Goal: Task Accomplishment & Management: Use online tool/utility

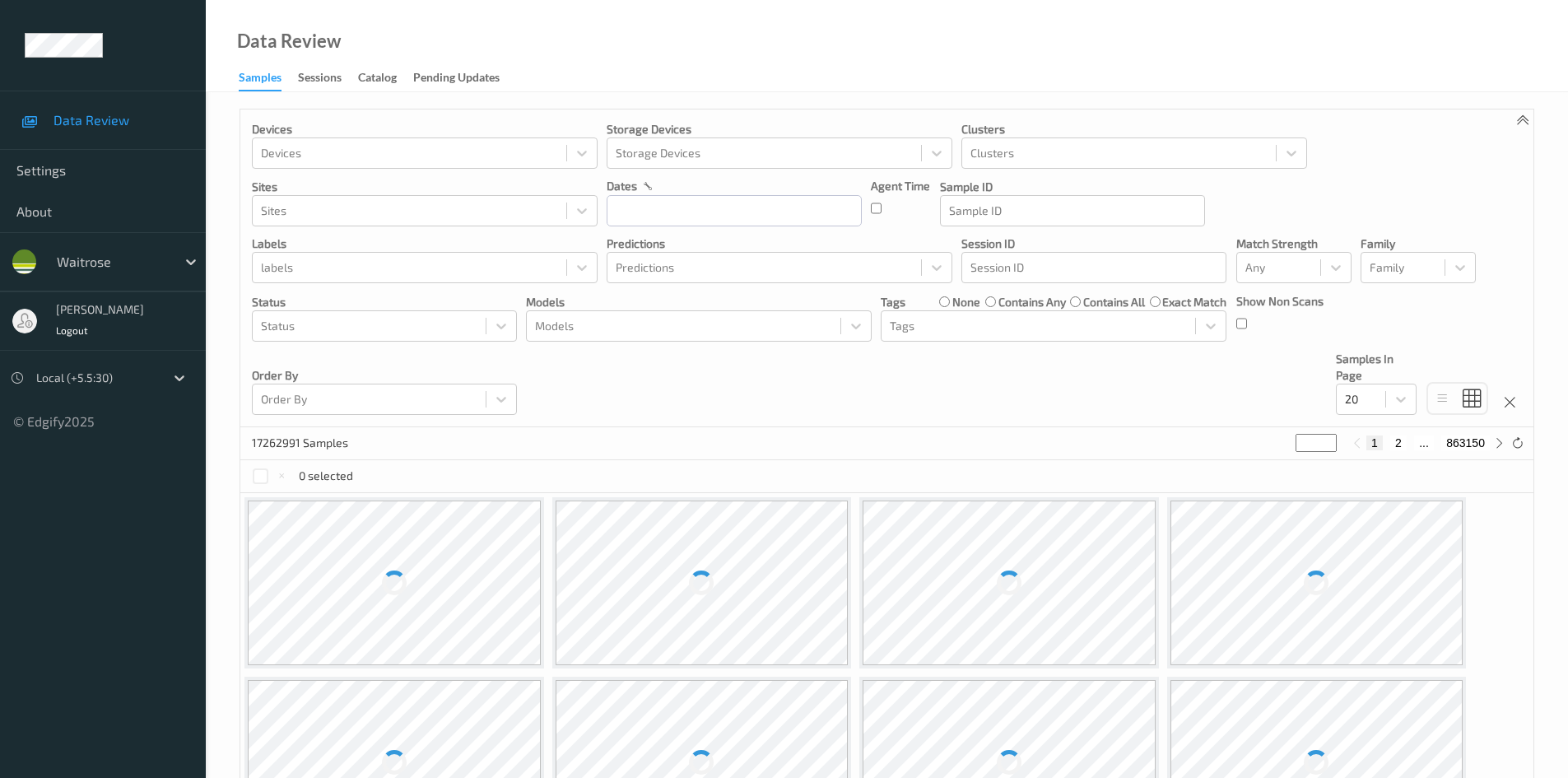
click at [162, 378] on div "Local (+5.5:30)" at bounding box center [96, 378] width 136 height 26
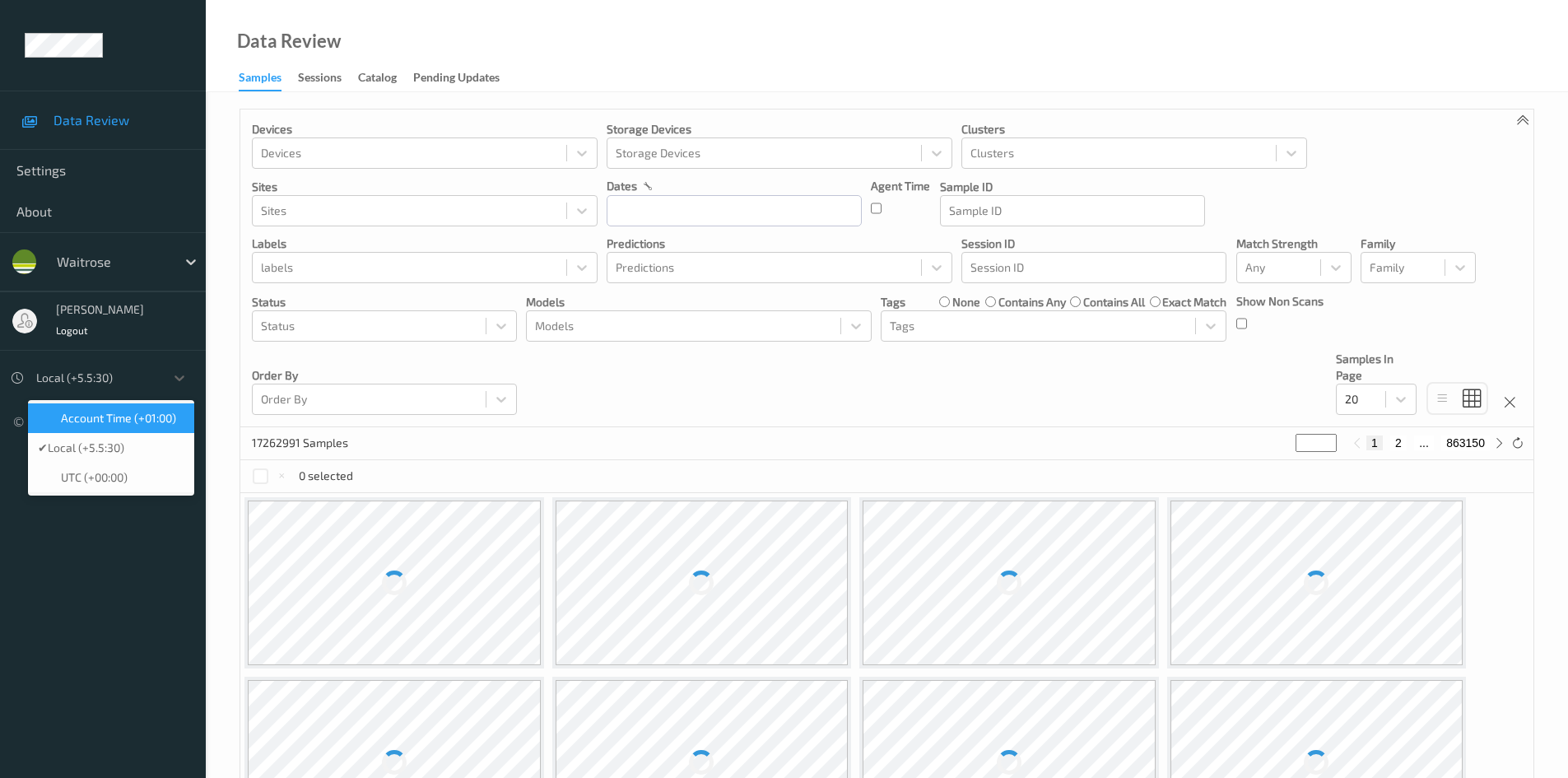
click at [130, 417] on span "Account Time (+01:00)" at bounding box center [119, 418] width 116 height 17
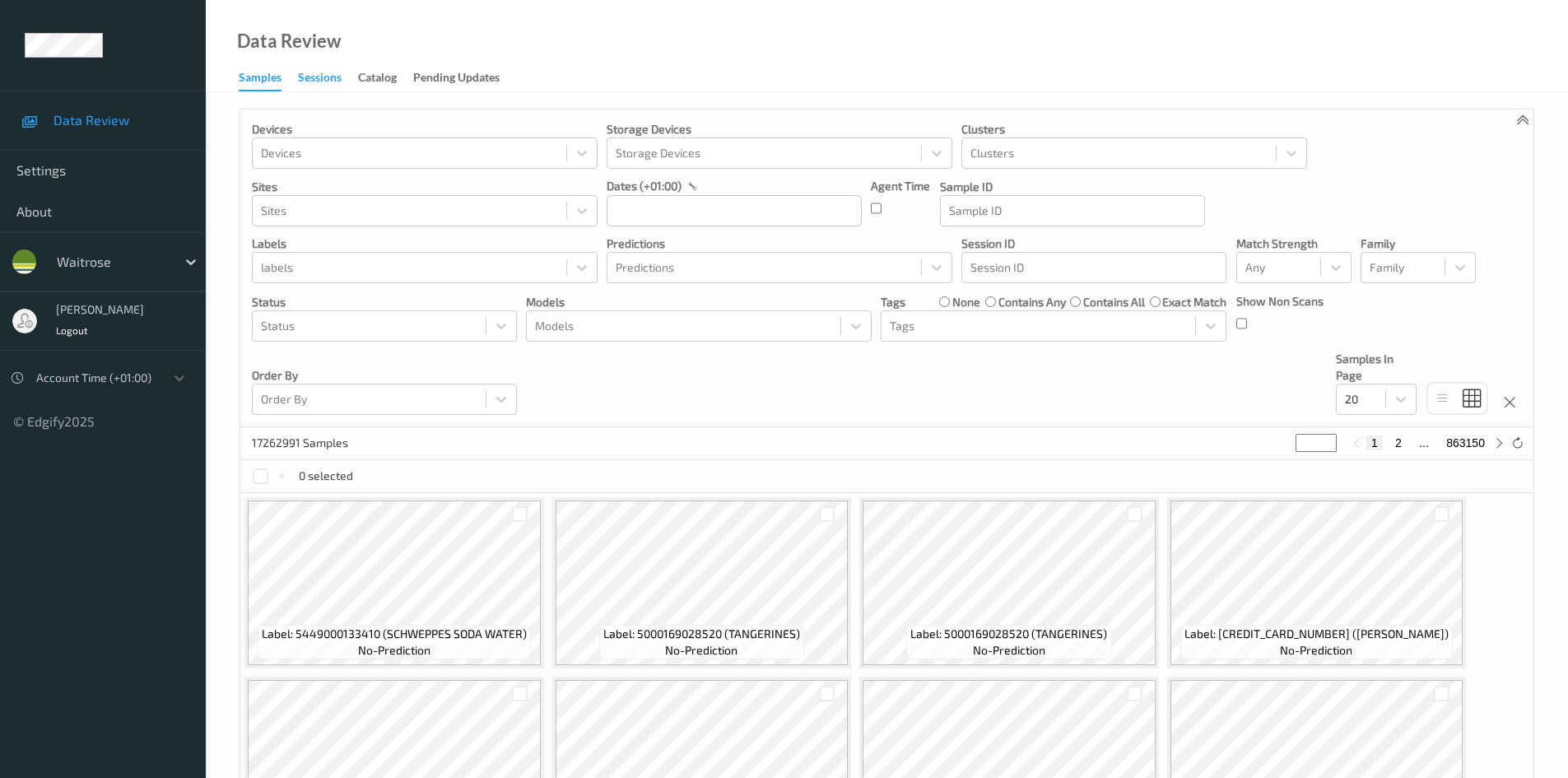
click at [325, 74] on div "Sessions" at bounding box center [320, 80] width 44 height 21
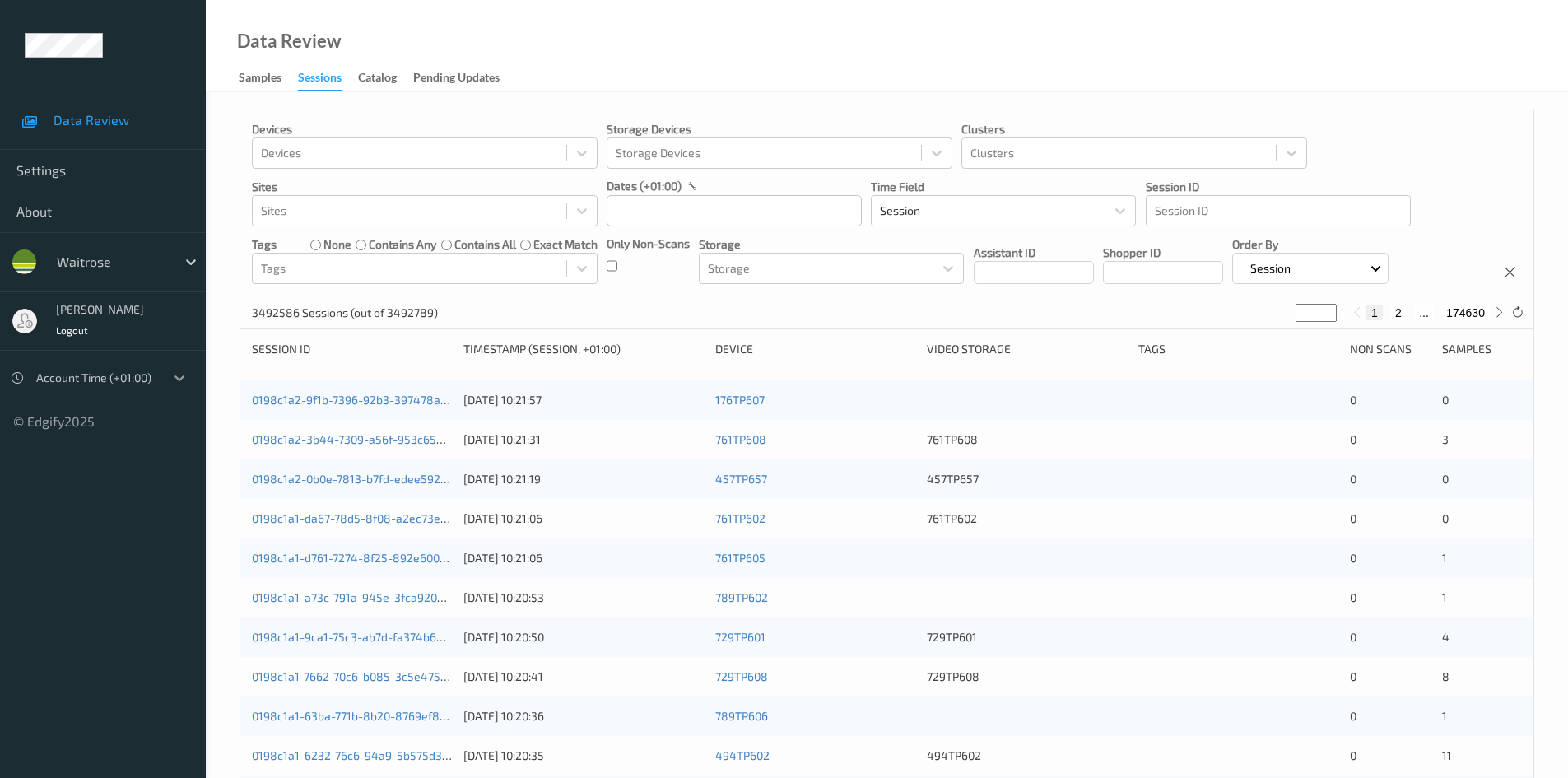
click at [175, 379] on icon at bounding box center [179, 377] width 17 height 17
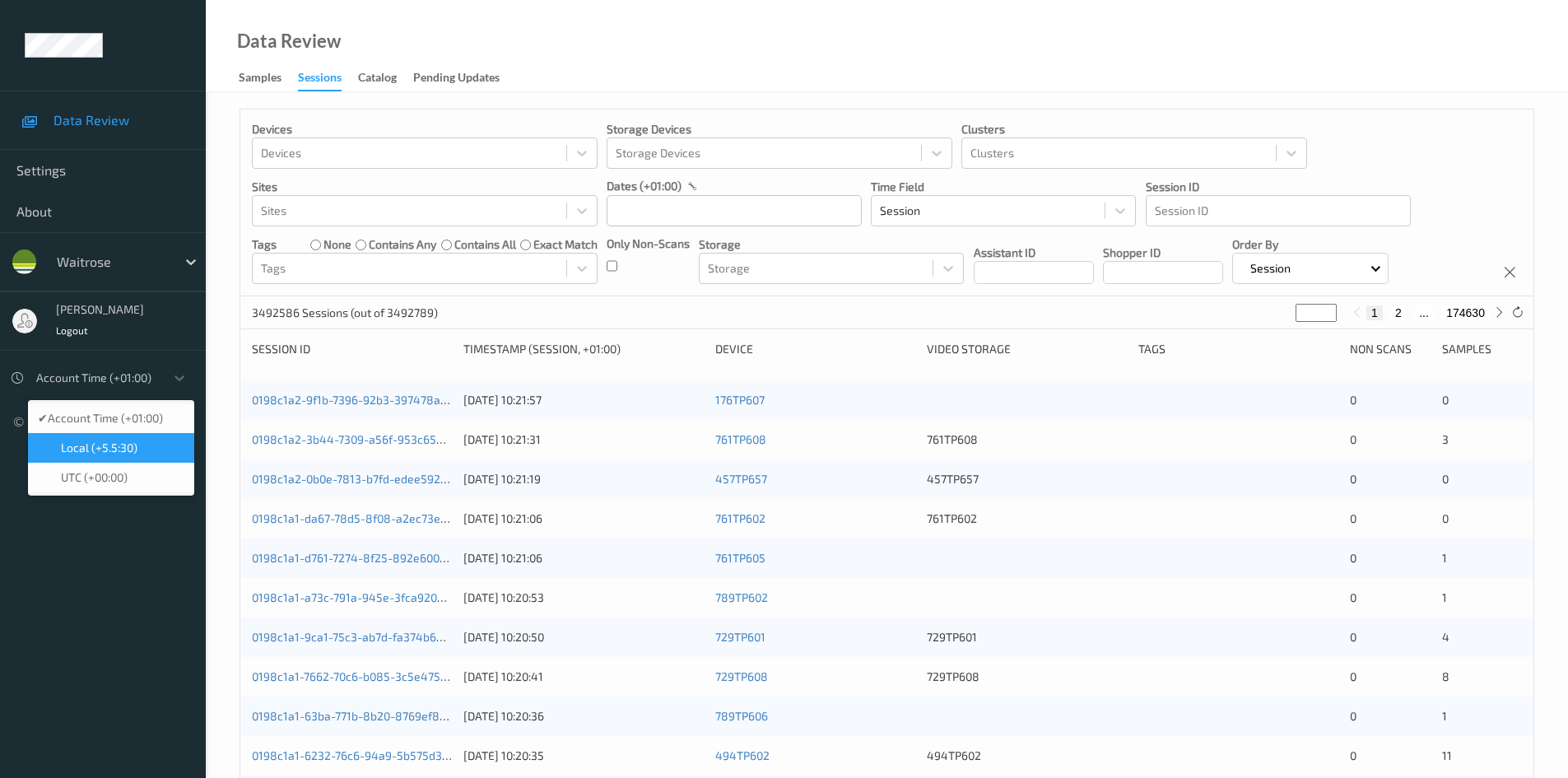
click at [146, 441] on div "Local (+5.5:30)" at bounding box center [110, 447] width 146 height 17
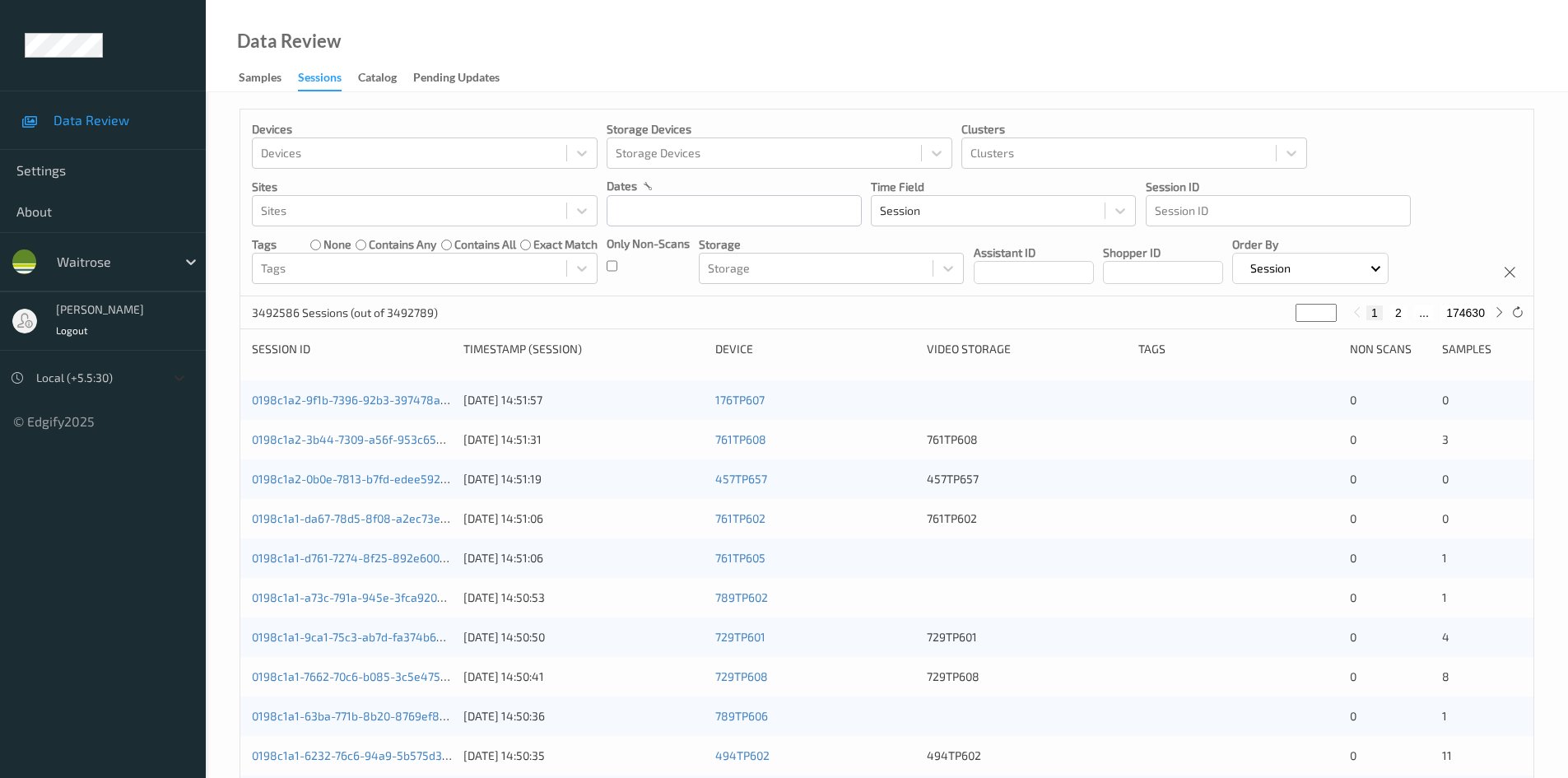
click at [192, 373] on div at bounding box center [179, 378] width 30 height 30
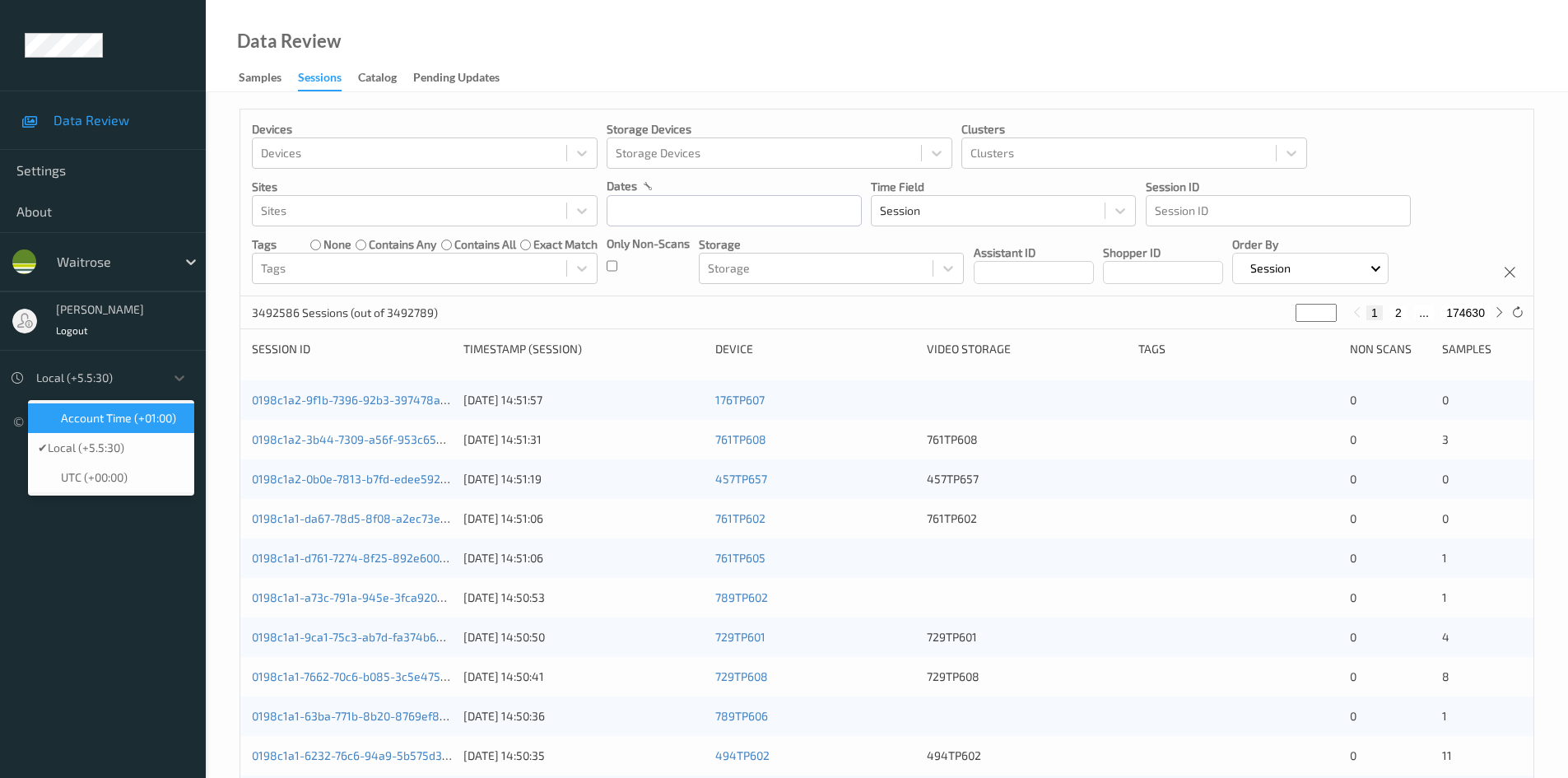
click at [149, 423] on span "Account Time (+01:00)" at bounding box center [119, 418] width 116 height 17
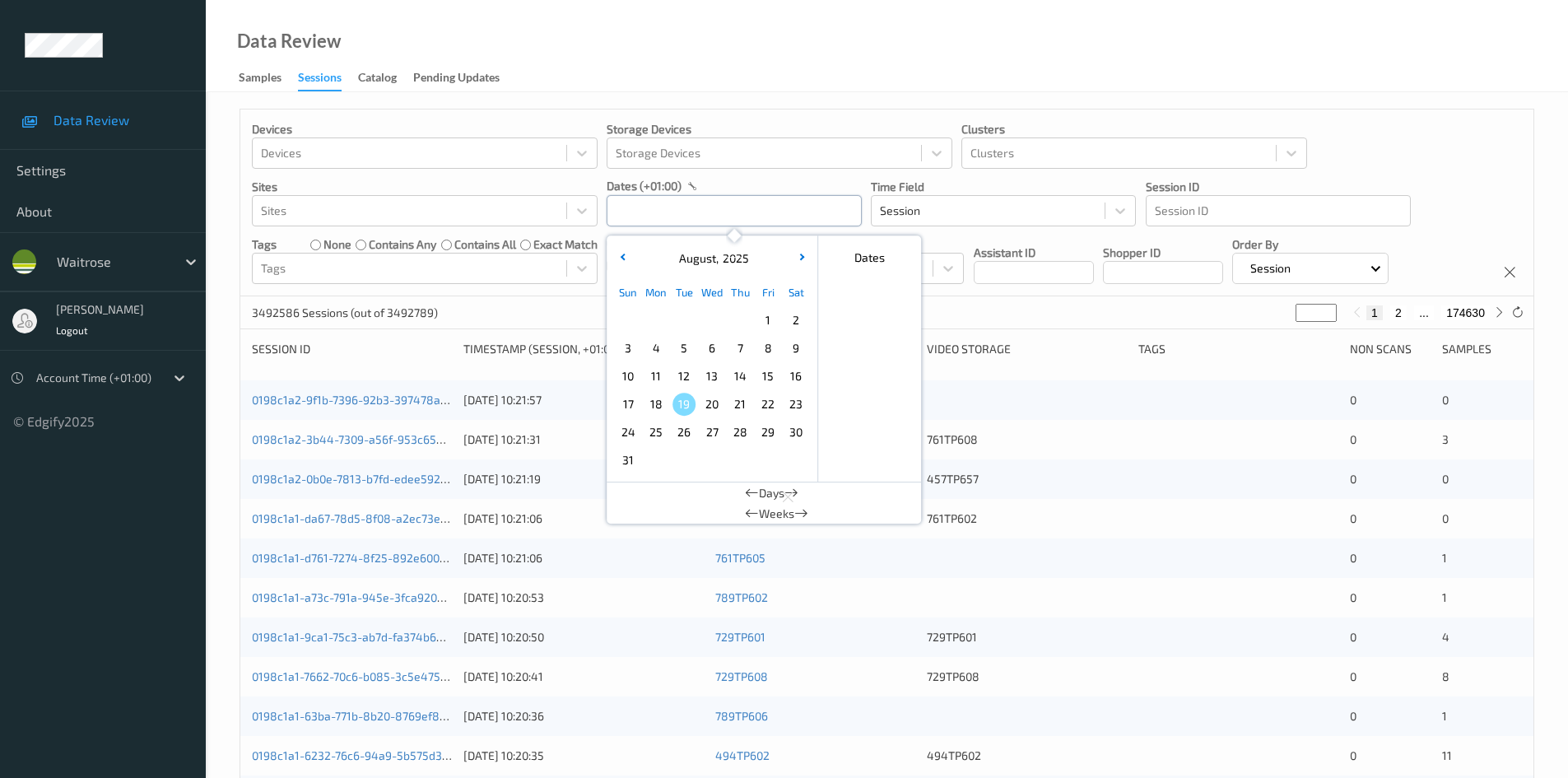
click at [688, 221] on input "text" at bounding box center [734, 211] width 256 height 32
click at [793, 380] on span "16" at bounding box center [796, 376] width 23 height 23
type input "[DATE] 00:00 -> [DATE] 23:59"
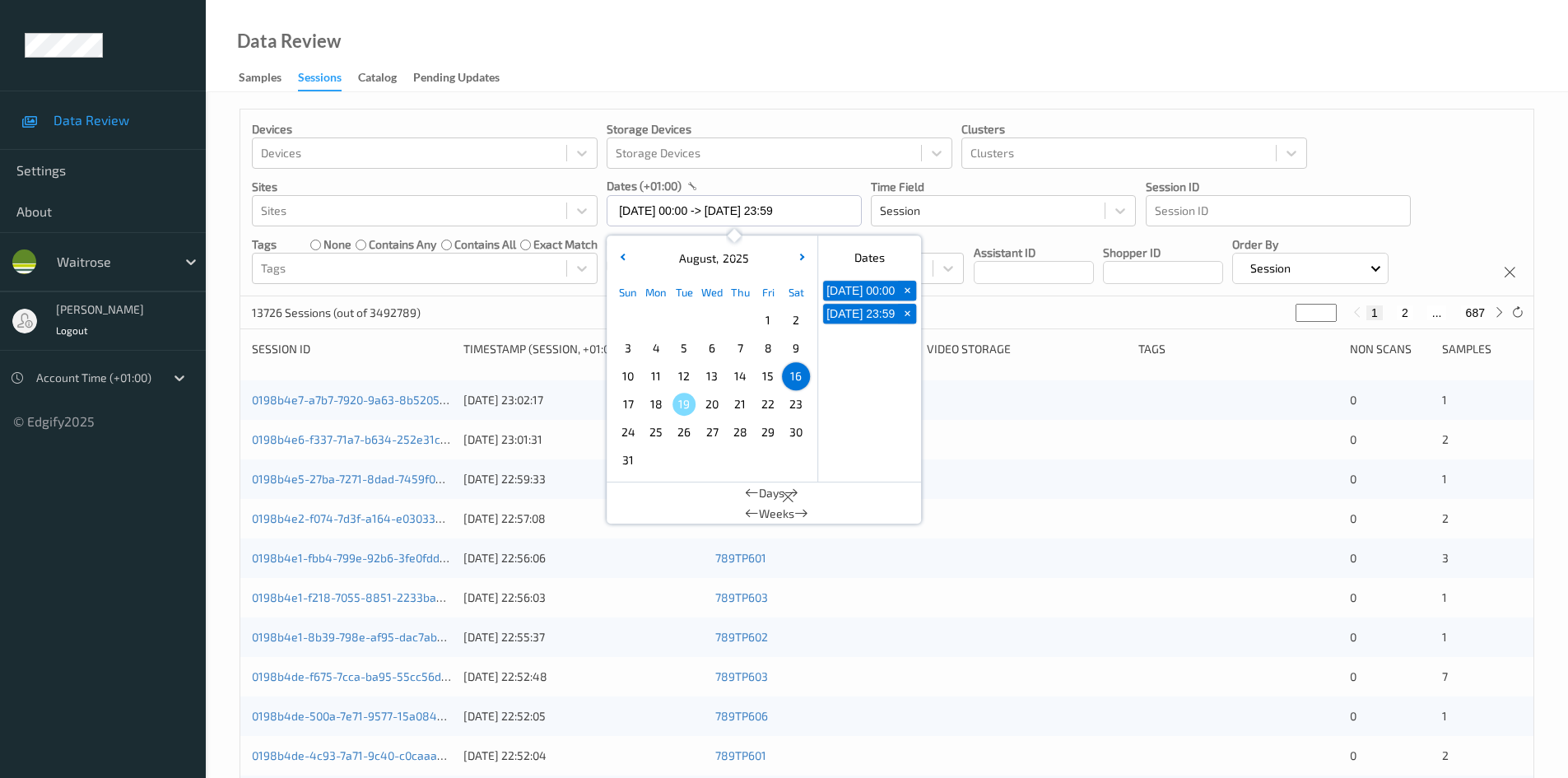
click at [797, 39] on div "Data Review Samples Sessions Catalog Pending Updates" at bounding box center [886, 46] width 1362 height 92
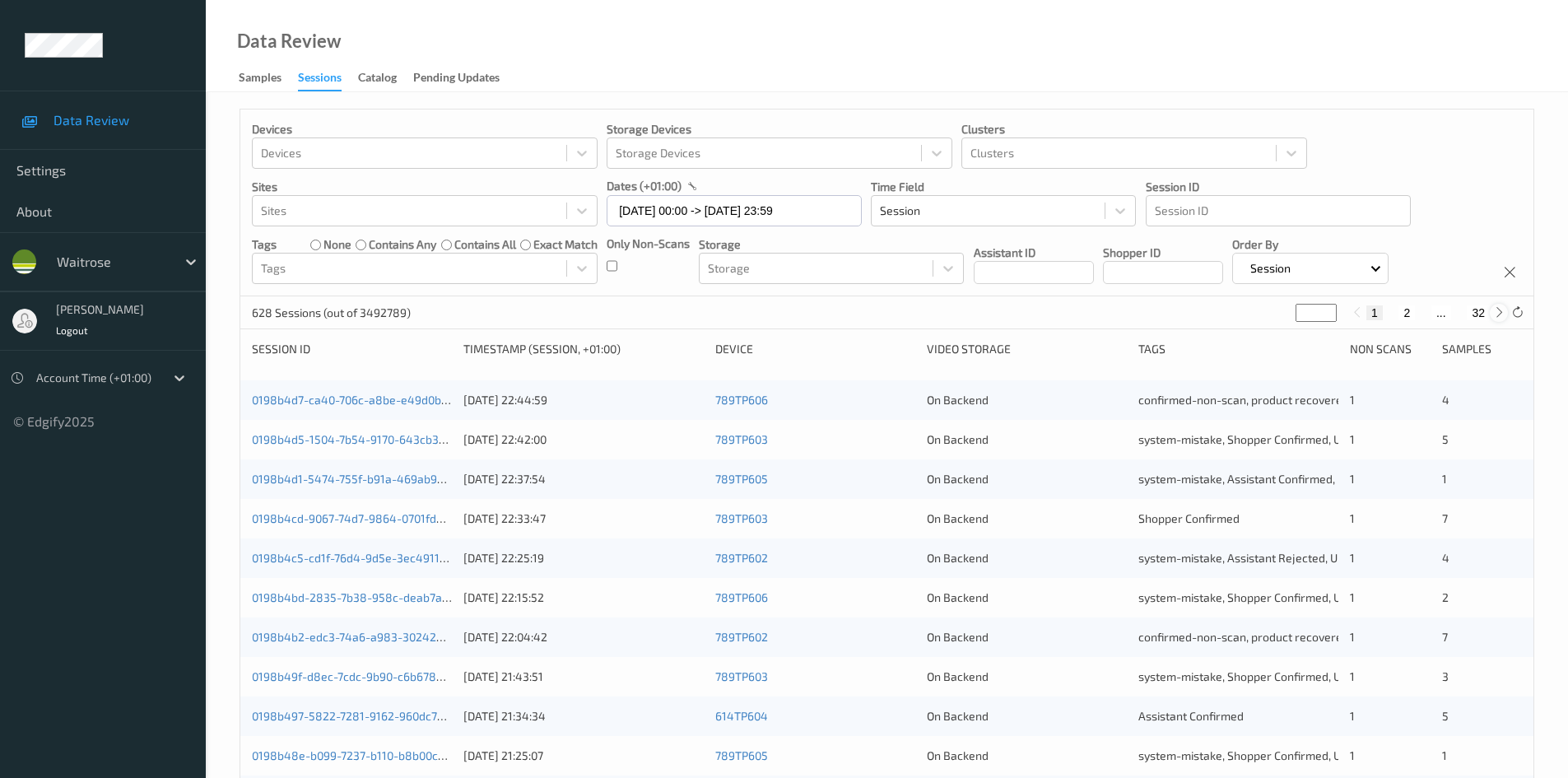
click at [1496, 313] on icon at bounding box center [1500, 312] width 12 height 12
type input "*"
click at [1496, 313] on icon at bounding box center [1500, 312] width 12 height 12
type input "*"
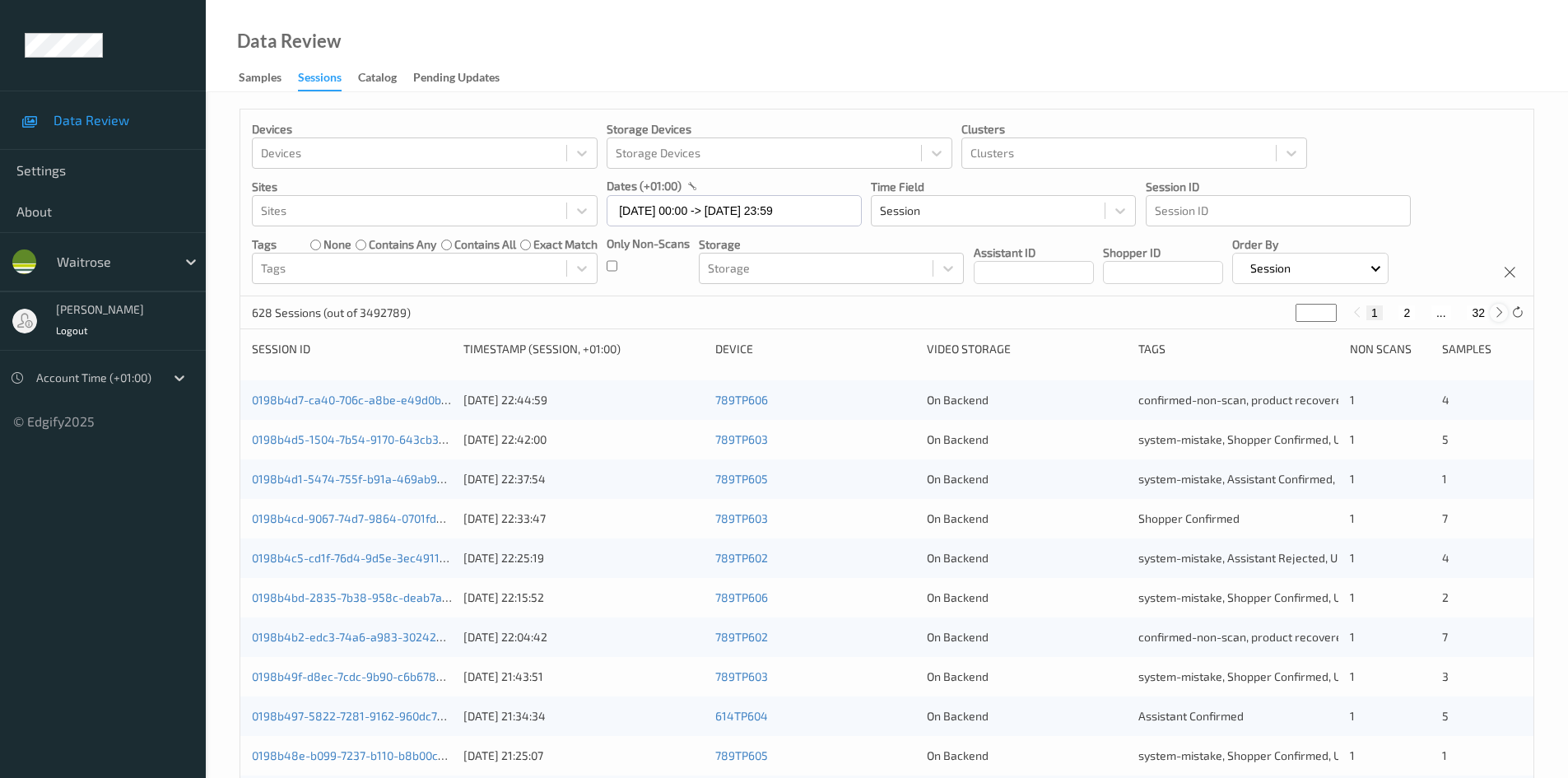
type input "*"
click at [1496, 313] on icon at bounding box center [1500, 312] width 12 height 12
type input "*"
click at [1496, 313] on icon at bounding box center [1500, 312] width 12 height 12
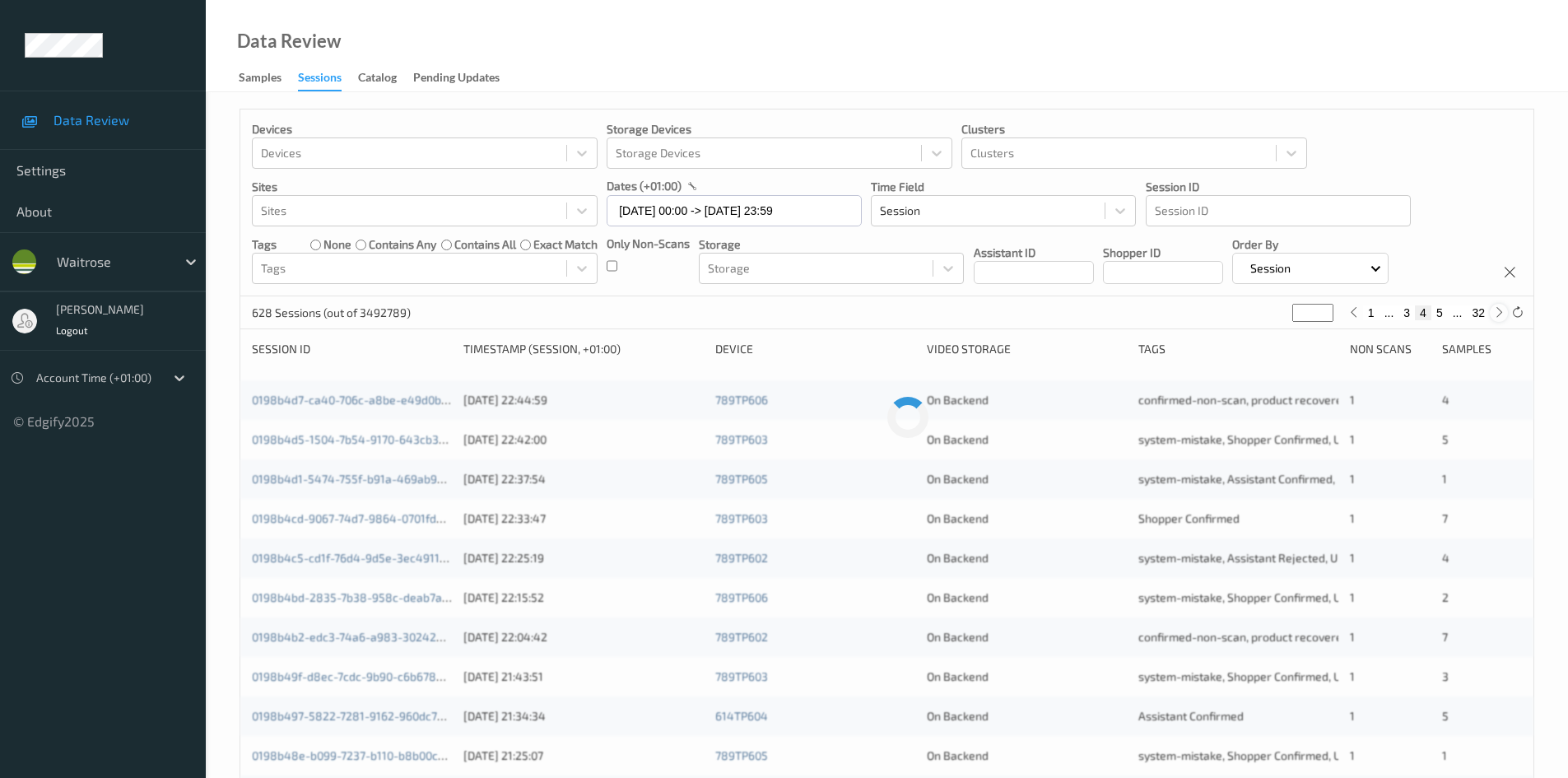
type input "*"
click at [1496, 313] on icon at bounding box center [1500, 312] width 12 height 12
type input "*"
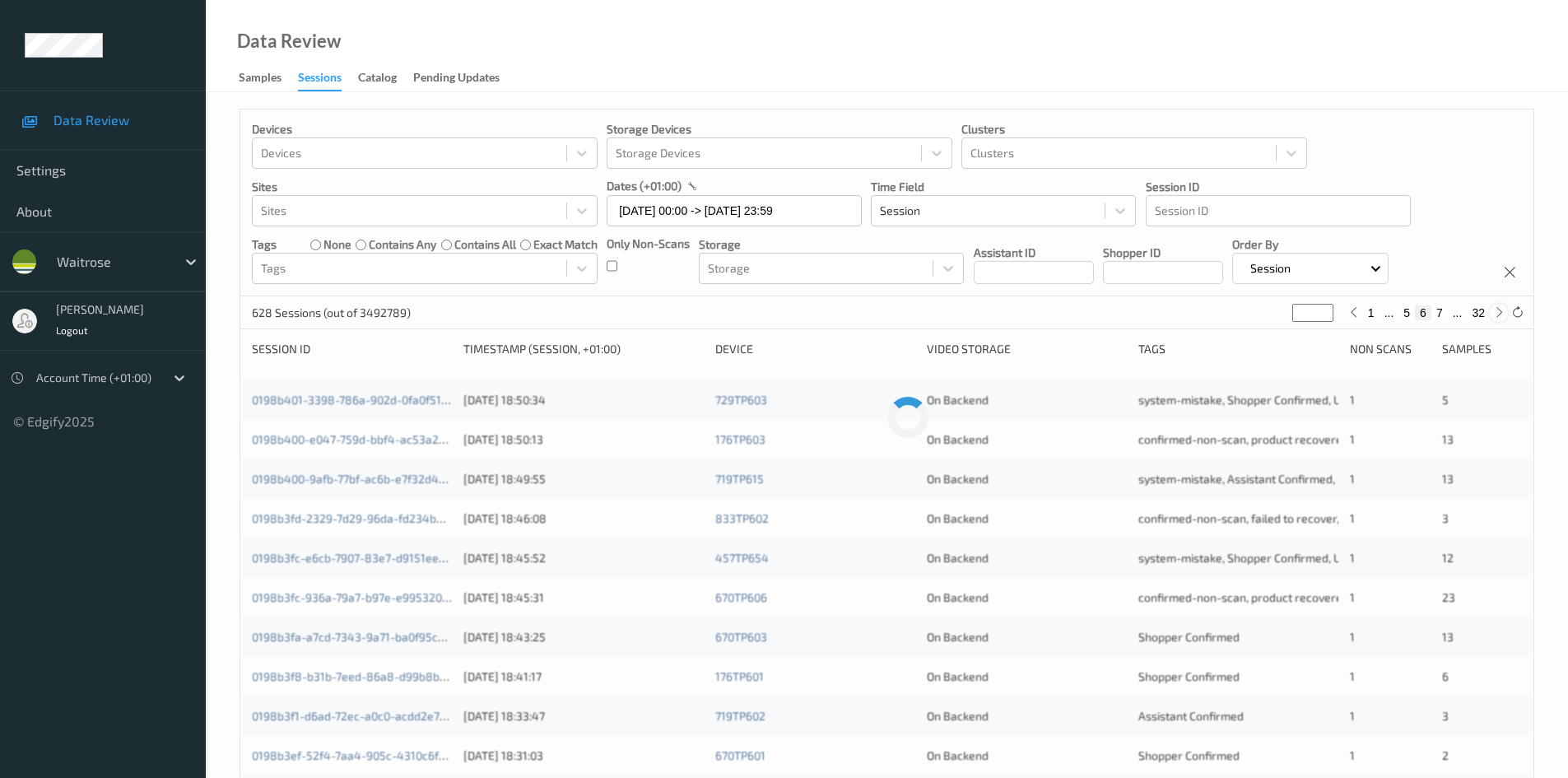
click at [1496, 313] on icon at bounding box center [1500, 312] width 12 height 12
type input "*"
click at [1496, 313] on icon at bounding box center [1500, 312] width 12 height 12
type input "*"
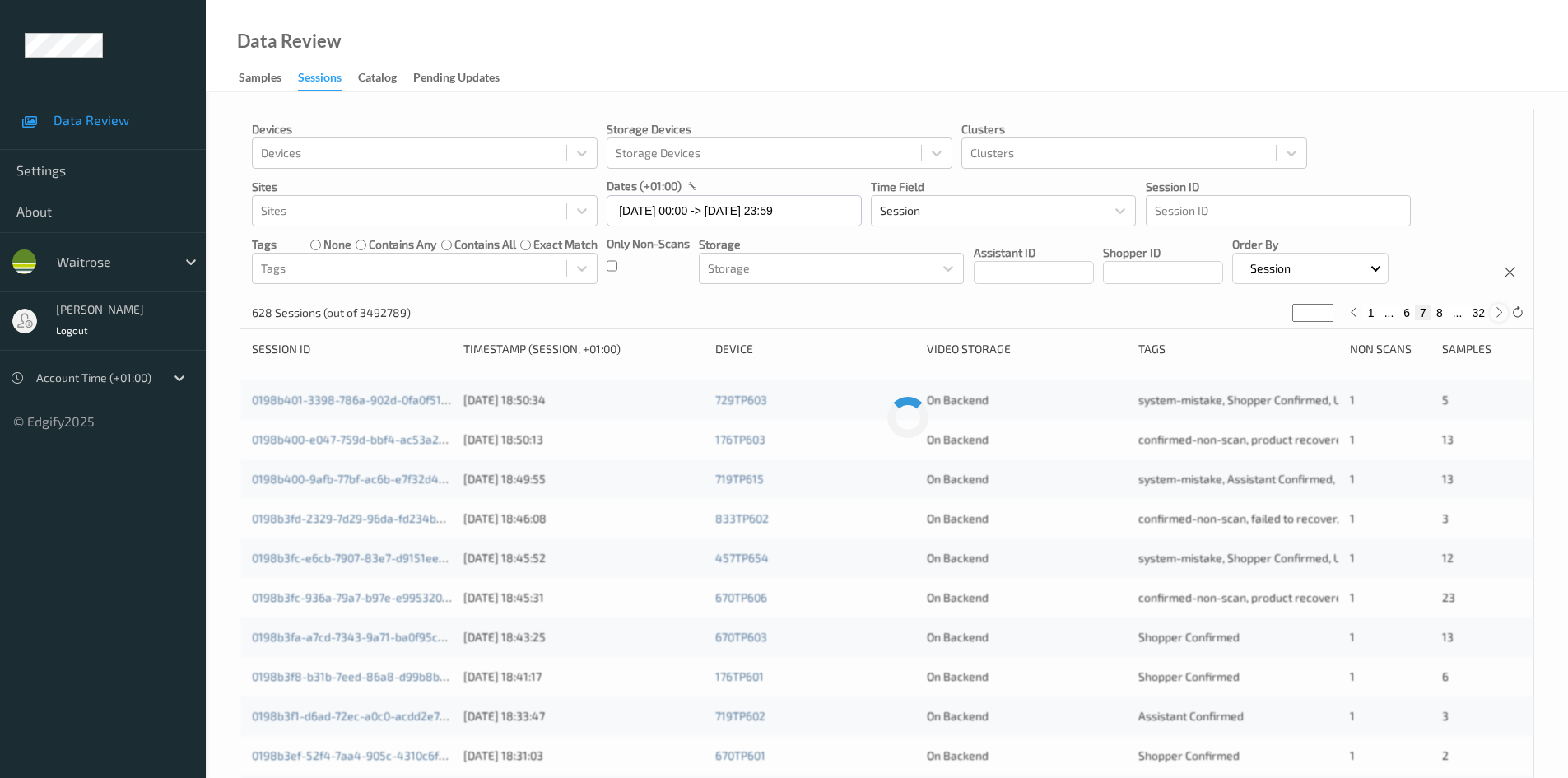
type input "*"
click at [1496, 313] on icon at bounding box center [1500, 312] width 12 height 12
type input "*"
click at [1496, 313] on icon at bounding box center [1500, 312] width 12 height 12
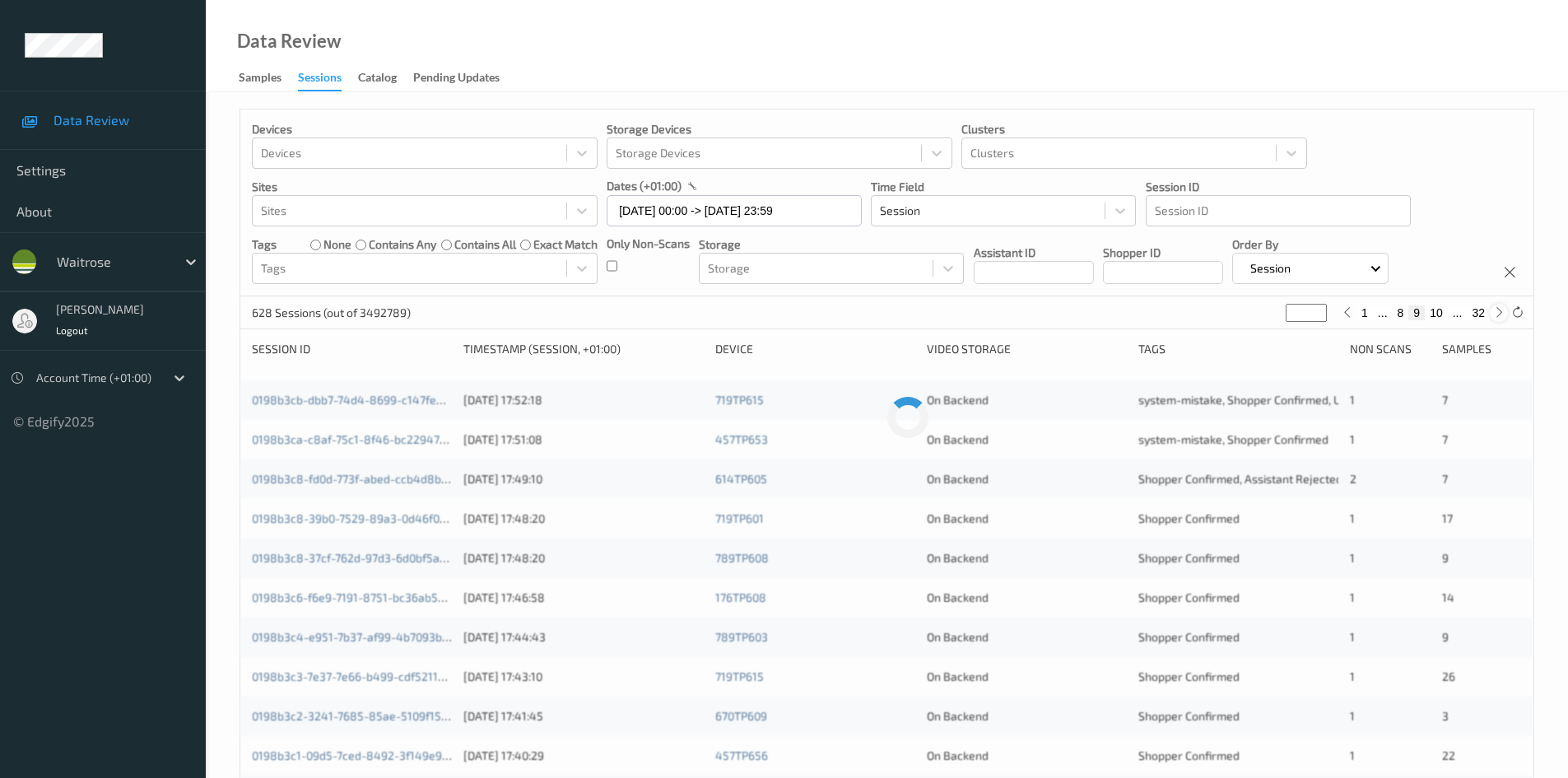
type input "**"
click at [1496, 313] on icon at bounding box center [1500, 312] width 12 height 12
type input "**"
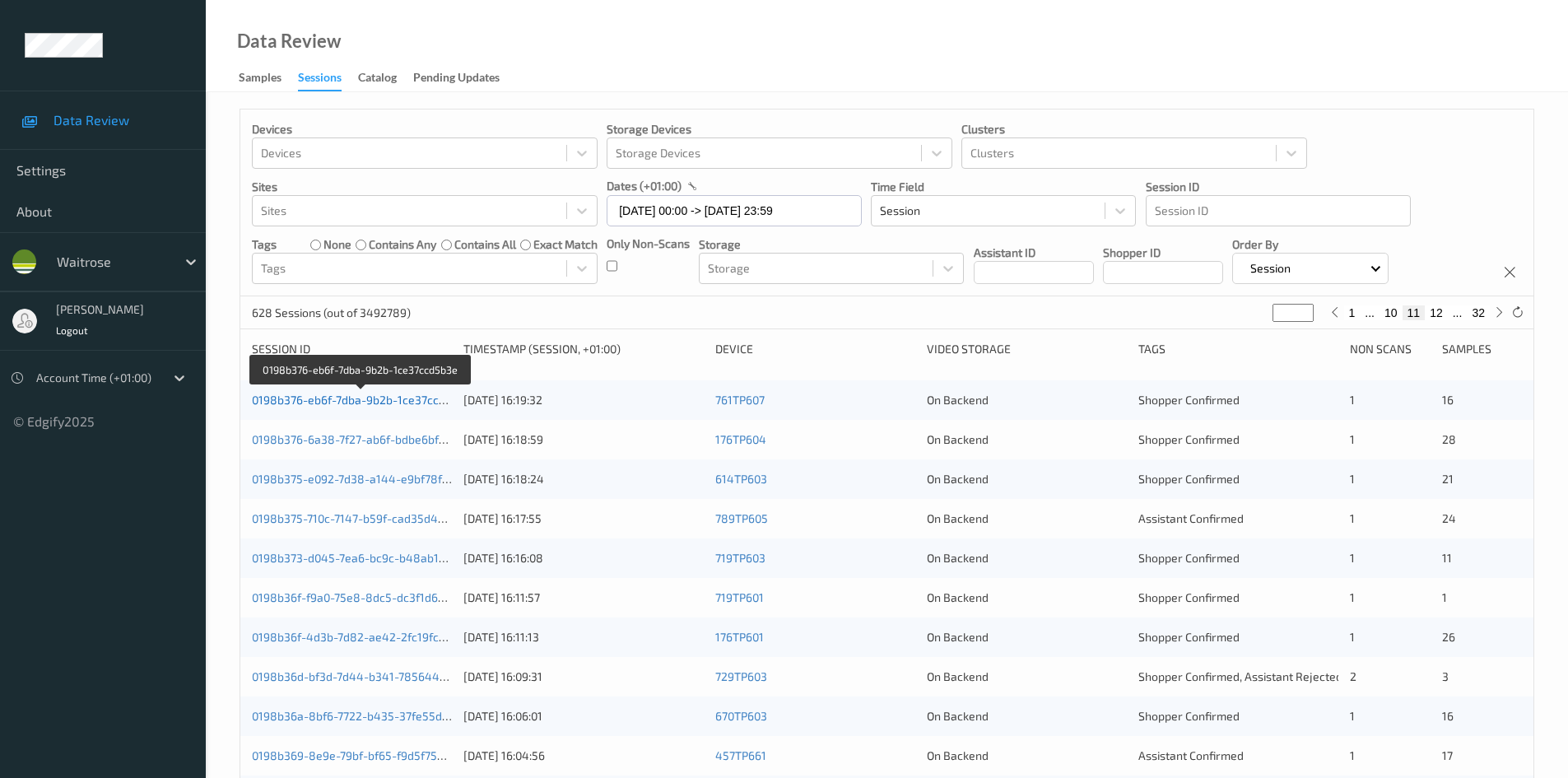
click at [332, 399] on link "0198b376-eb6f-7dba-9b2b-1ce37ccd5b3e" at bounding box center [361, 400] width 220 height 14
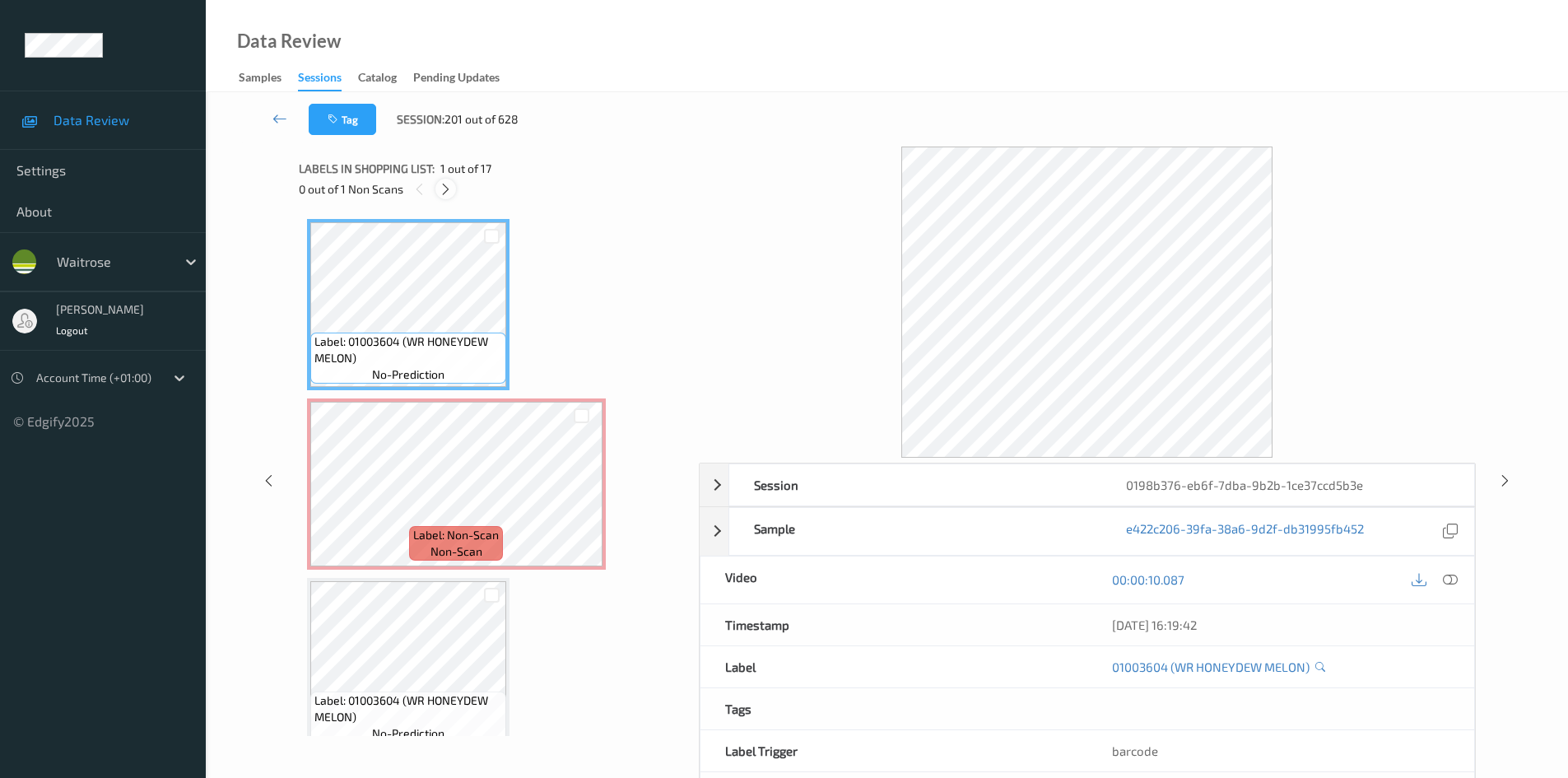
click at [446, 185] on icon at bounding box center [445, 189] width 14 height 15
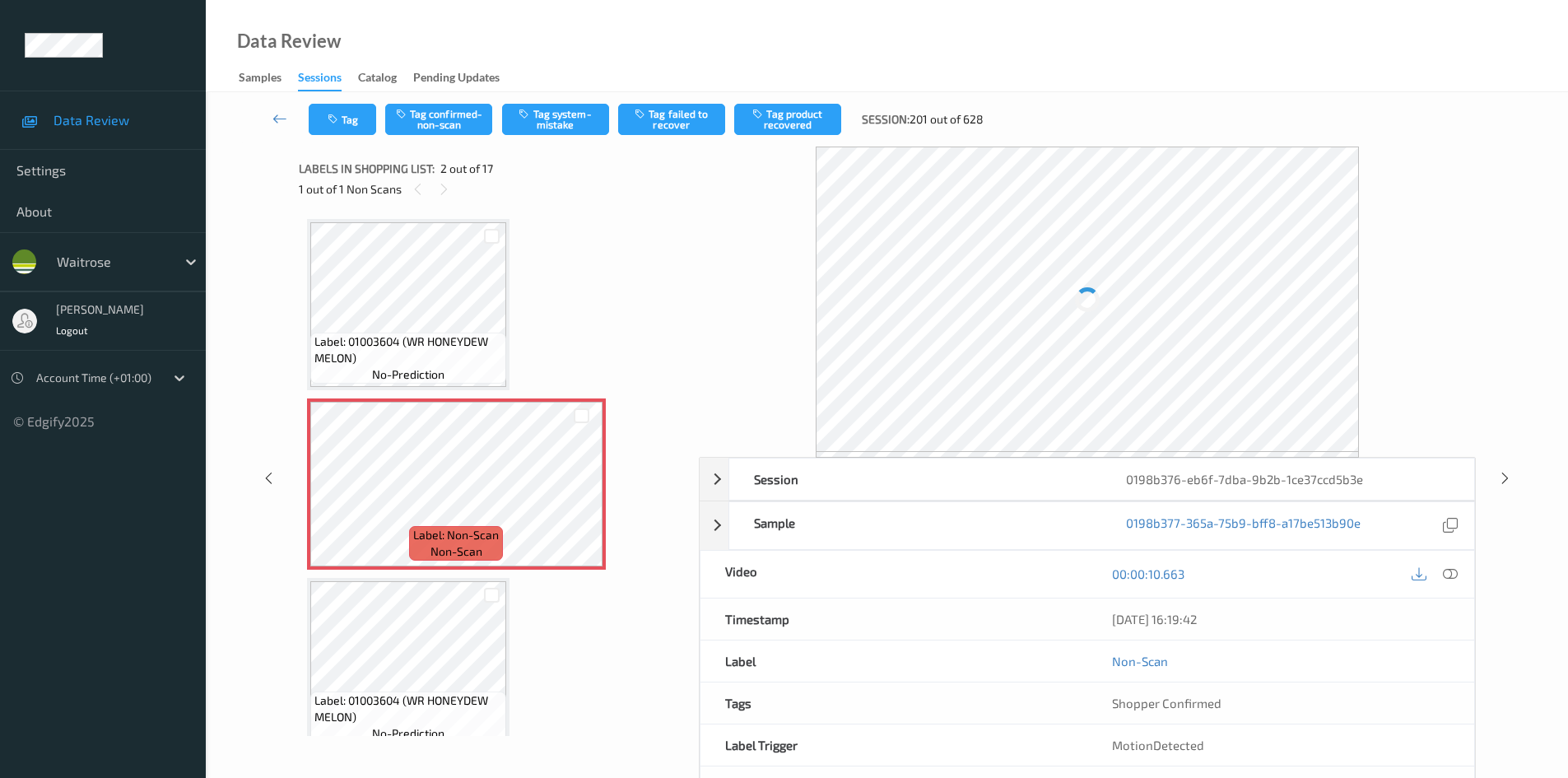
scroll to position [8, 0]
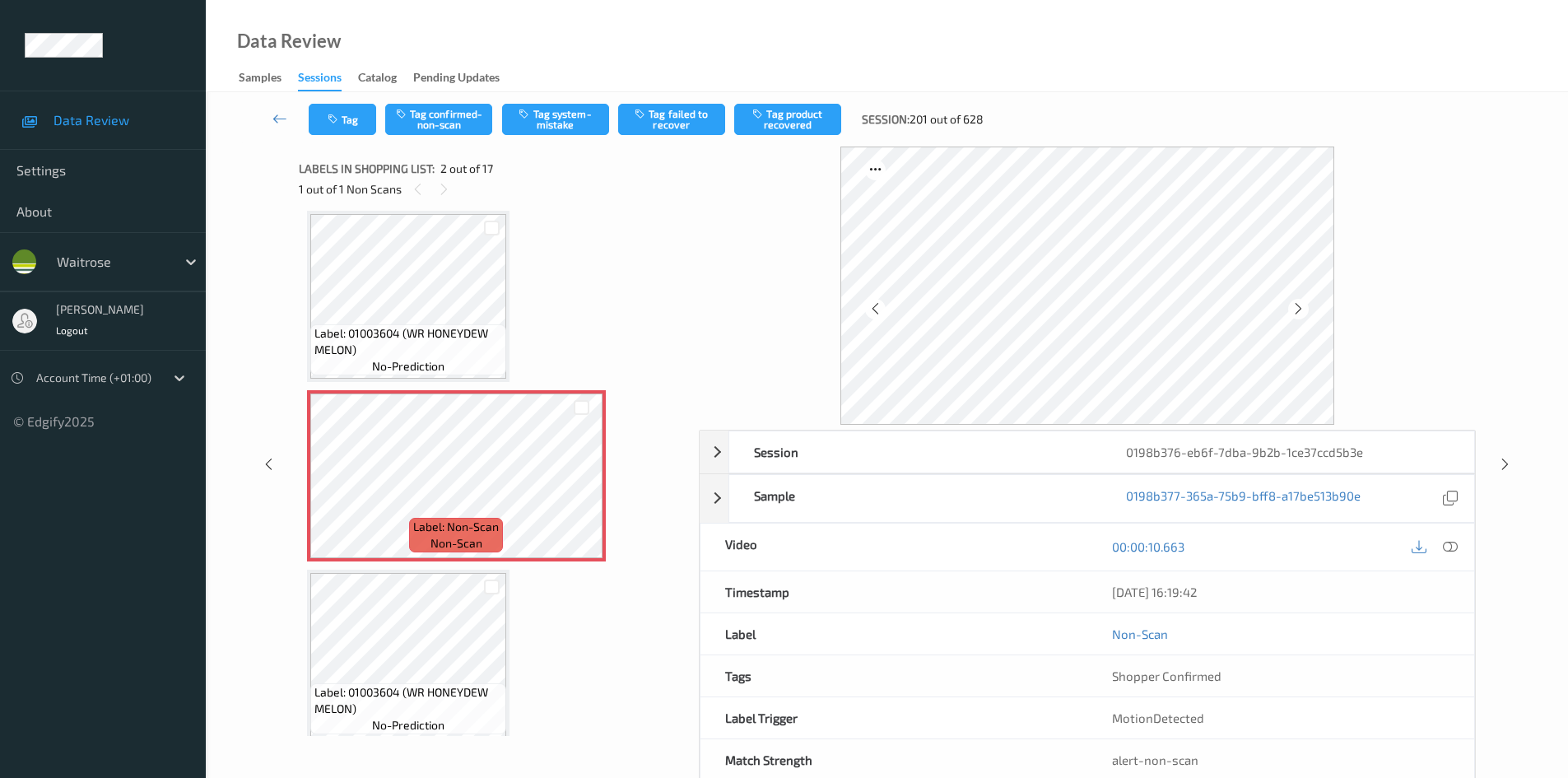
click at [1441, 537] on div at bounding box center [1434, 546] width 53 height 22
click at [1455, 544] on icon at bounding box center [1450, 546] width 15 height 15
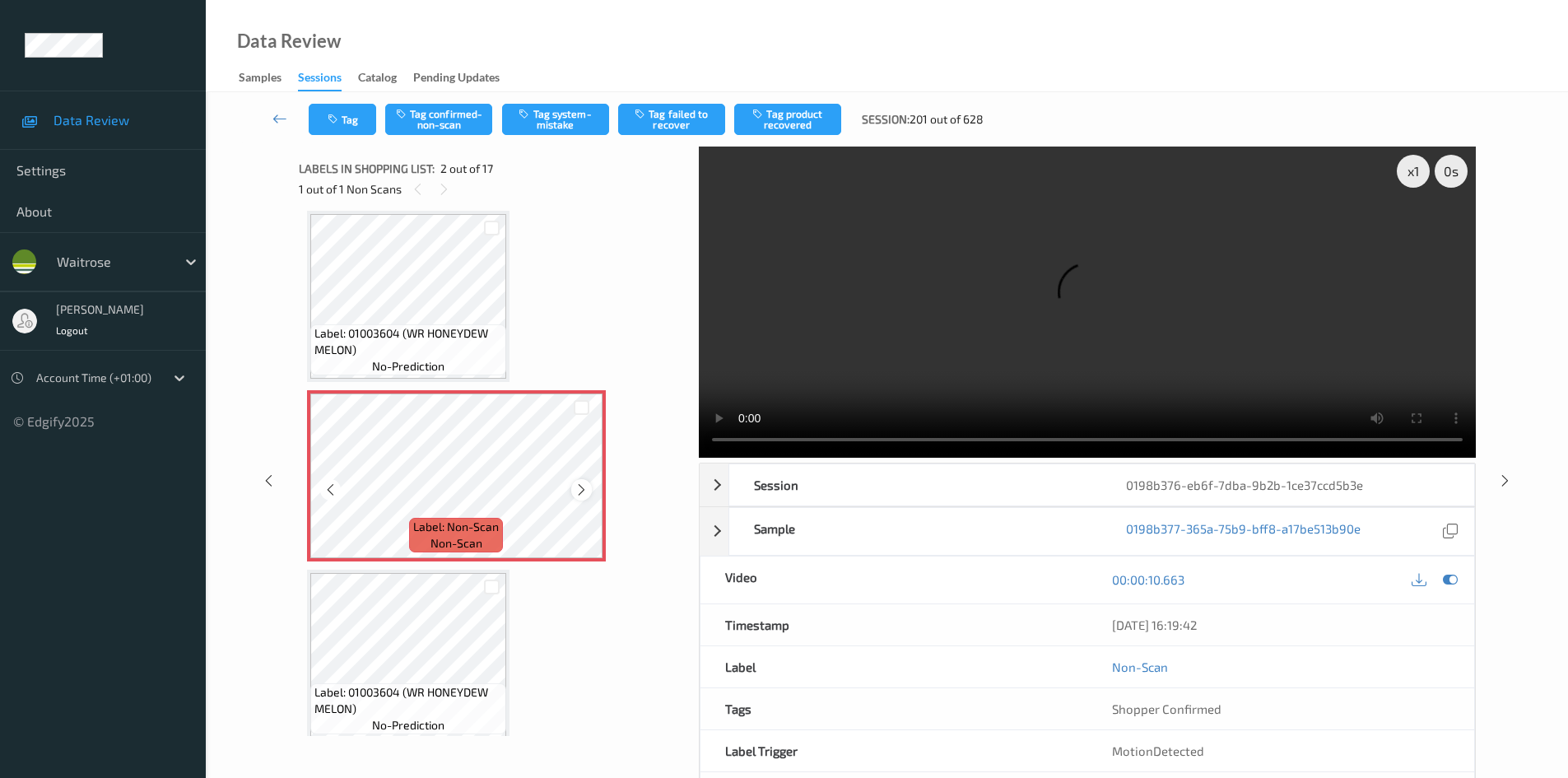
click at [590, 486] on div at bounding box center [582, 490] width 21 height 21
click at [584, 488] on icon at bounding box center [582, 489] width 14 height 15
click at [584, 487] on icon at bounding box center [582, 489] width 14 height 15
click at [1183, 369] on video at bounding box center [1088, 302] width 777 height 312
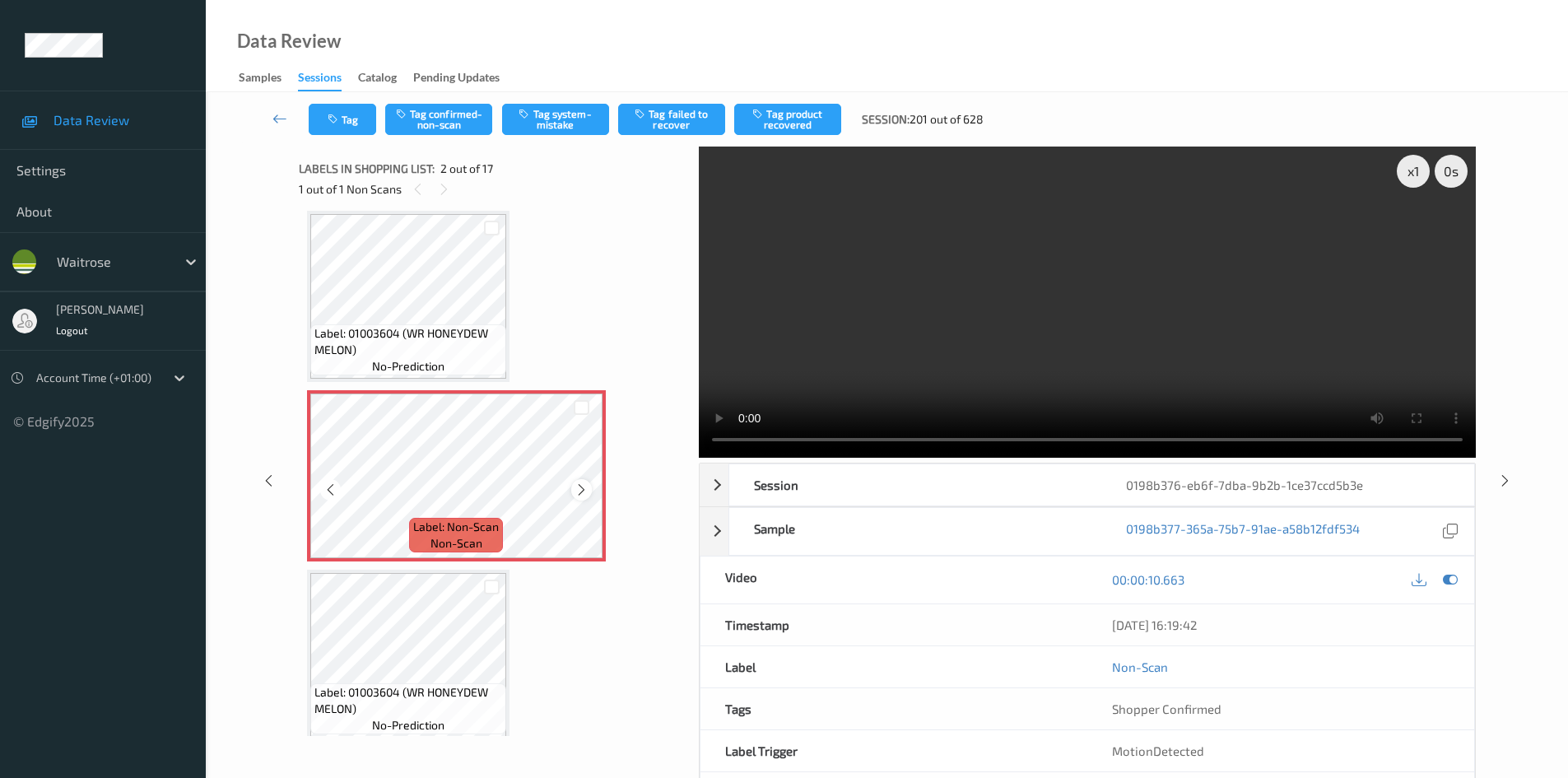
click at [584, 487] on icon at bounding box center [582, 489] width 14 height 15
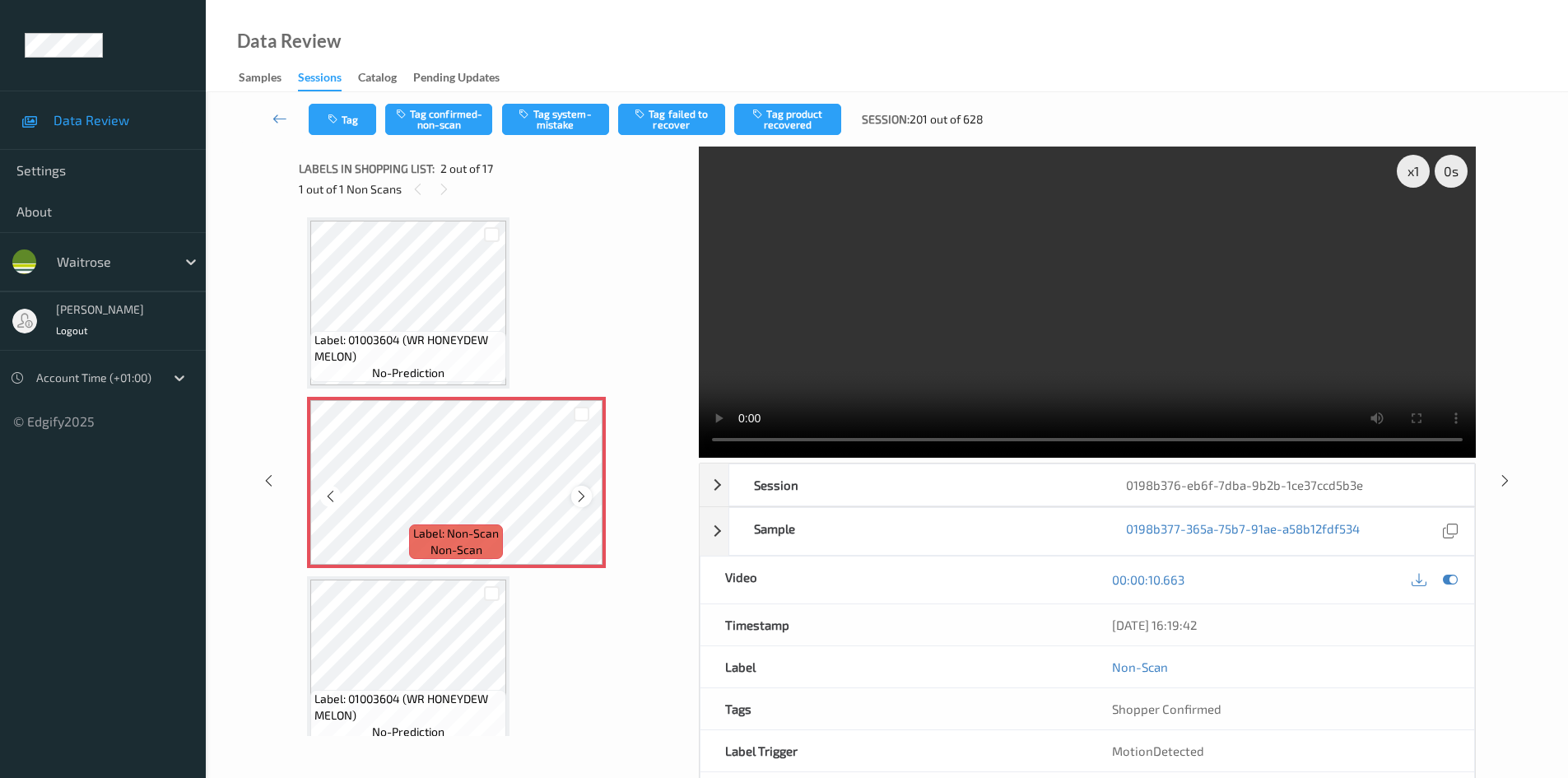
scroll to position [0, 0]
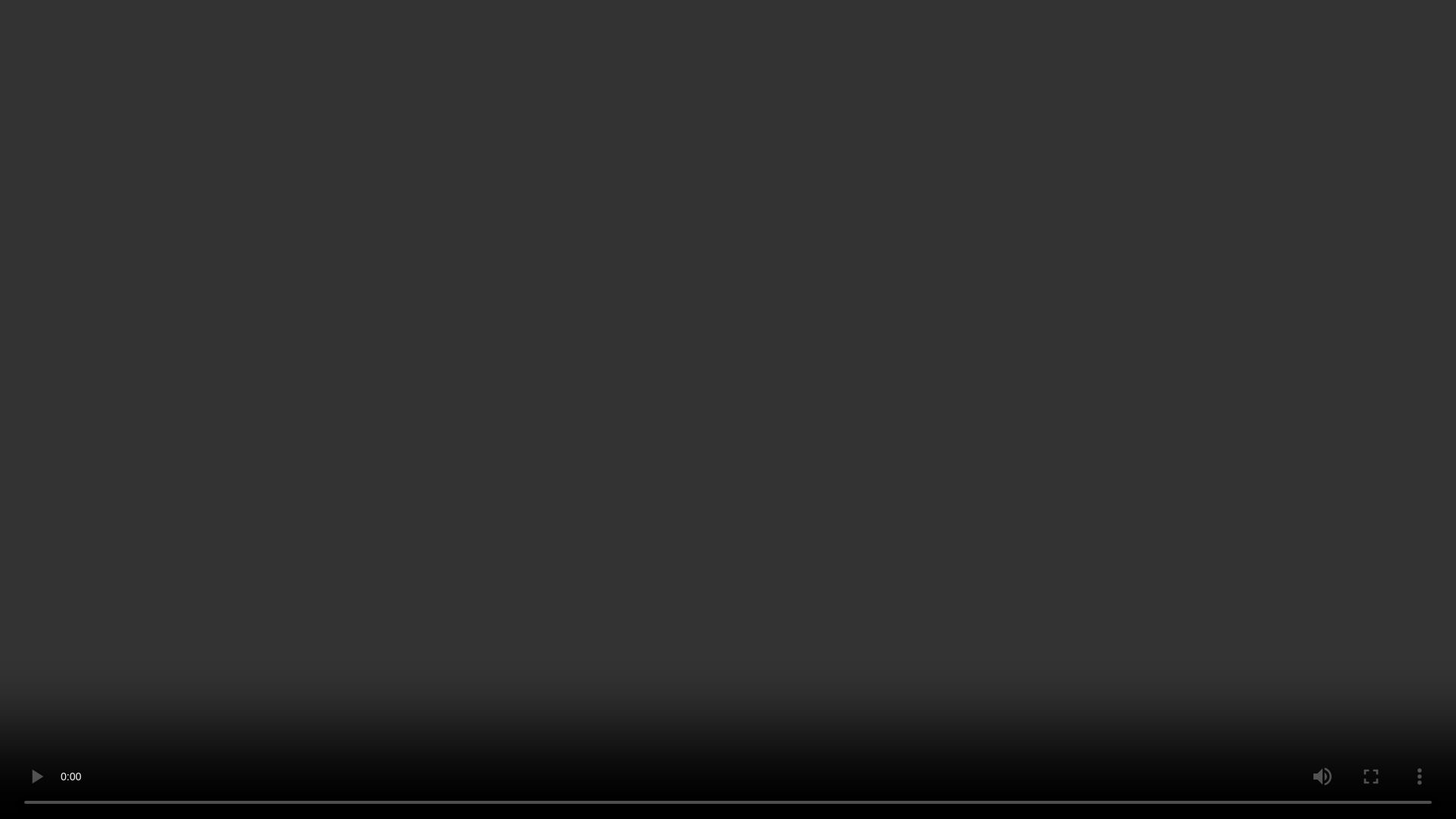
click at [775, 614] on video at bounding box center [728, 410] width 1456 height 819
click at [874, 655] on video at bounding box center [728, 410] width 1456 height 819
click at [482, 463] on video at bounding box center [728, 410] width 1456 height 819
click at [765, 527] on video at bounding box center [728, 410] width 1456 height 819
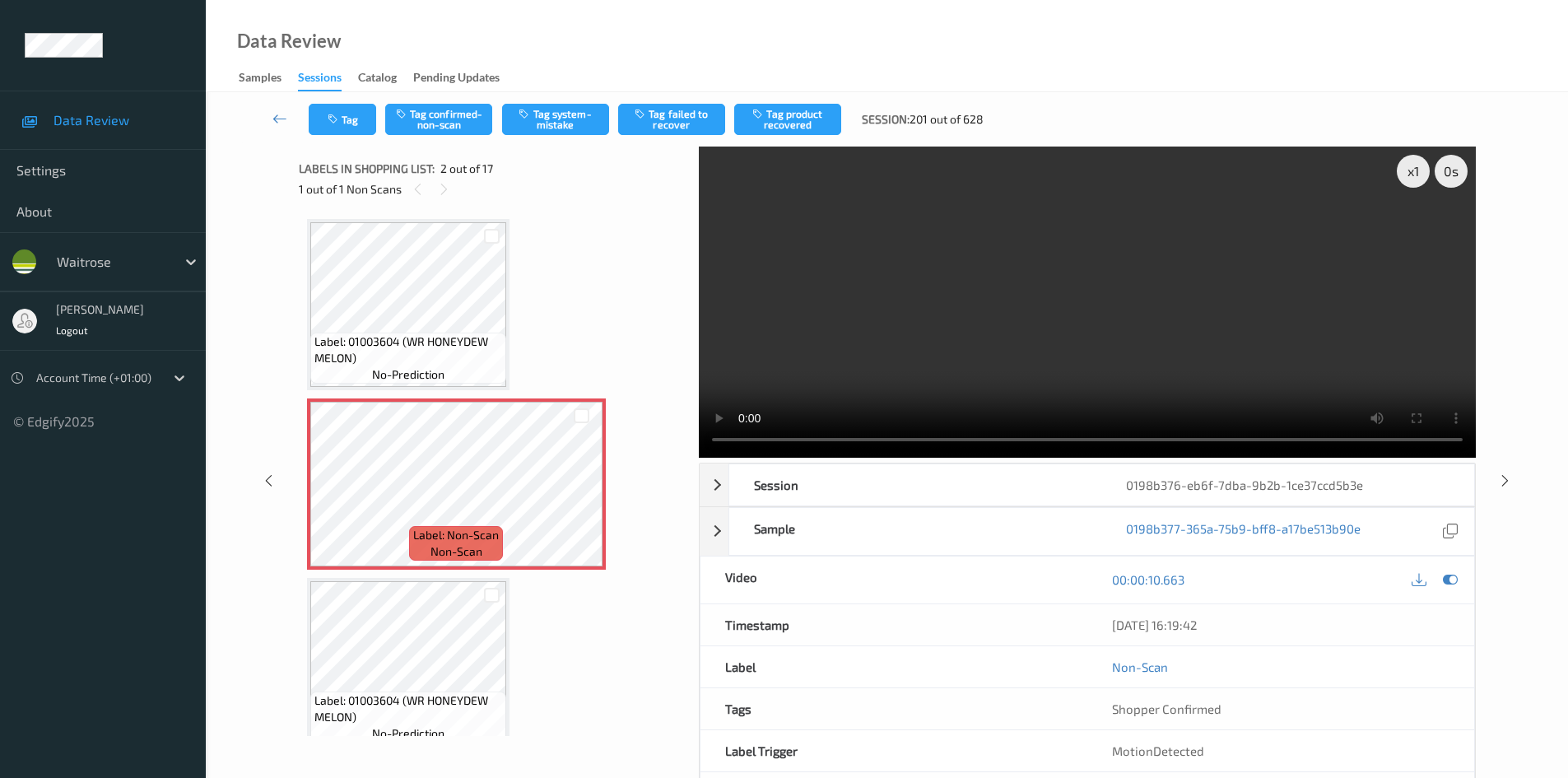
click at [1043, 349] on video at bounding box center [1088, 302] width 777 height 312
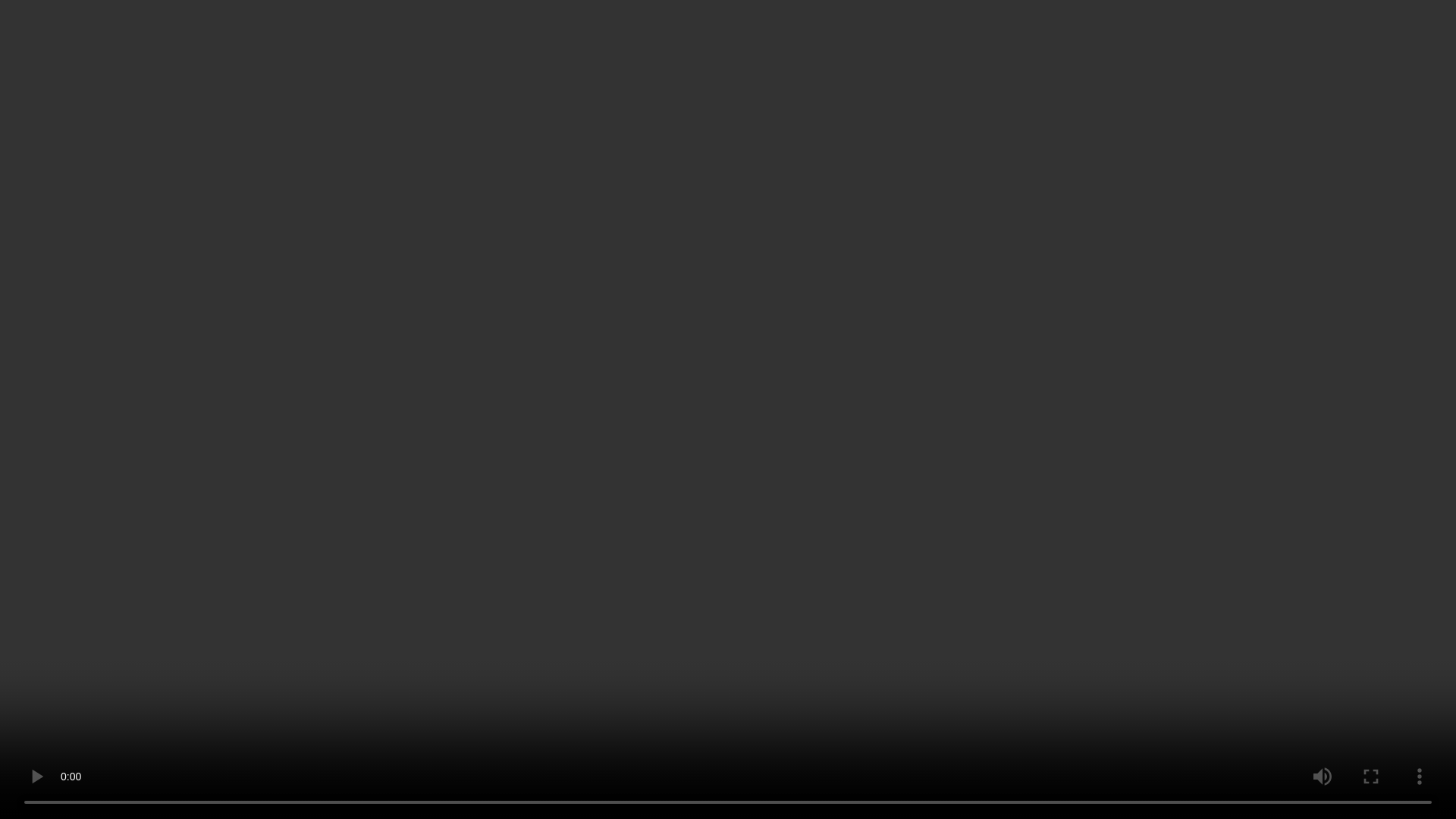
click at [956, 652] on video at bounding box center [728, 410] width 1456 height 819
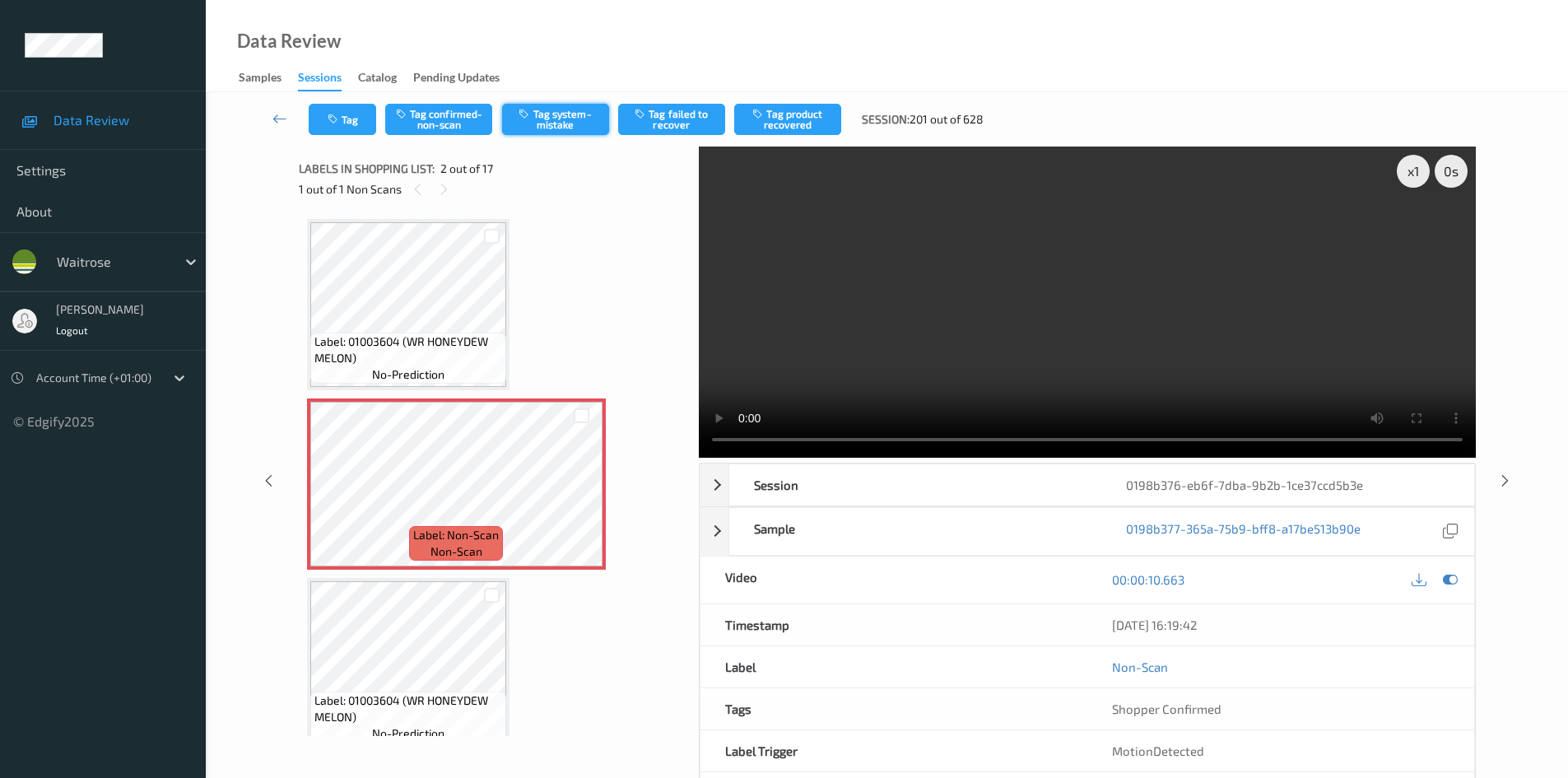
click at [567, 118] on button "Tag system-mistake" at bounding box center [556, 120] width 107 height 32
click at [368, 119] on button "Tag" at bounding box center [342, 120] width 67 height 32
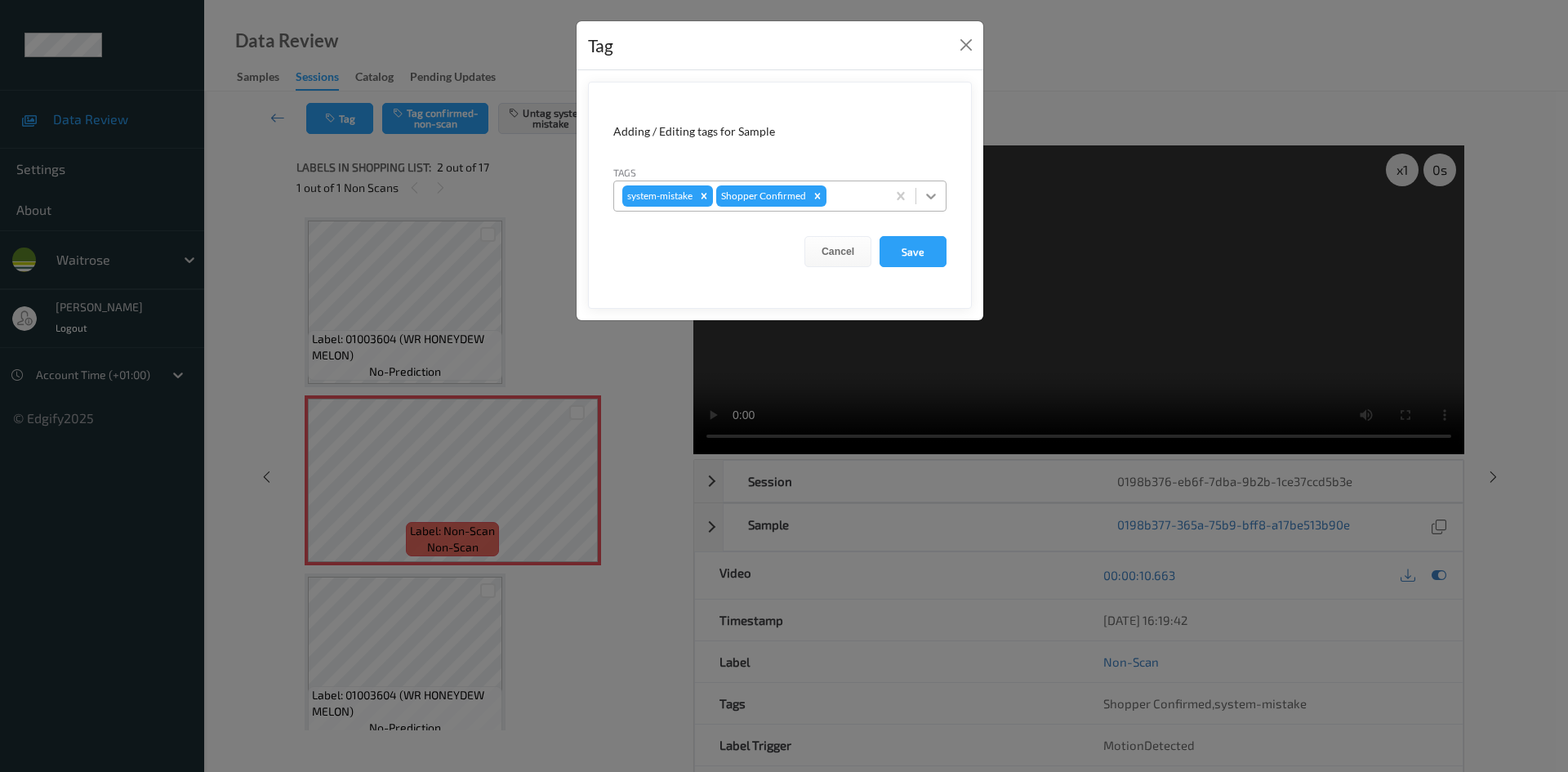
click at [942, 203] on div at bounding box center [932, 196] width 30 height 30
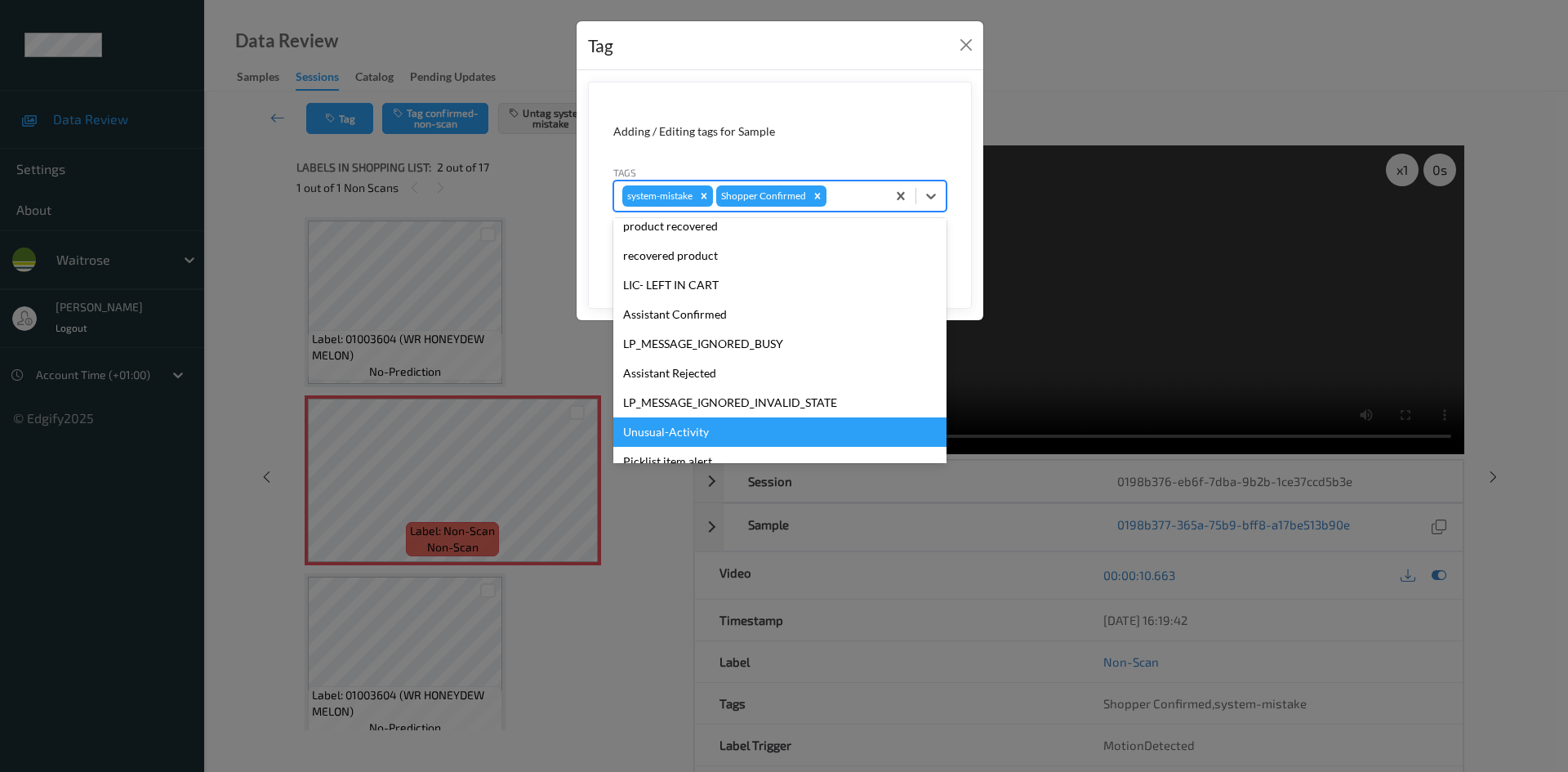
scroll to position [320, 0]
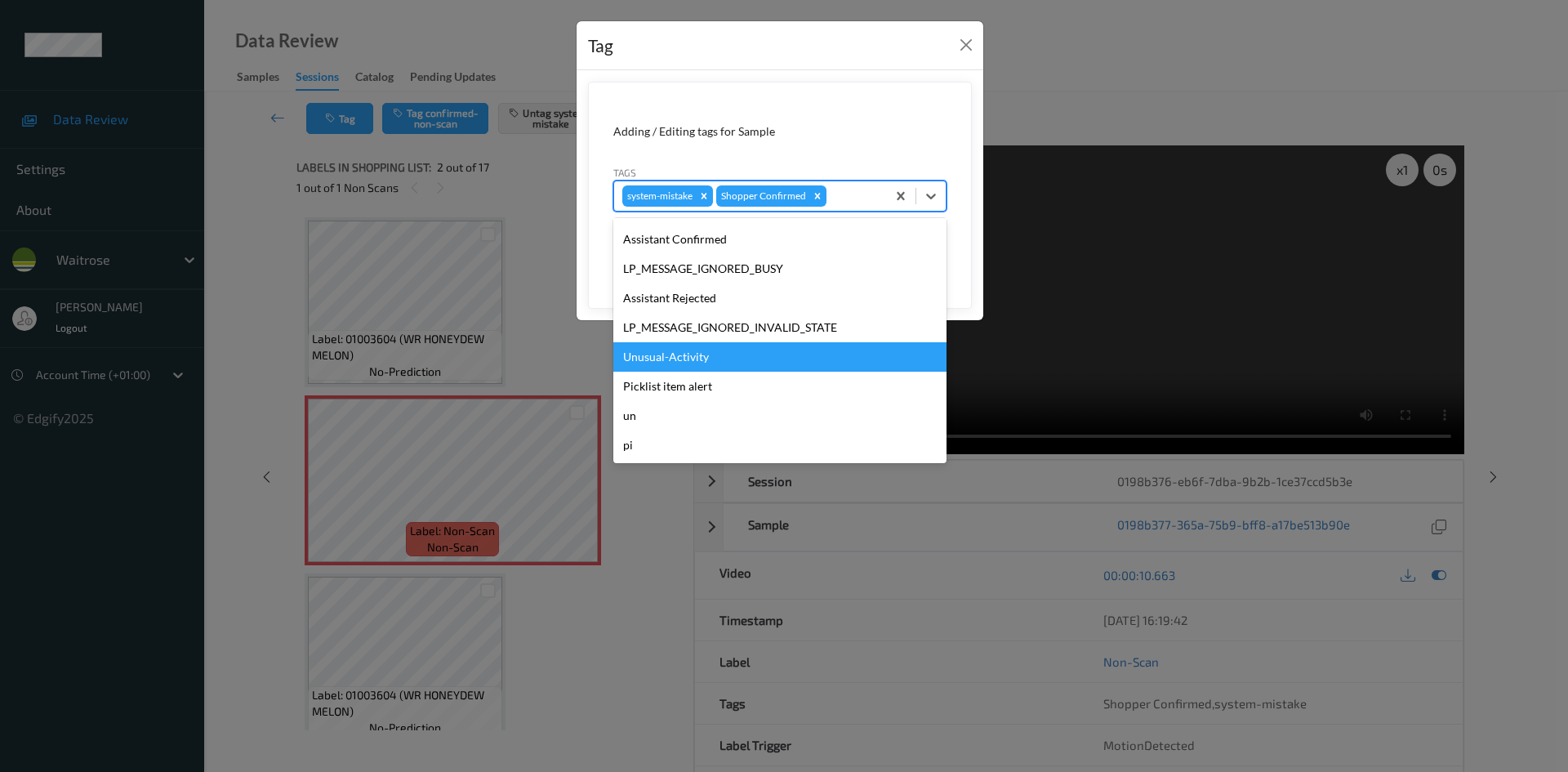
click at [736, 360] on div "Unusual-Activity" at bounding box center [781, 357] width 333 height 30
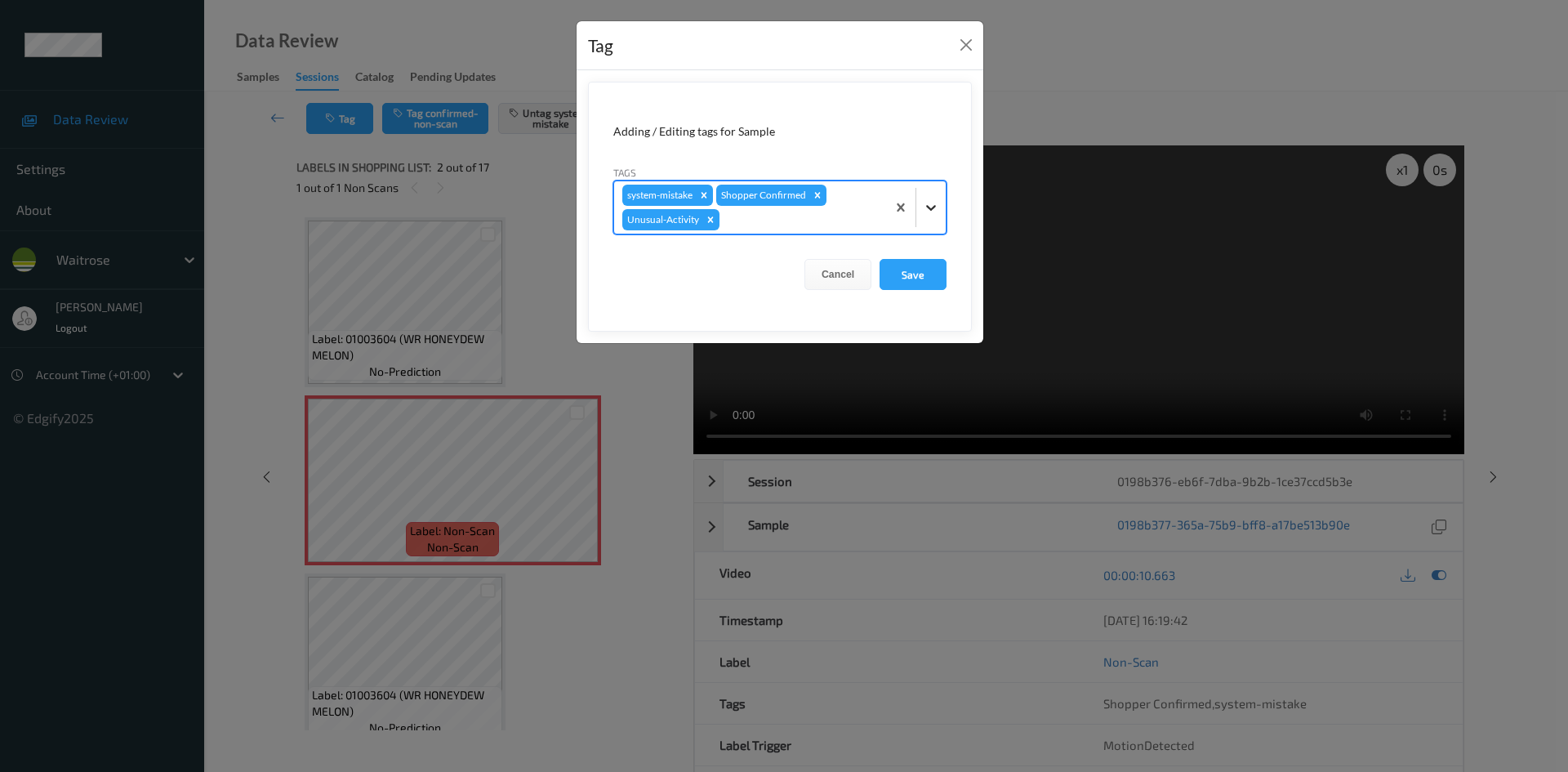
click at [932, 205] on icon at bounding box center [931, 208] width 16 height 16
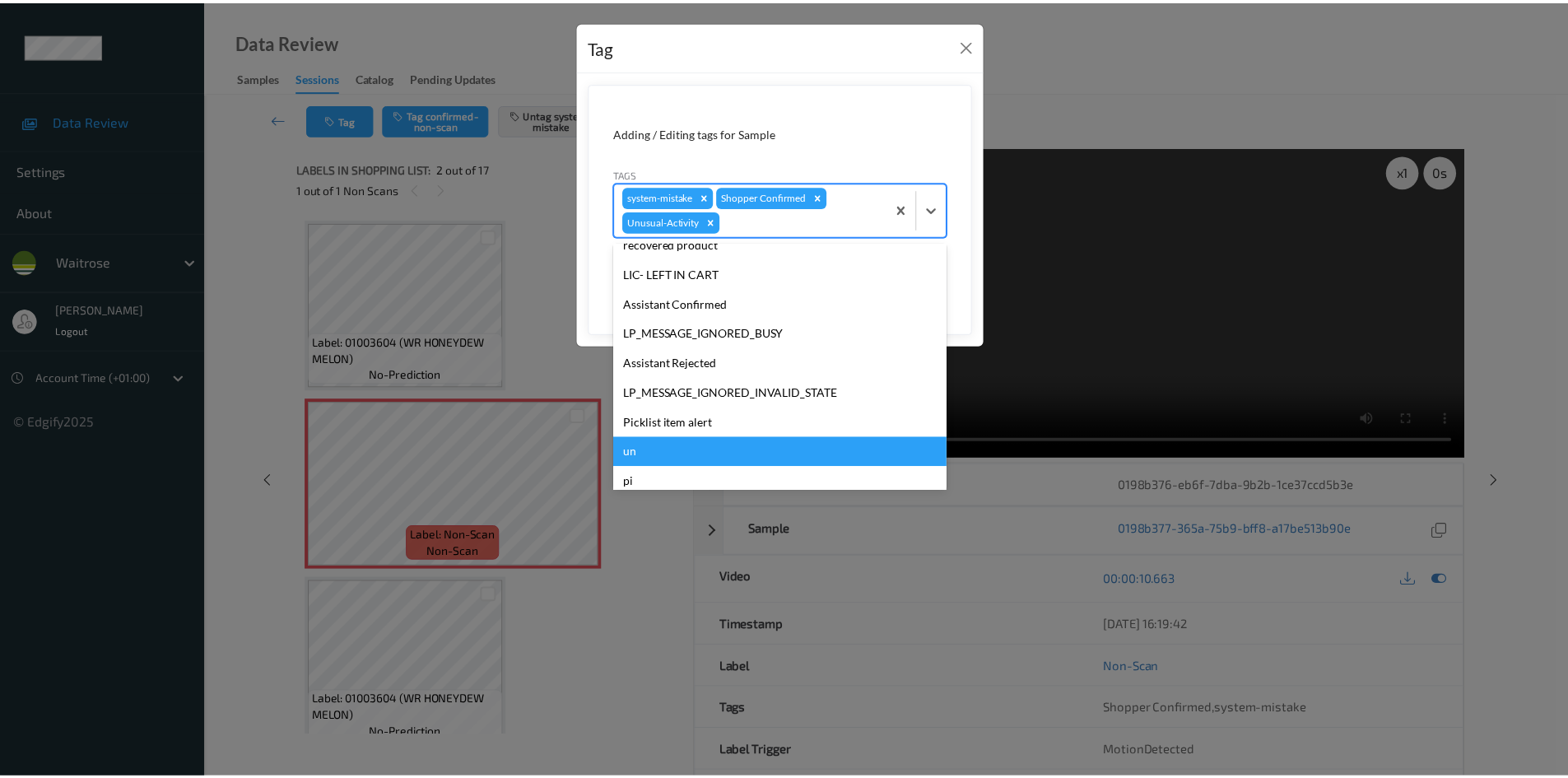
scroll to position [293, 0]
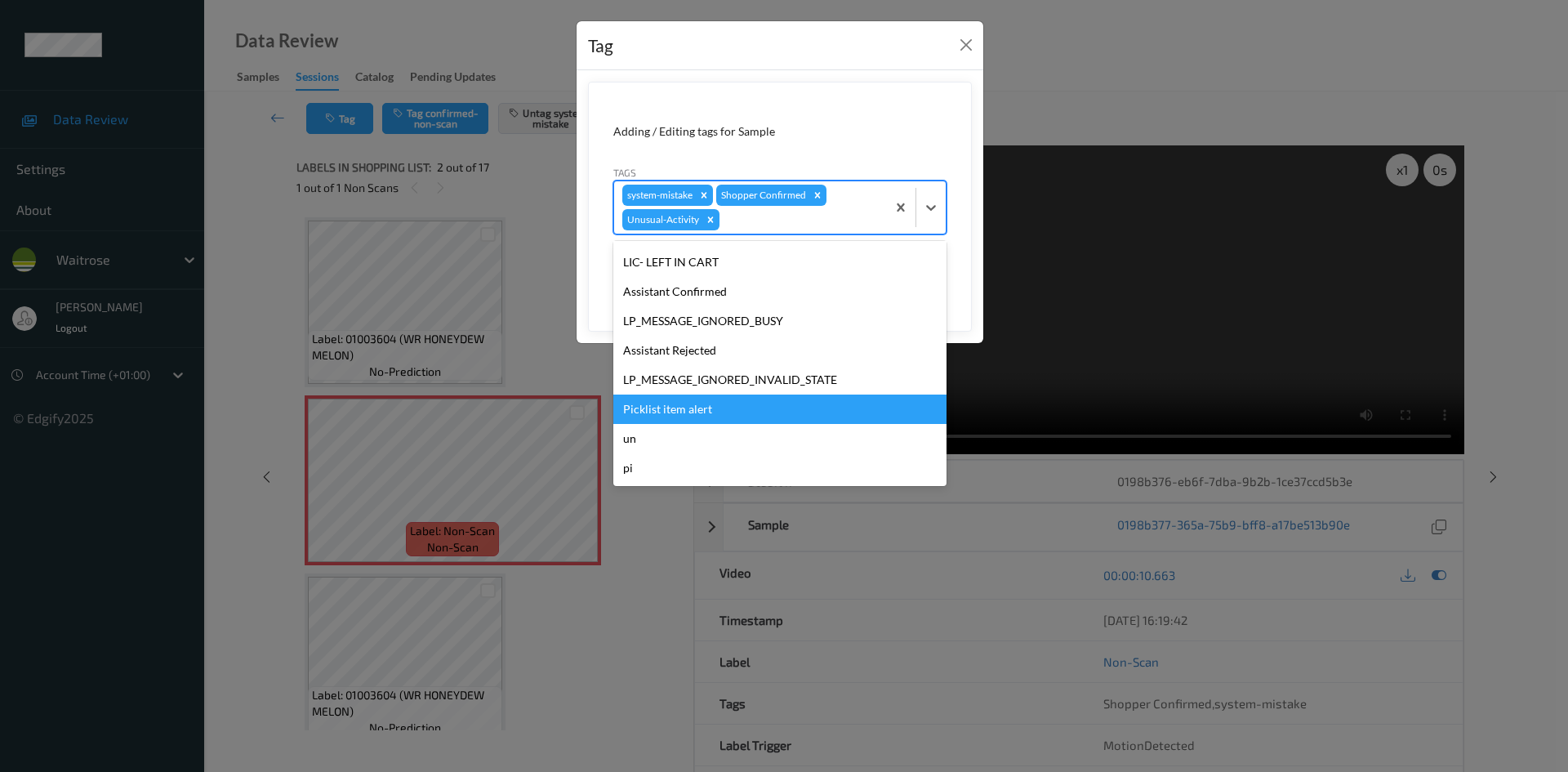
click at [724, 412] on div "Picklist item alert" at bounding box center [781, 409] width 333 height 30
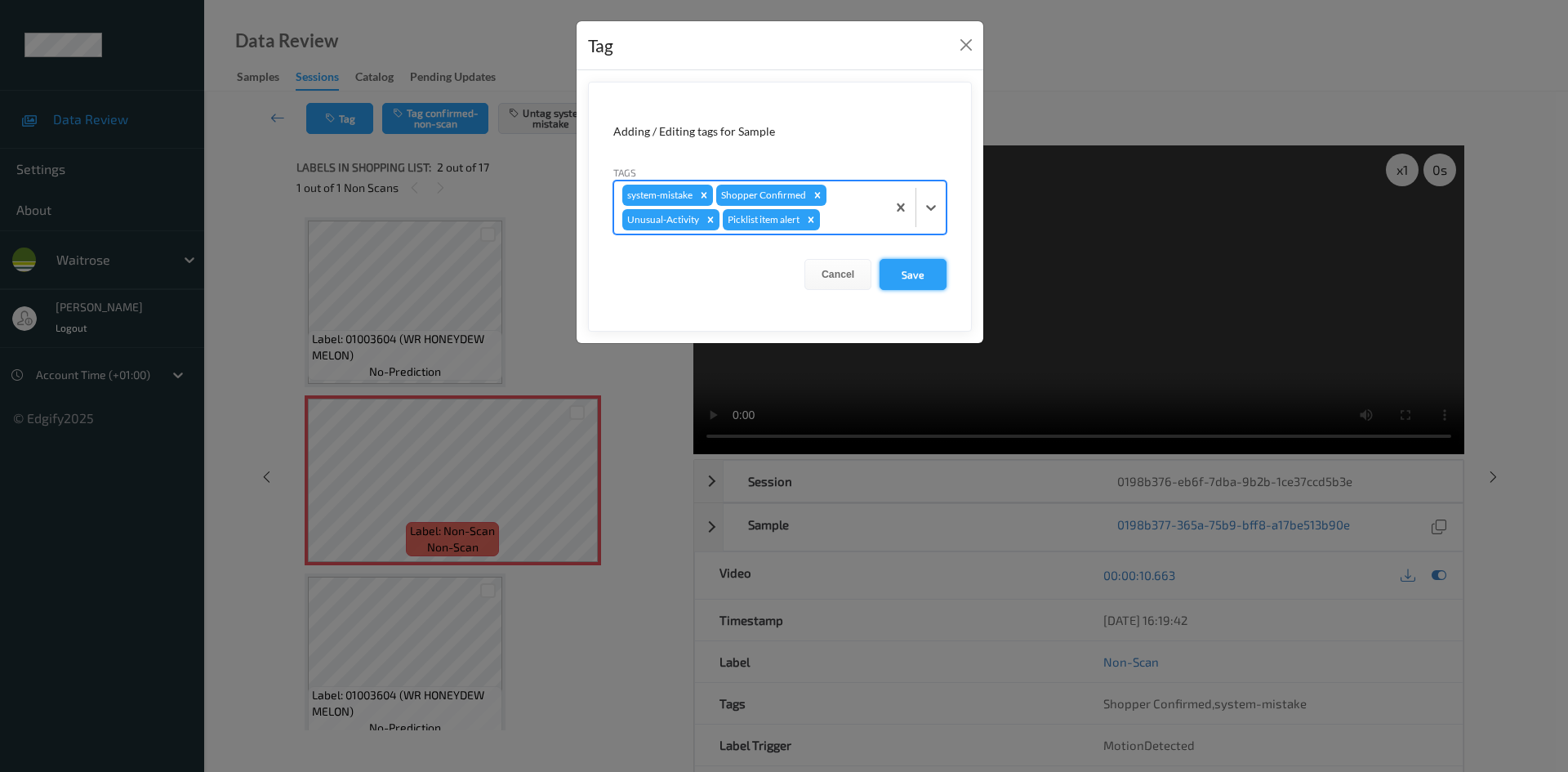
click at [905, 275] on button "Save" at bounding box center [912, 274] width 67 height 31
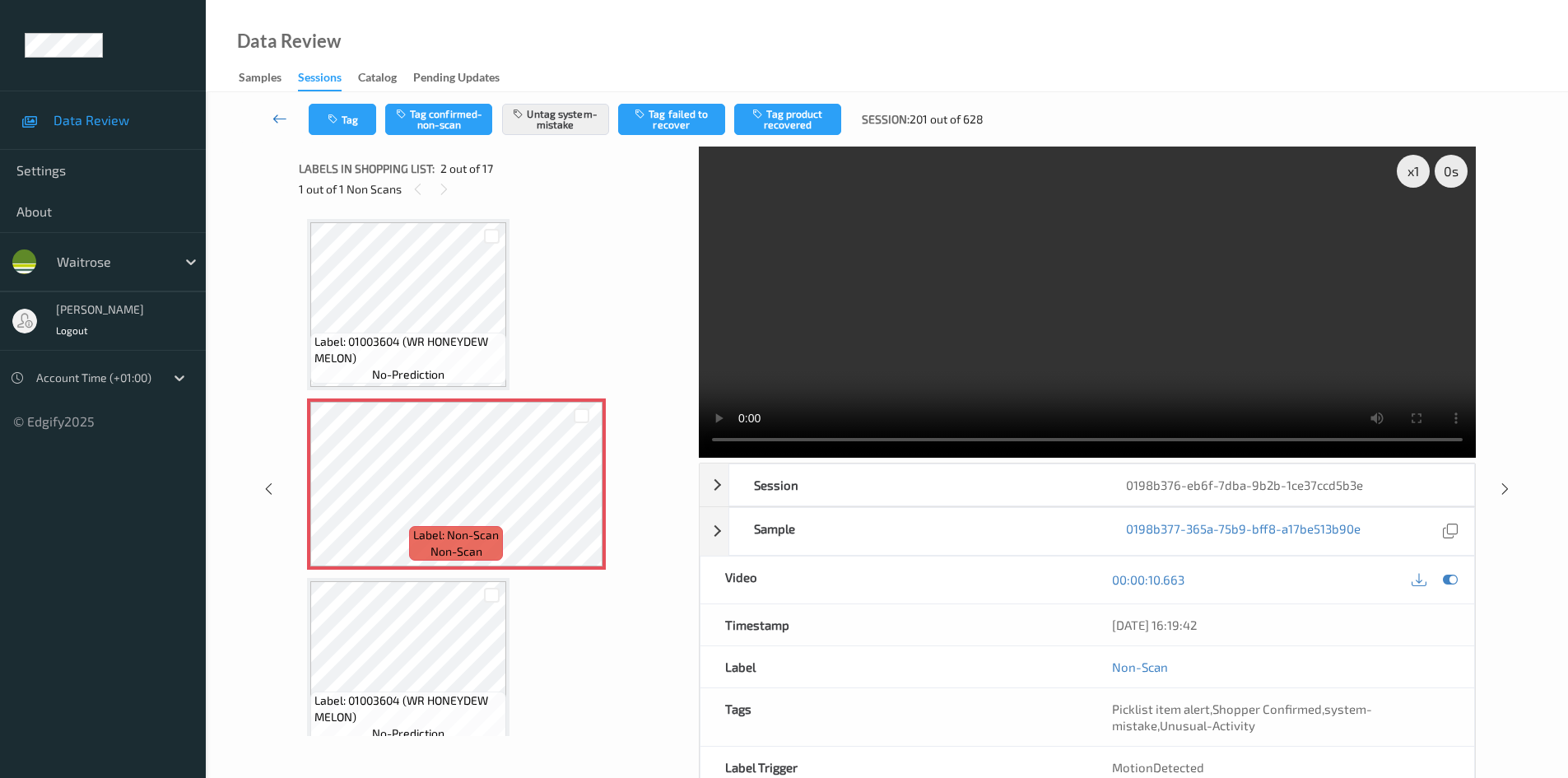
click at [280, 111] on icon at bounding box center [279, 118] width 15 height 17
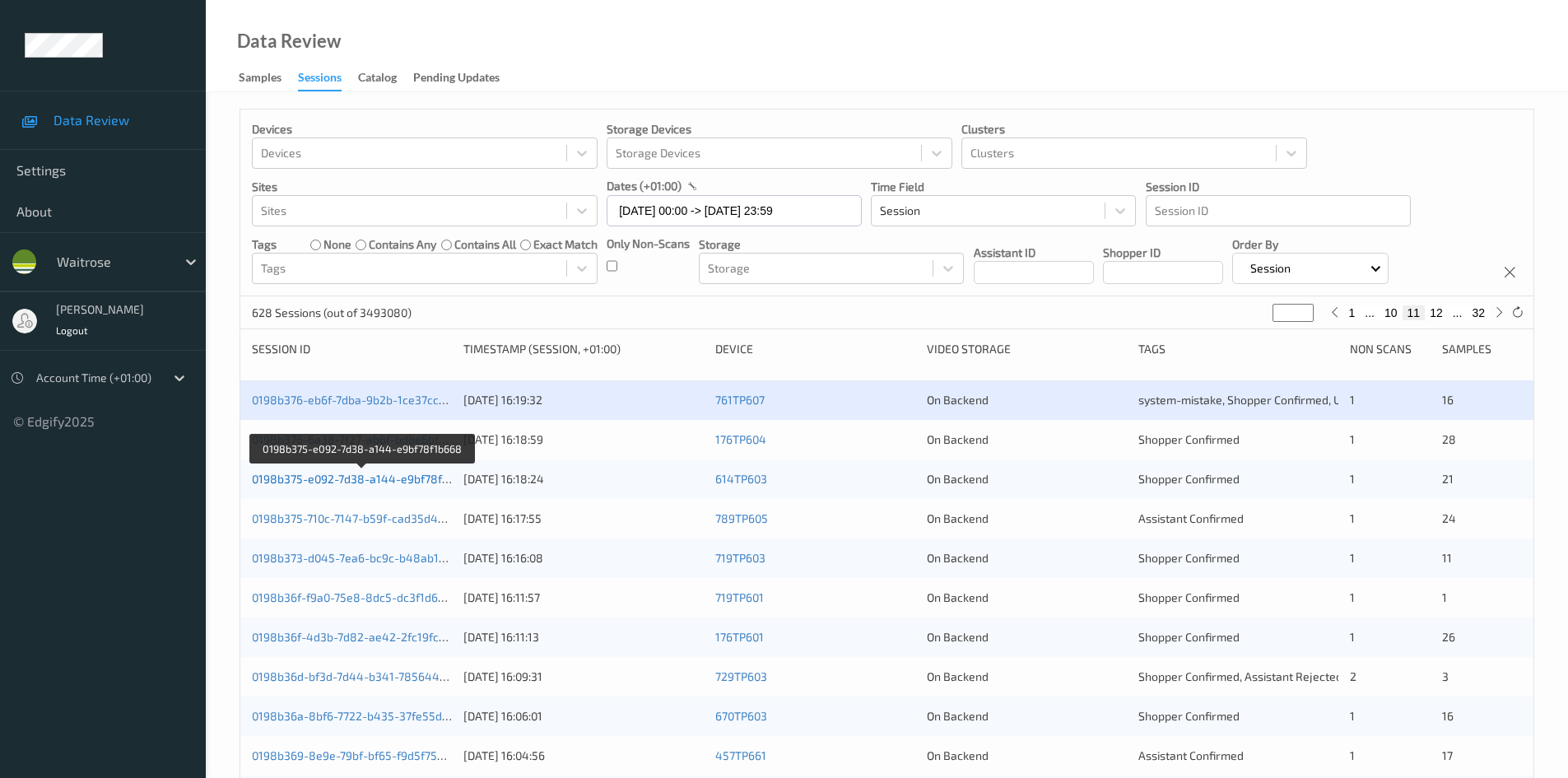
click at [382, 479] on link "0198b375-e092-7d38-a144-e9bf78f1b668" at bounding box center [363, 479] width 222 height 14
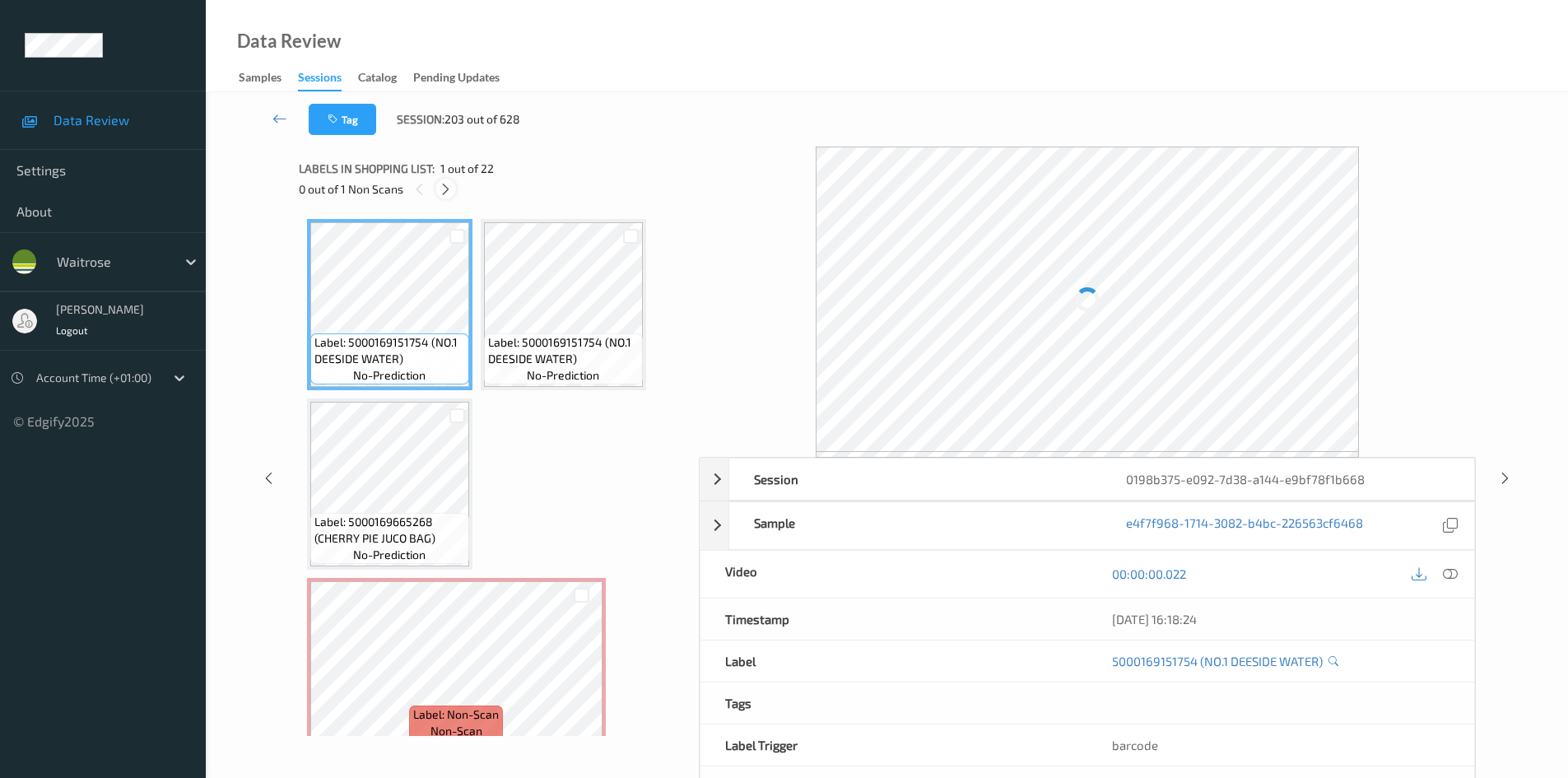
click at [441, 192] on icon at bounding box center [445, 189] width 14 height 15
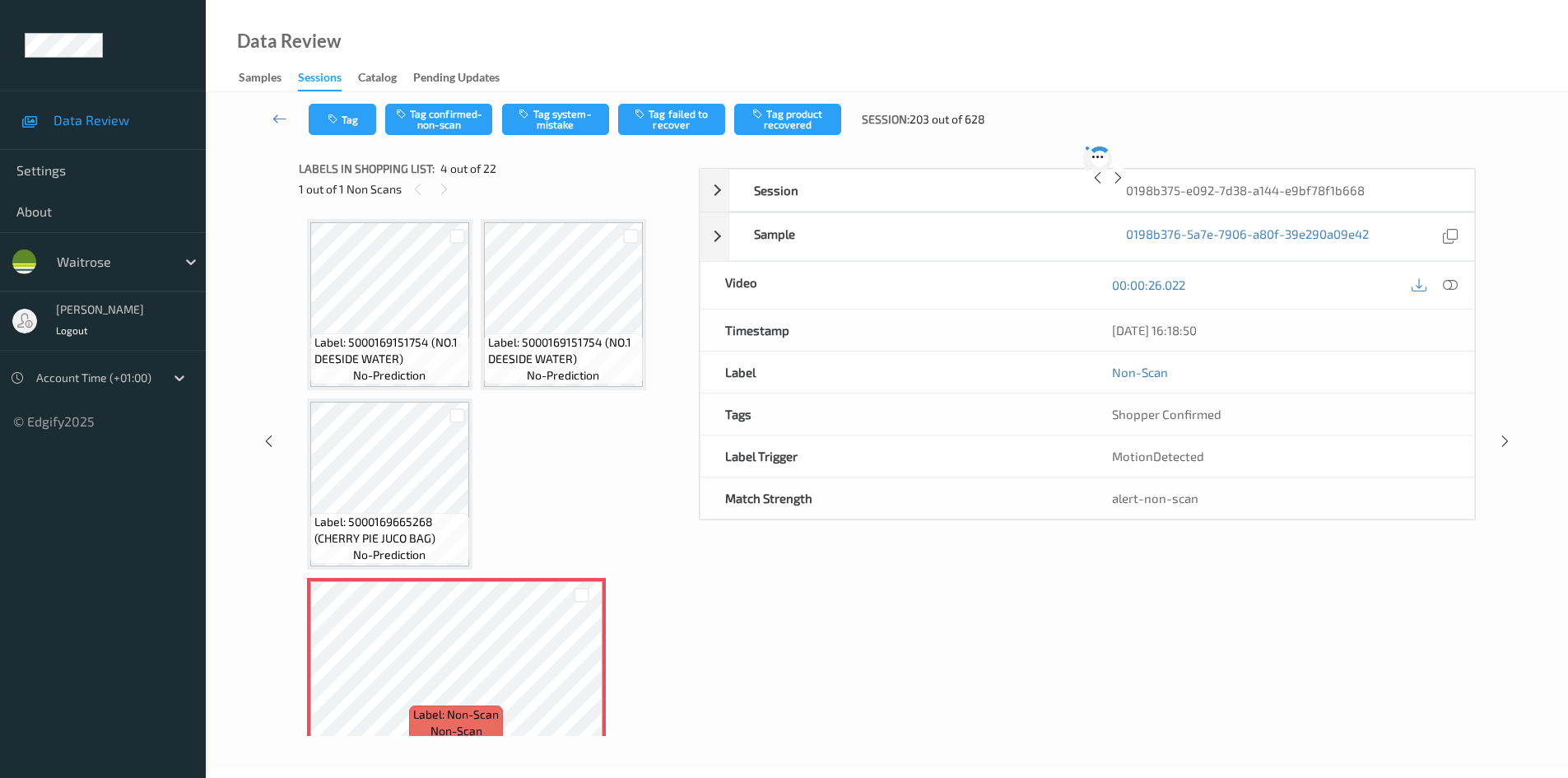
scroll to position [188, 0]
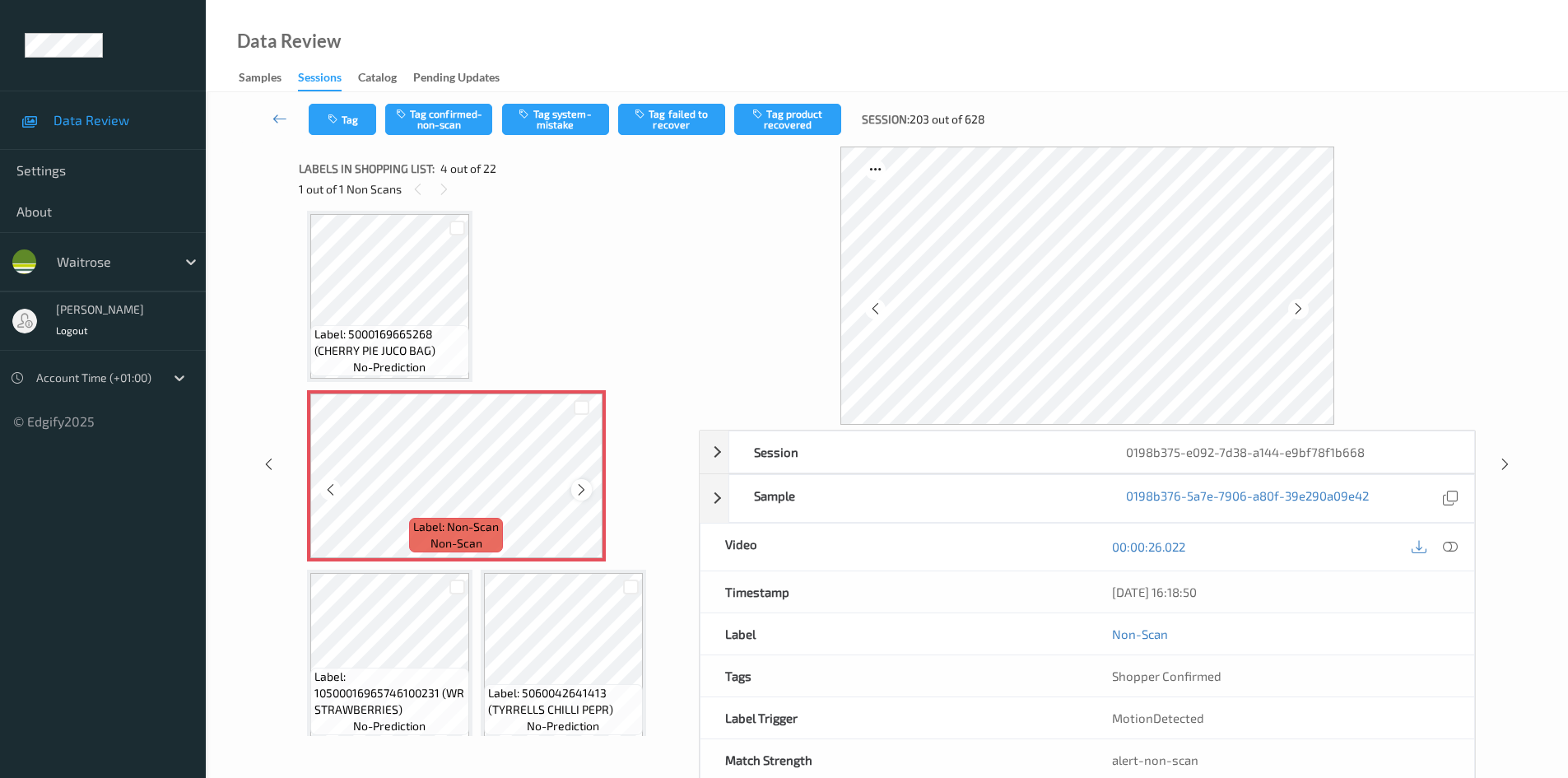
click at [579, 487] on icon at bounding box center [582, 489] width 14 height 15
click at [1442, 544] on div at bounding box center [1451, 546] width 22 height 22
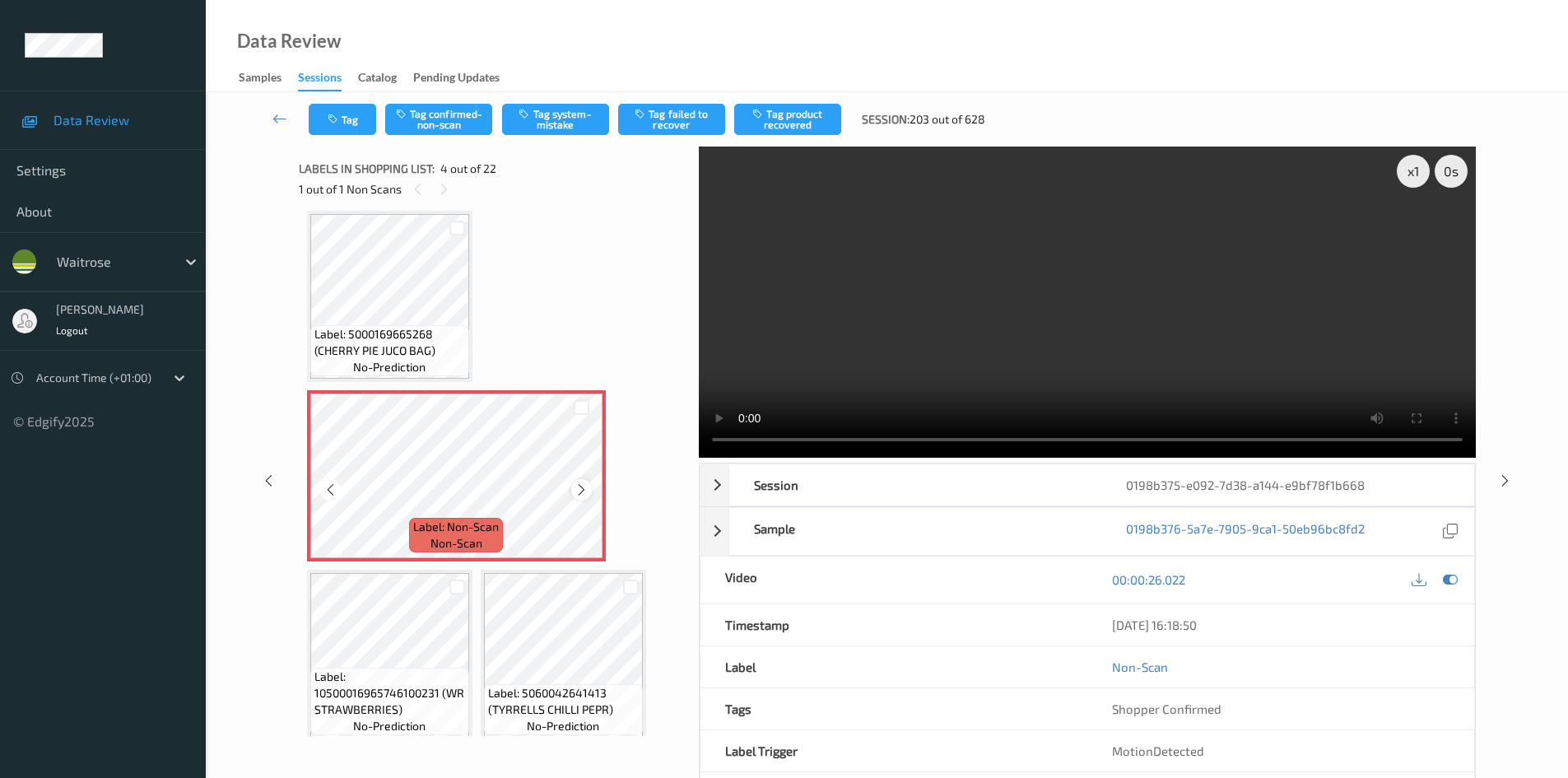
click at [580, 489] on icon at bounding box center [582, 489] width 14 height 15
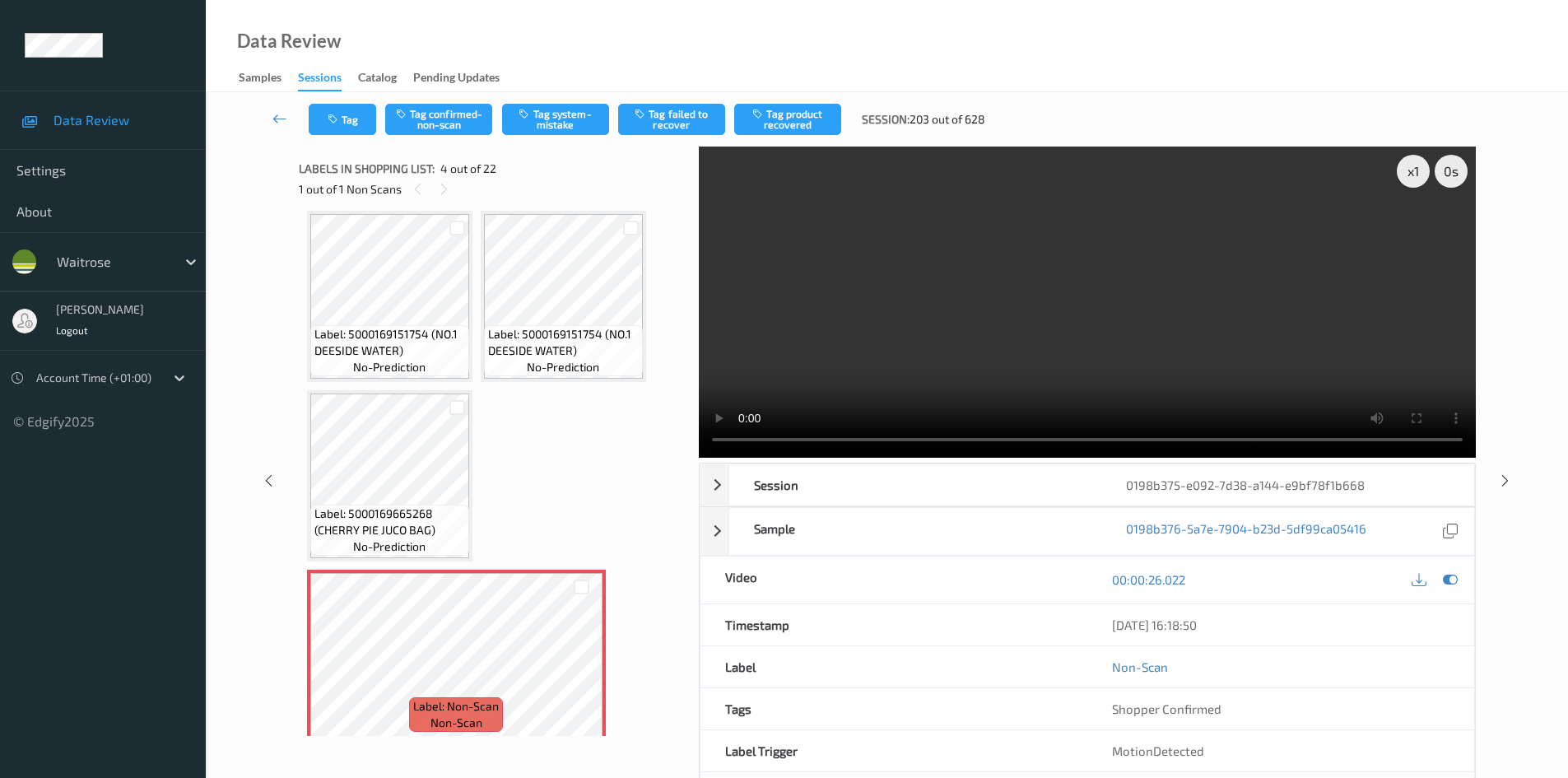
scroll to position [0, 0]
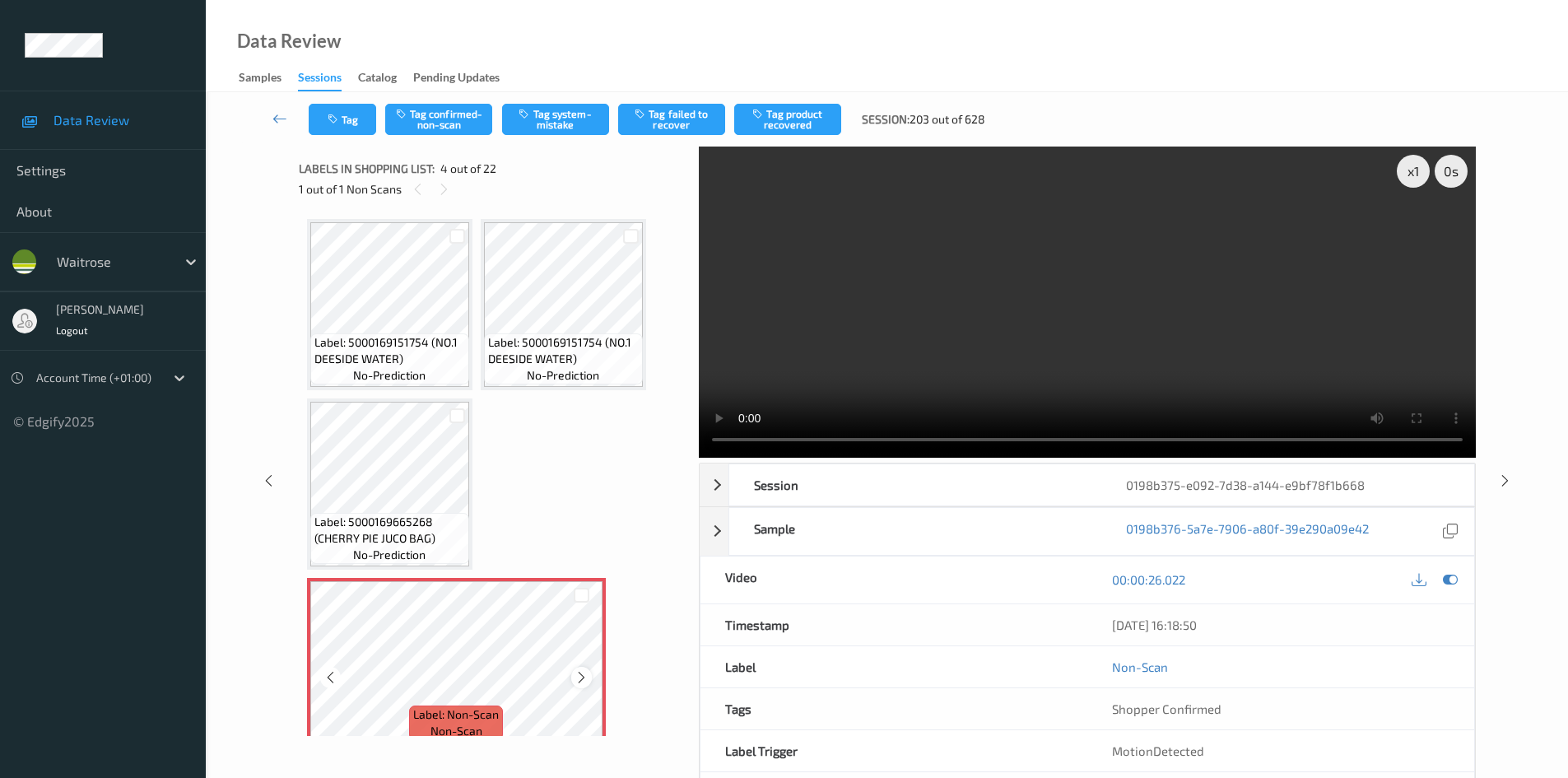
click at [590, 679] on div at bounding box center [582, 677] width 21 height 21
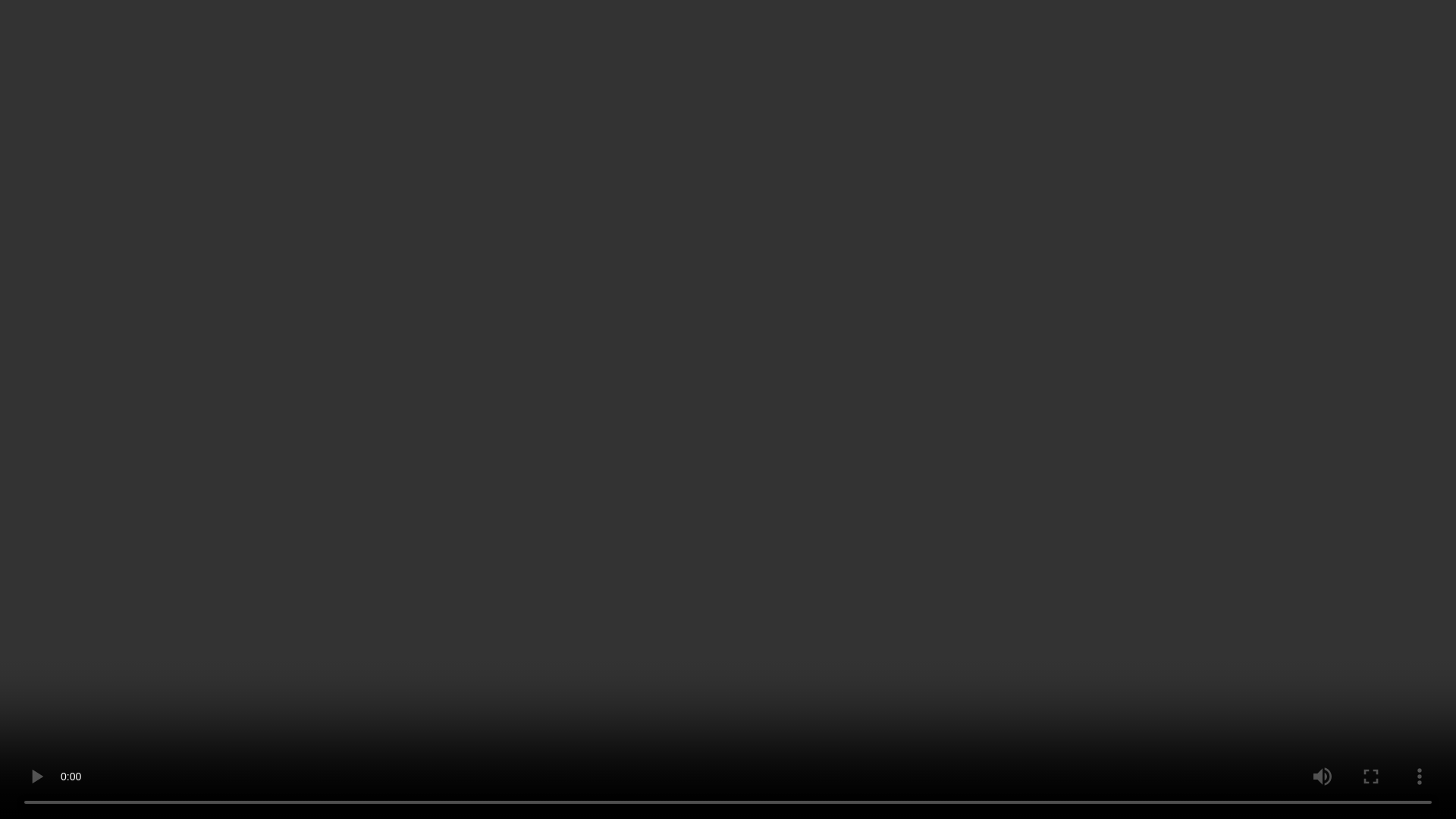
click at [1074, 716] on video at bounding box center [728, 410] width 1456 height 819
click at [639, 547] on video at bounding box center [728, 410] width 1456 height 819
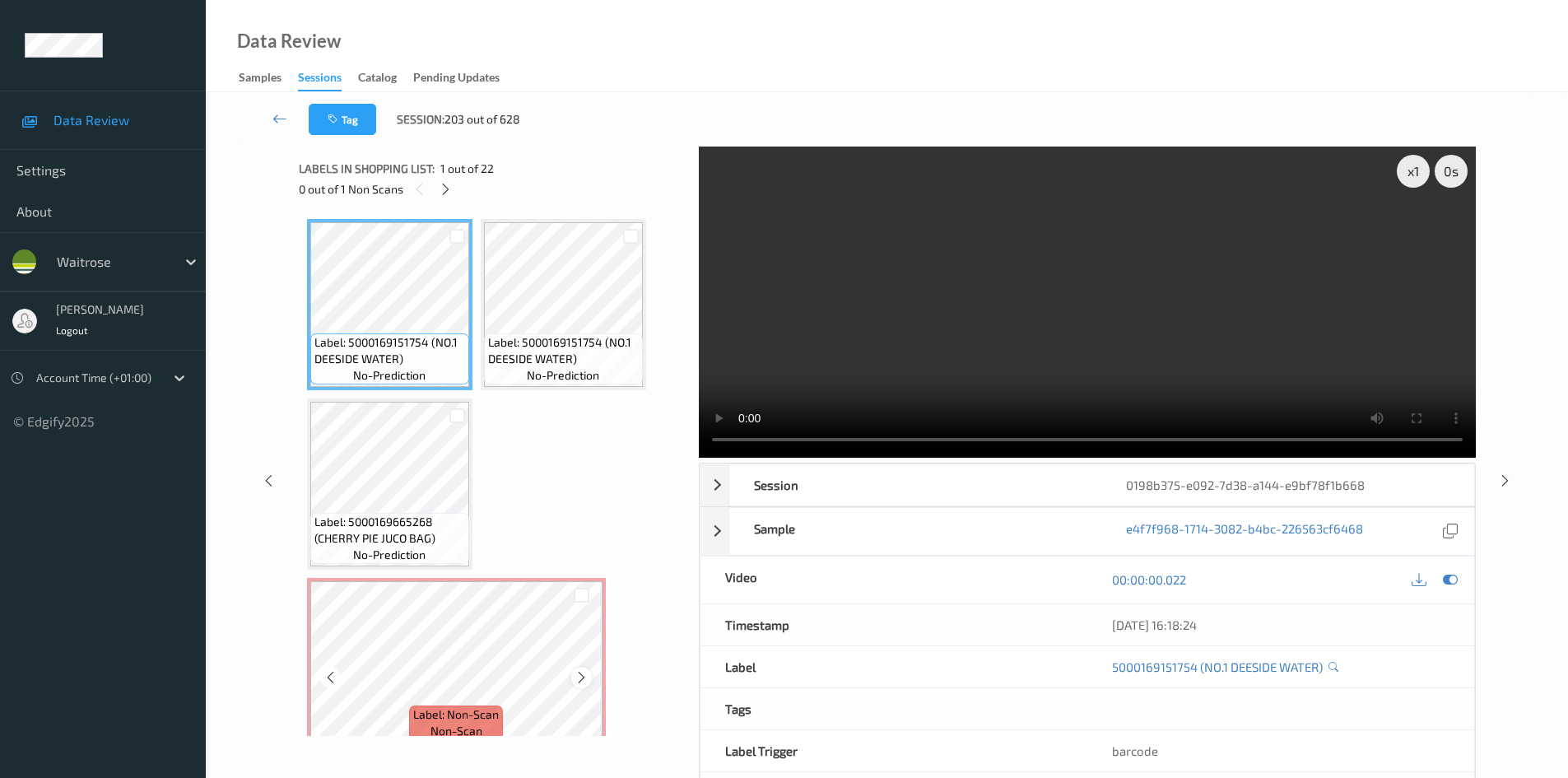
click at [585, 676] on icon at bounding box center [582, 677] width 14 height 15
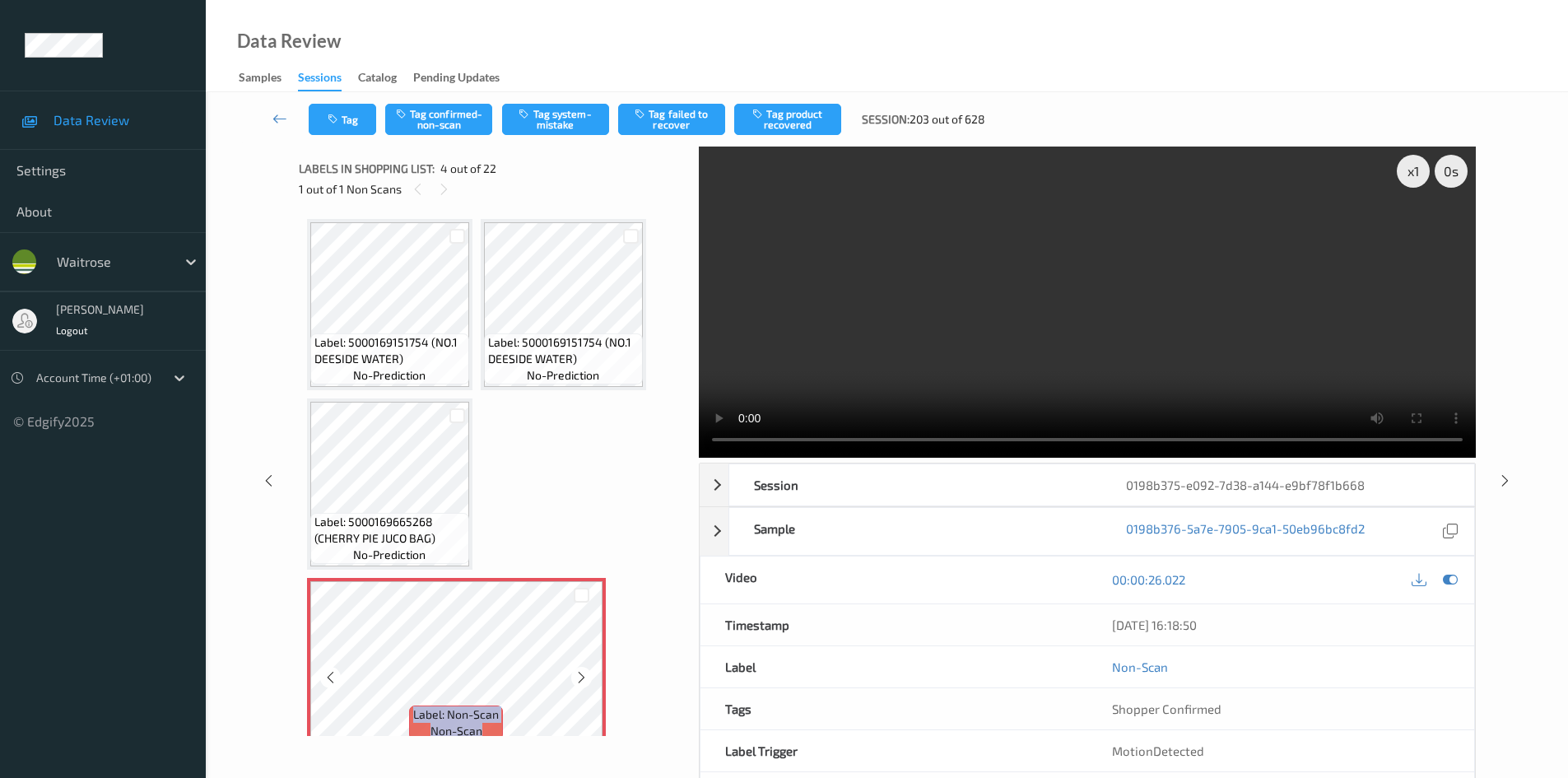
click at [585, 676] on icon at bounding box center [582, 677] width 14 height 15
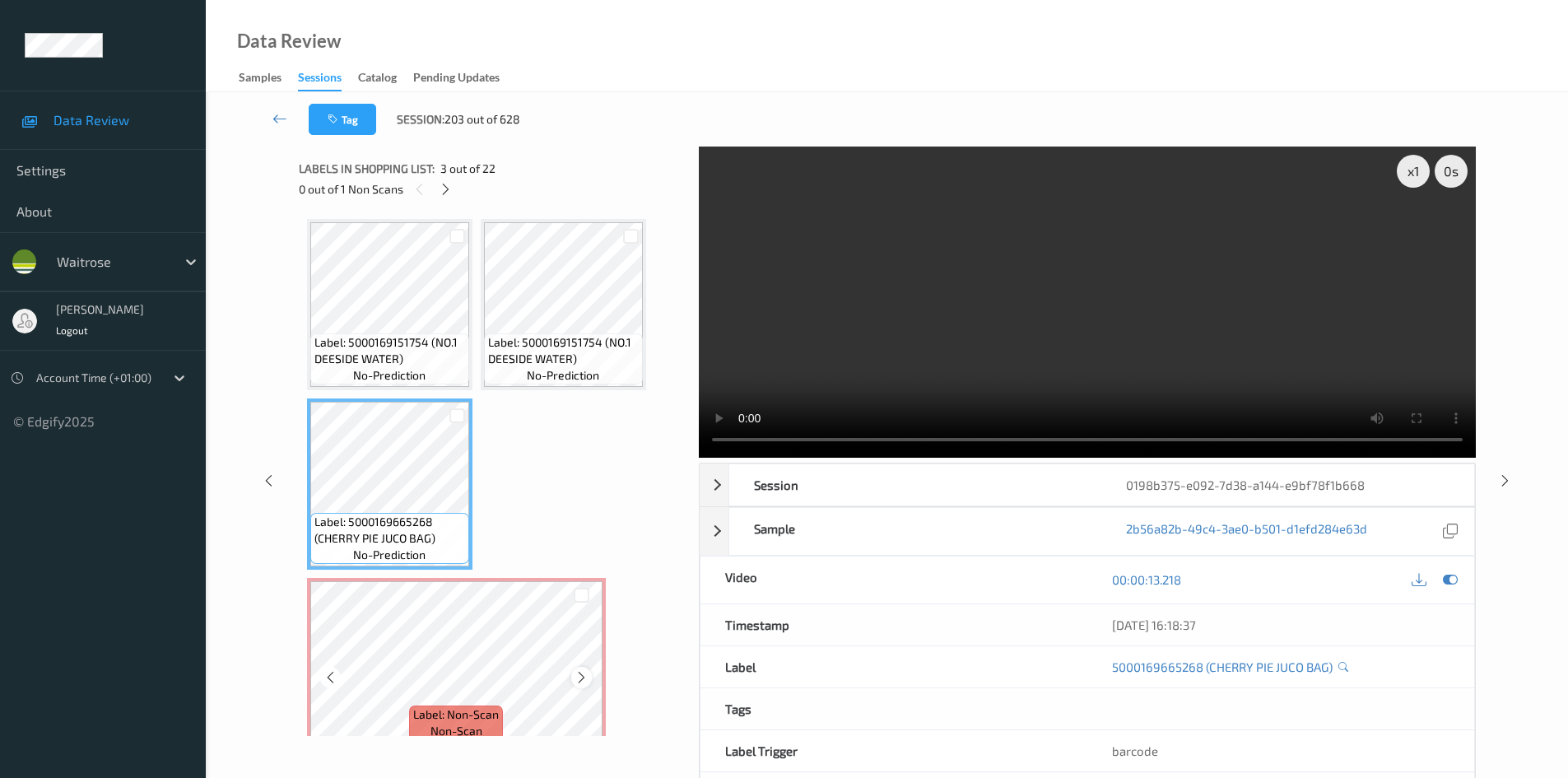
click at [581, 677] on icon at bounding box center [582, 677] width 14 height 15
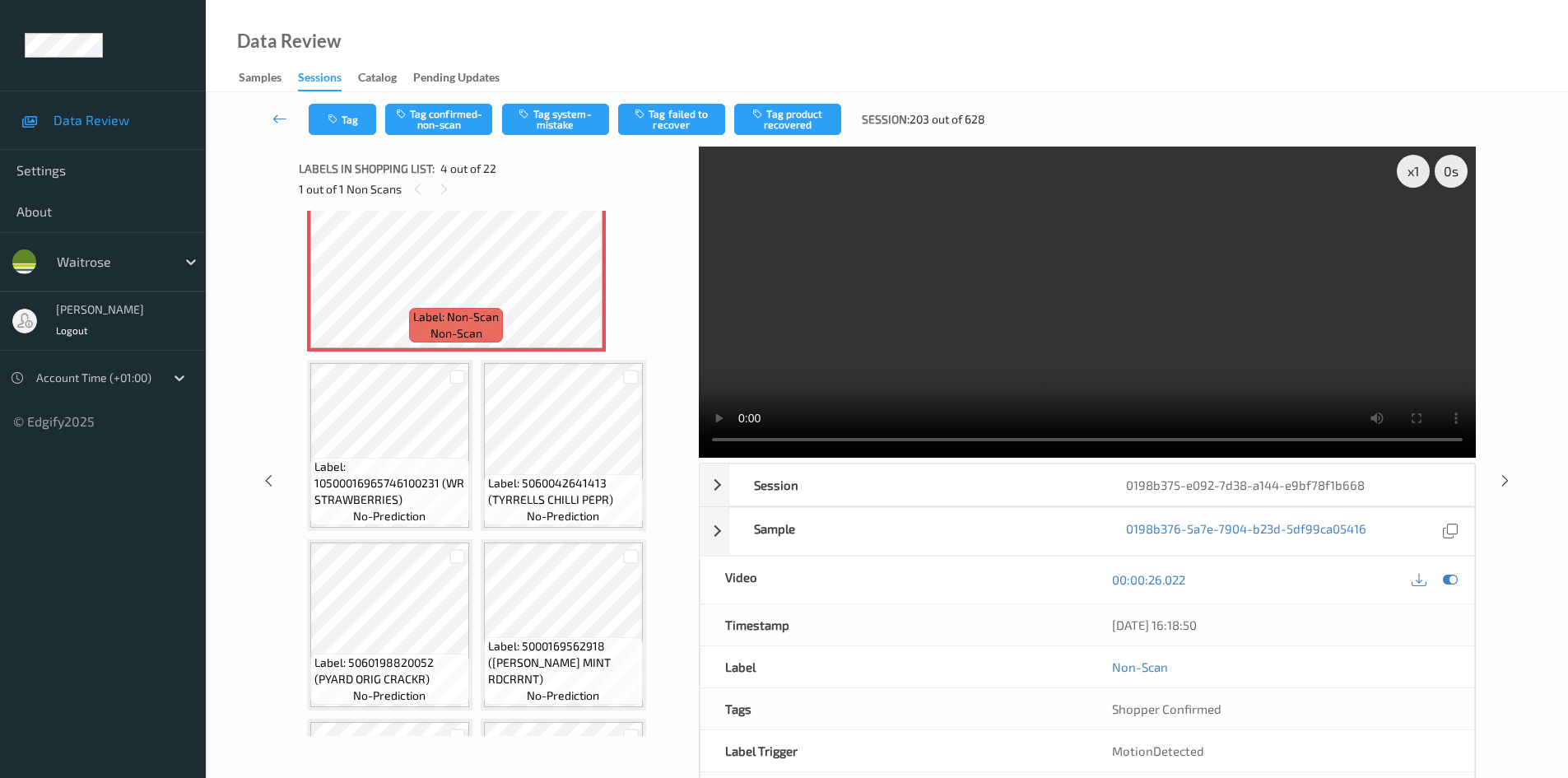
scroll to position [411, 0]
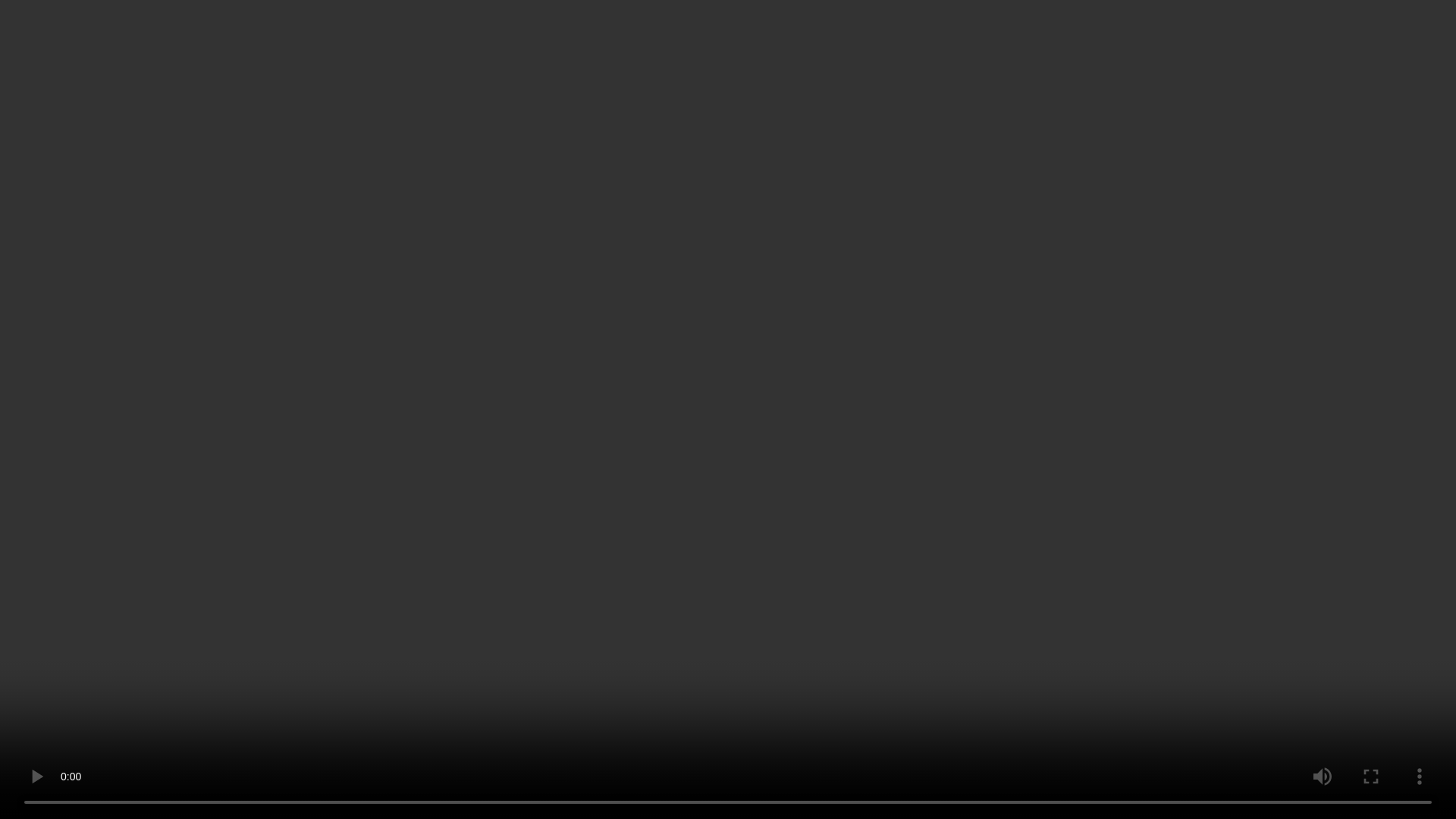
drag, startPoint x: 731, startPoint y: 510, endPoint x: 1076, endPoint y: 522, distance: 345.2
click at [734, 510] on video at bounding box center [728, 410] width 1456 height 819
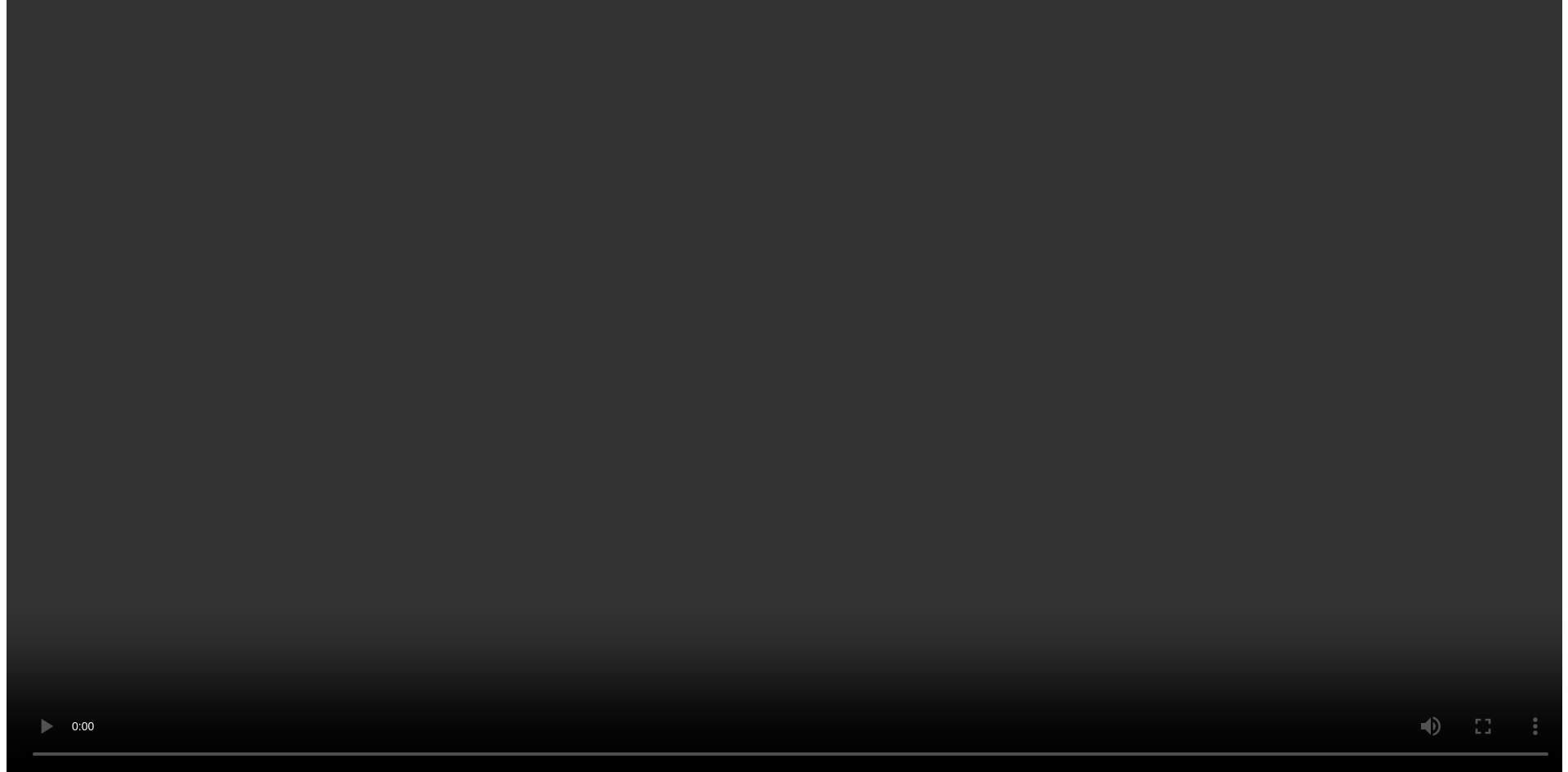
scroll to position [0, 0]
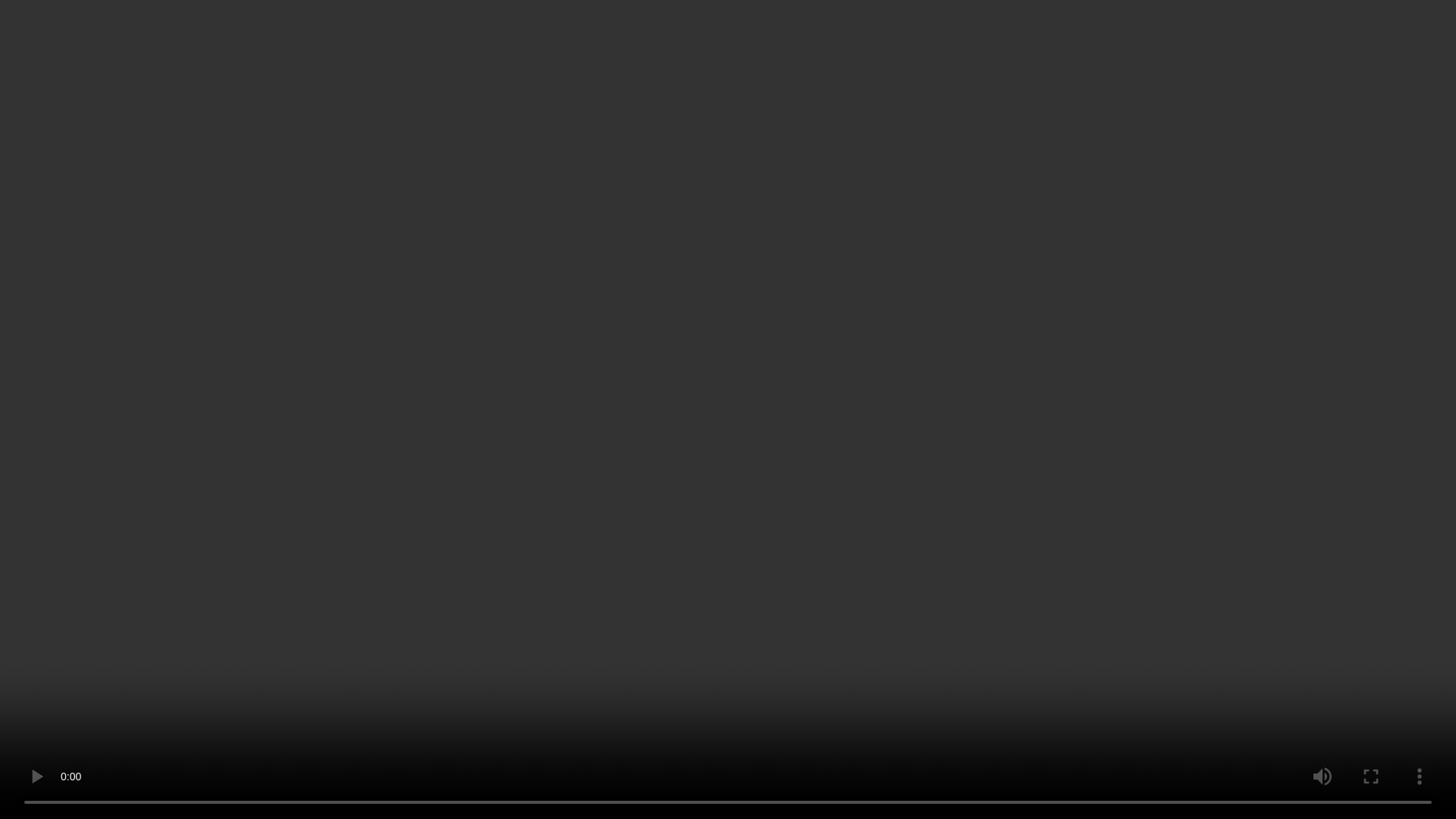
click at [489, 563] on video at bounding box center [728, 410] width 1456 height 819
click at [909, 444] on video at bounding box center [728, 410] width 1456 height 819
click at [714, 535] on video at bounding box center [728, 410] width 1456 height 819
click at [843, 685] on video at bounding box center [728, 410] width 1456 height 819
click at [659, 495] on video at bounding box center [728, 410] width 1456 height 819
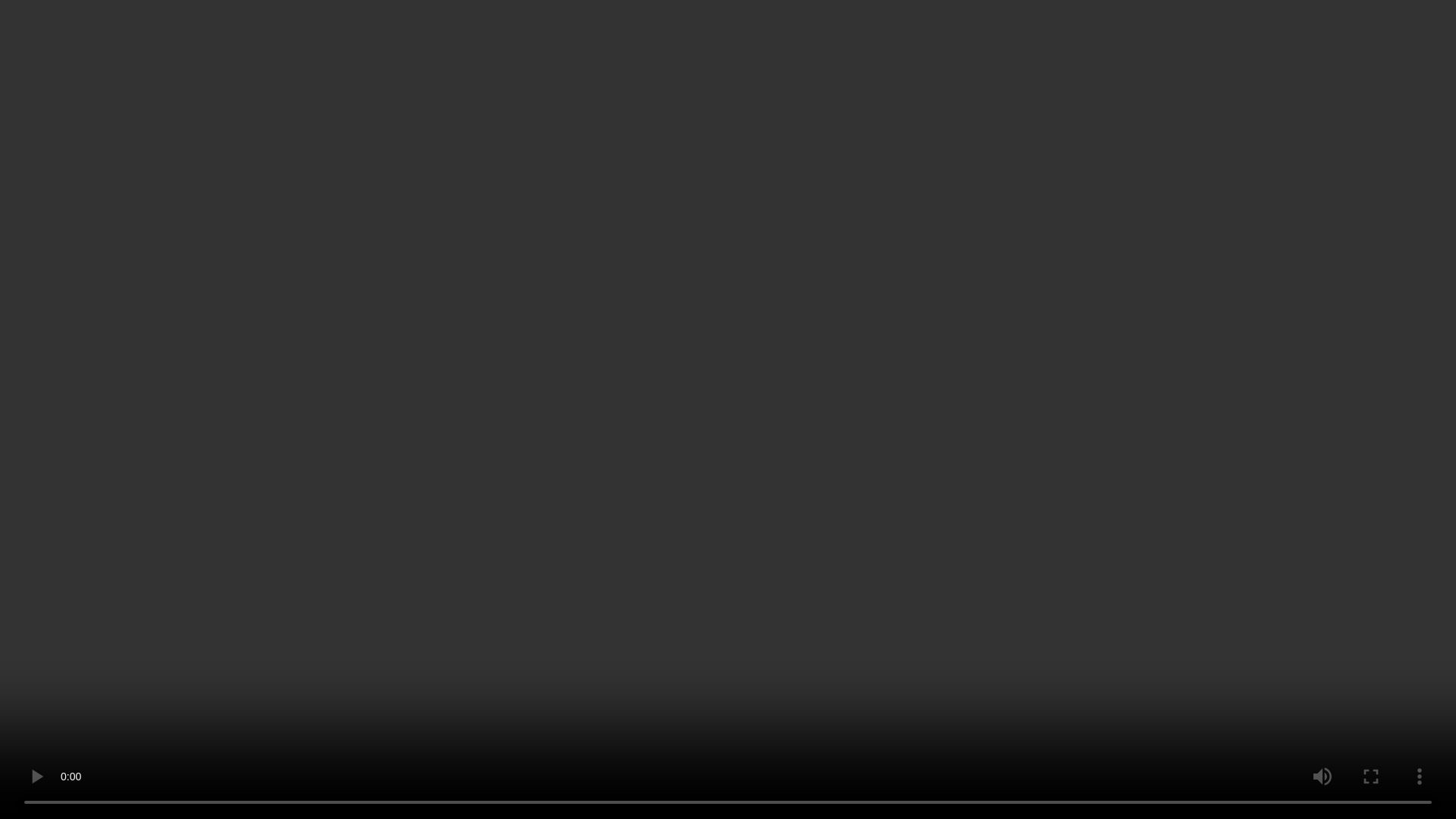
click at [627, 649] on video at bounding box center [728, 410] width 1456 height 819
click at [692, 573] on video at bounding box center [728, 410] width 1456 height 819
click at [692, 568] on video at bounding box center [728, 410] width 1456 height 819
click at [817, 543] on video at bounding box center [728, 410] width 1456 height 819
click at [702, 410] on video at bounding box center [728, 410] width 1456 height 819
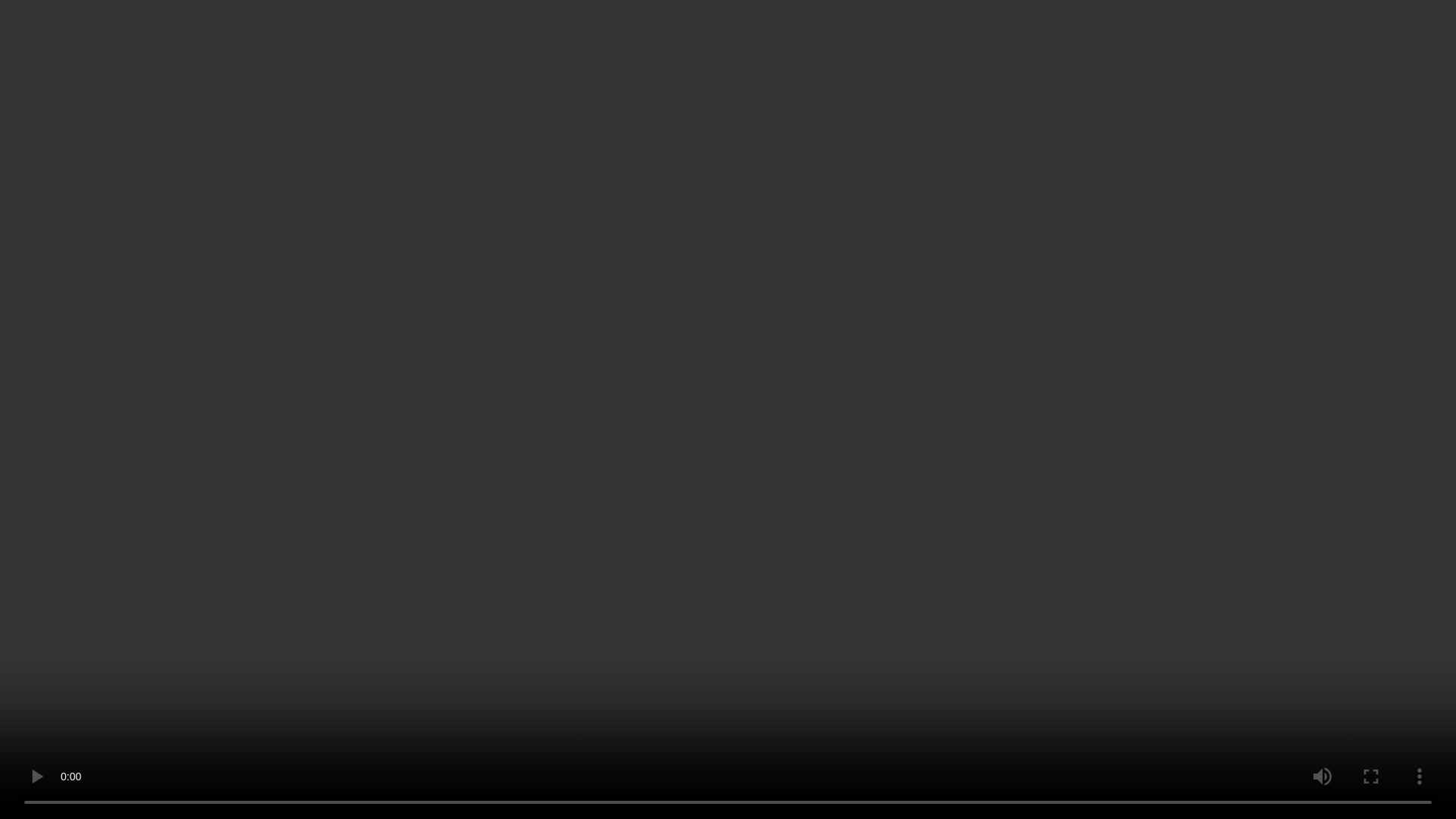
click at [752, 502] on video at bounding box center [728, 410] width 1456 height 819
click at [835, 437] on video at bounding box center [728, 410] width 1456 height 819
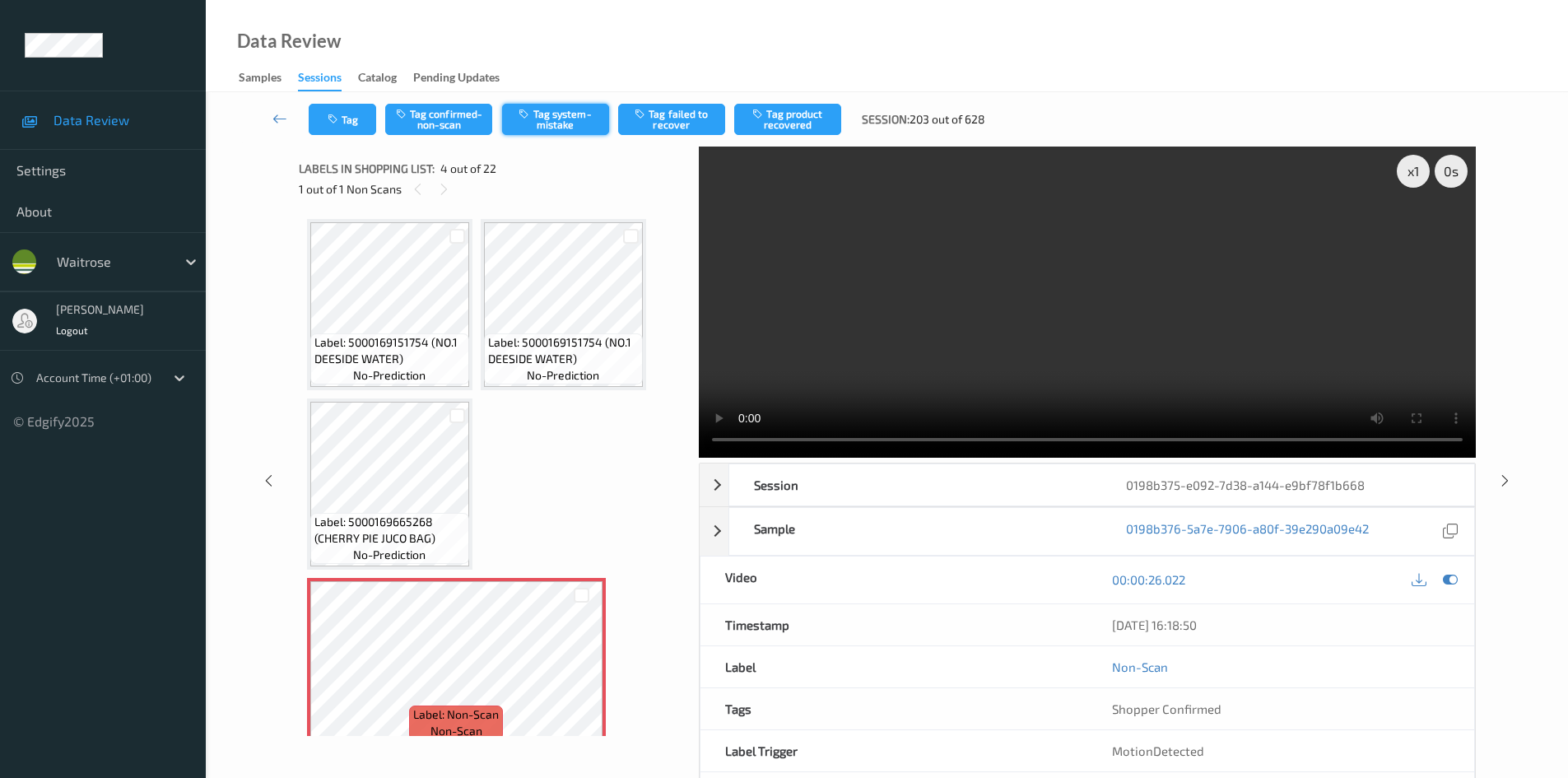
click at [547, 118] on button "Tag system-mistake" at bounding box center [556, 120] width 107 height 32
click at [362, 126] on button "Tag" at bounding box center [342, 120] width 67 height 32
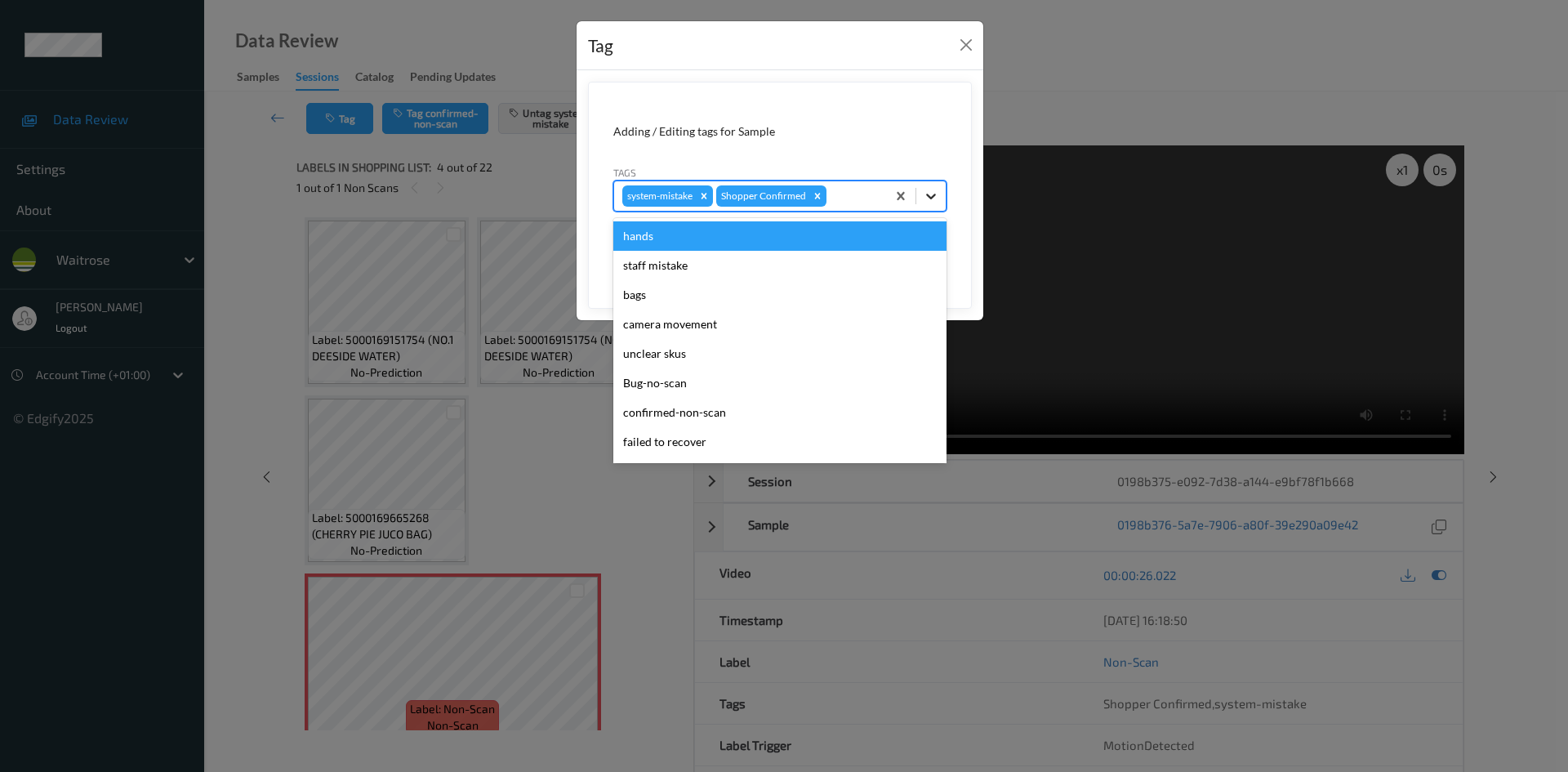
click at [926, 199] on icon at bounding box center [931, 195] width 16 height 16
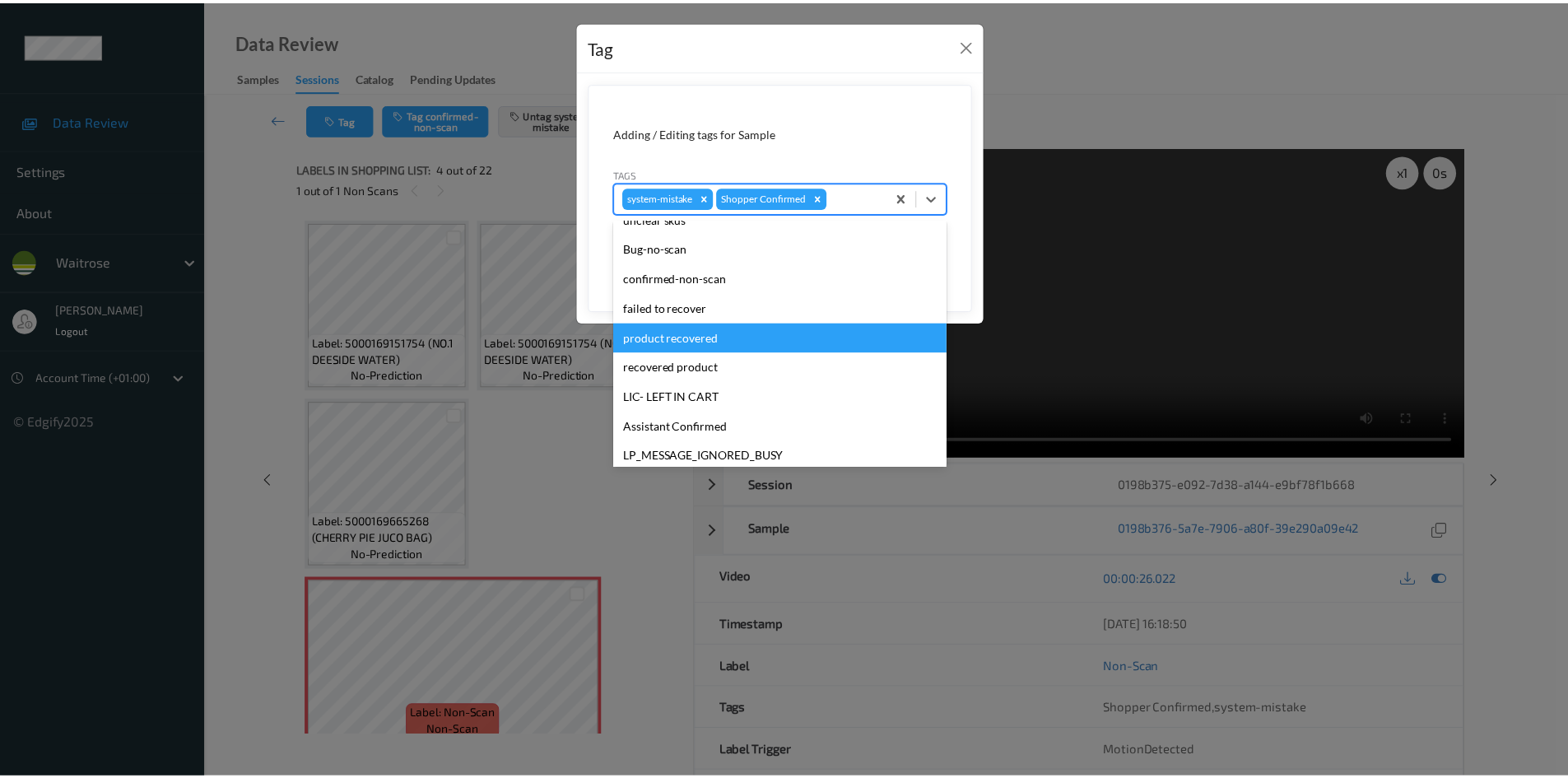
scroll to position [323, 0]
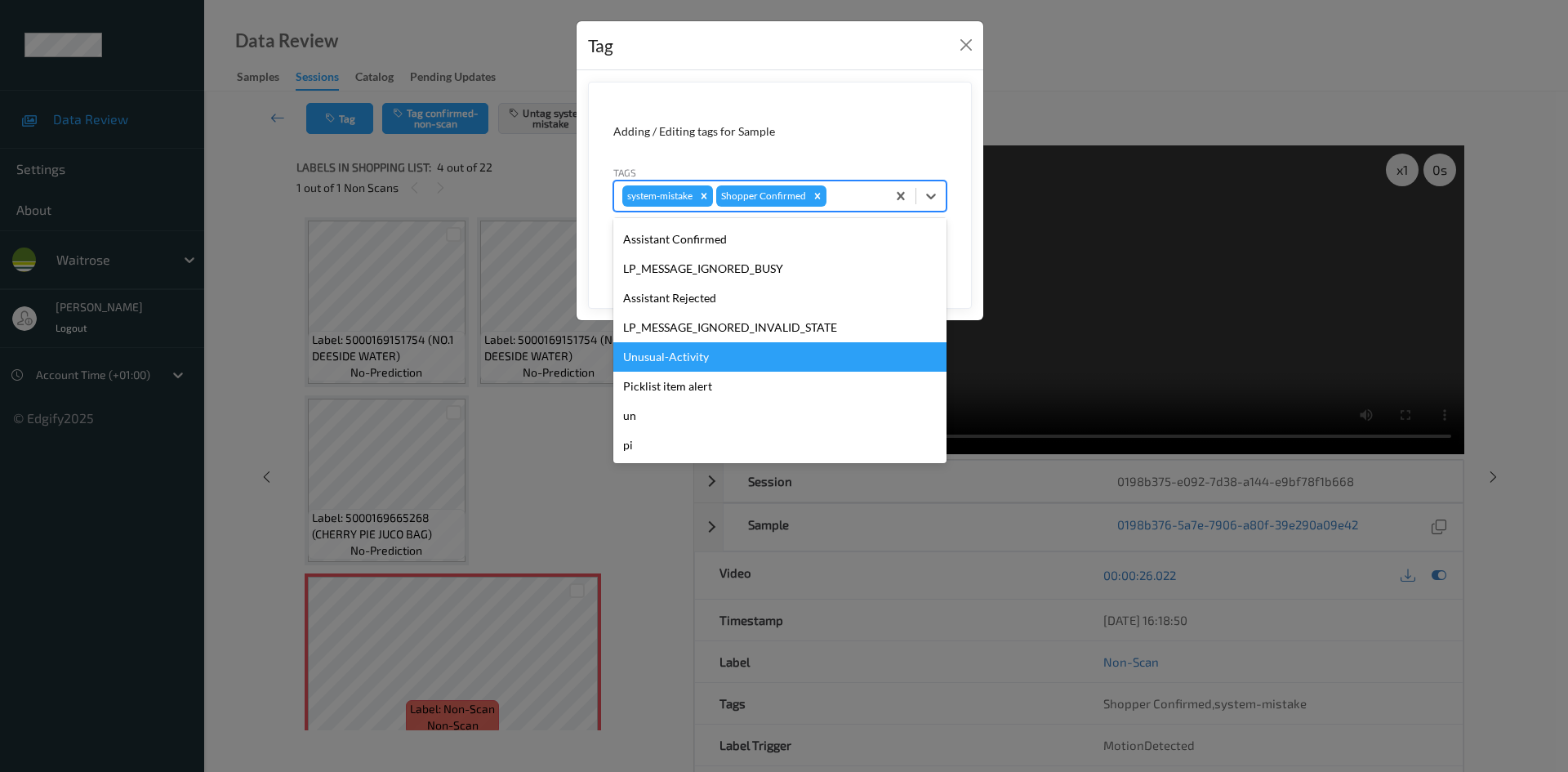
click at [725, 362] on div "Unusual-Activity" at bounding box center [781, 357] width 333 height 30
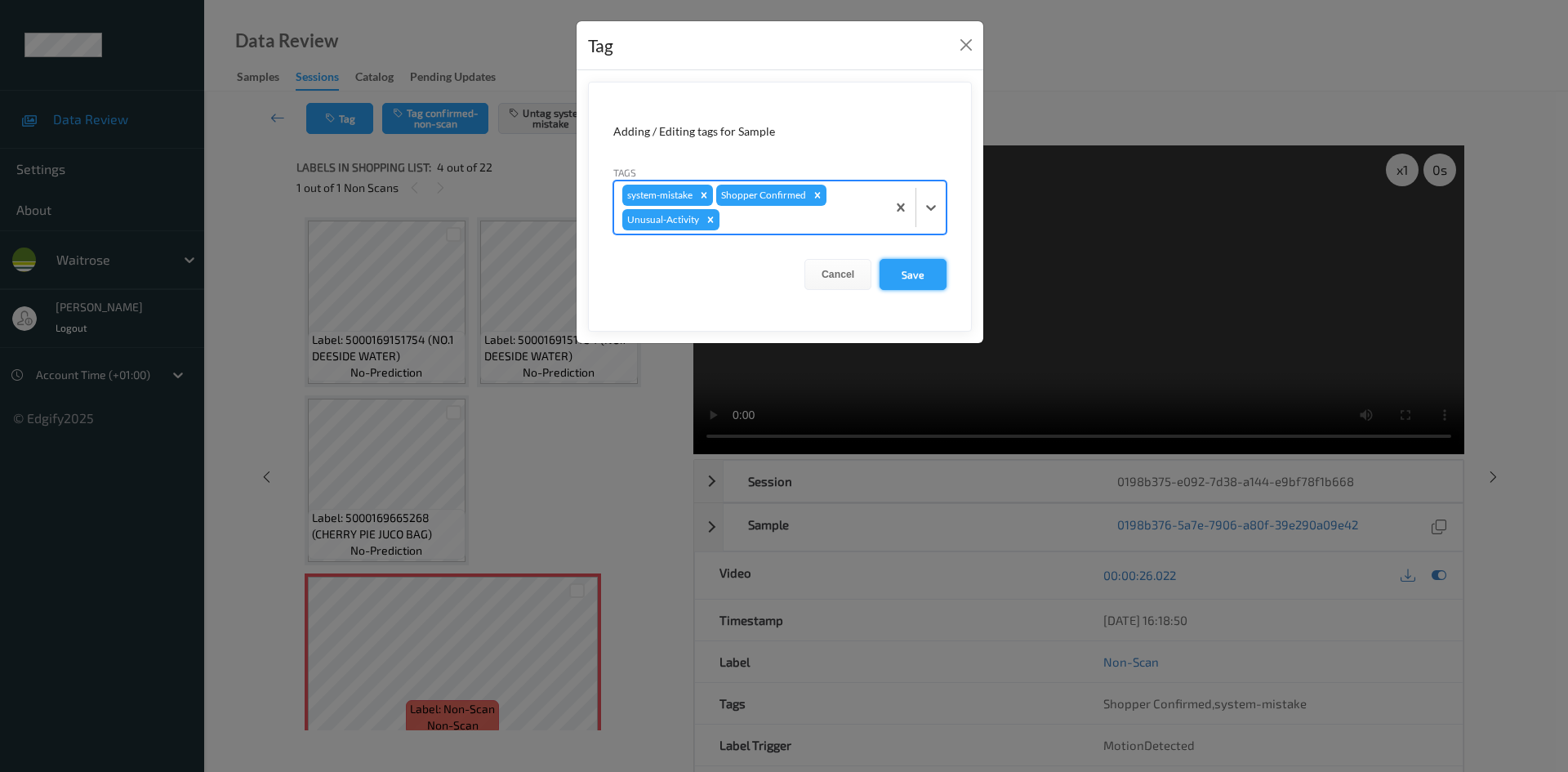
drag, startPoint x: 915, startPoint y: 267, endPoint x: 892, endPoint y: 282, distance: 27.5
click at [915, 268] on button "Save" at bounding box center [912, 274] width 67 height 31
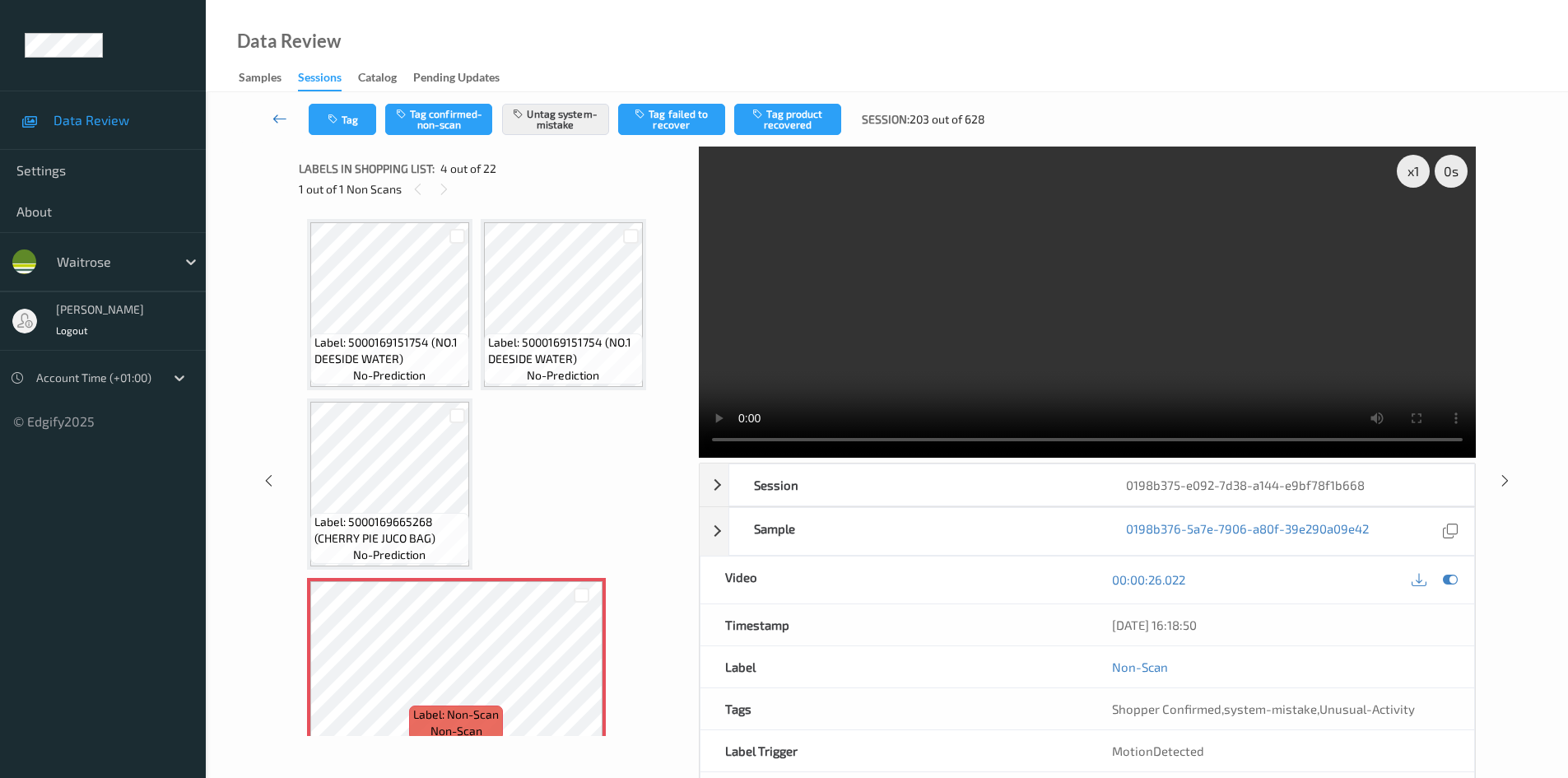
click at [281, 105] on link at bounding box center [280, 120] width 58 height 32
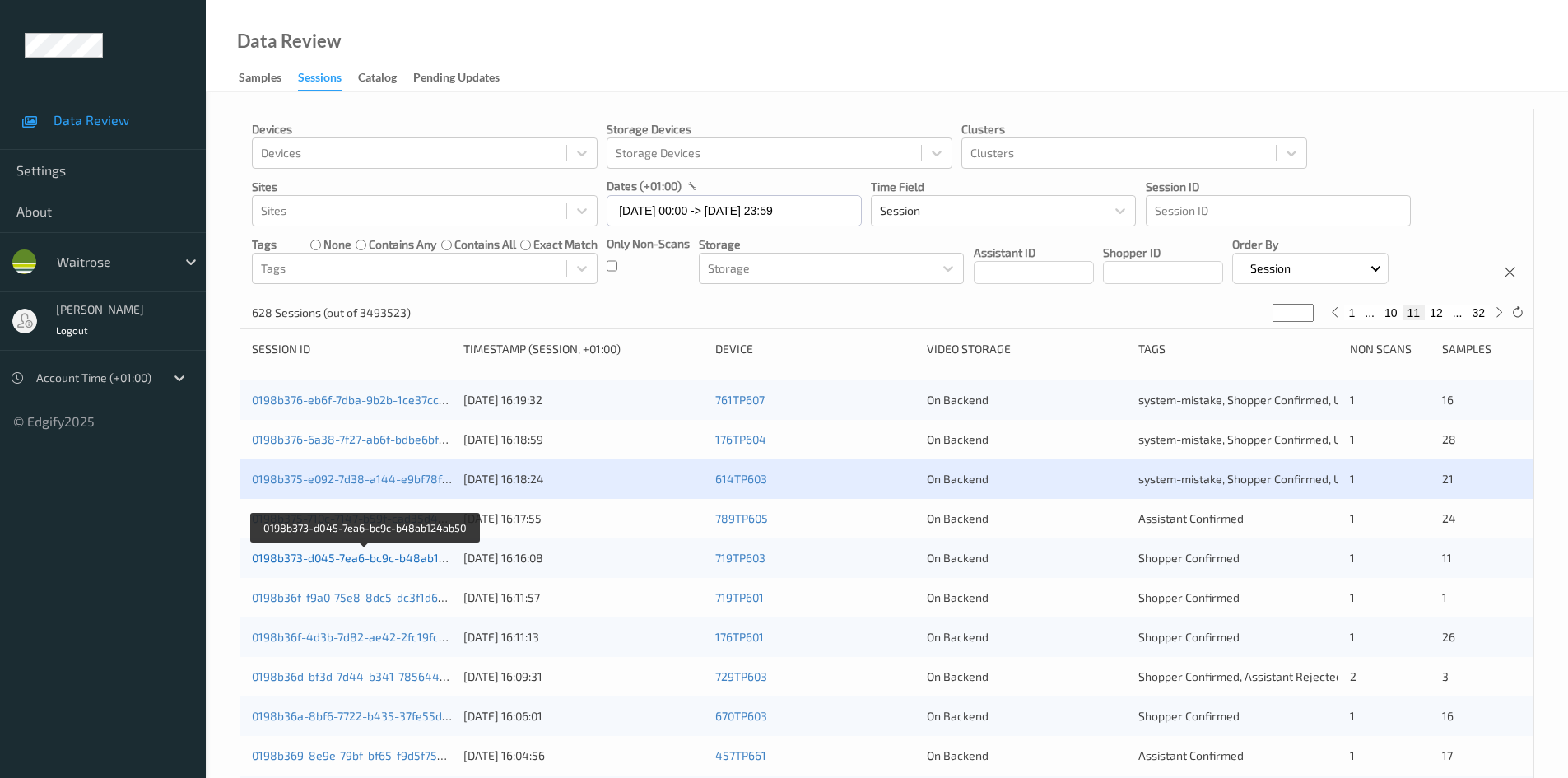
click at [359, 562] on link "0198b373-d045-7ea6-bc9c-b48ab124ab50" at bounding box center [366, 557] width 228 height 14
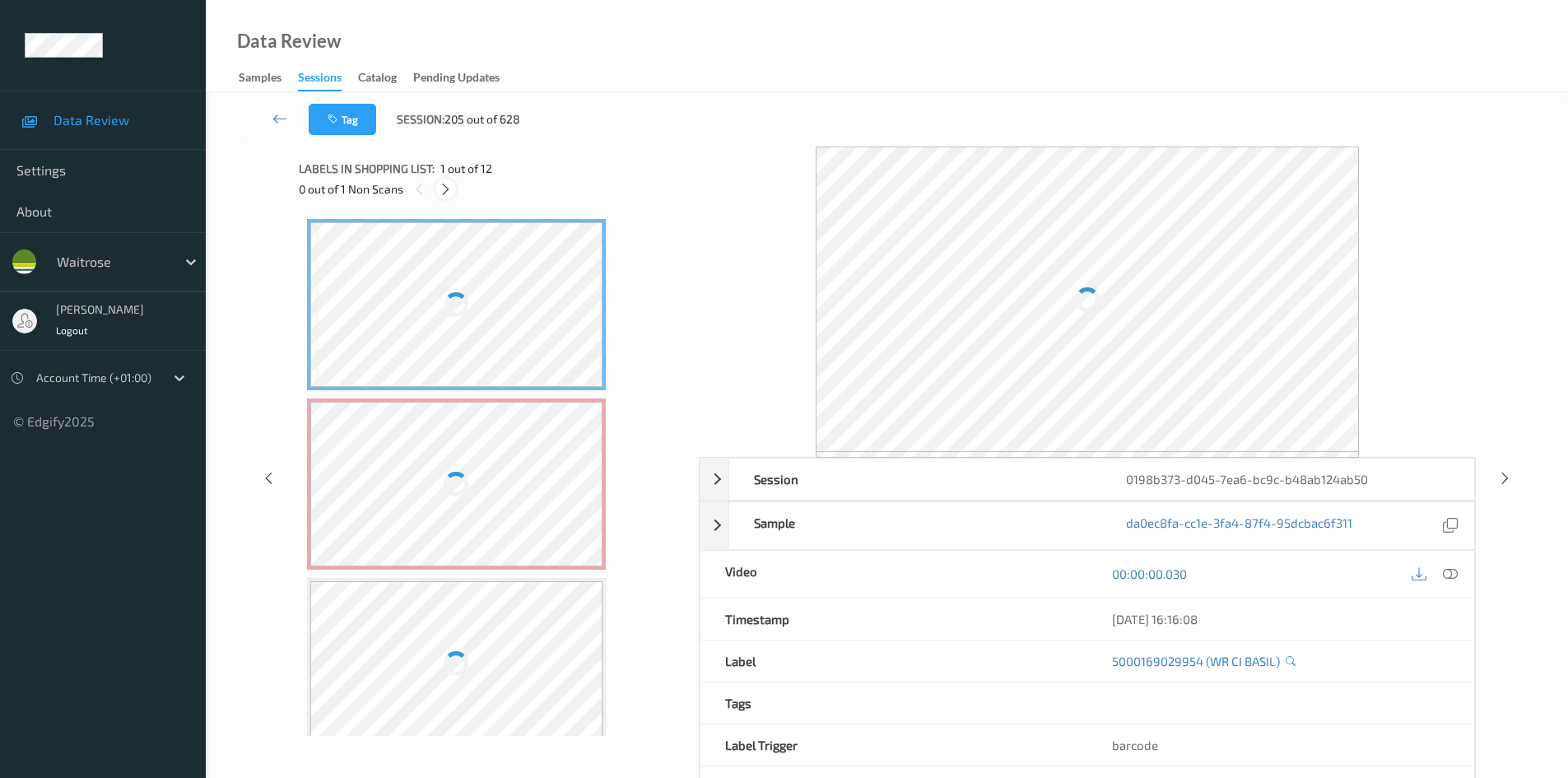
click at [446, 188] on icon at bounding box center [445, 189] width 14 height 15
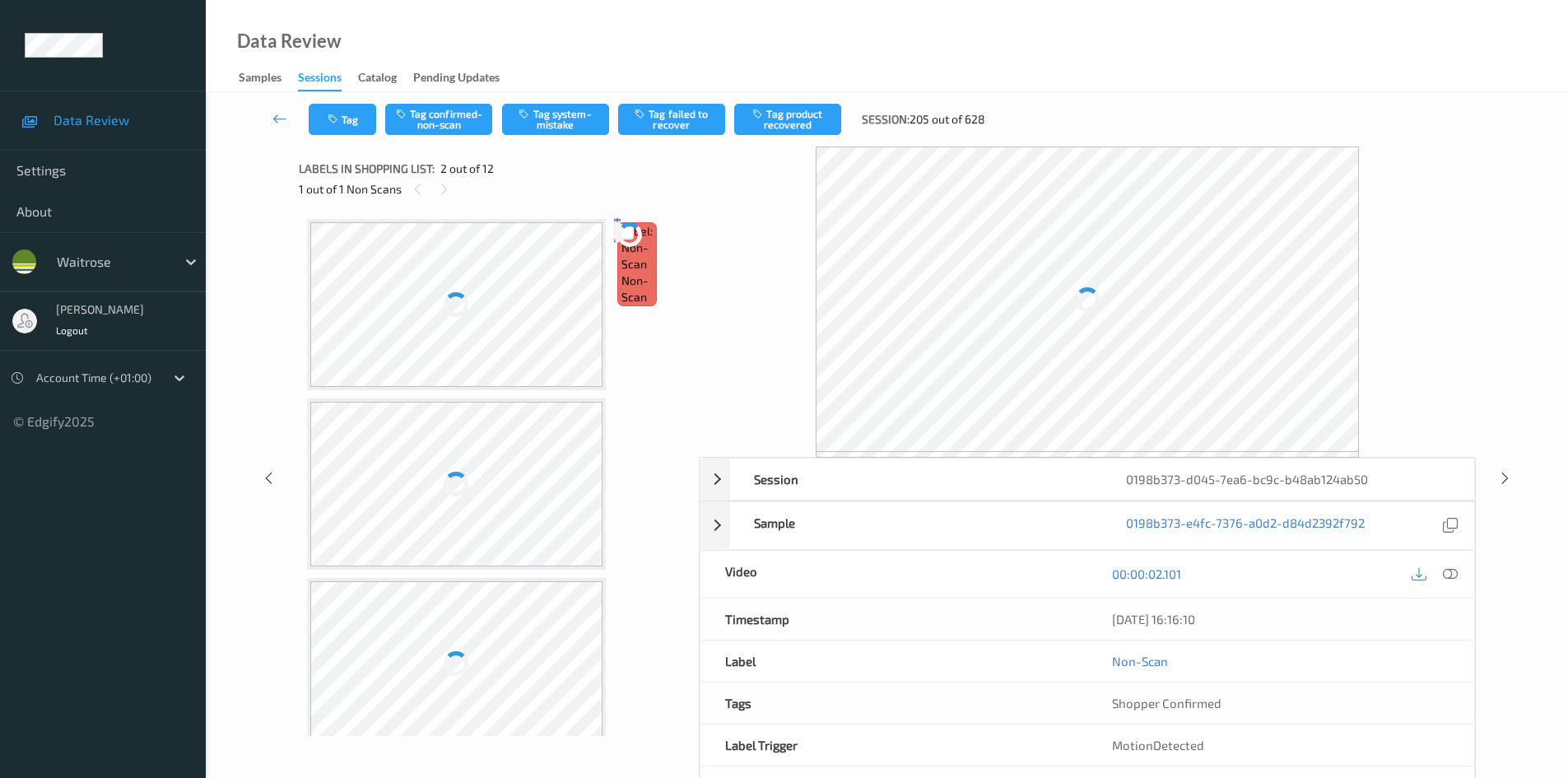
scroll to position [8, 0]
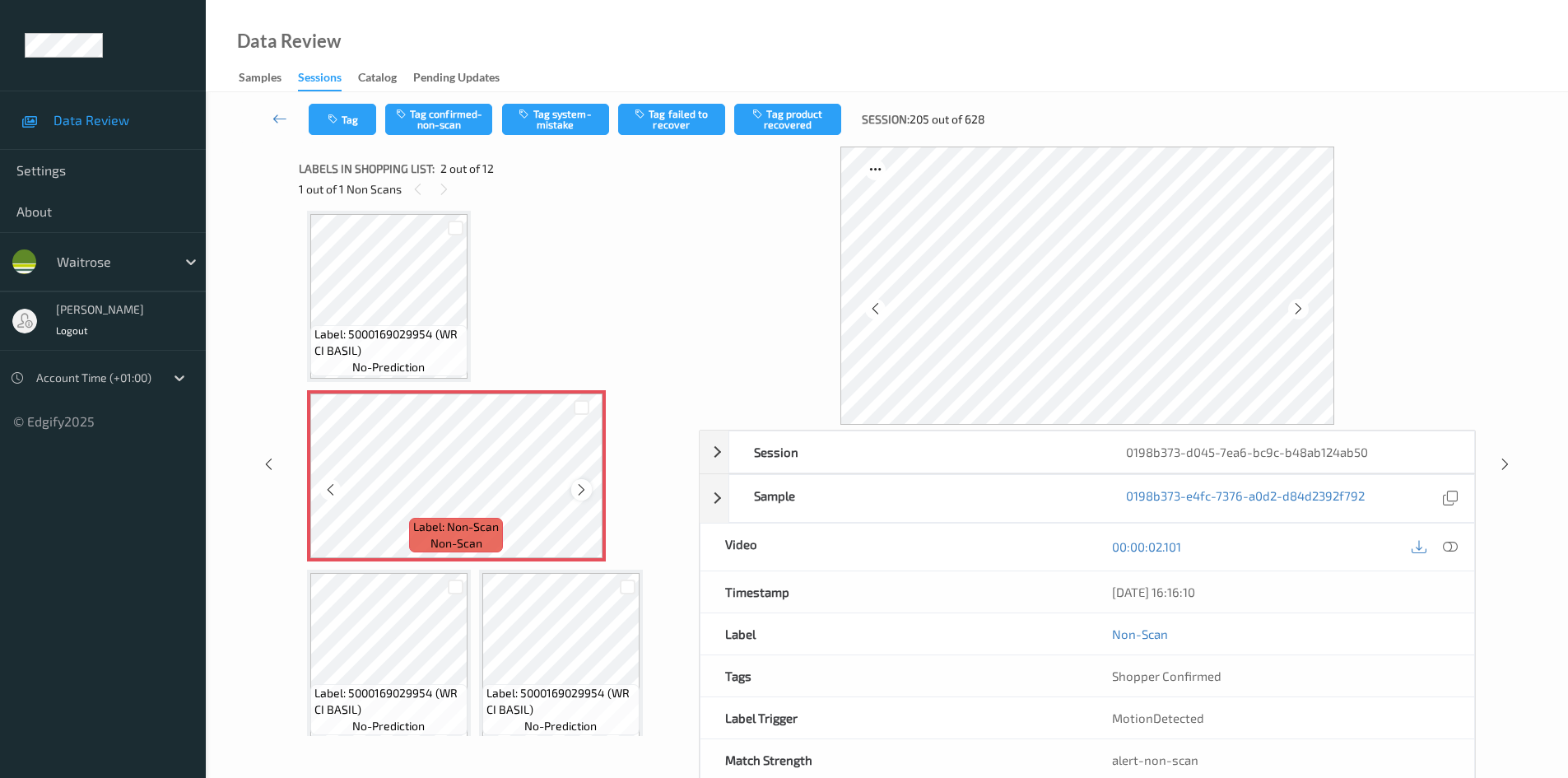
click at [579, 487] on icon at bounding box center [582, 489] width 14 height 15
click at [579, 488] on icon at bounding box center [582, 489] width 14 height 15
click at [1451, 547] on icon at bounding box center [1450, 546] width 15 height 15
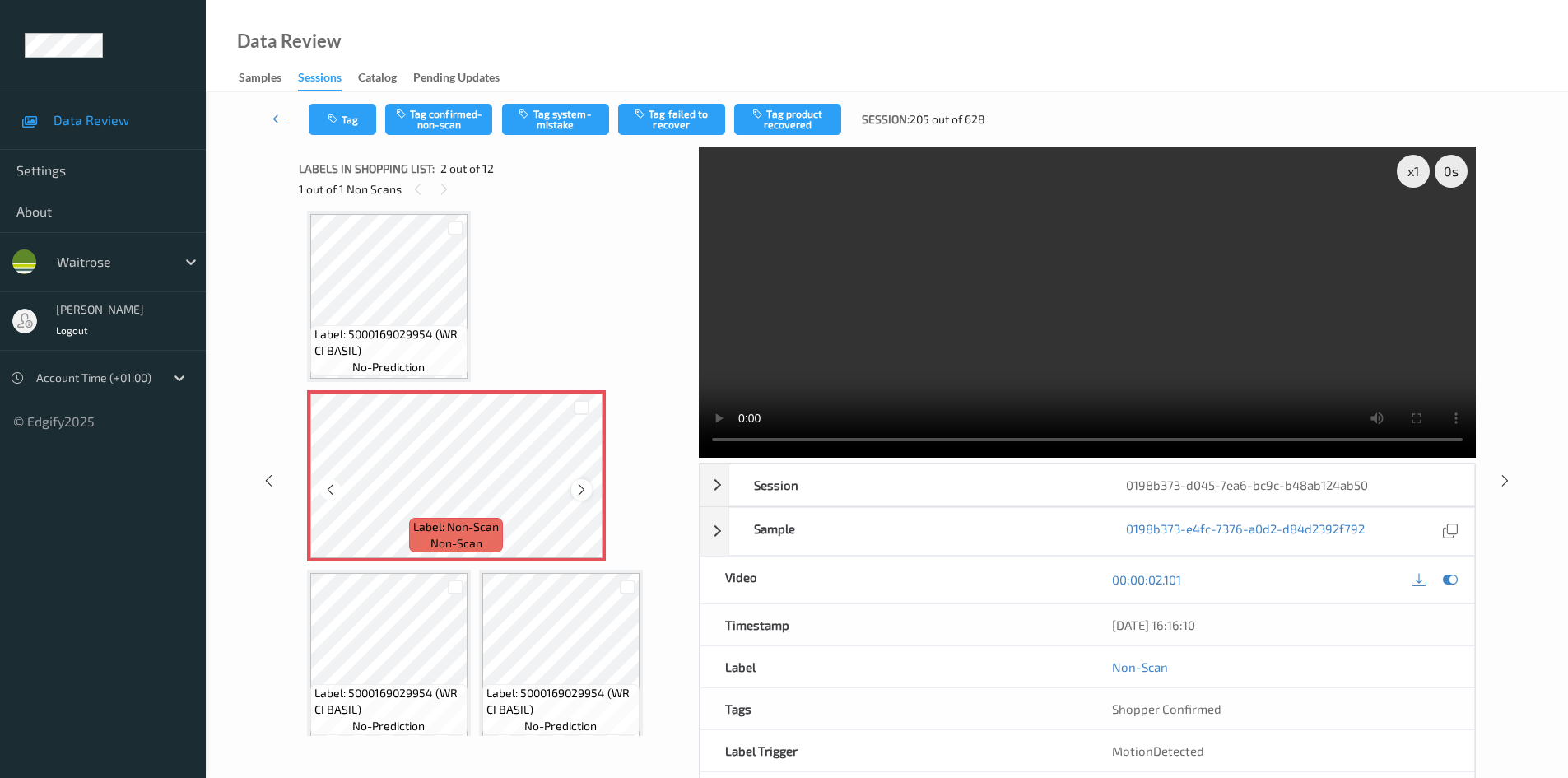
click at [583, 489] on icon at bounding box center [582, 489] width 14 height 15
click at [584, 487] on icon at bounding box center [582, 489] width 14 height 15
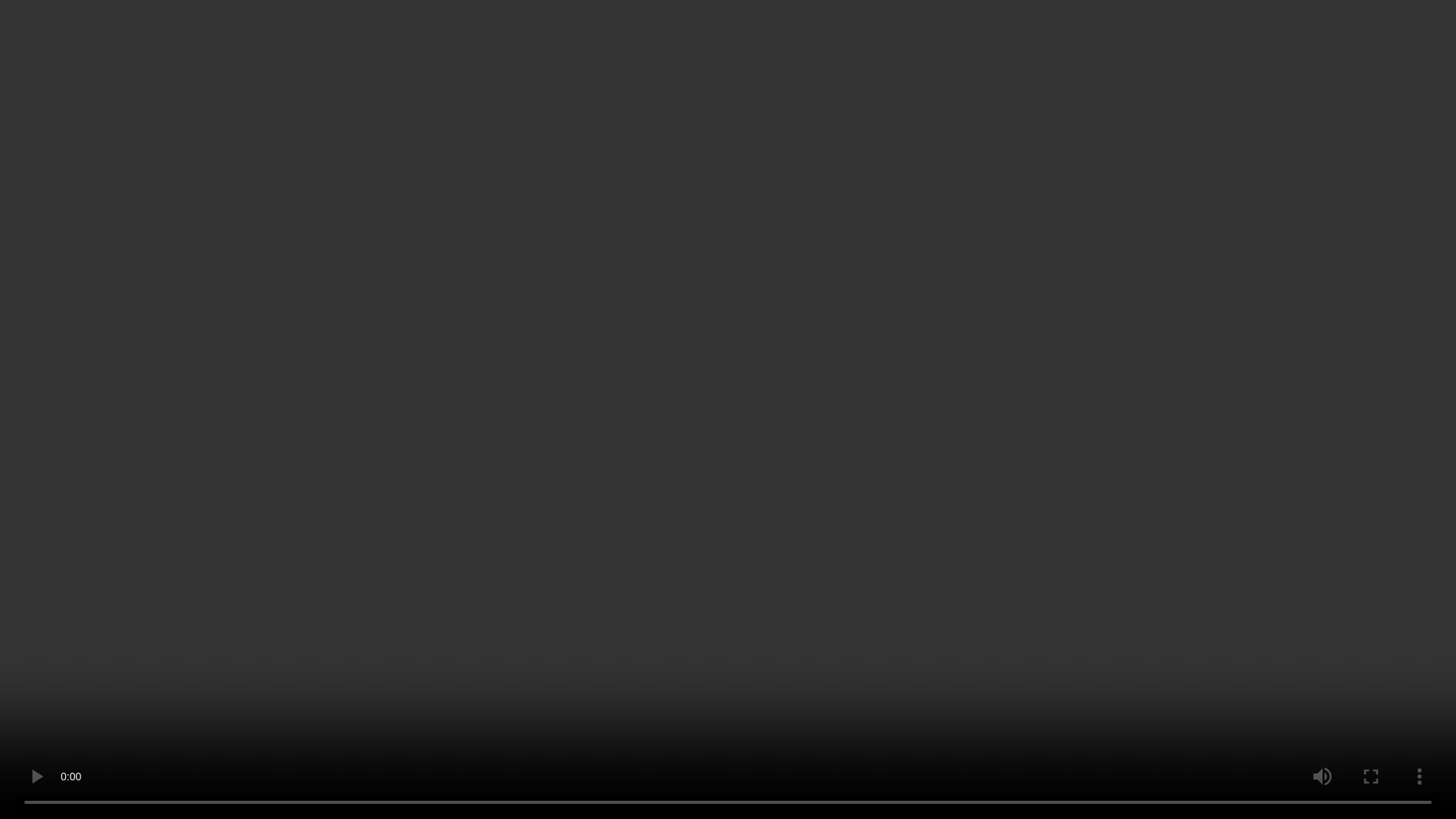
drag, startPoint x: 870, startPoint y: 305, endPoint x: 1055, endPoint y: 368, distance: 195.4
click at [870, 306] on video at bounding box center [728, 410] width 1456 height 819
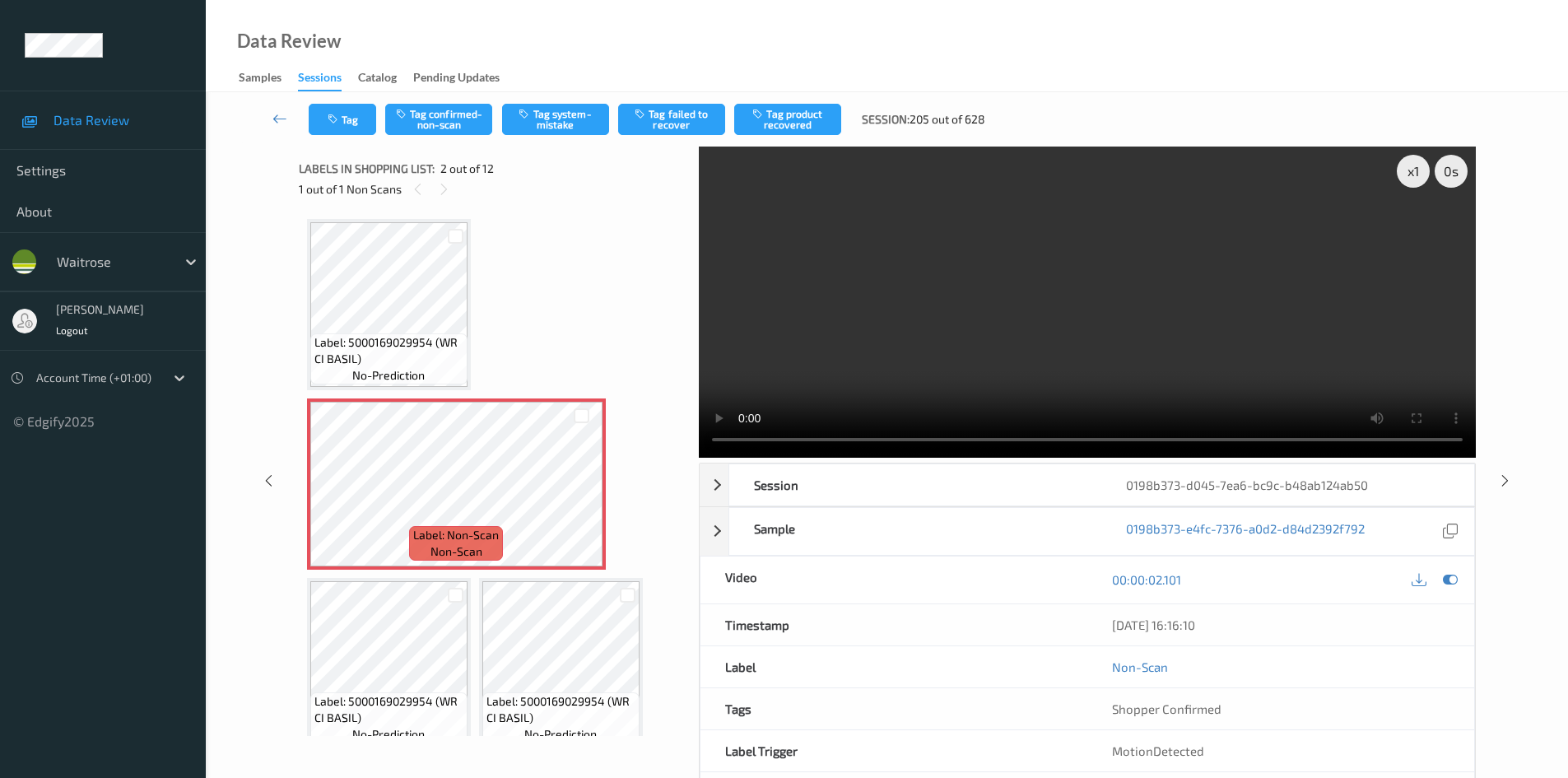
click at [885, 379] on video at bounding box center [1088, 302] width 777 height 312
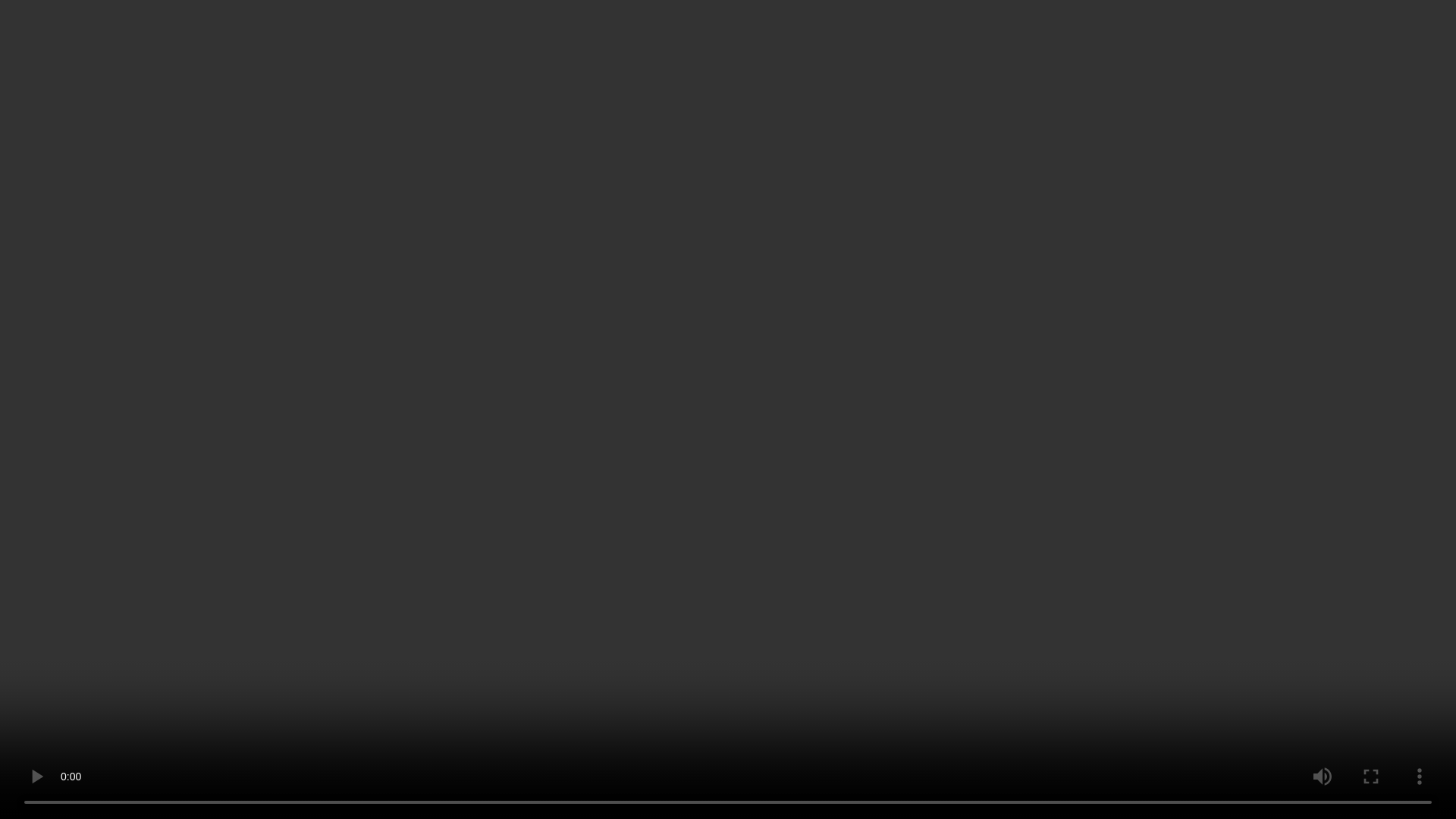
drag, startPoint x: 855, startPoint y: 342, endPoint x: 864, endPoint y: 343, distance: 9.1
click at [855, 344] on video at bounding box center [728, 410] width 1456 height 819
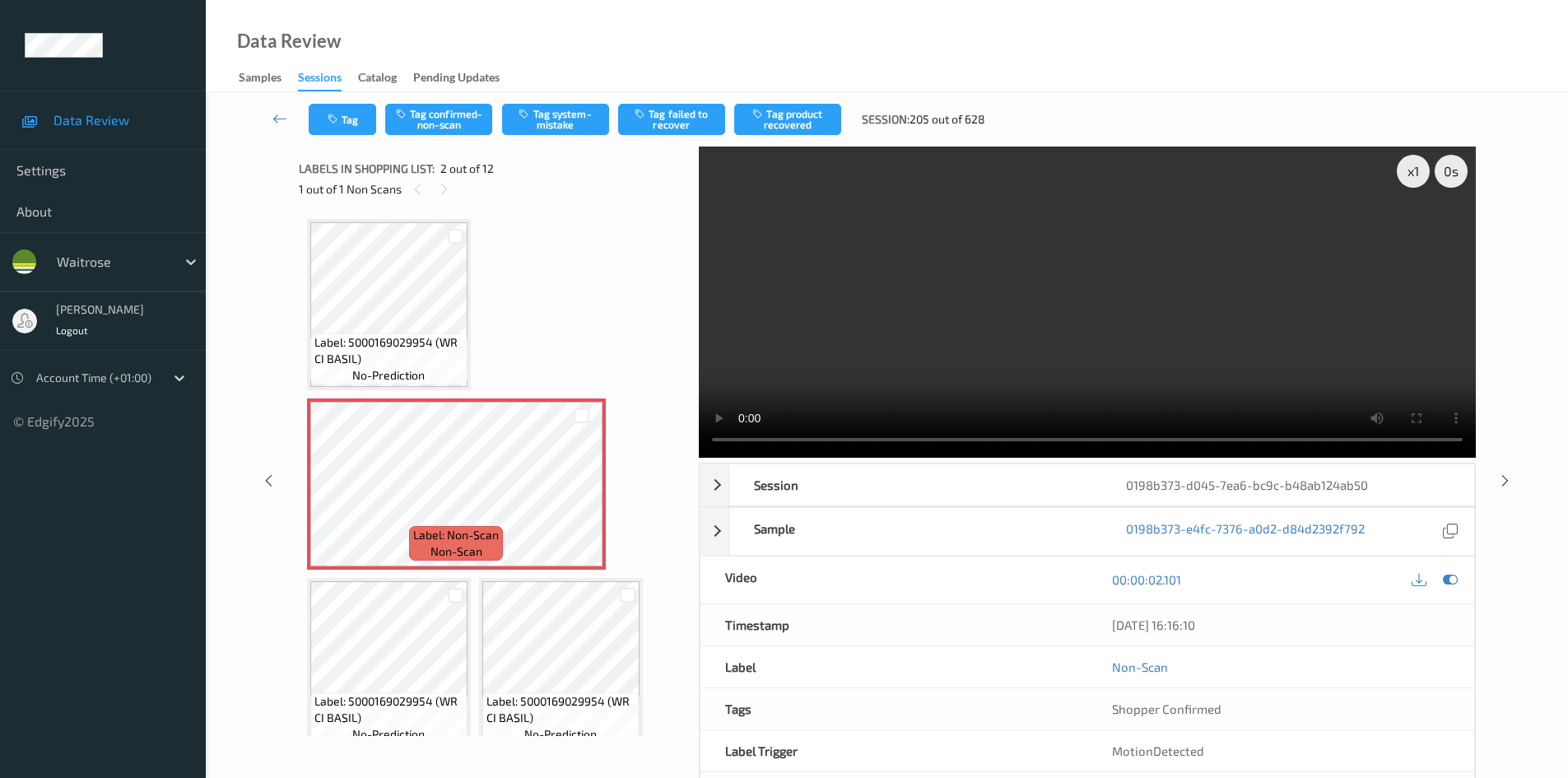
click at [948, 341] on video at bounding box center [1088, 302] width 777 height 312
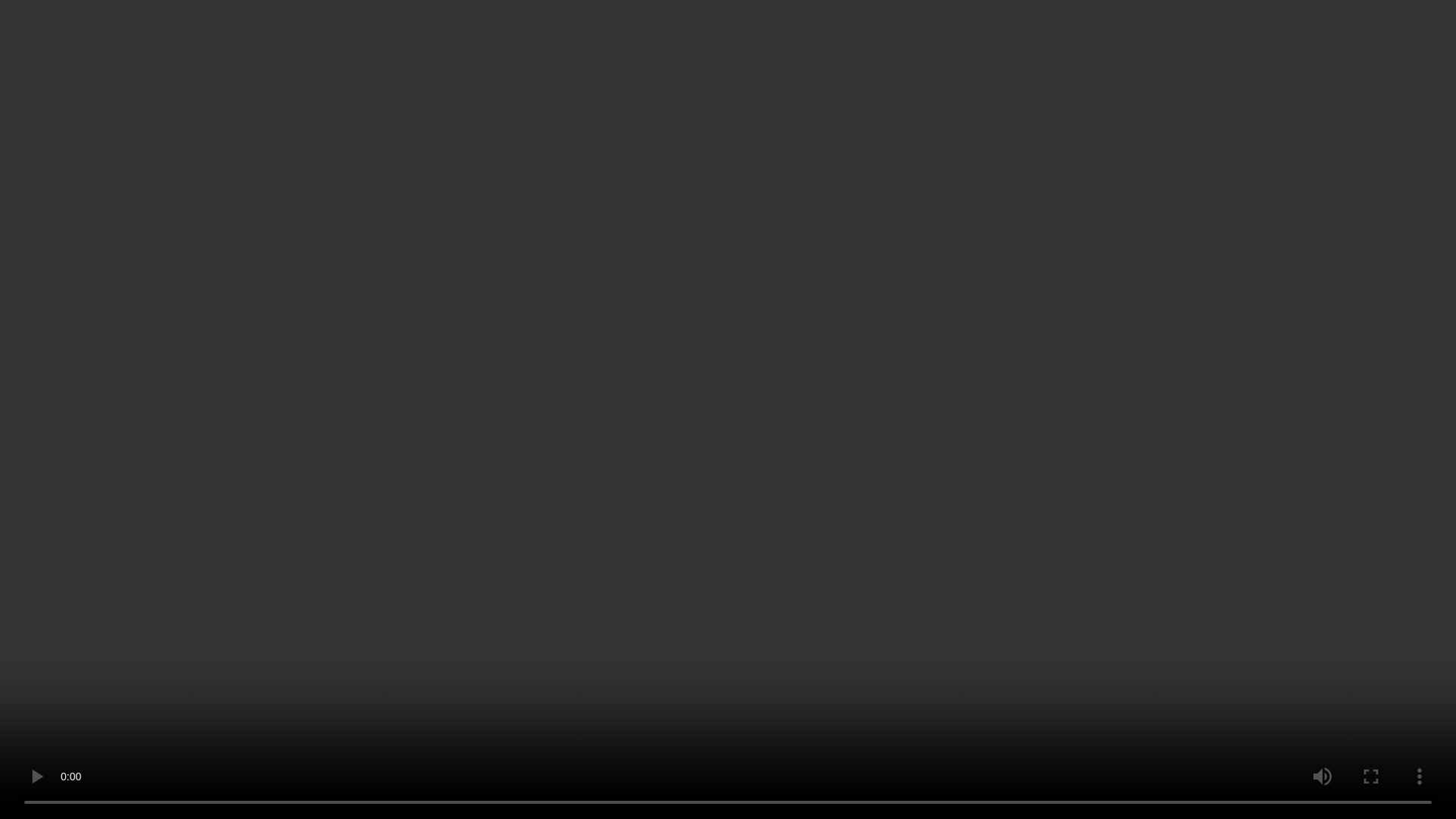
drag, startPoint x: 929, startPoint y: 567, endPoint x: 1063, endPoint y: 552, distance: 134.8
click at [946, 573] on video at bounding box center [728, 410] width 1456 height 819
drag, startPoint x: 1005, startPoint y: 575, endPoint x: 1168, endPoint y: 562, distance: 163.5
click at [1007, 574] on video at bounding box center [728, 410] width 1456 height 819
drag, startPoint x: 746, startPoint y: 695, endPoint x: 759, endPoint y: 698, distance: 13.3
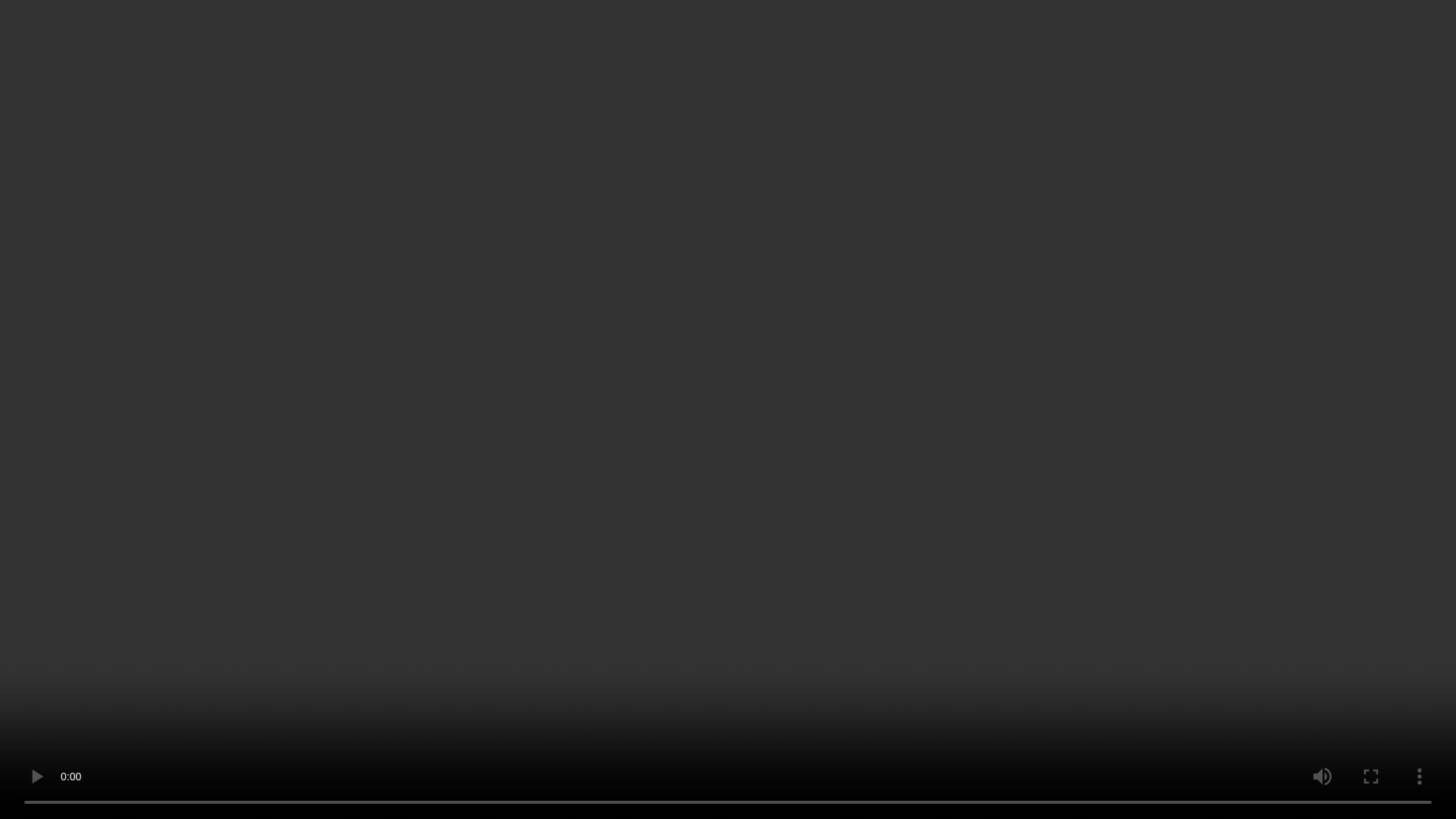
click at [746, 705] on video at bounding box center [728, 410] width 1456 height 819
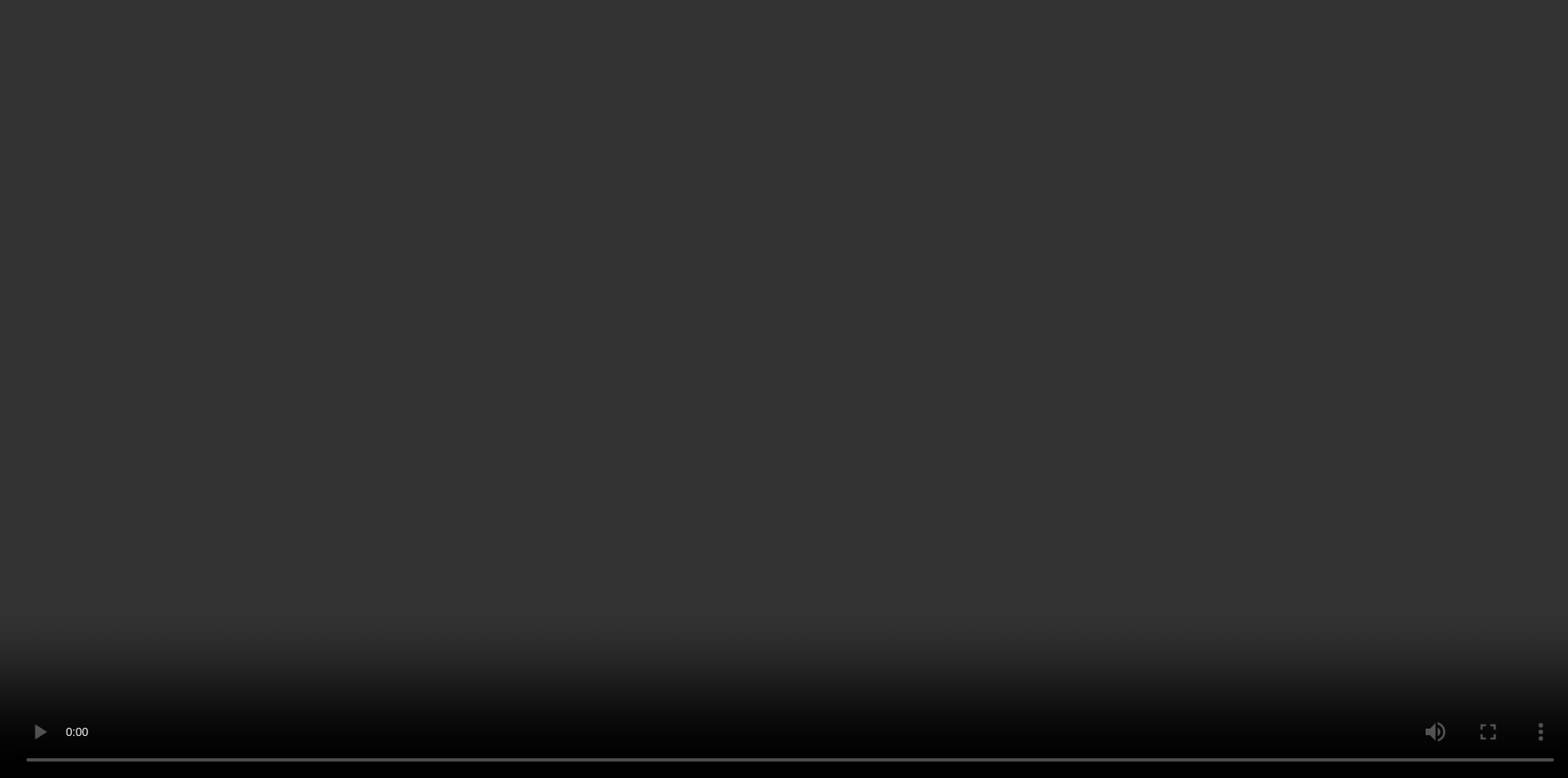
scroll to position [82, 0]
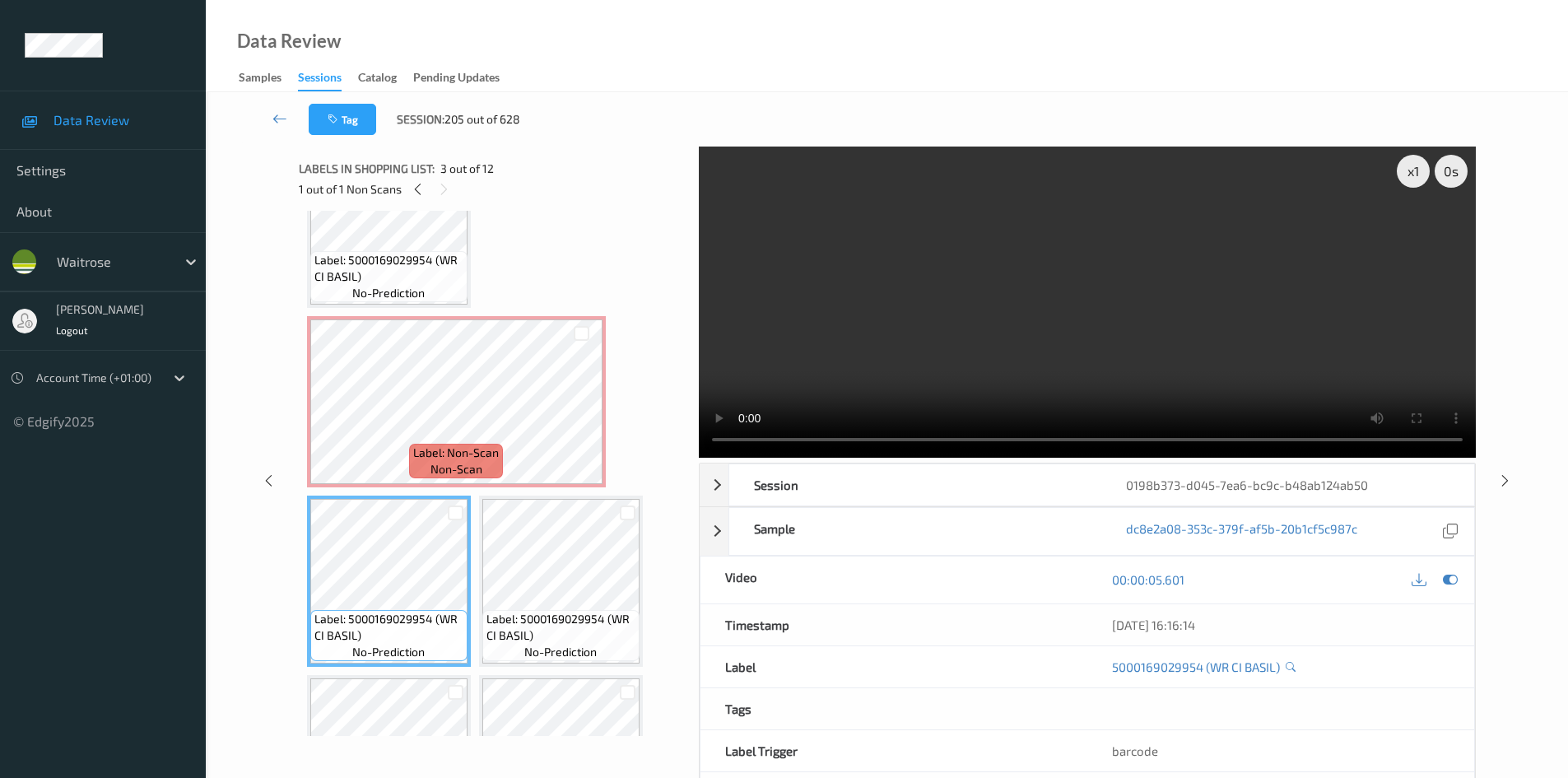
click at [1119, 362] on video at bounding box center [1088, 302] width 777 height 312
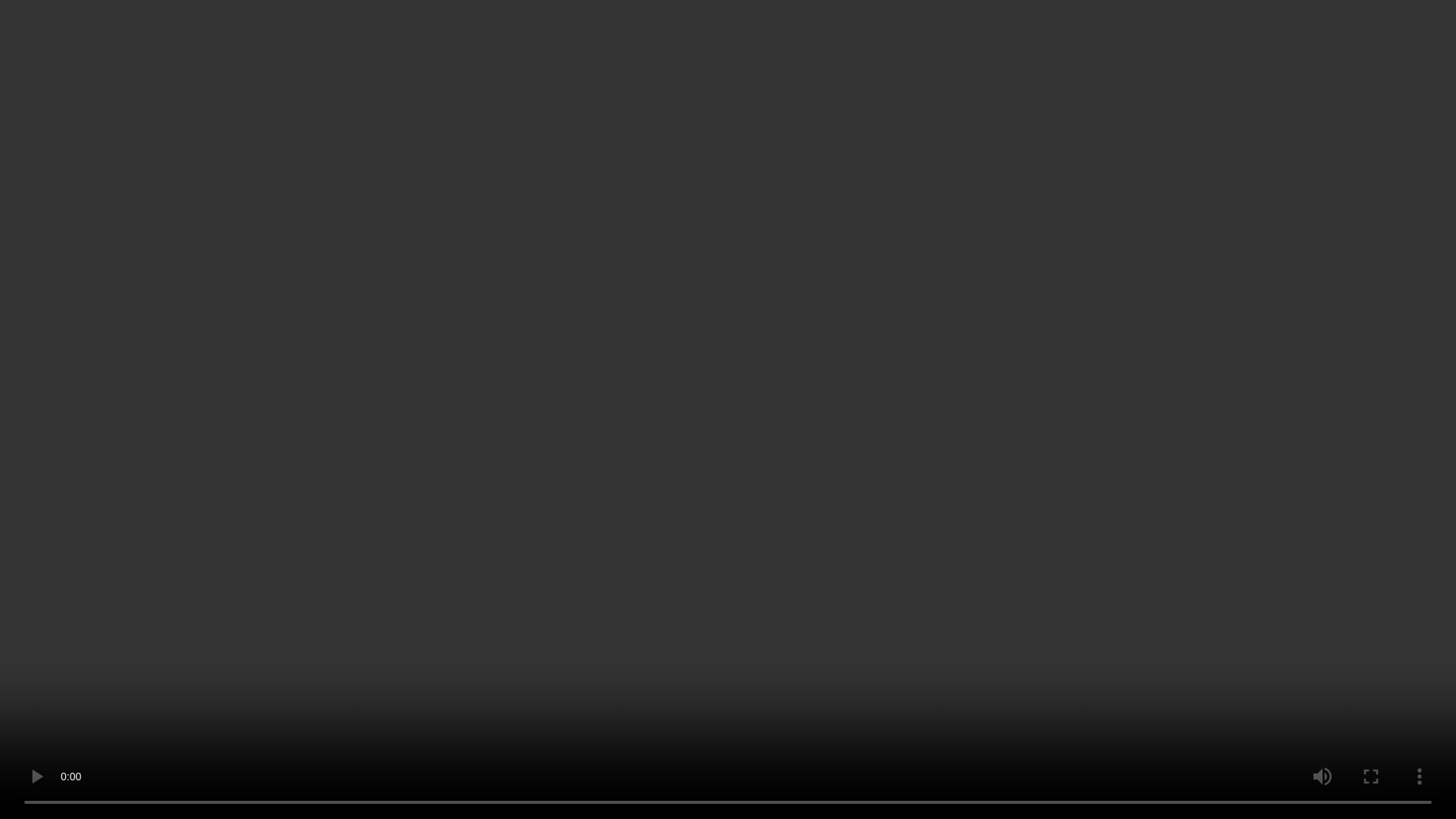
drag, startPoint x: 918, startPoint y: 613, endPoint x: 974, endPoint y: 601, distance: 57.3
click at [919, 613] on video at bounding box center [728, 410] width 1456 height 819
click at [1068, 477] on video at bounding box center [728, 410] width 1456 height 819
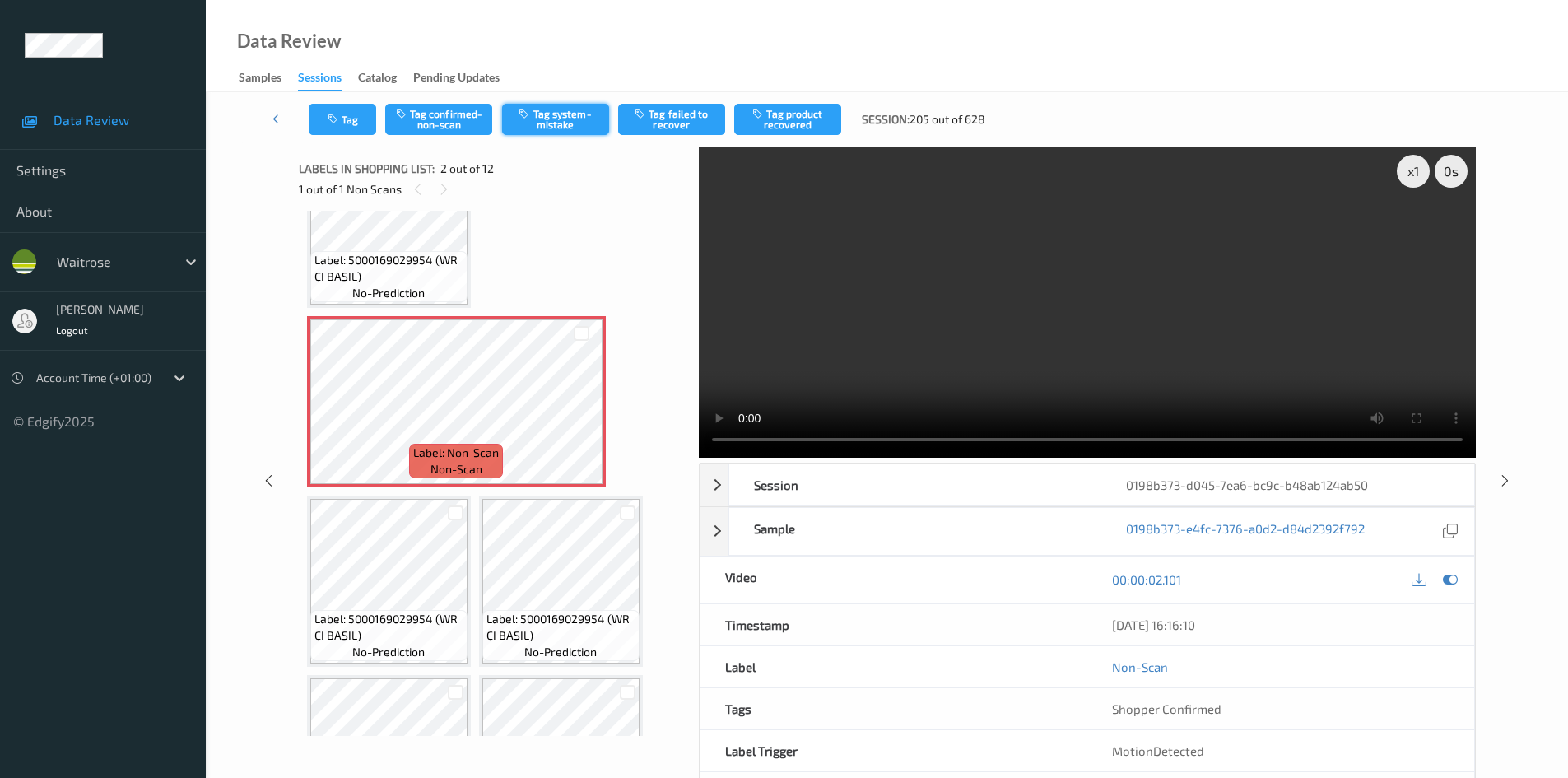
click at [545, 117] on button "Tag system-mistake" at bounding box center [556, 120] width 107 height 32
click at [323, 116] on button "Tag" at bounding box center [342, 120] width 67 height 32
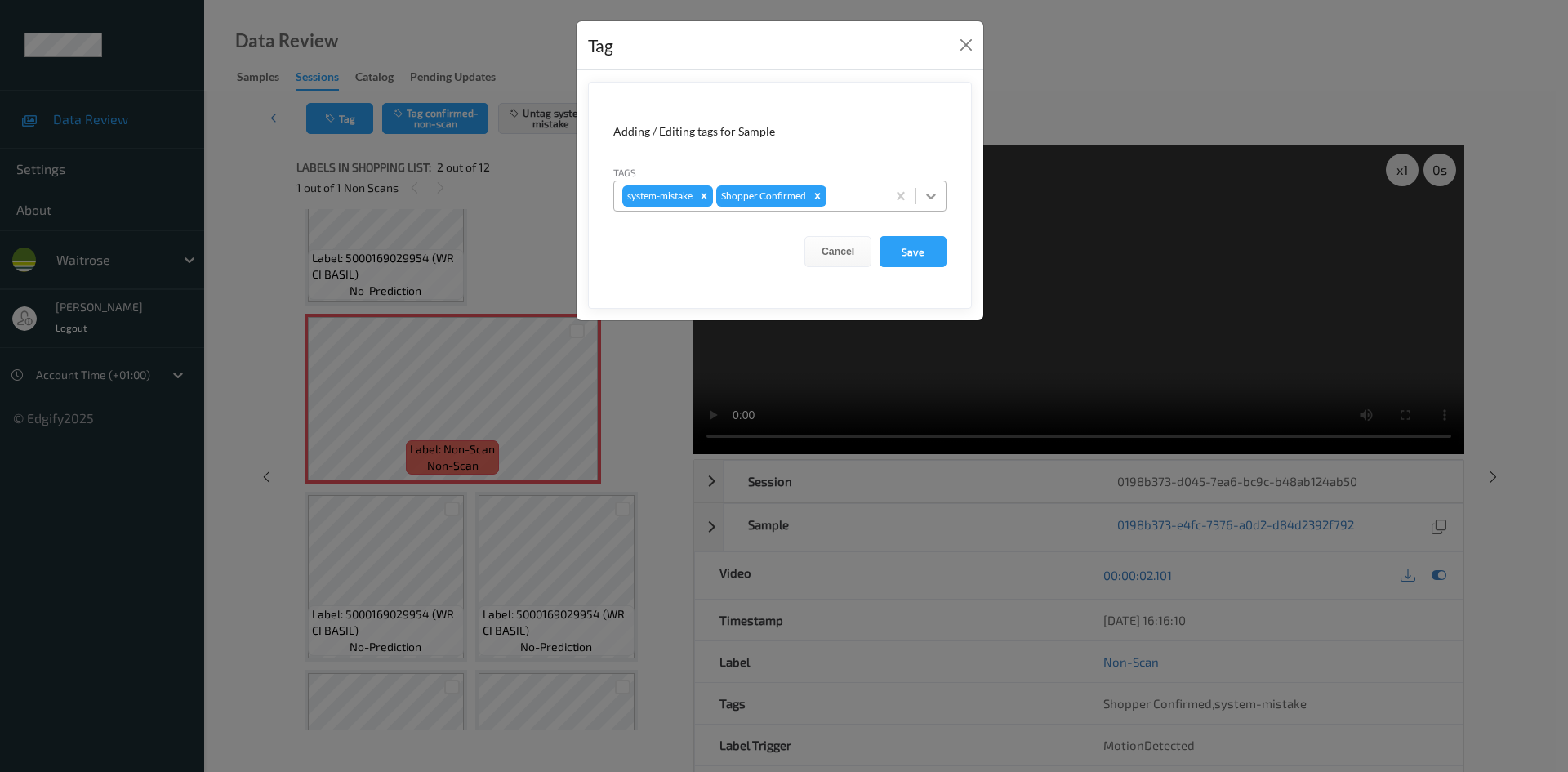
click at [925, 196] on icon at bounding box center [931, 195] width 16 height 16
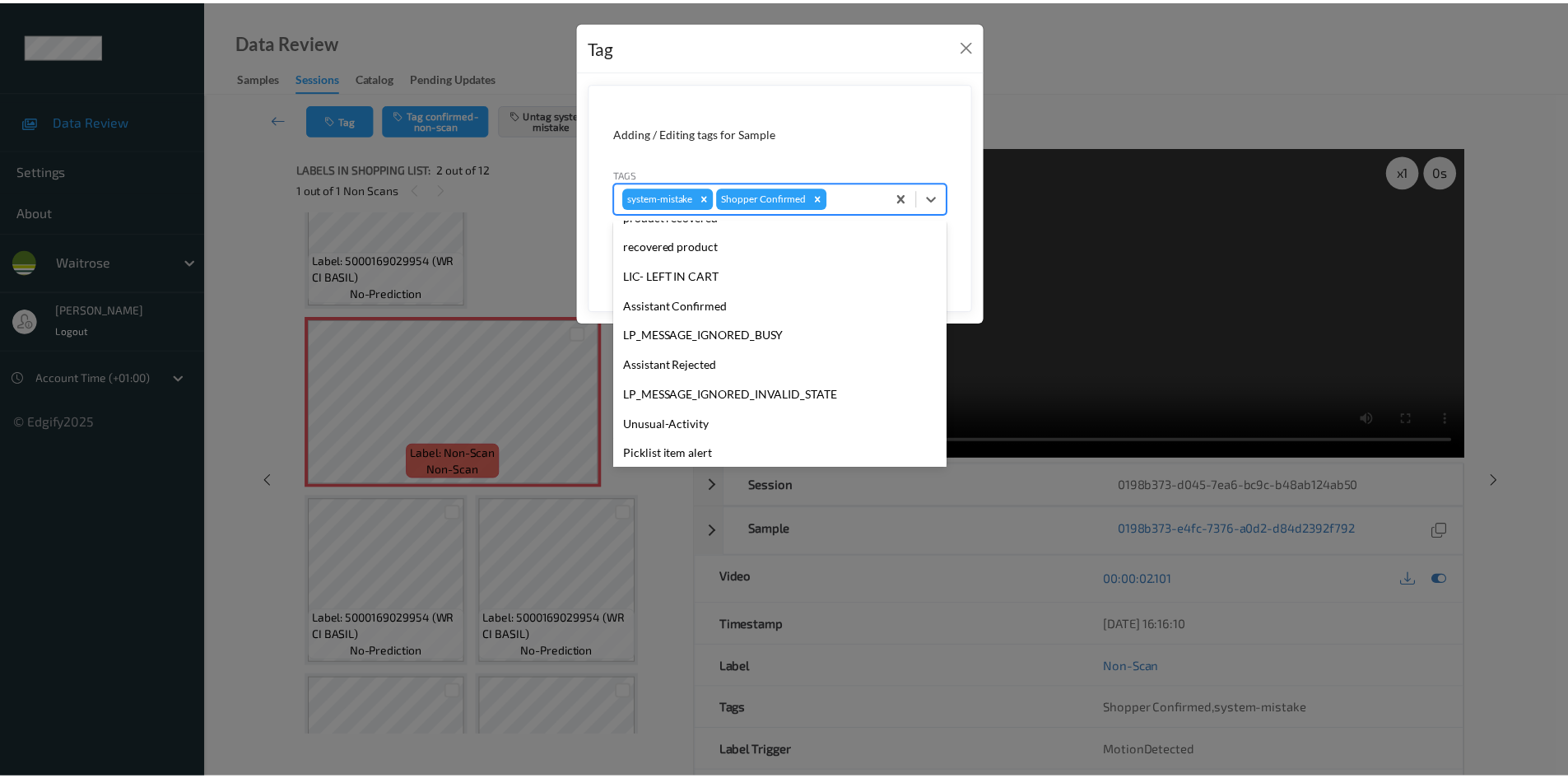
scroll to position [323, 0]
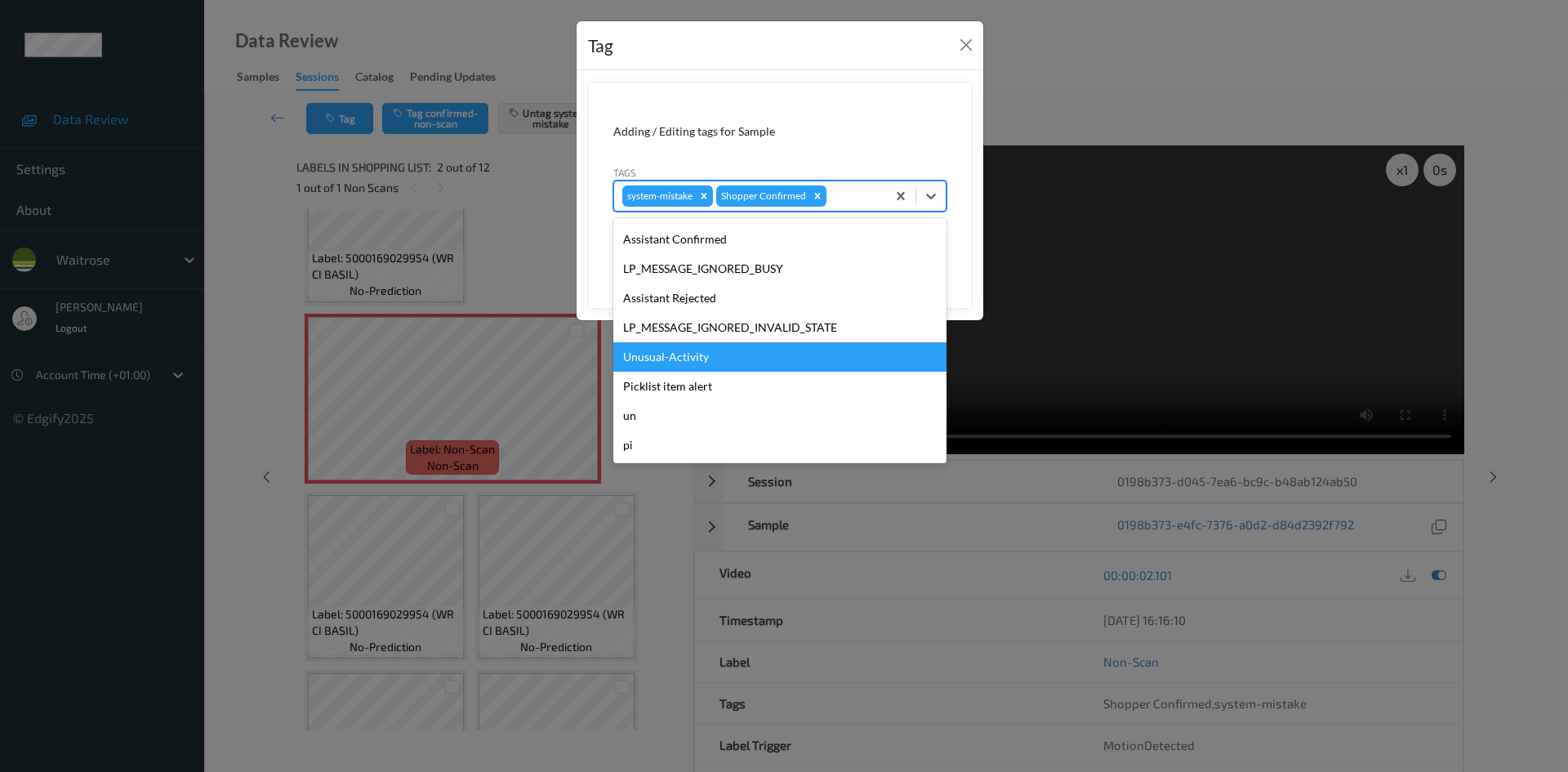
click at [764, 360] on div "Unusual-Activity" at bounding box center [781, 357] width 333 height 30
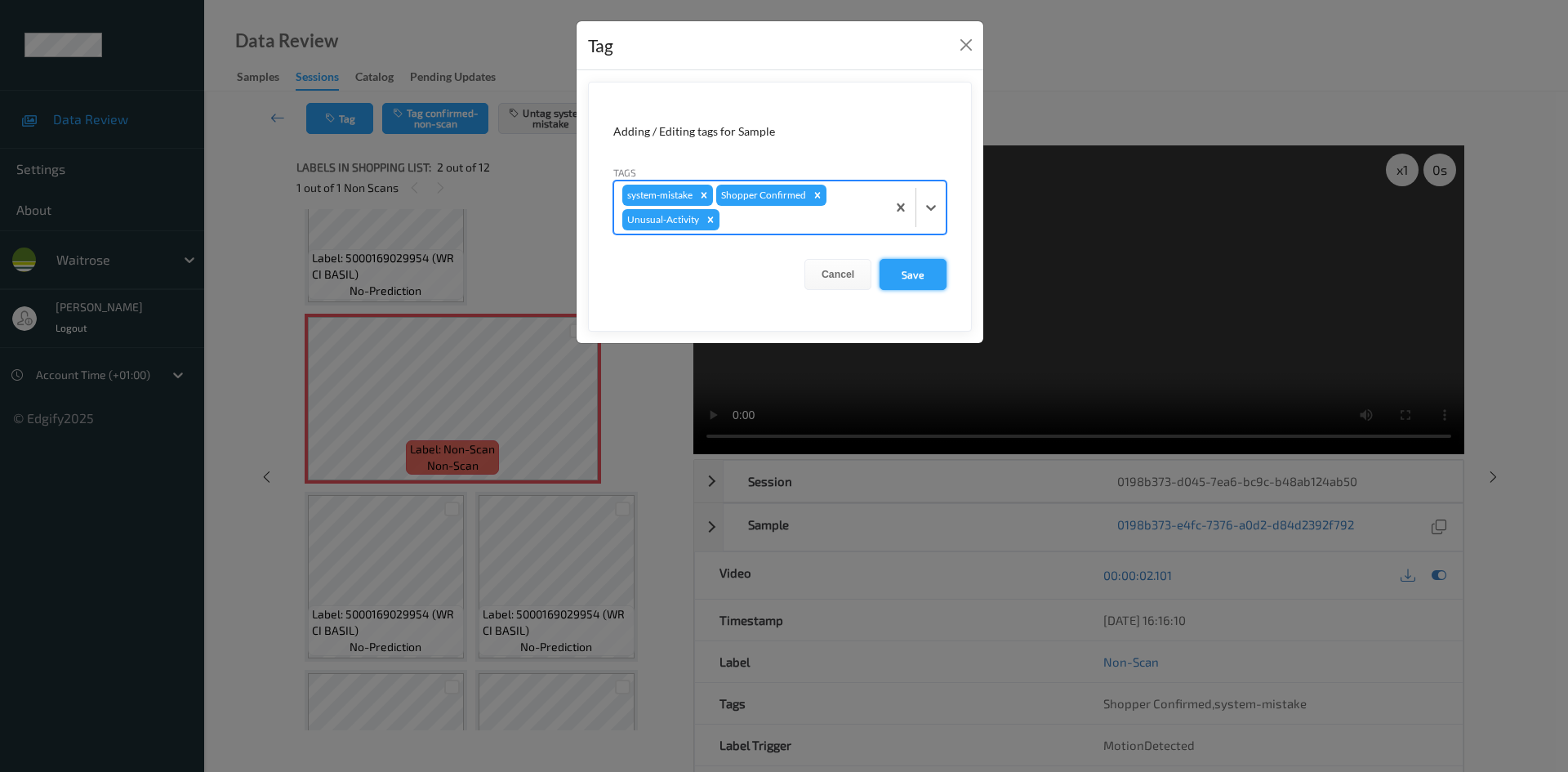
click at [917, 280] on button "Save" at bounding box center [912, 274] width 67 height 31
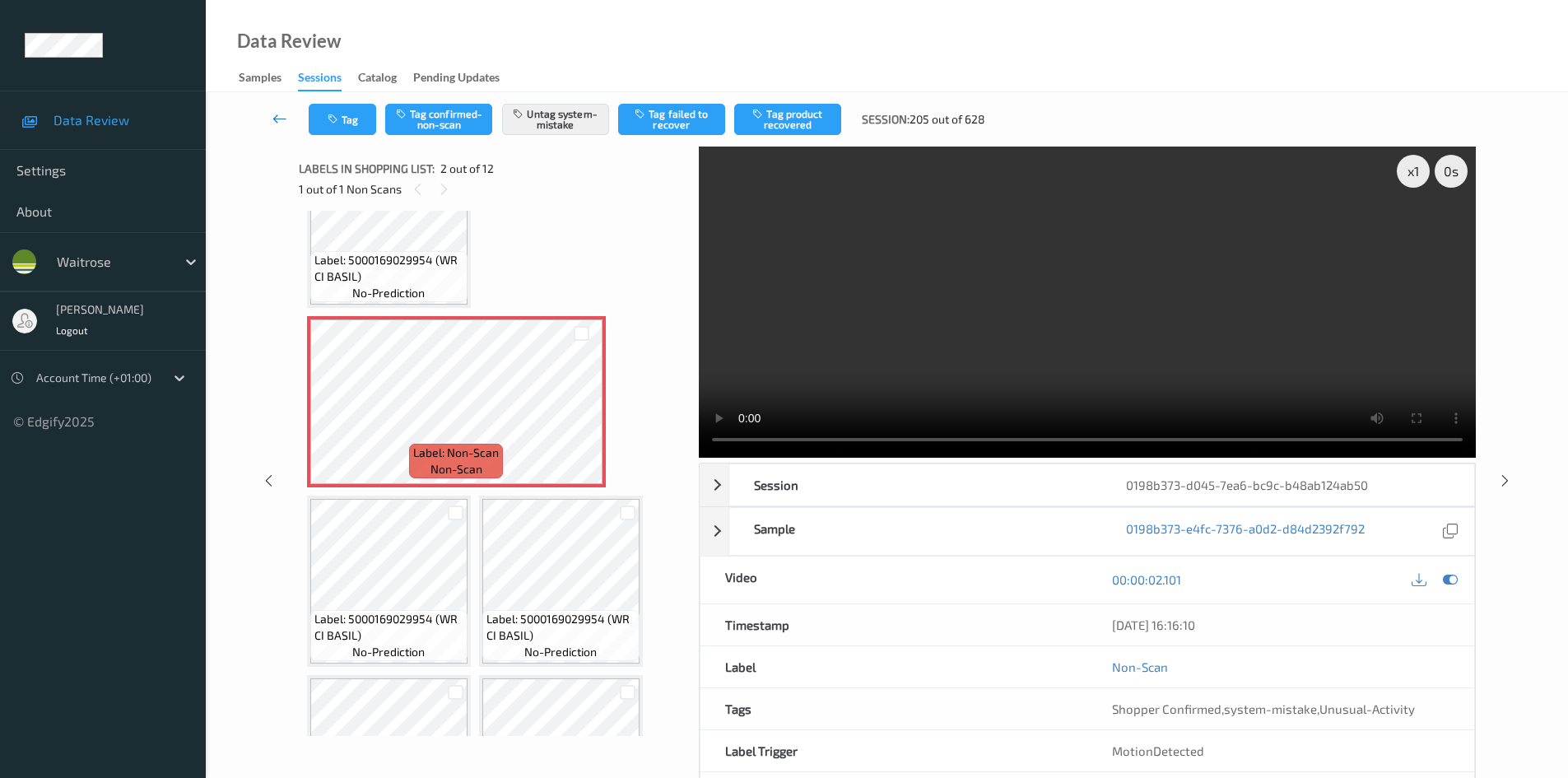
click at [283, 110] on icon at bounding box center [279, 118] width 15 height 17
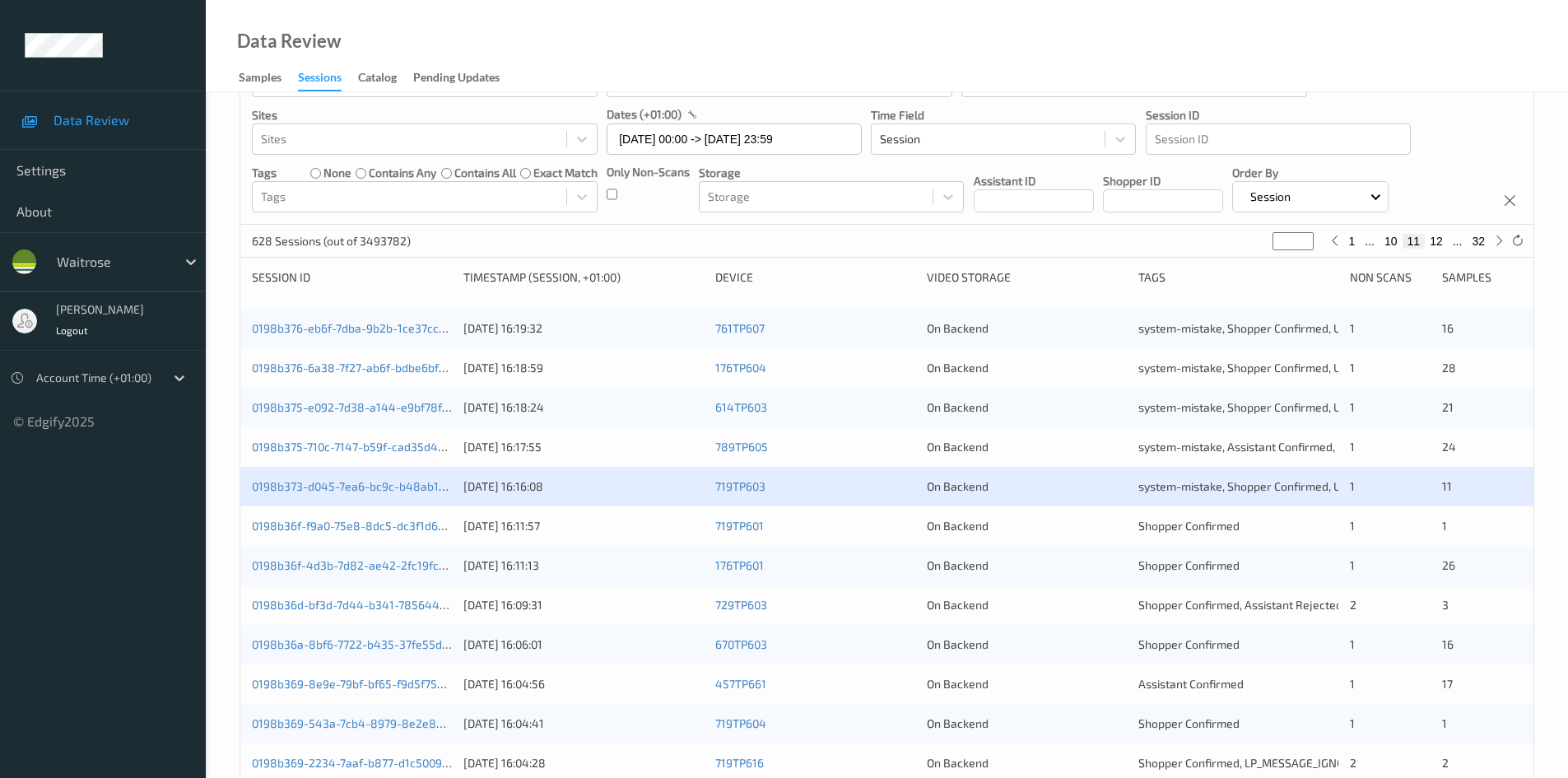
scroll to position [247, 0]
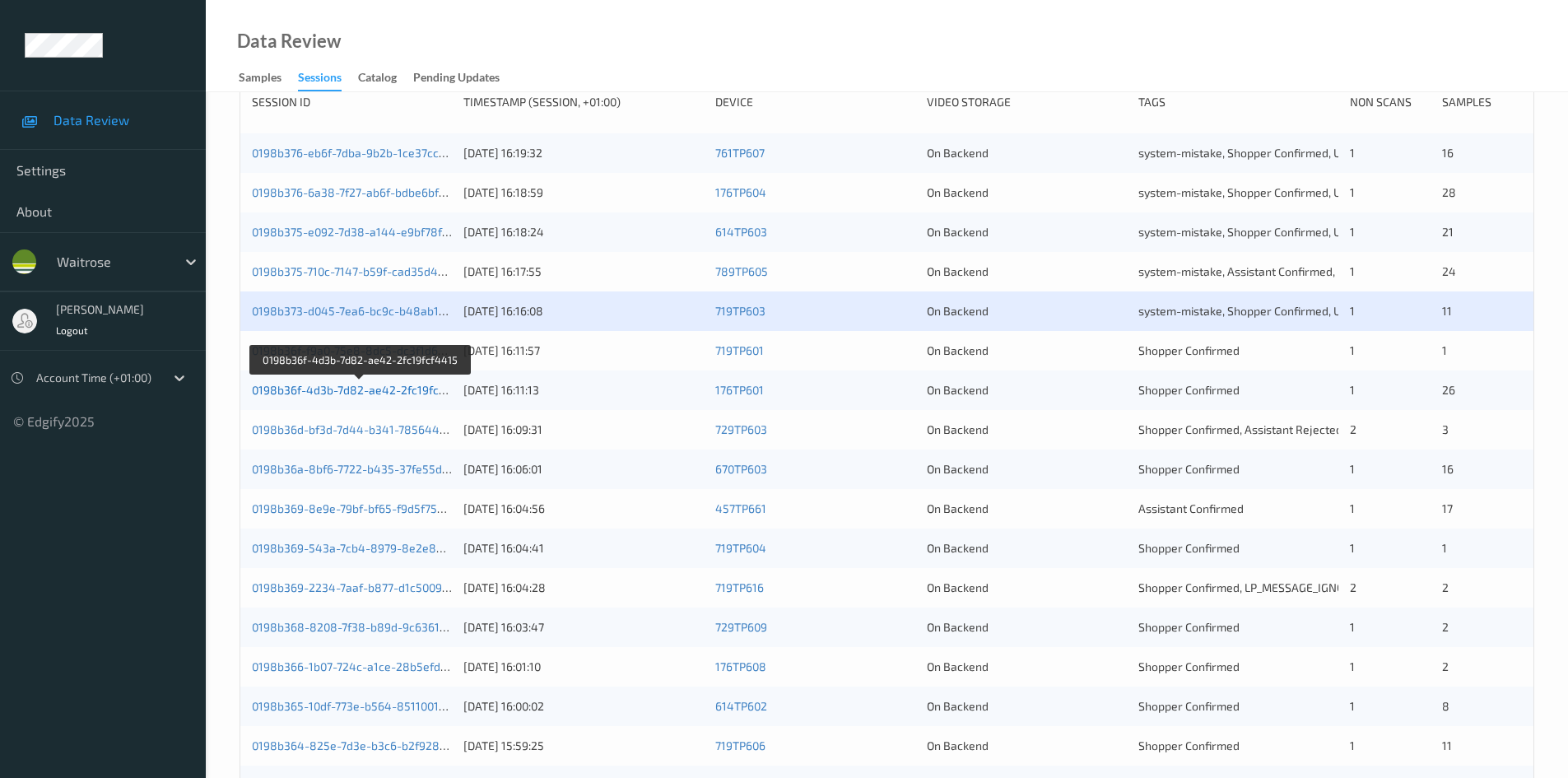
click at [345, 387] on link "0198b36f-4d3b-7d82-ae42-2fc19fcf4415" at bounding box center [360, 389] width 217 height 14
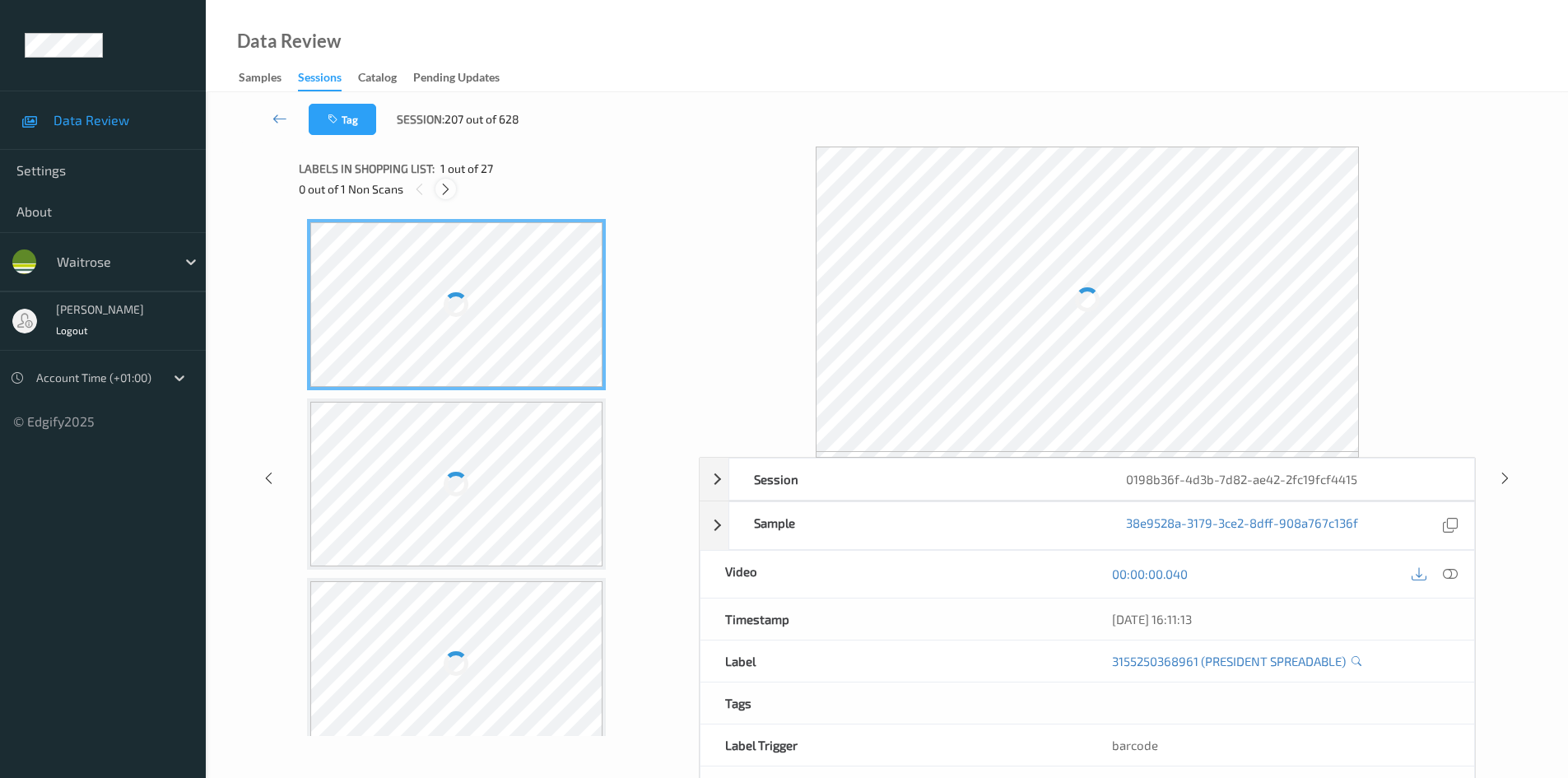
click at [449, 192] on icon at bounding box center [445, 189] width 14 height 15
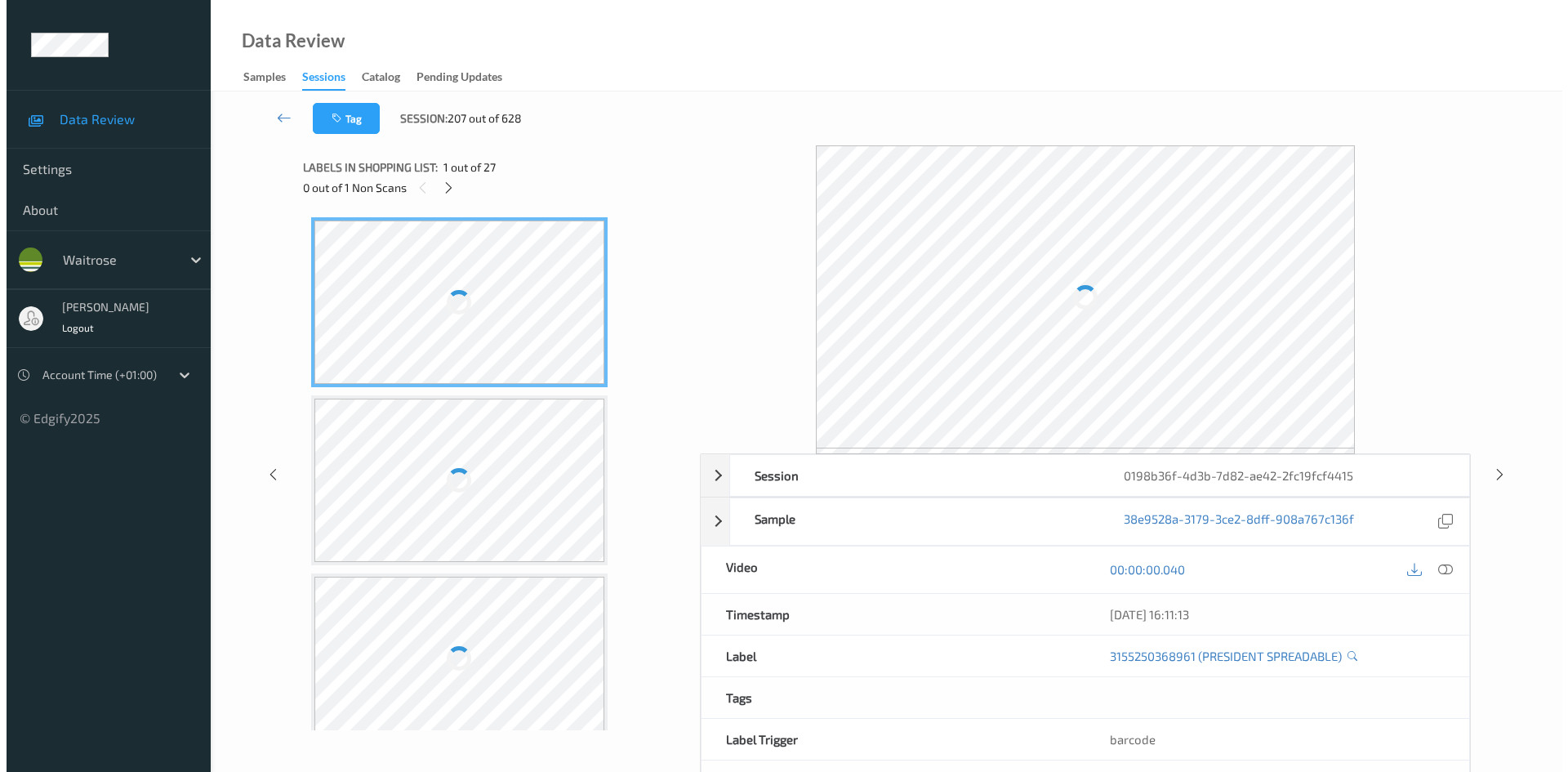
scroll to position [1611, 0]
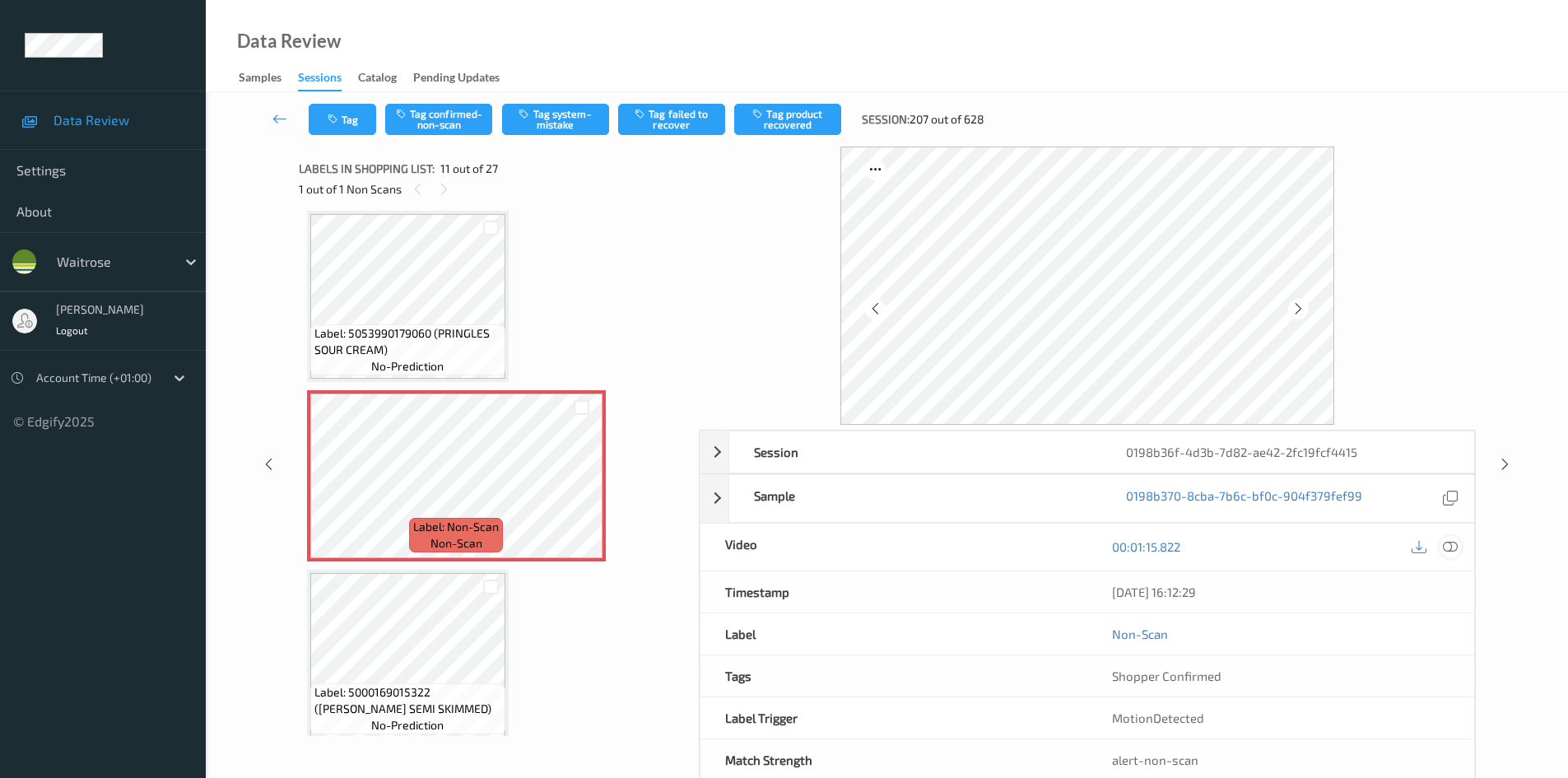
click at [1456, 543] on icon at bounding box center [1450, 546] width 15 height 15
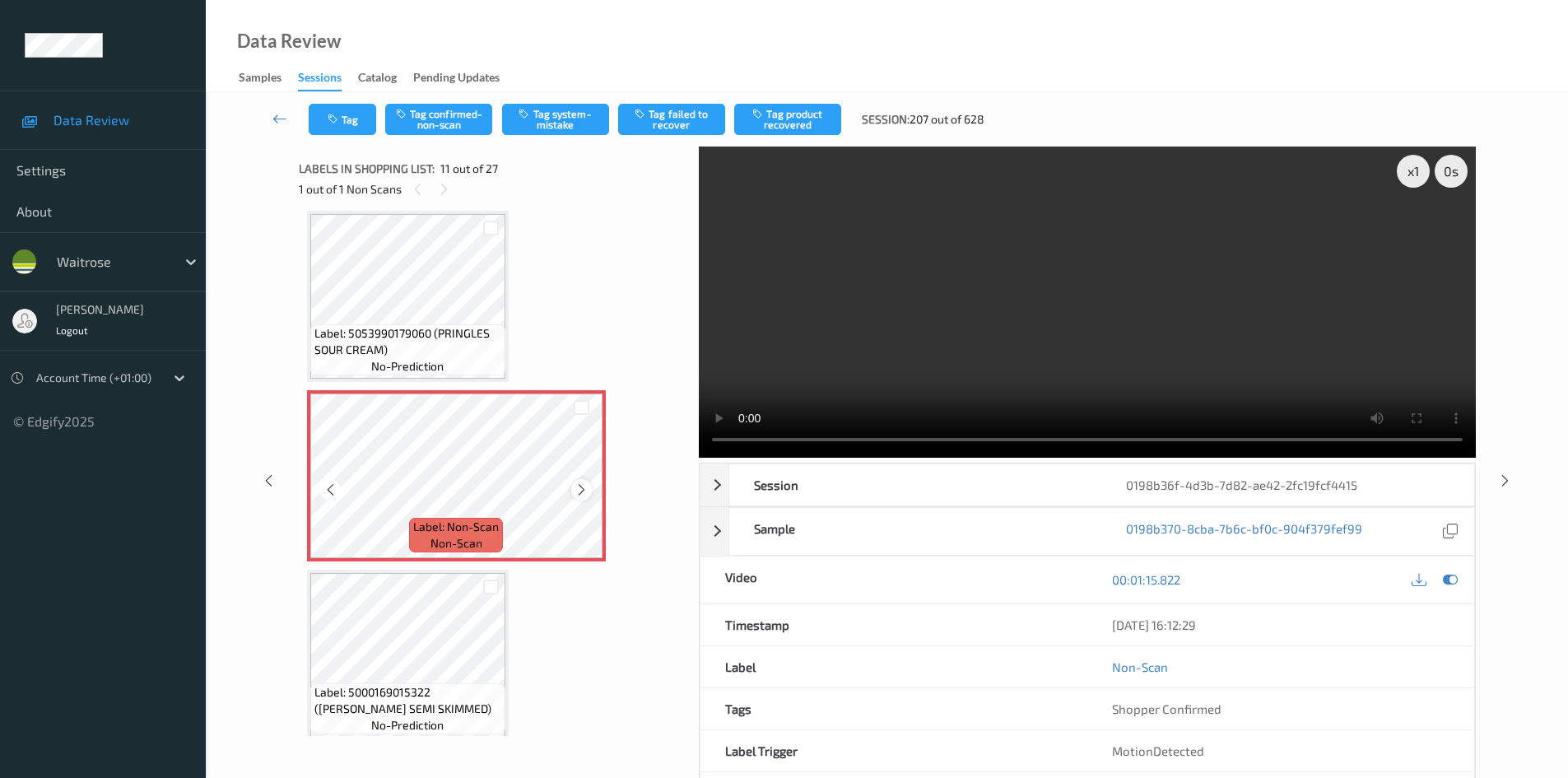
click at [582, 494] on icon at bounding box center [582, 489] width 14 height 15
click at [581, 494] on icon at bounding box center [582, 489] width 14 height 15
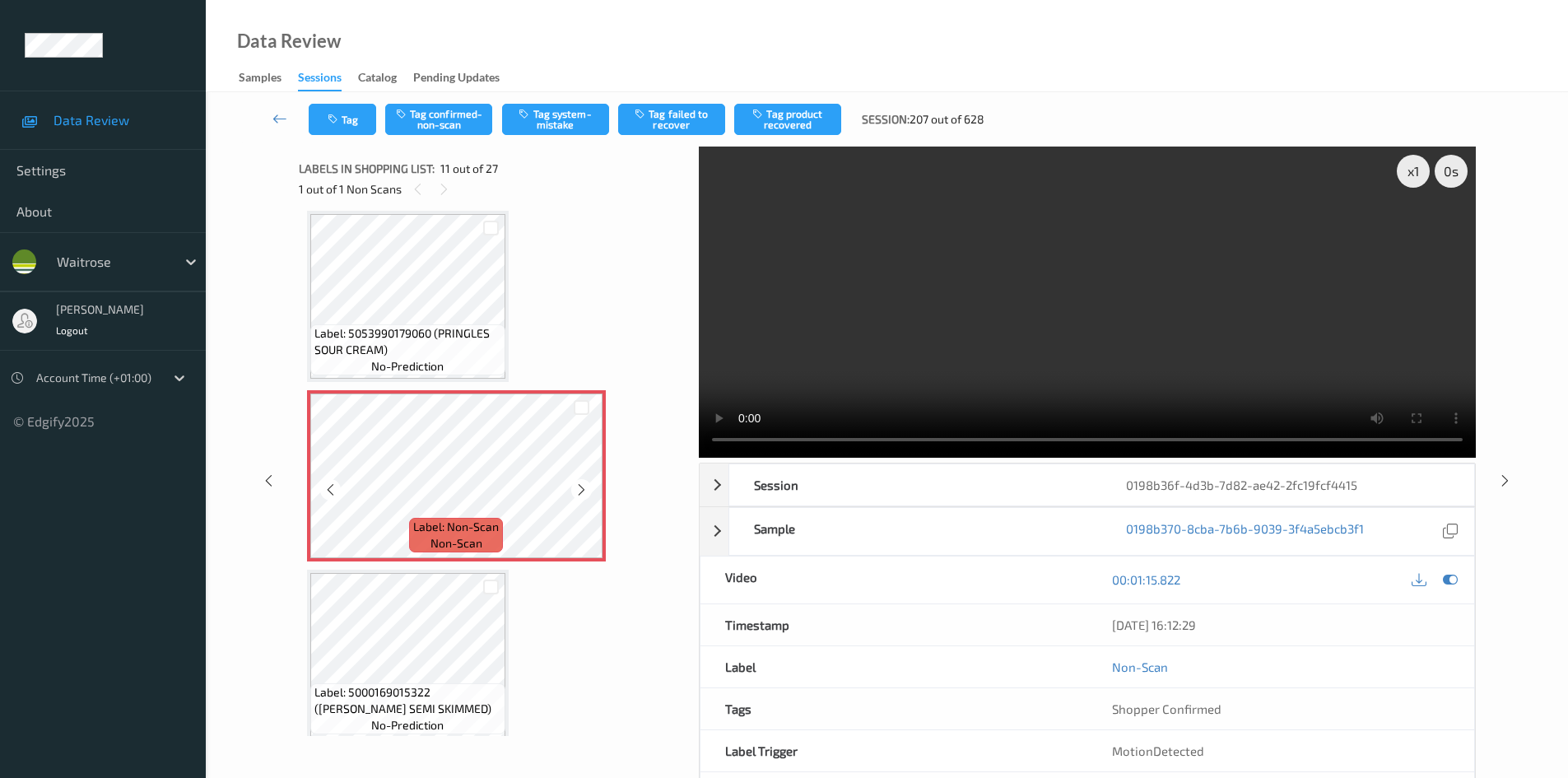
click at [581, 494] on icon at bounding box center [582, 489] width 14 height 15
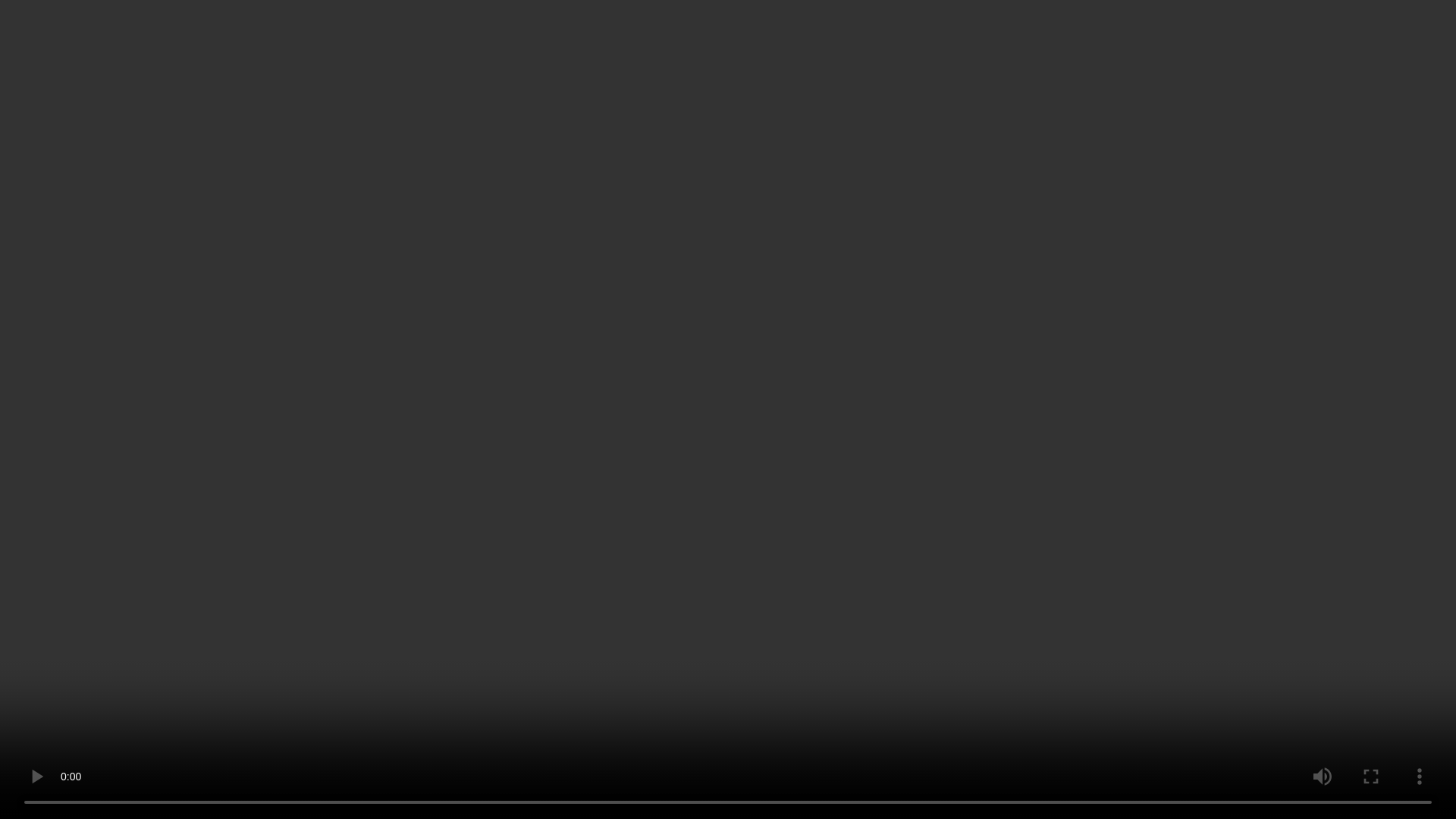
click at [529, 622] on video at bounding box center [728, 410] width 1456 height 819
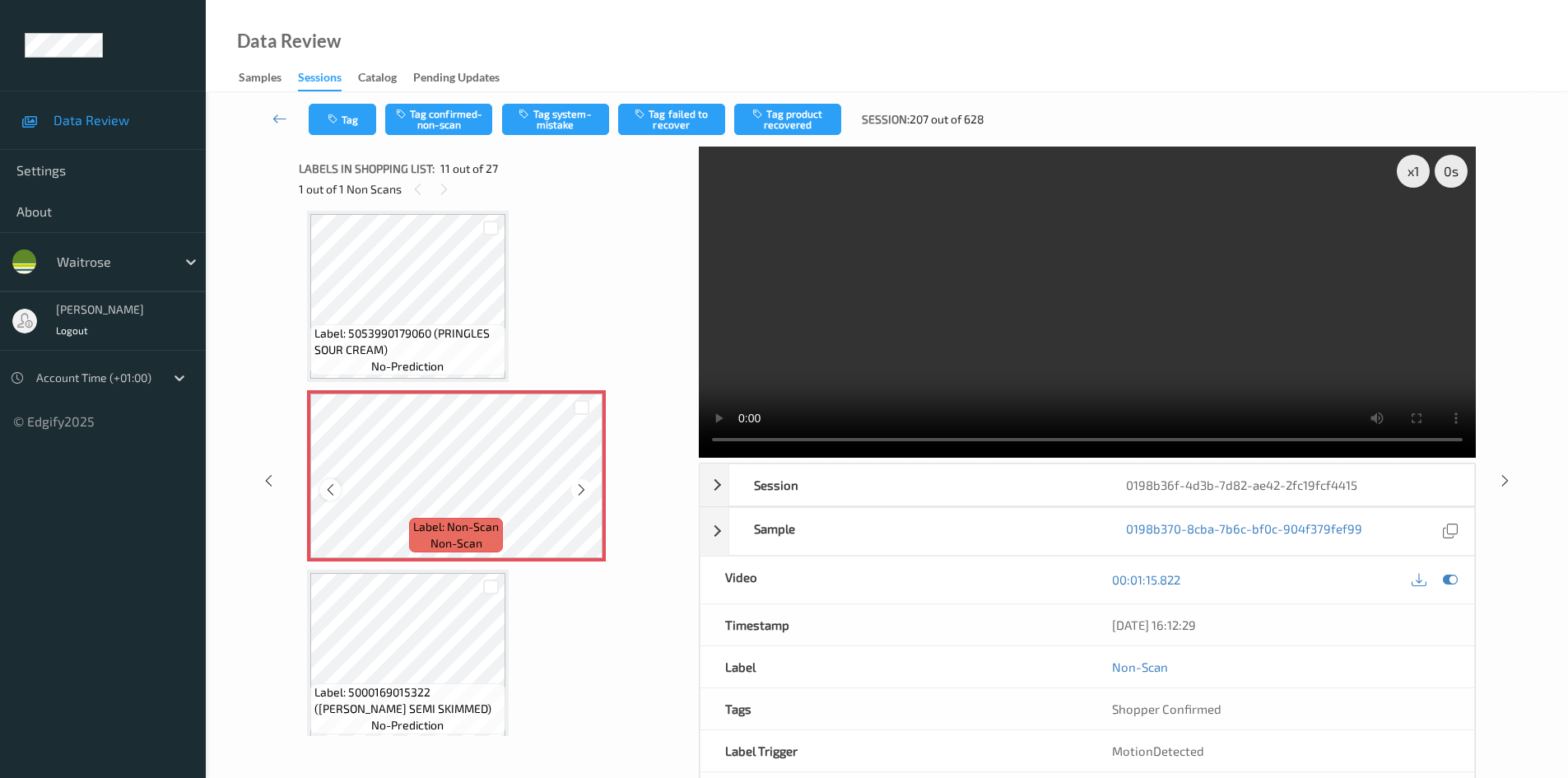
click at [326, 486] on icon at bounding box center [331, 489] width 14 height 15
click at [581, 491] on icon at bounding box center [582, 489] width 14 height 15
click at [582, 490] on icon at bounding box center [582, 489] width 14 height 15
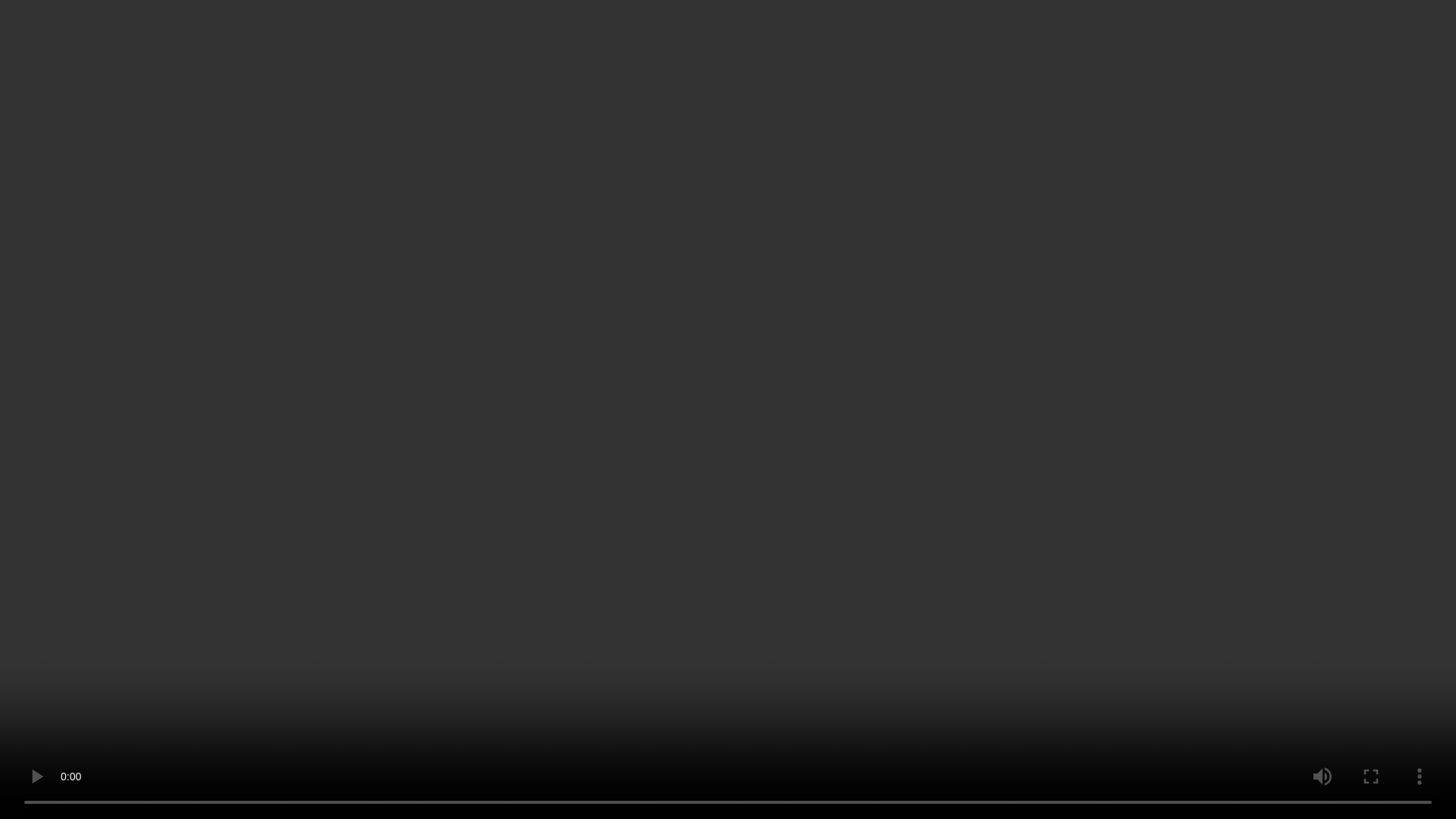
click at [1034, 460] on video at bounding box center [728, 410] width 1456 height 819
click at [822, 529] on video at bounding box center [728, 410] width 1456 height 819
click at [776, 597] on video at bounding box center [728, 410] width 1456 height 819
click at [801, 439] on video at bounding box center [728, 410] width 1456 height 819
click at [786, 465] on video at bounding box center [728, 410] width 1456 height 819
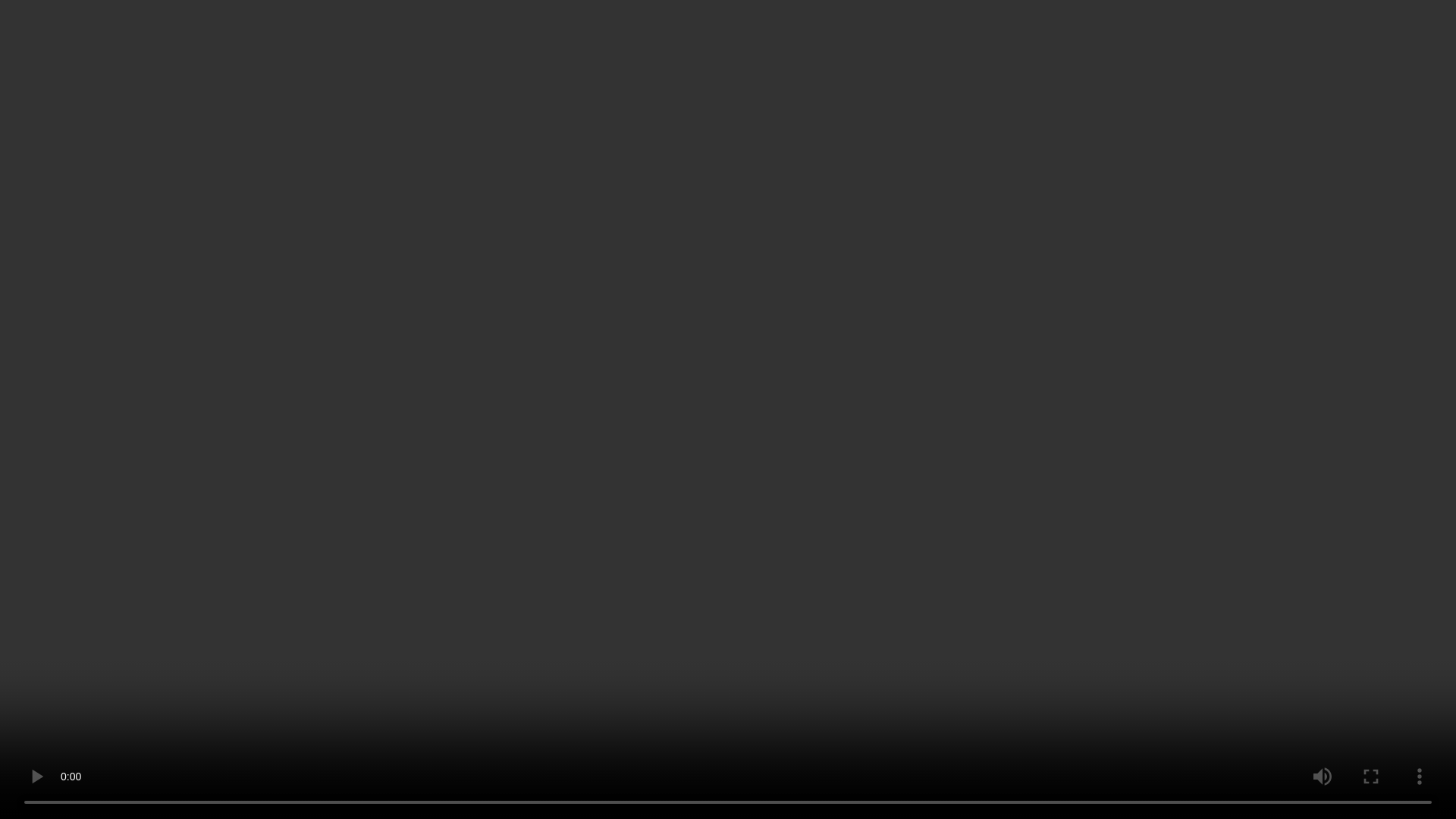
click at [622, 577] on video at bounding box center [728, 410] width 1456 height 819
click at [627, 557] on video at bounding box center [728, 410] width 1456 height 819
click at [942, 607] on video at bounding box center [728, 410] width 1456 height 819
click at [754, 627] on video at bounding box center [728, 410] width 1456 height 819
click at [550, 571] on video at bounding box center [728, 410] width 1456 height 819
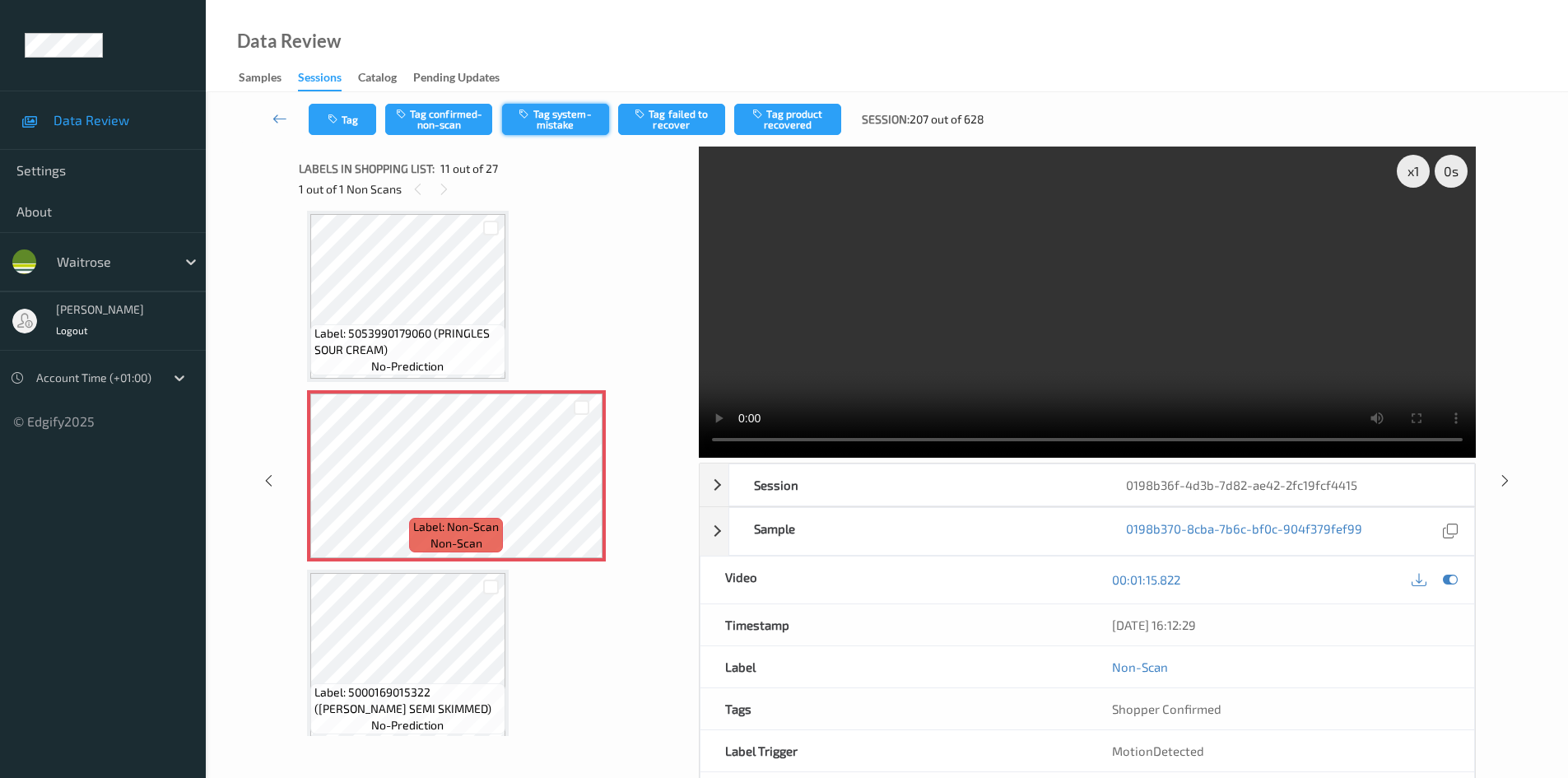
click at [542, 115] on button "Tag system-mistake" at bounding box center [556, 120] width 107 height 32
click at [360, 124] on button "Tag" at bounding box center [342, 120] width 67 height 32
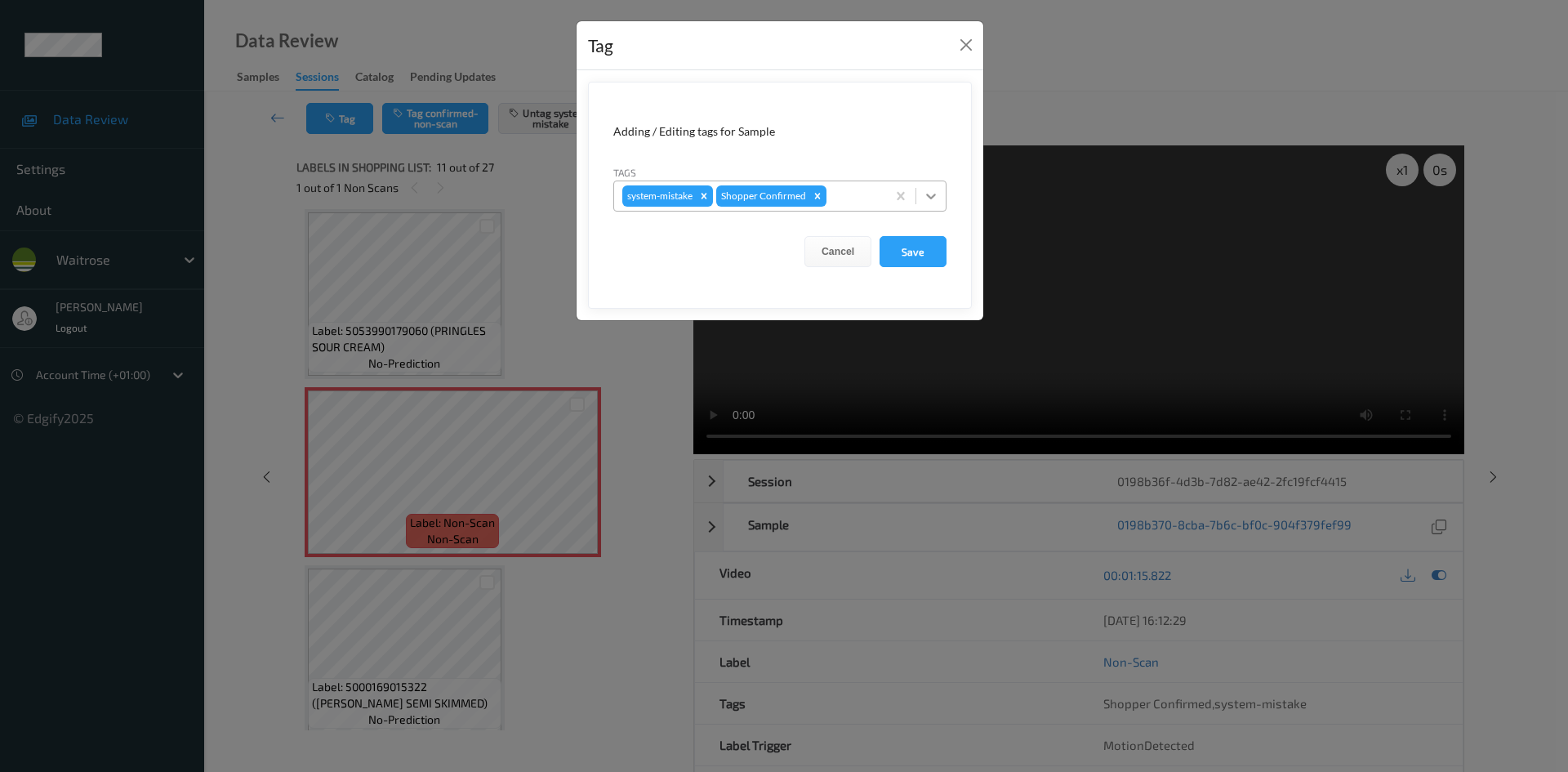
click at [926, 197] on icon at bounding box center [931, 195] width 16 height 16
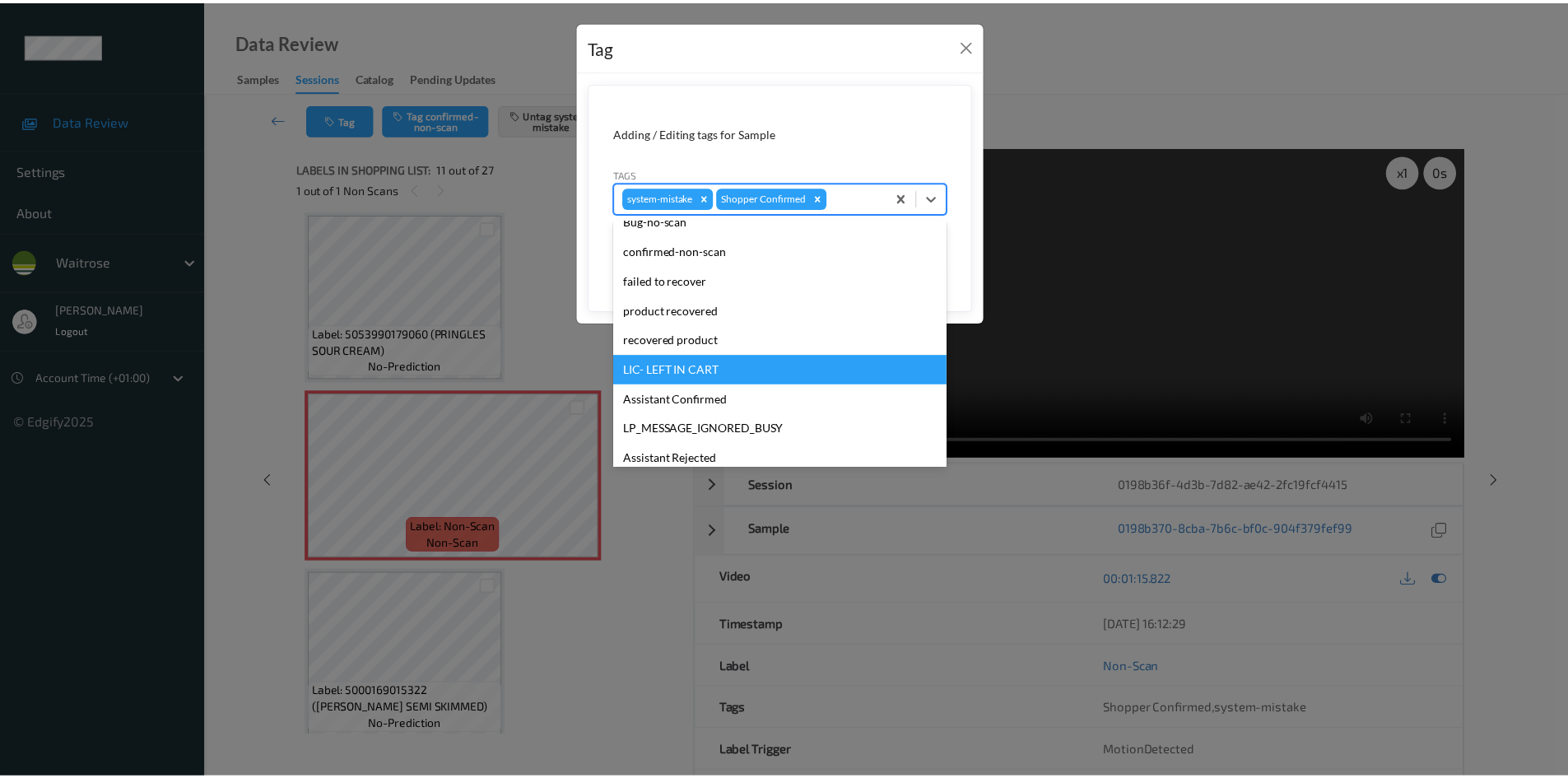
scroll to position [323, 0]
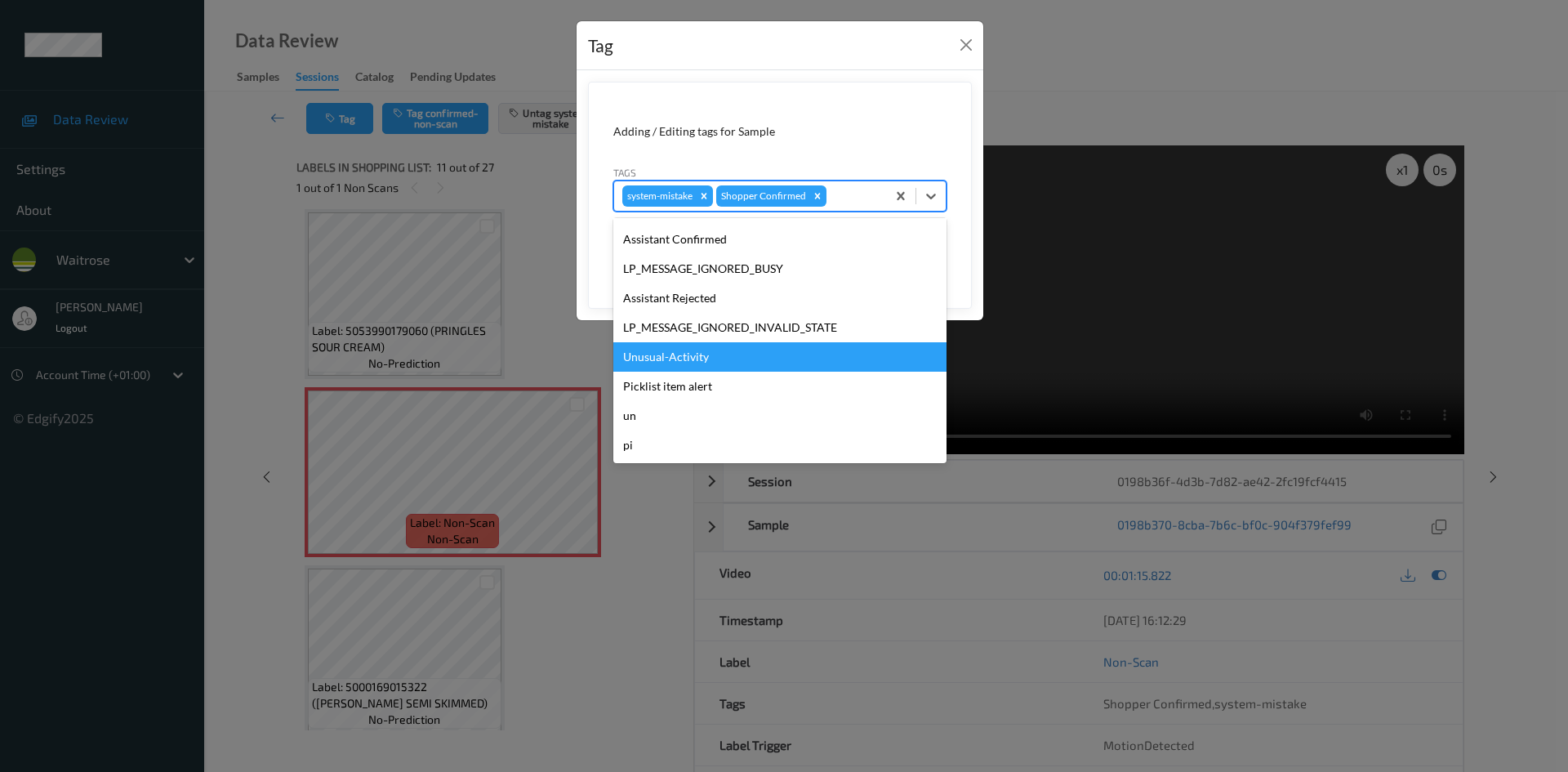
click at [702, 361] on div "Unusual-Activity" at bounding box center [781, 357] width 333 height 30
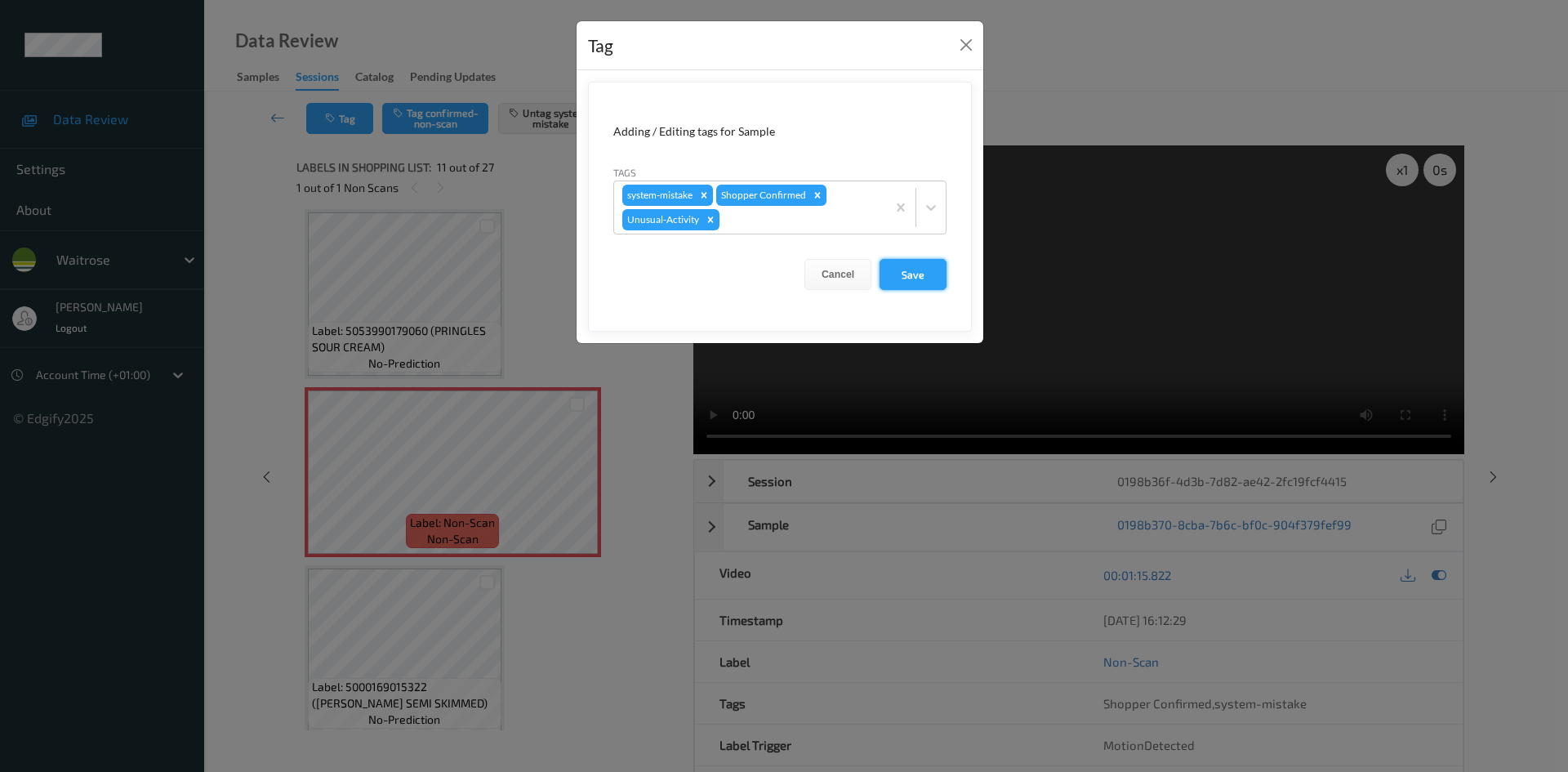
click at [919, 267] on button "Save" at bounding box center [912, 274] width 67 height 31
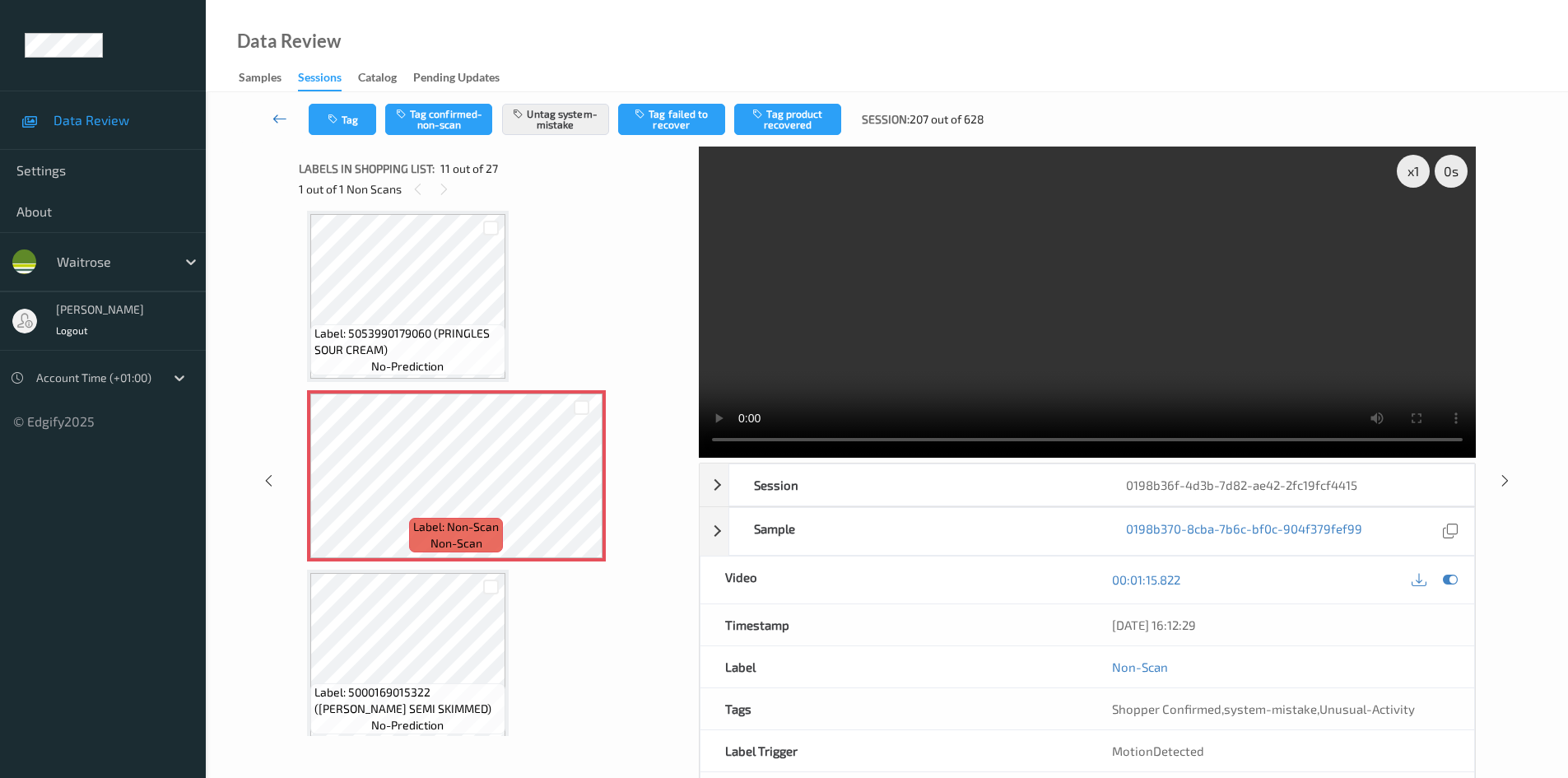
click at [274, 109] on link at bounding box center [280, 120] width 58 height 32
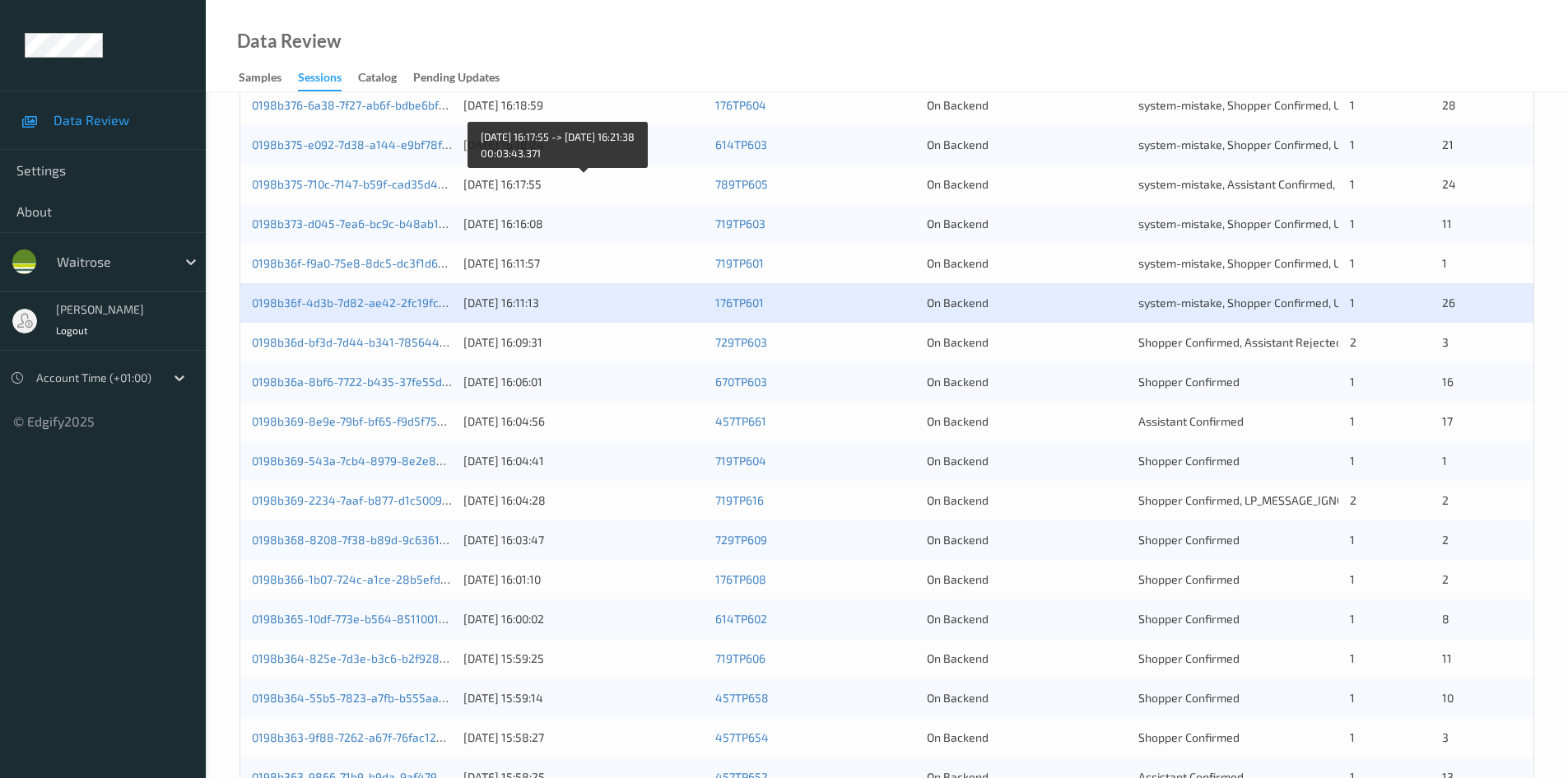
scroll to position [411, 0]
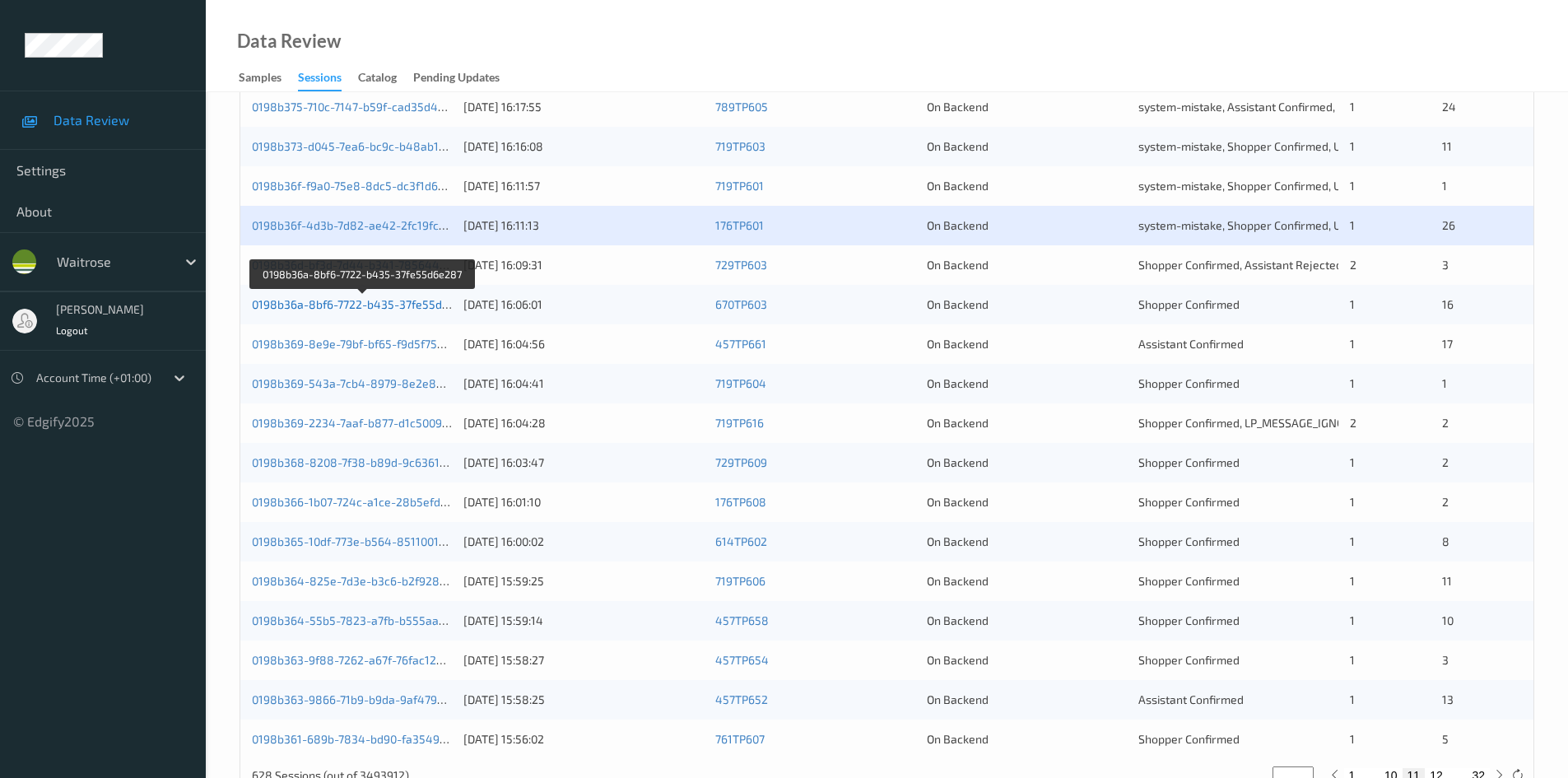
click at [320, 301] on link "0198b36a-8bf6-7722-b435-37fe55d6e287" at bounding box center [363, 305] width 223 height 14
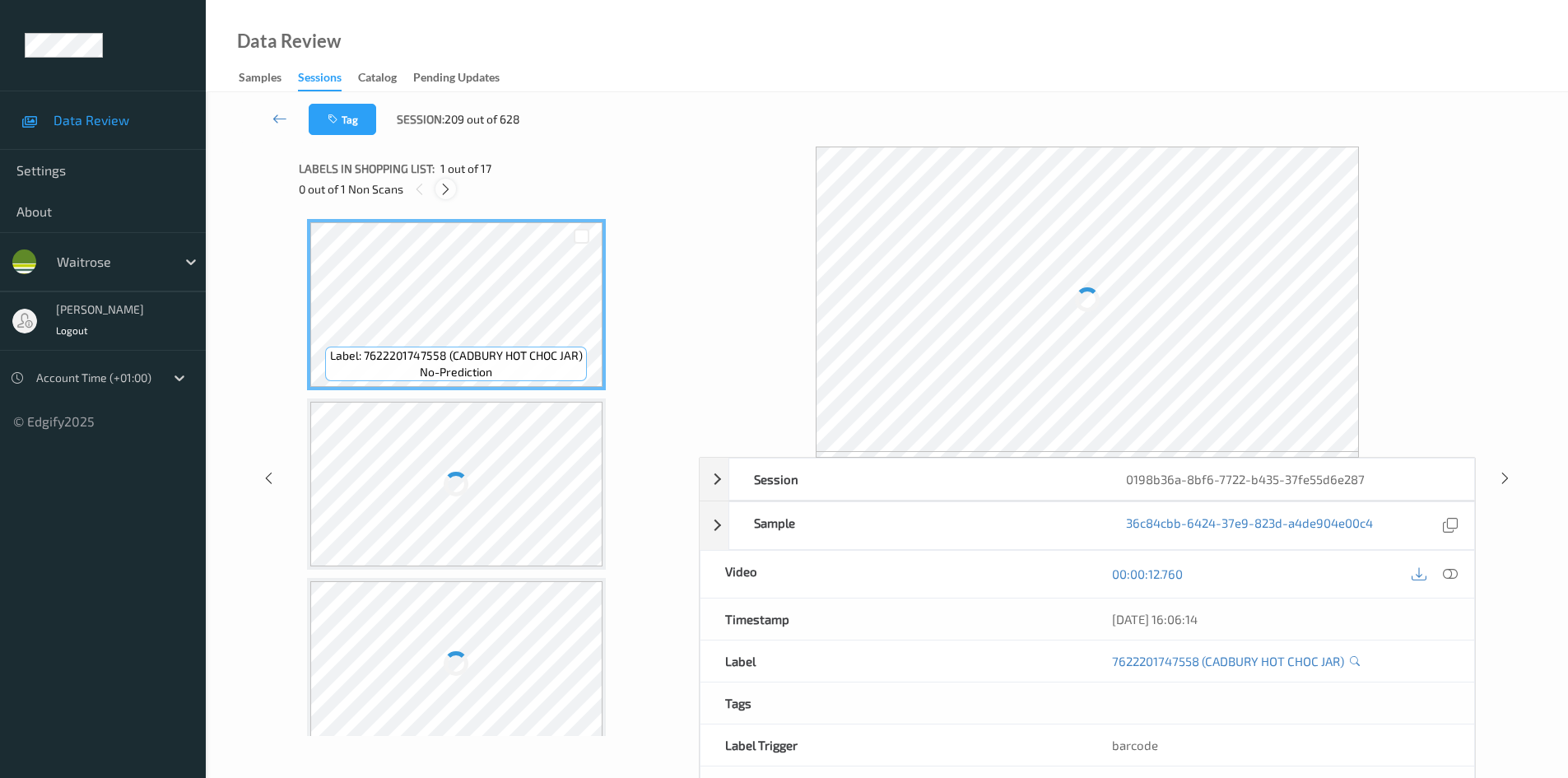
click at [449, 179] on div at bounding box center [446, 189] width 21 height 21
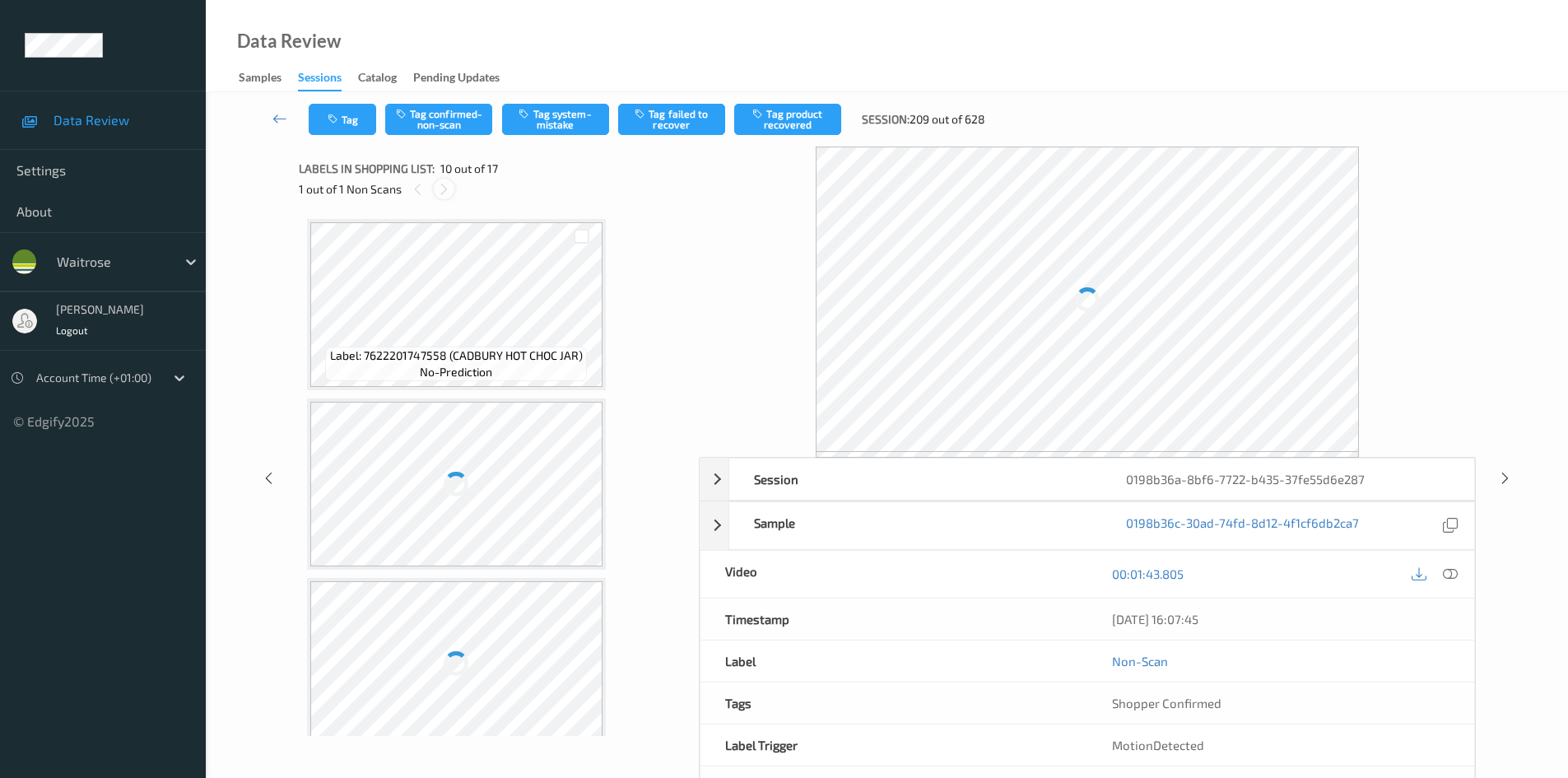
scroll to position [1444, 0]
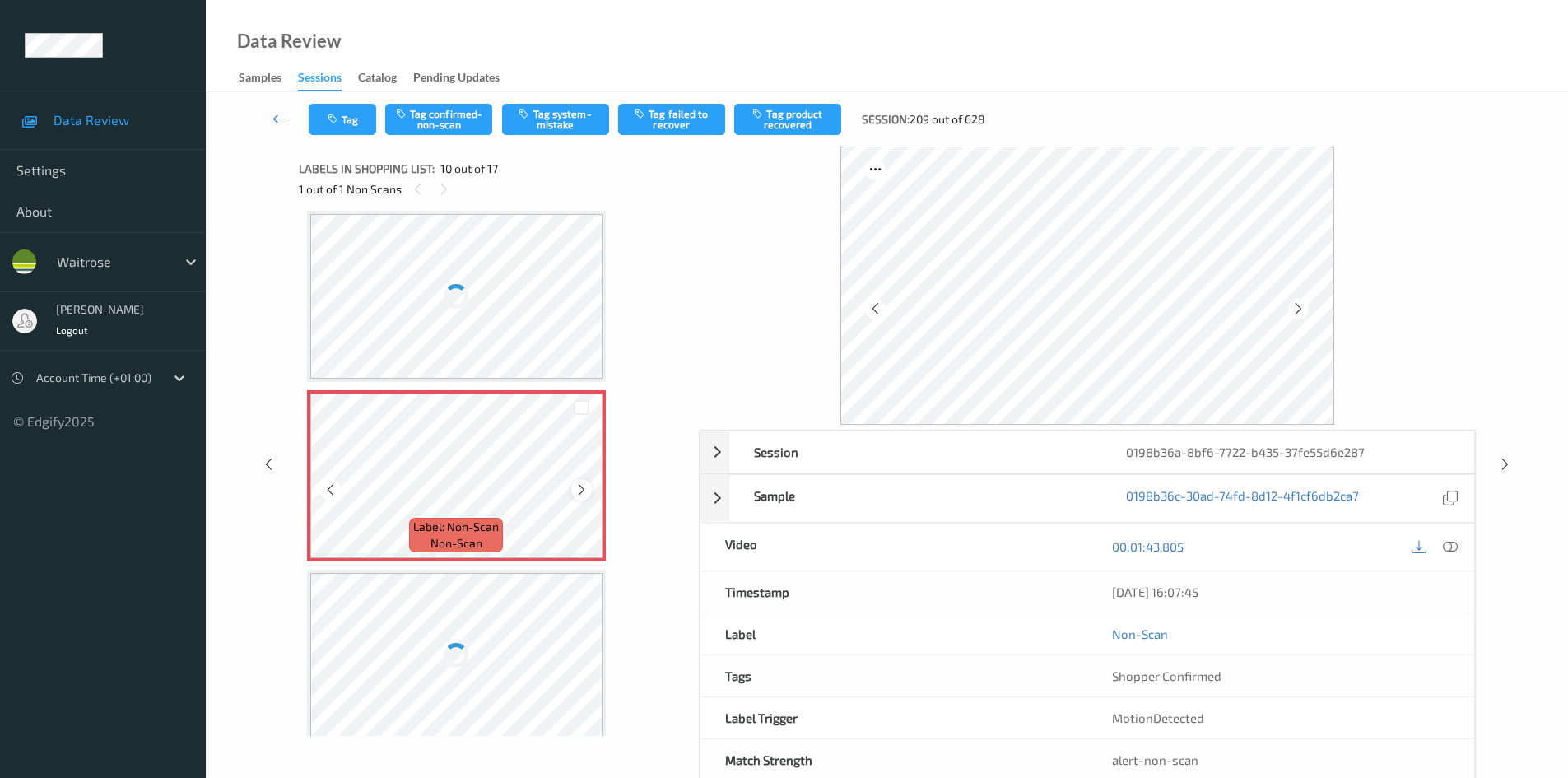
click at [586, 494] on icon at bounding box center [582, 489] width 14 height 15
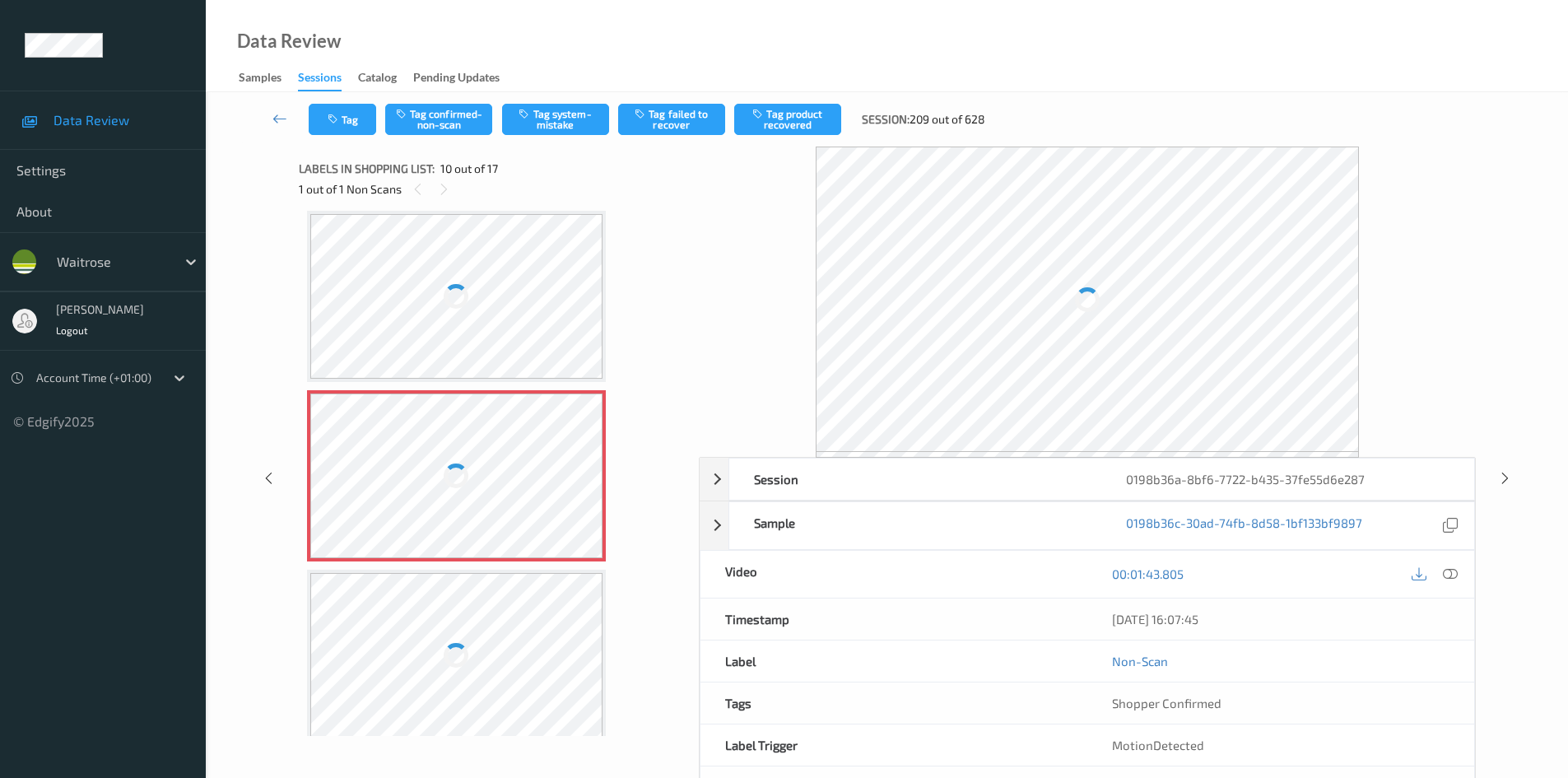
click at [586, 494] on div at bounding box center [457, 476] width 293 height 165
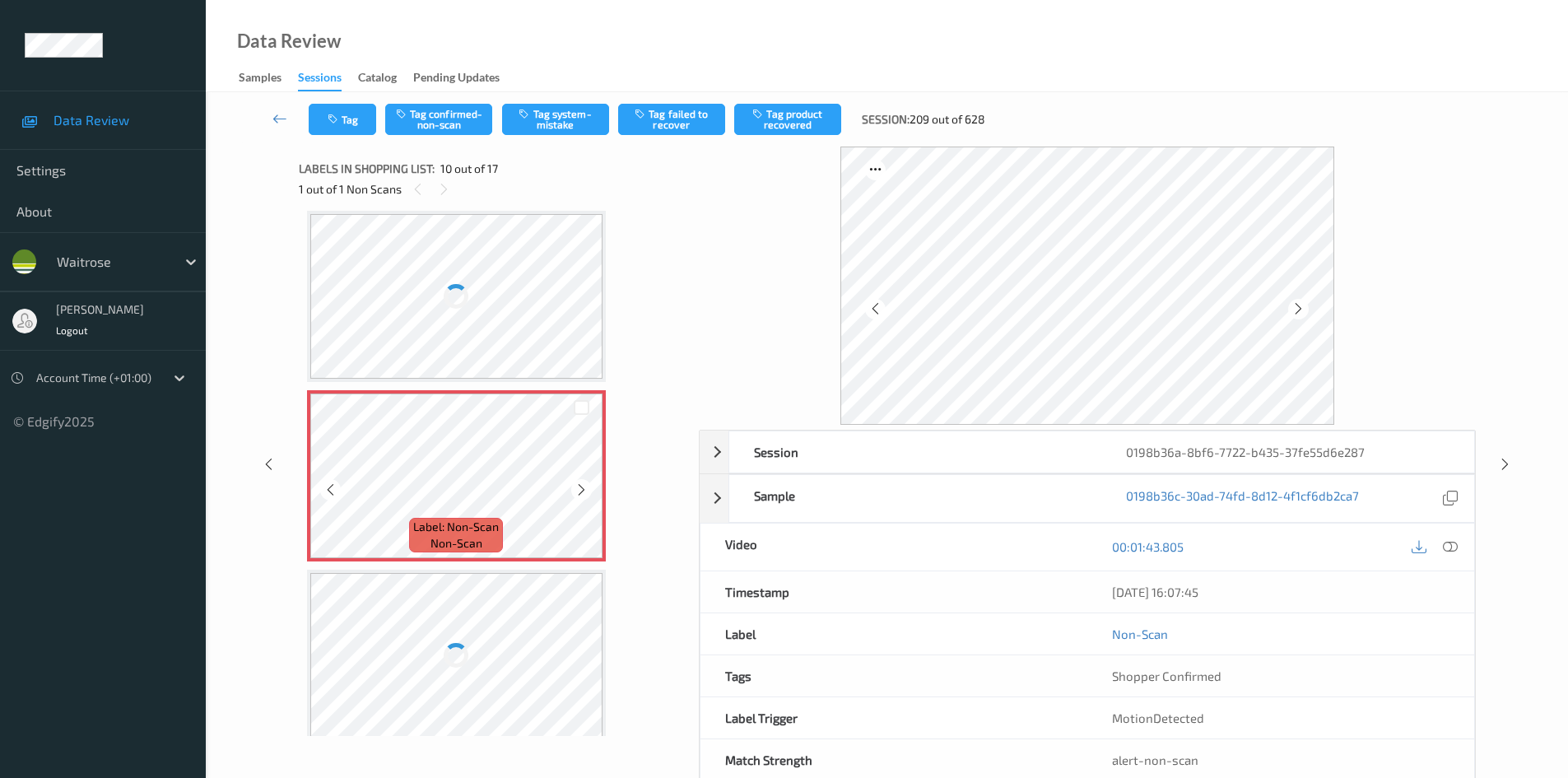
click at [586, 494] on icon at bounding box center [582, 489] width 14 height 15
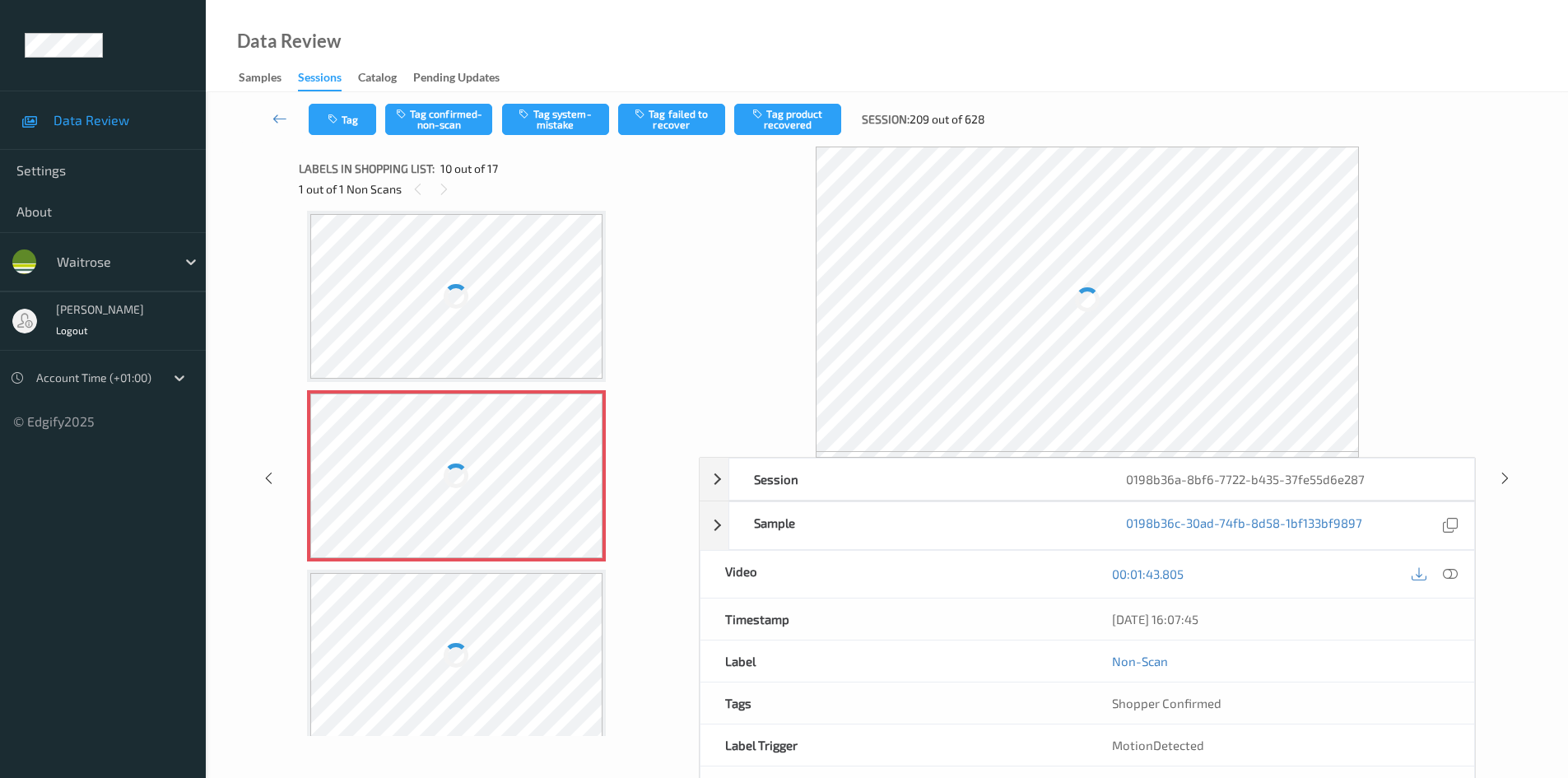
click at [586, 494] on div at bounding box center [457, 476] width 293 height 165
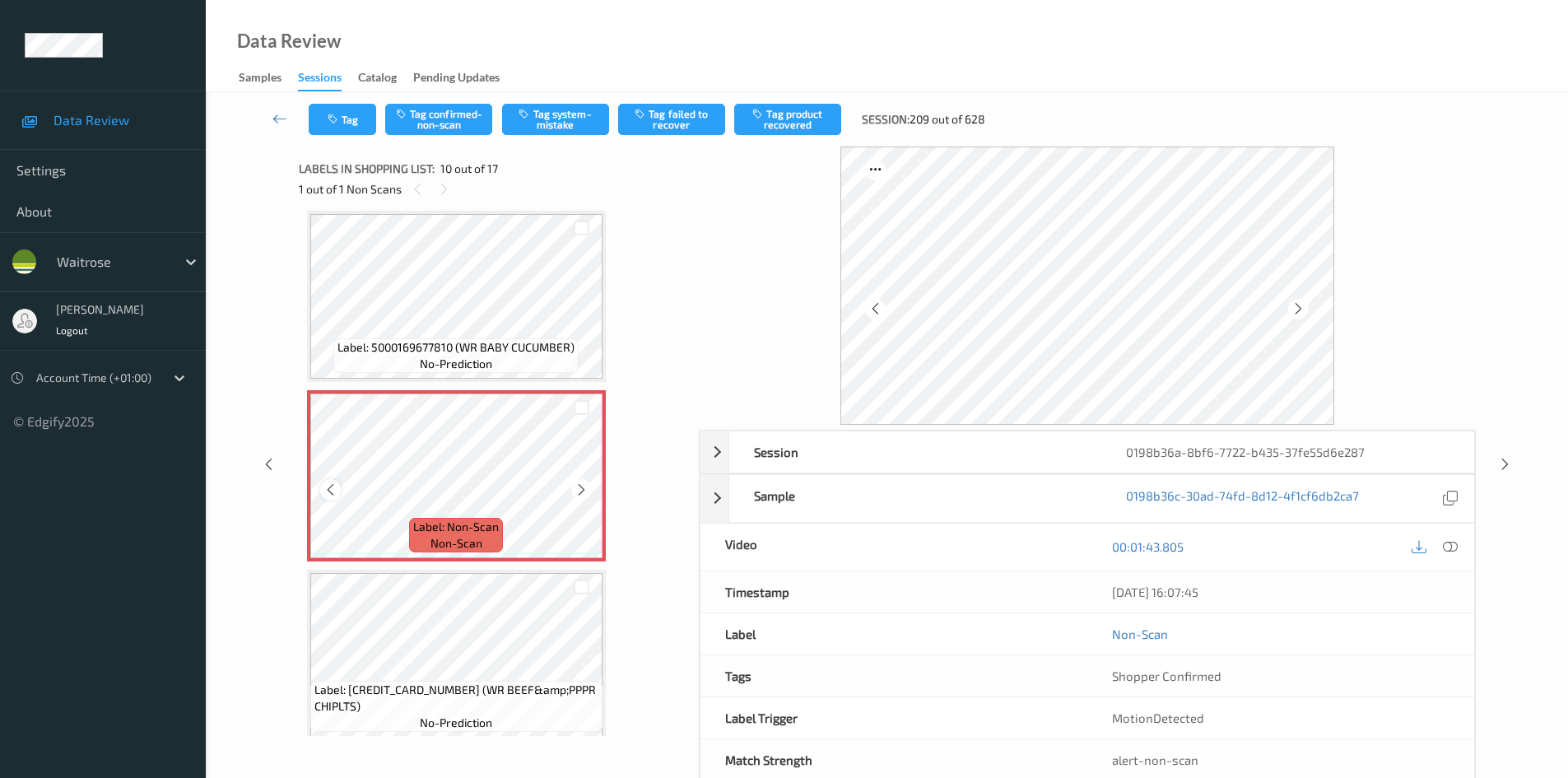
click at [331, 487] on icon at bounding box center [331, 489] width 14 height 15
click at [585, 485] on icon at bounding box center [582, 489] width 14 height 15
click at [584, 486] on icon at bounding box center [582, 489] width 14 height 15
click at [1451, 543] on icon at bounding box center [1450, 546] width 15 height 15
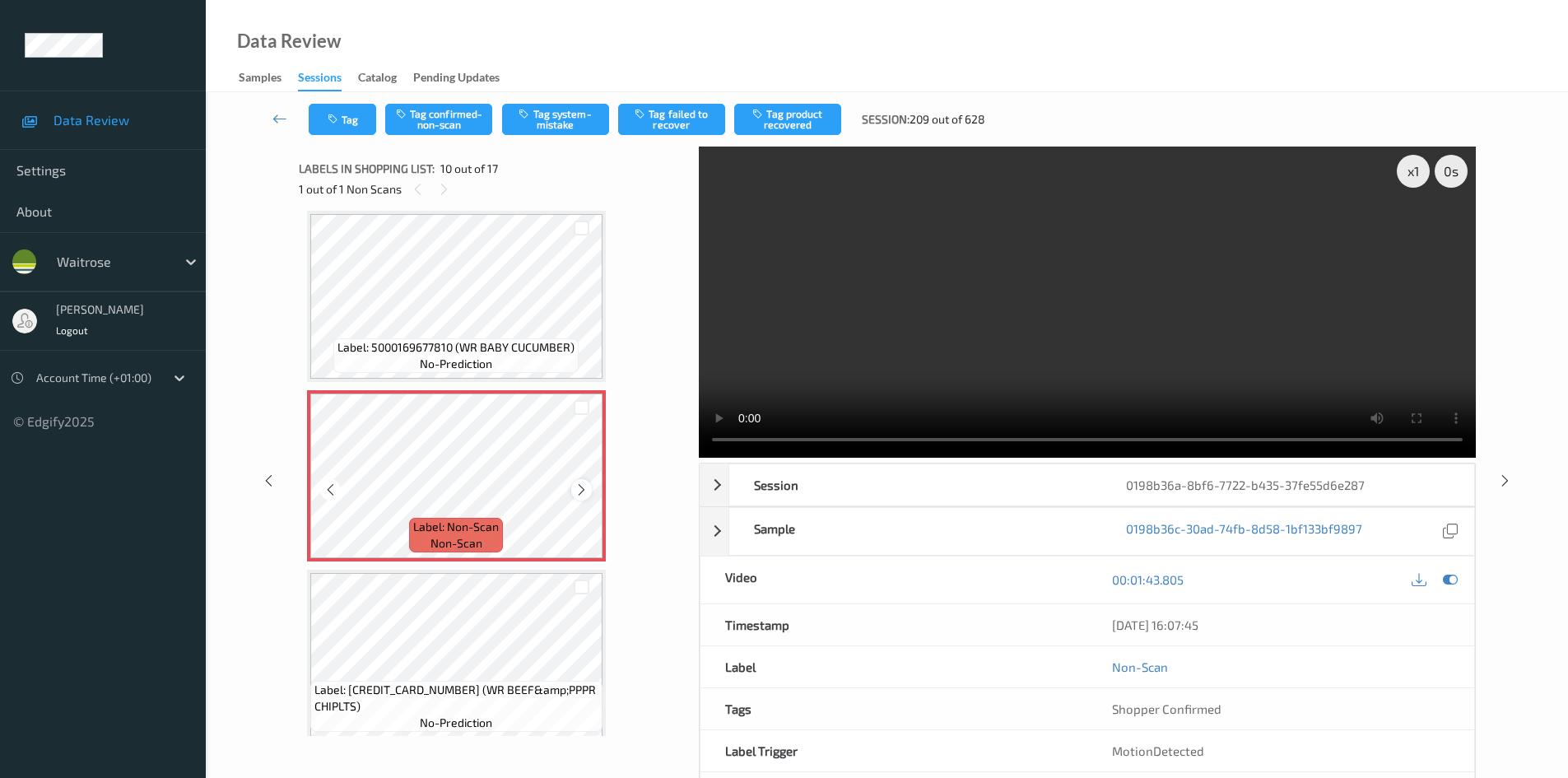
click at [585, 492] on icon at bounding box center [582, 489] width 14 height 15
click at [578, 492] on icon at bounding box center [582, 489] width 14 height 15
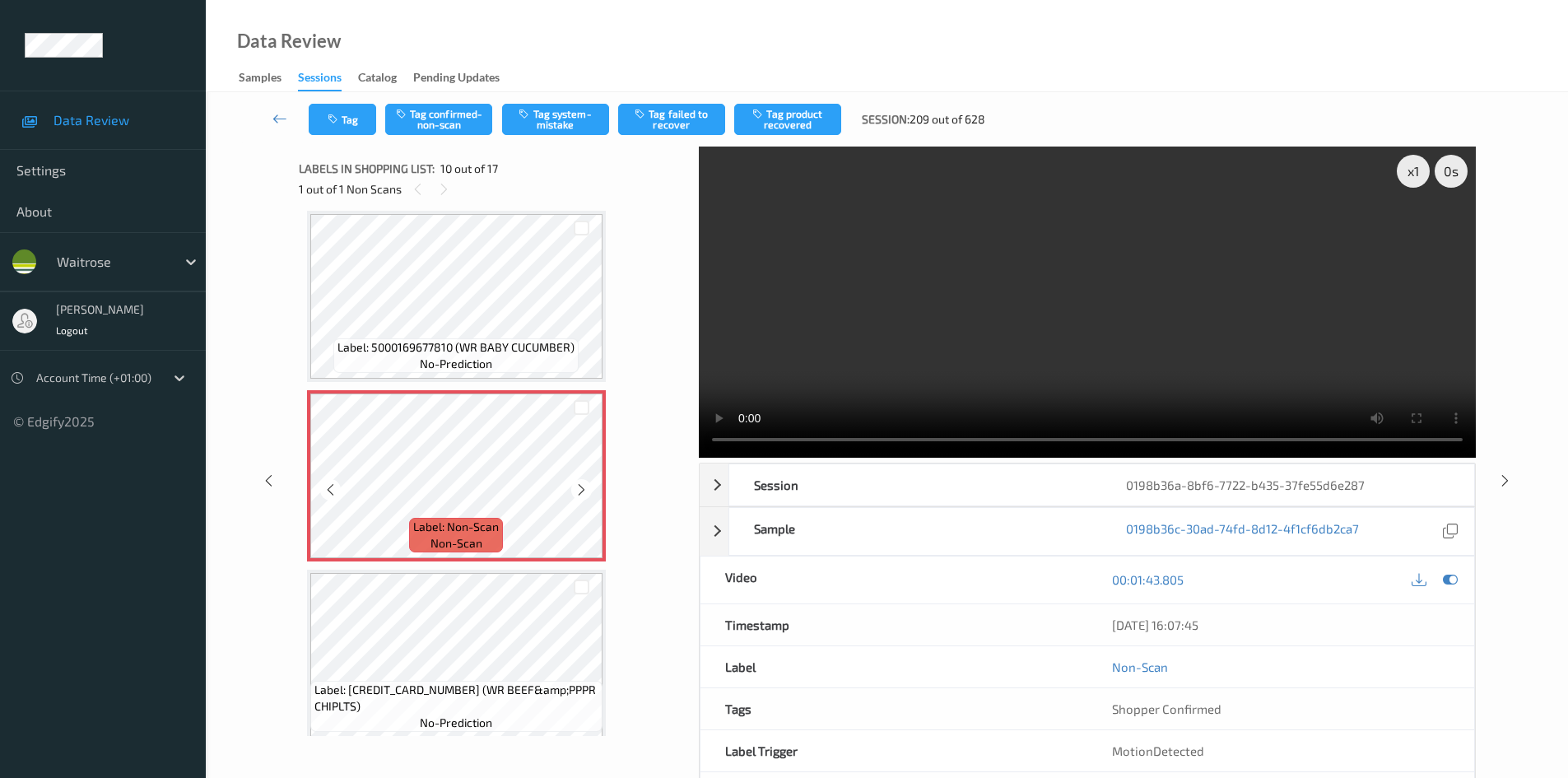
click at [578, 492] on icon at bounding box center [582, 489] width 14 height 15
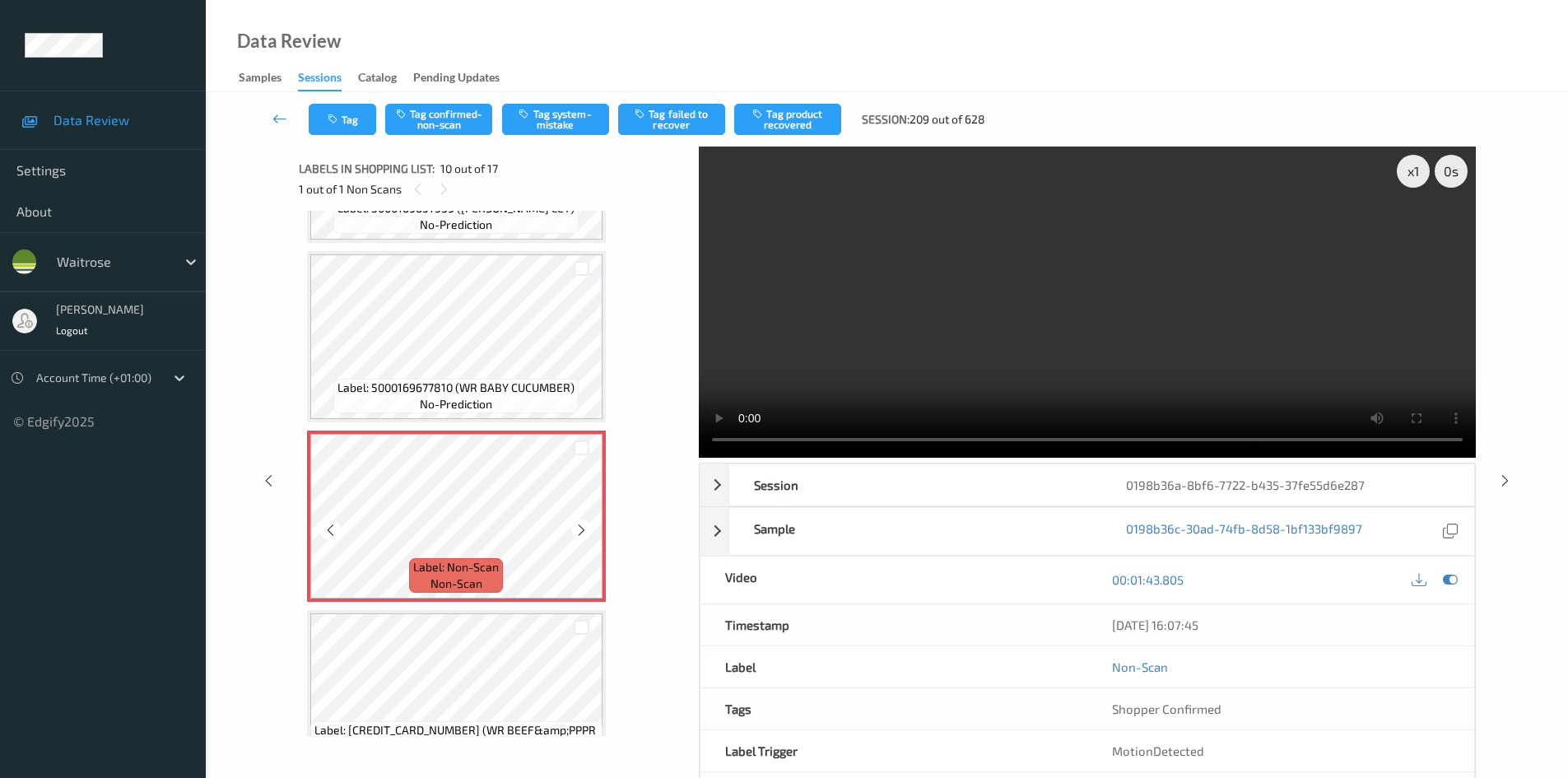
scroll to position [1321, 0]
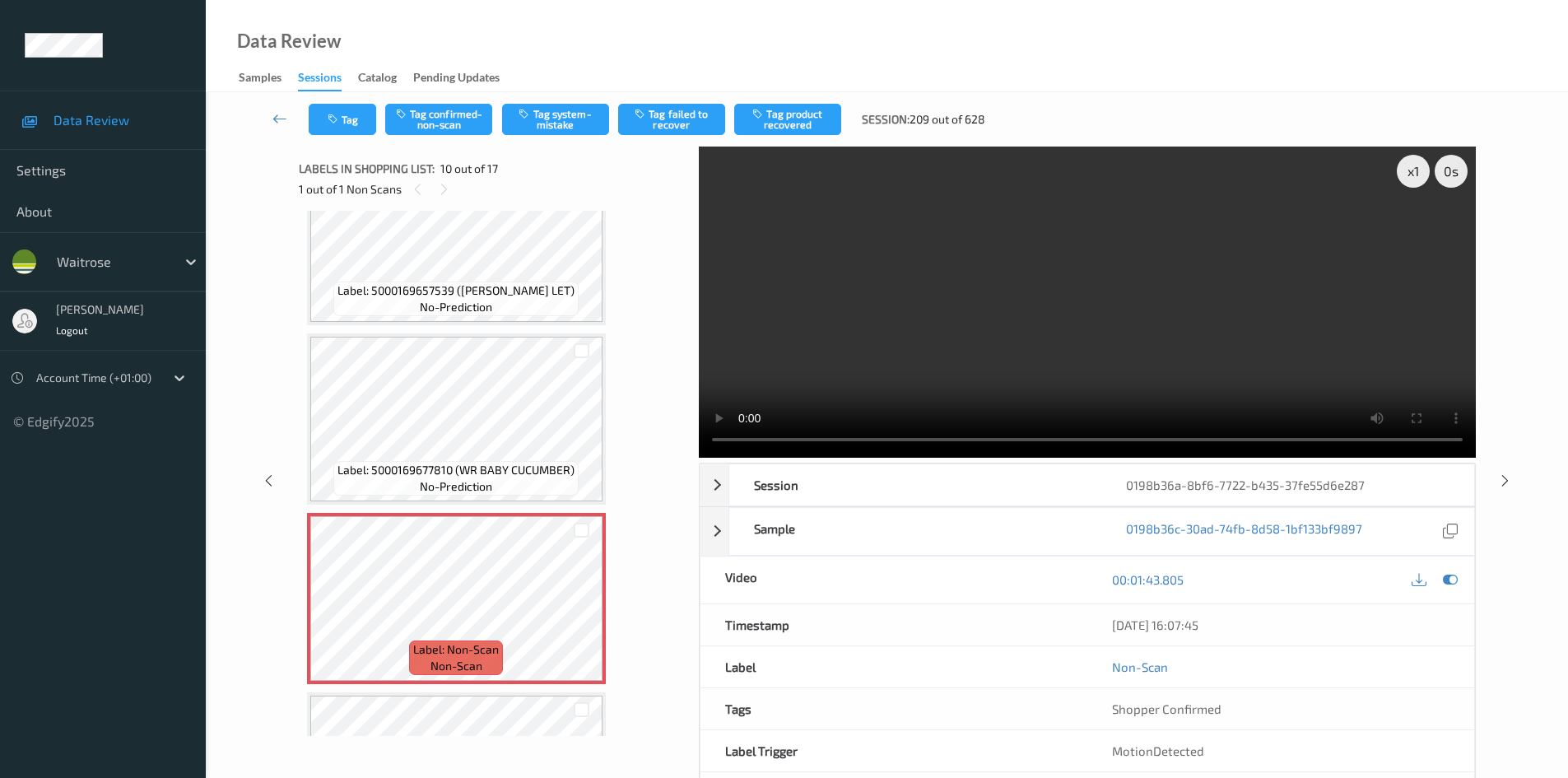
click at [998, 350] on video at bounding box center [1088, 302] width 777 height 312
click at [1075, 298] on video at bounding box center [1088, 302] width 777 height 312
click at [1103, 339] on video at bounding box center [1088, 302] width 777 height 312
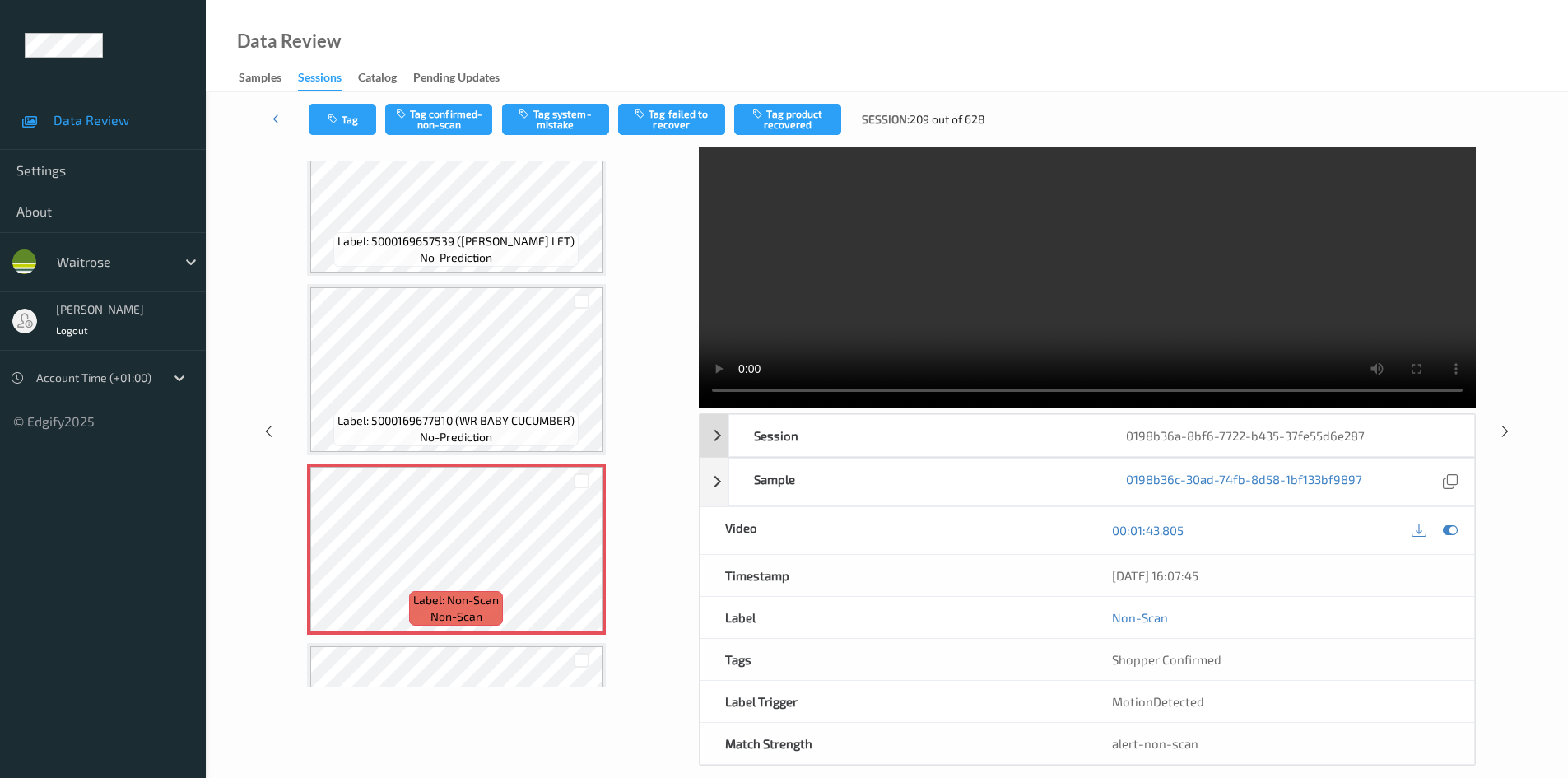
scroll to position [71, 0]
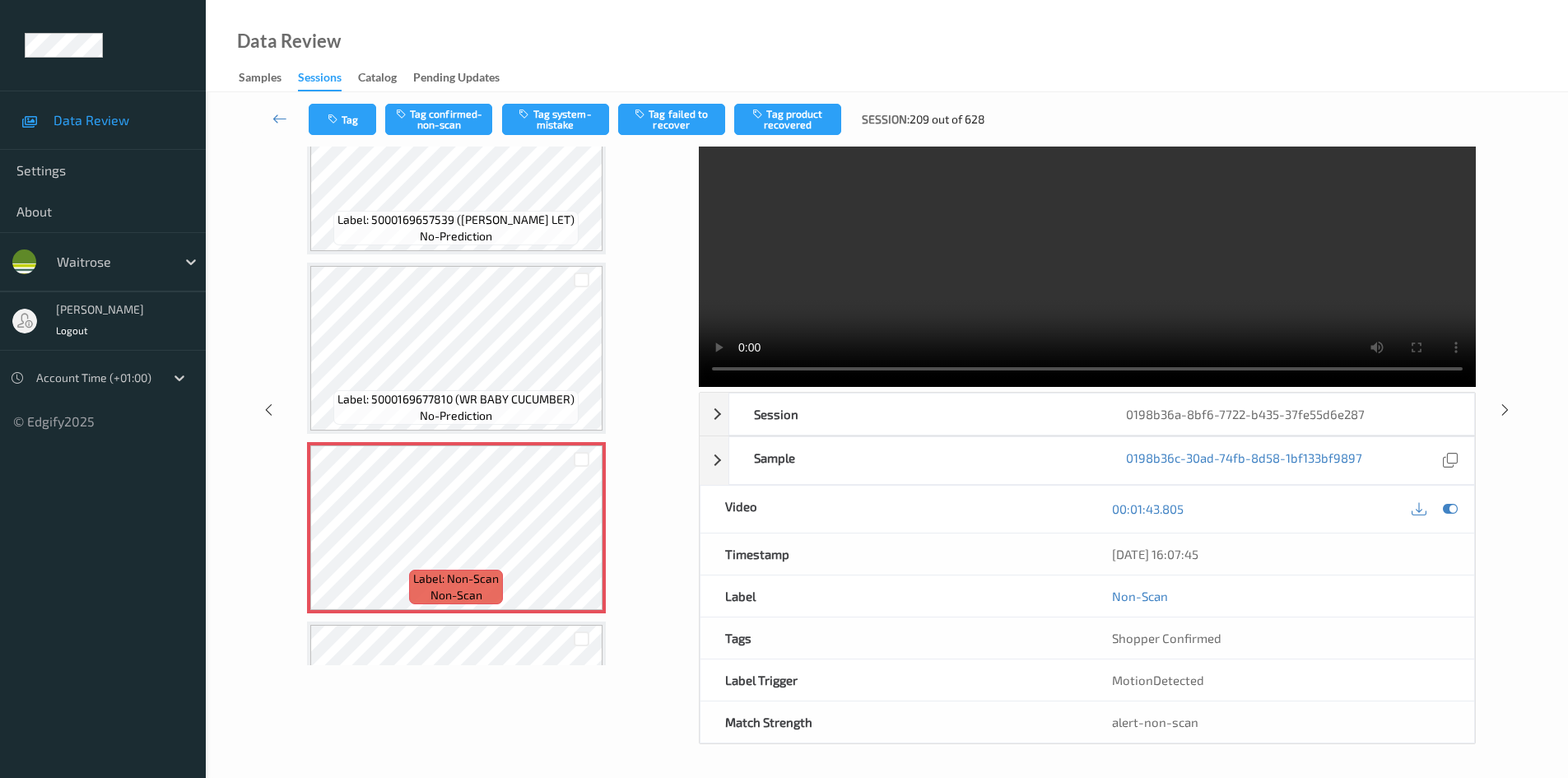
click at [1322, 321] on video at bounding box center [1088, 232] width 777 height 312
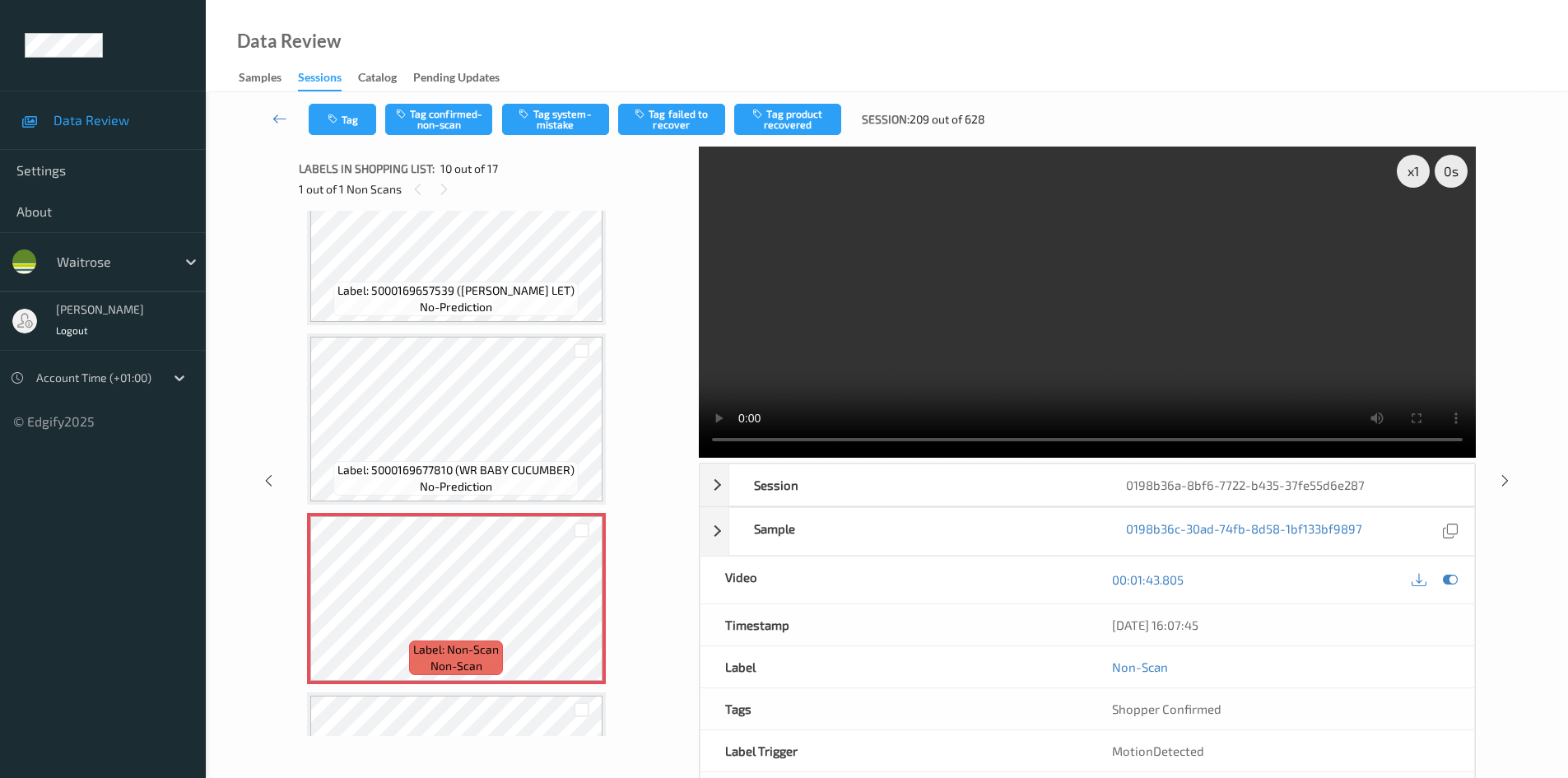
click at [1237, 382] on video at bounding box center [1088, 302] width 777 height 312
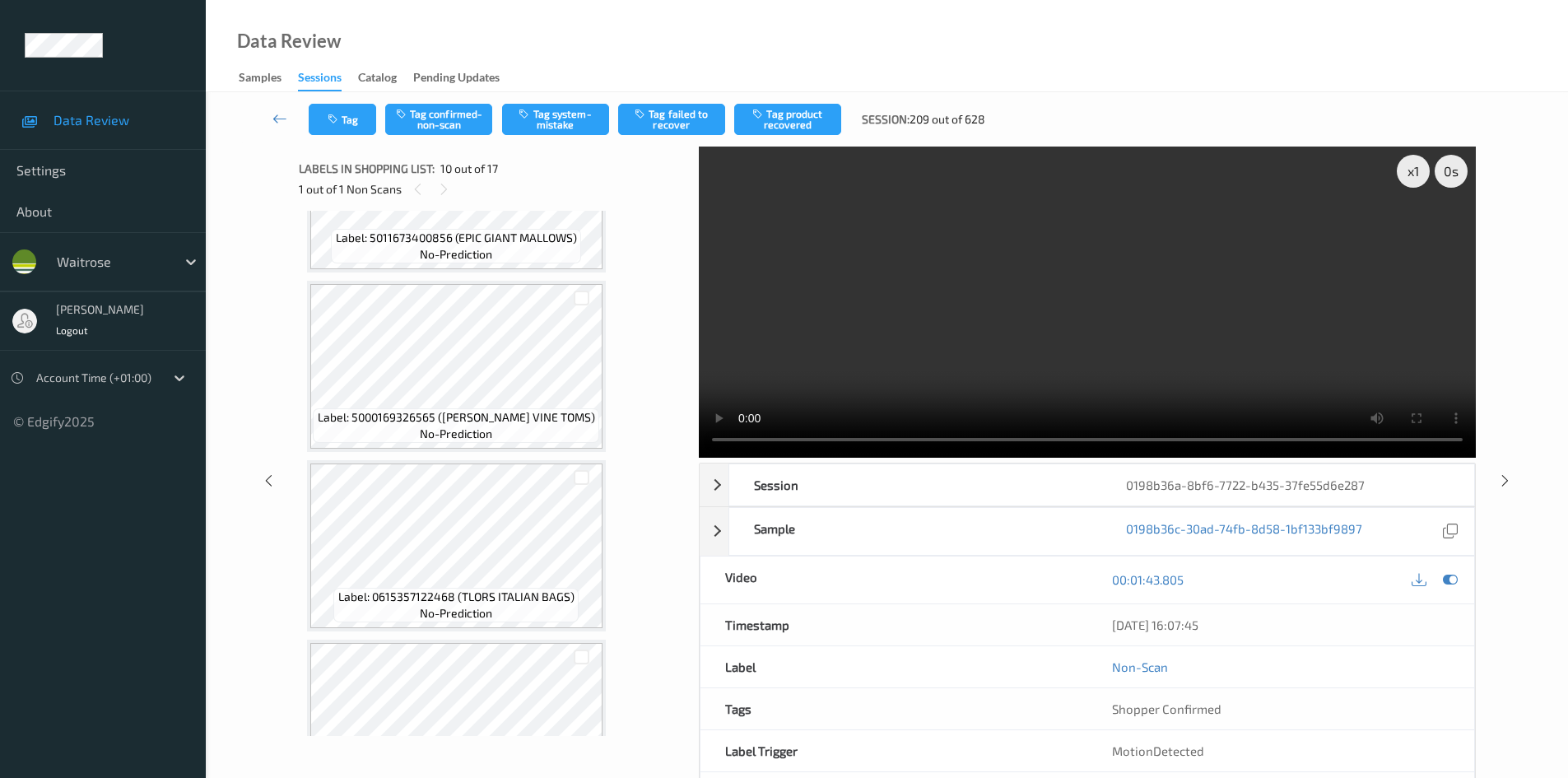
scroll to position [811, 0]
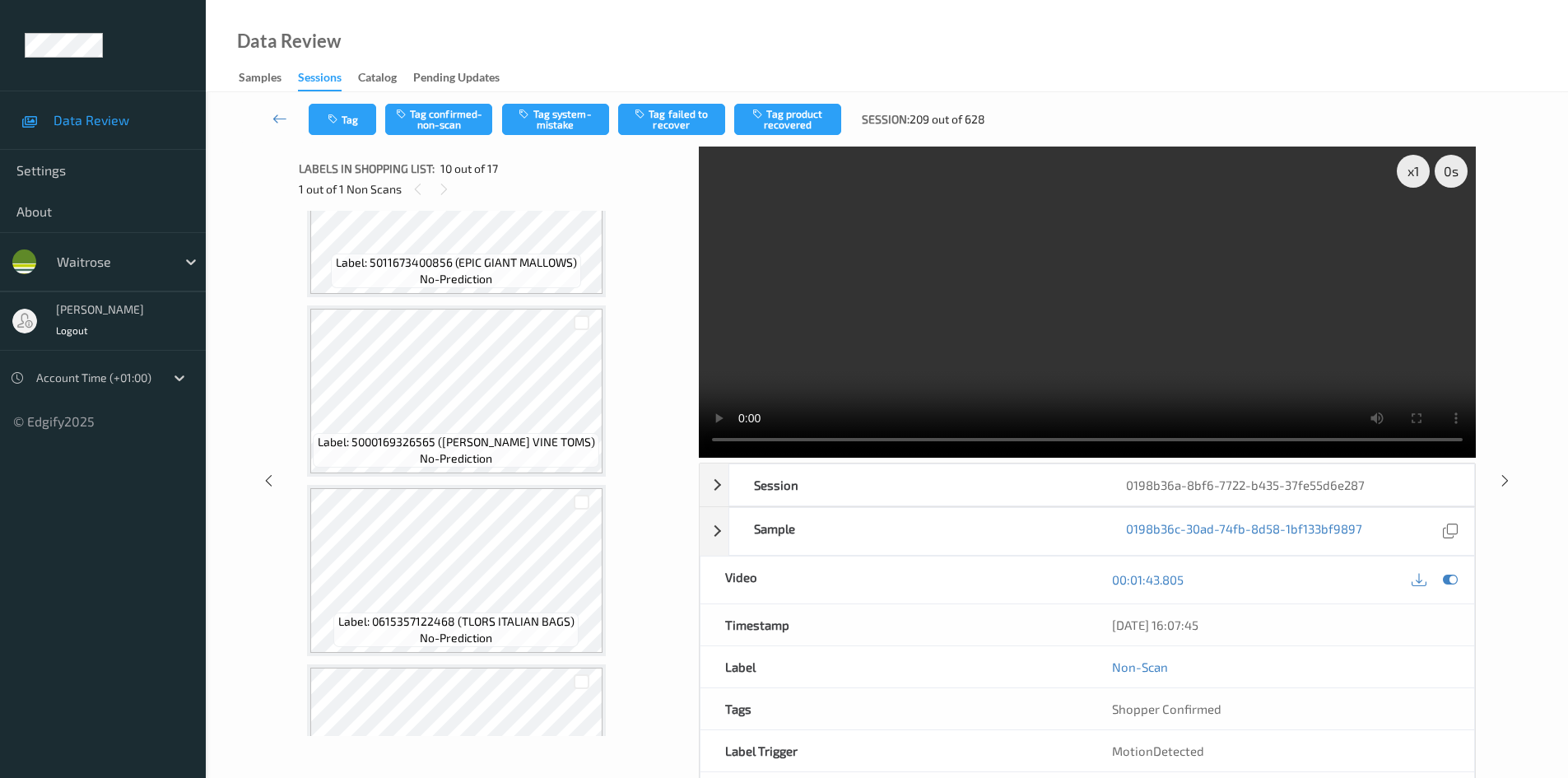
click at [925, 307] on video at bounding box center [1088, 302] width 777 height 312
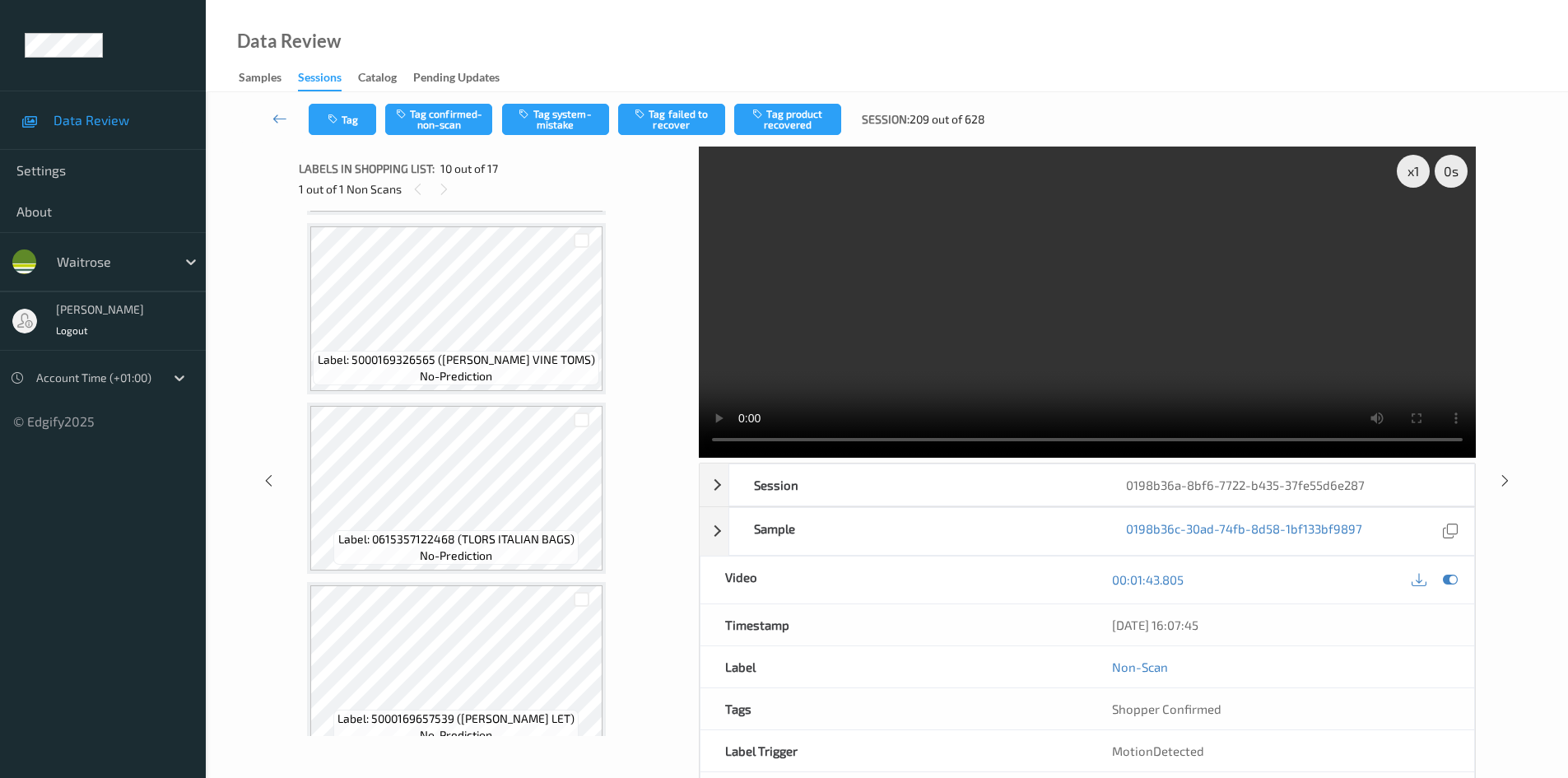
scroll to position [729, 0]
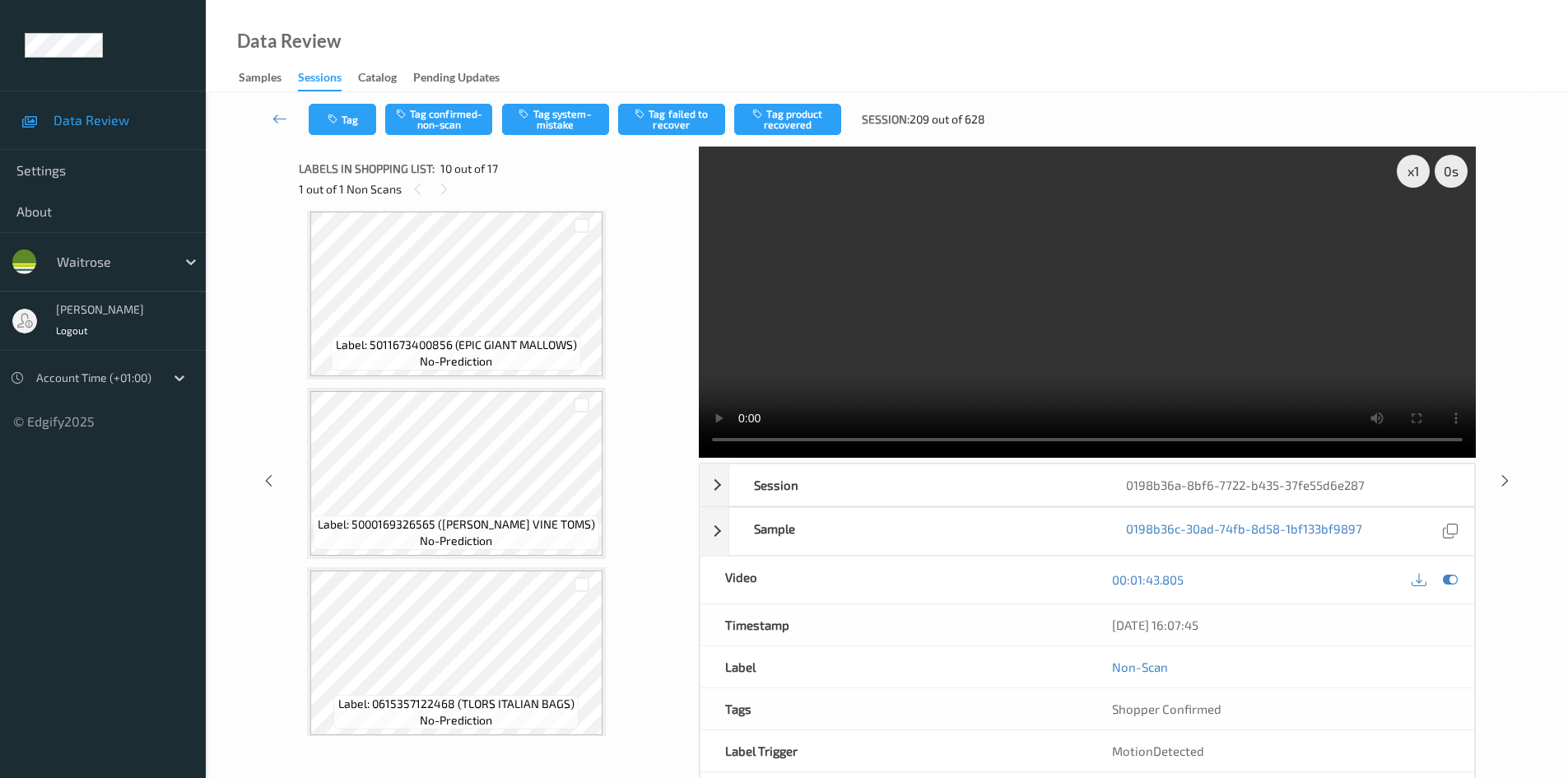
click at [1022, 323] on video at bounding box center [1088, 302] width 777 height 312
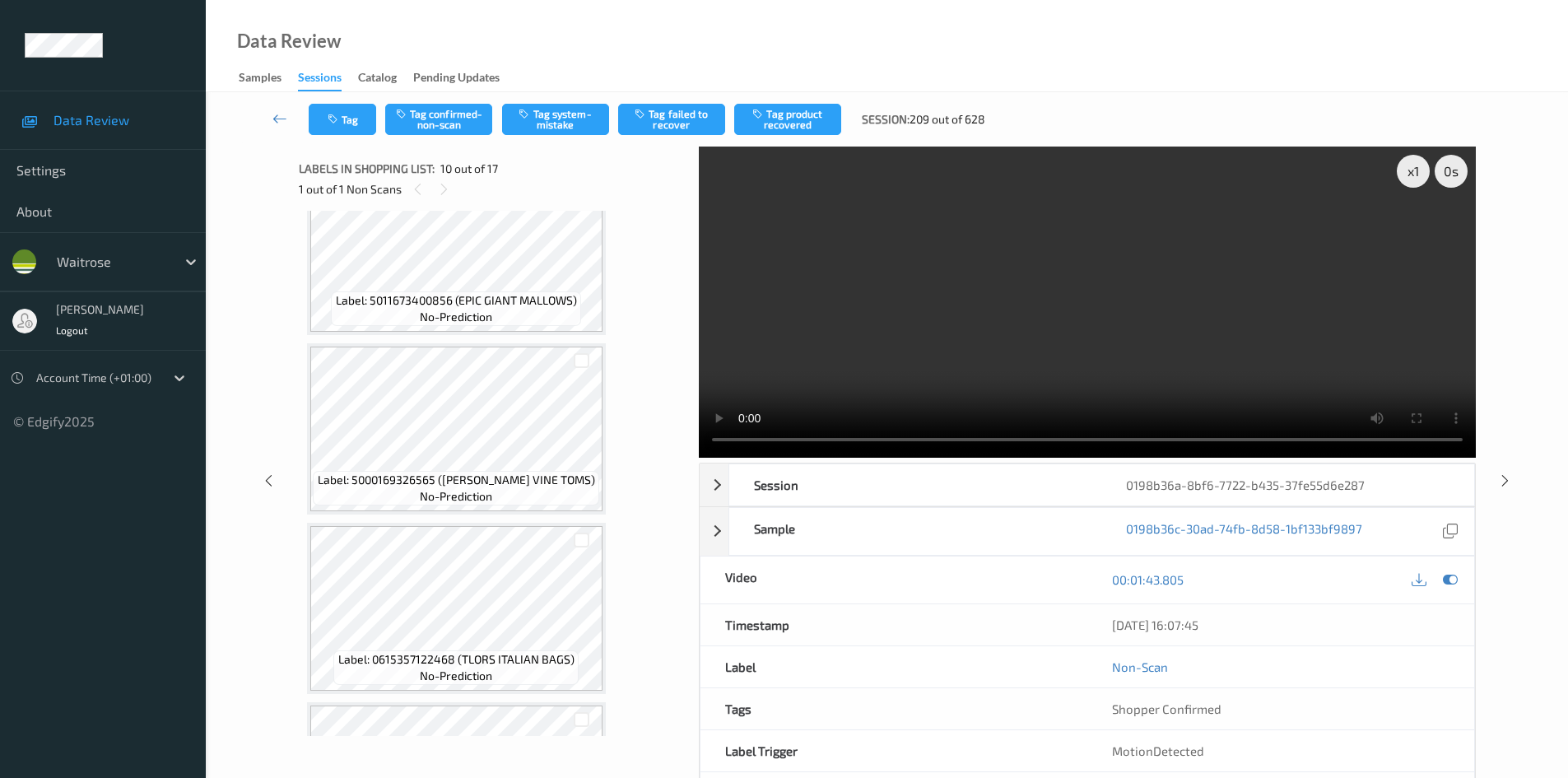
click at [1039, 340] on video at bounding box center [1088, 302] width 777 height 312
click at [970, 353] on video at bounding box center [1088, 302] width 777 height 312
click at [883, 371] on video at bounding box center [1088, 302] width 777 height 312
click at [884, 373] on video at bounding box center [1088, 302] width 777 height 312
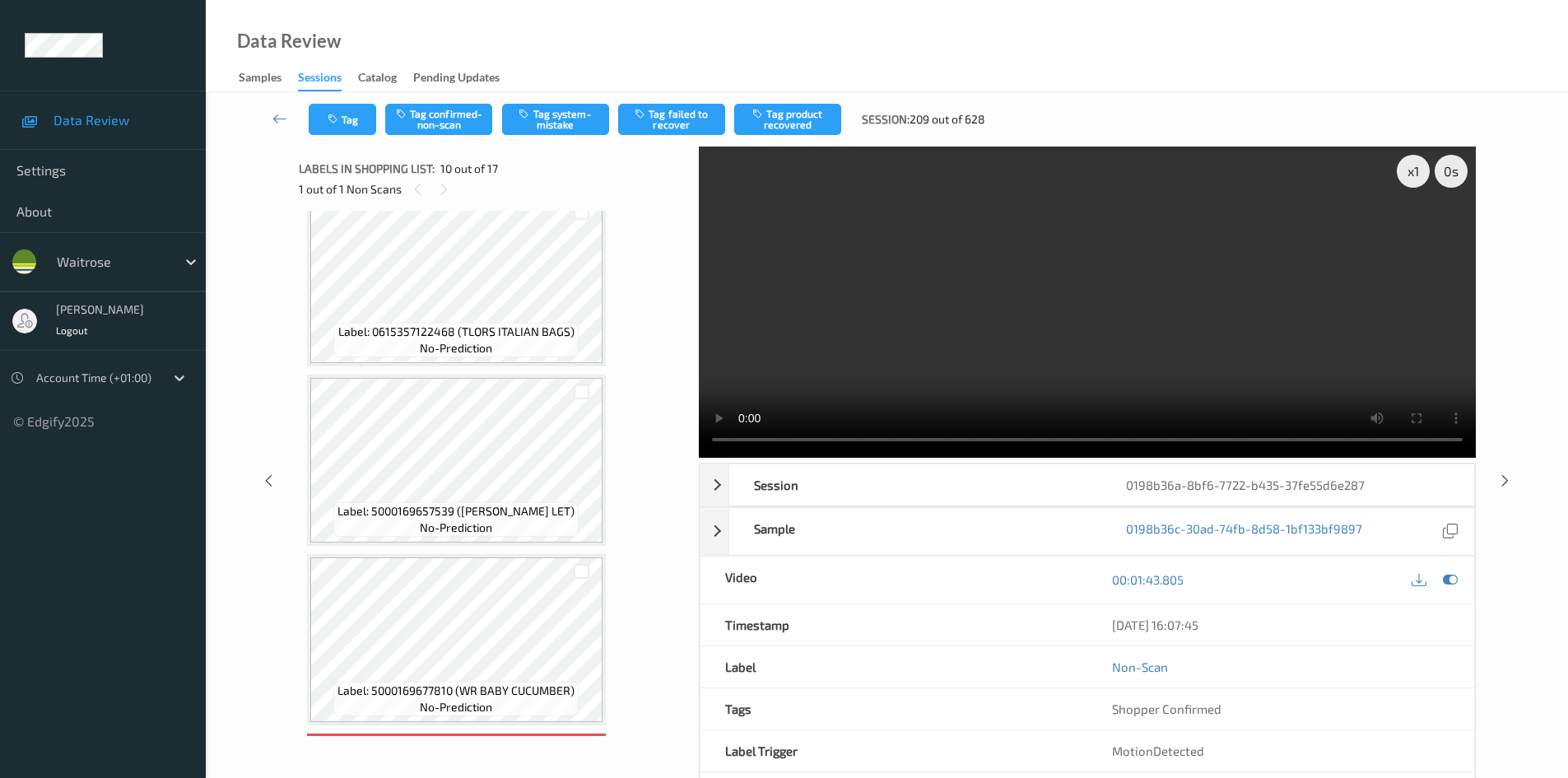
scroll to position [1103, 0]
click at [1186, 307] on video at bounding box center [1088, 302] width 777 height 312
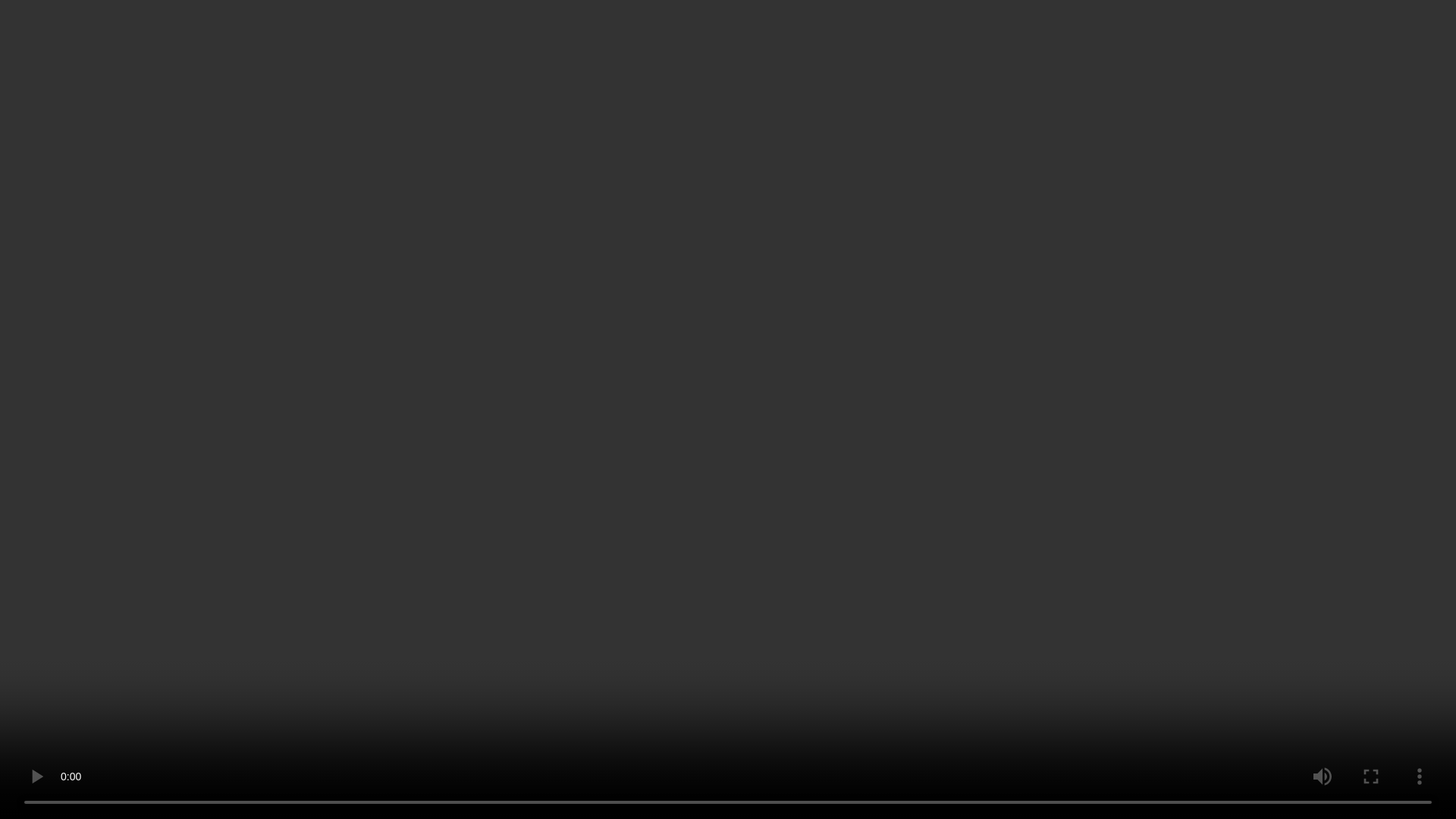
click at [1090, 472] on video at bounding box center [728, 410] width 1456 height 819
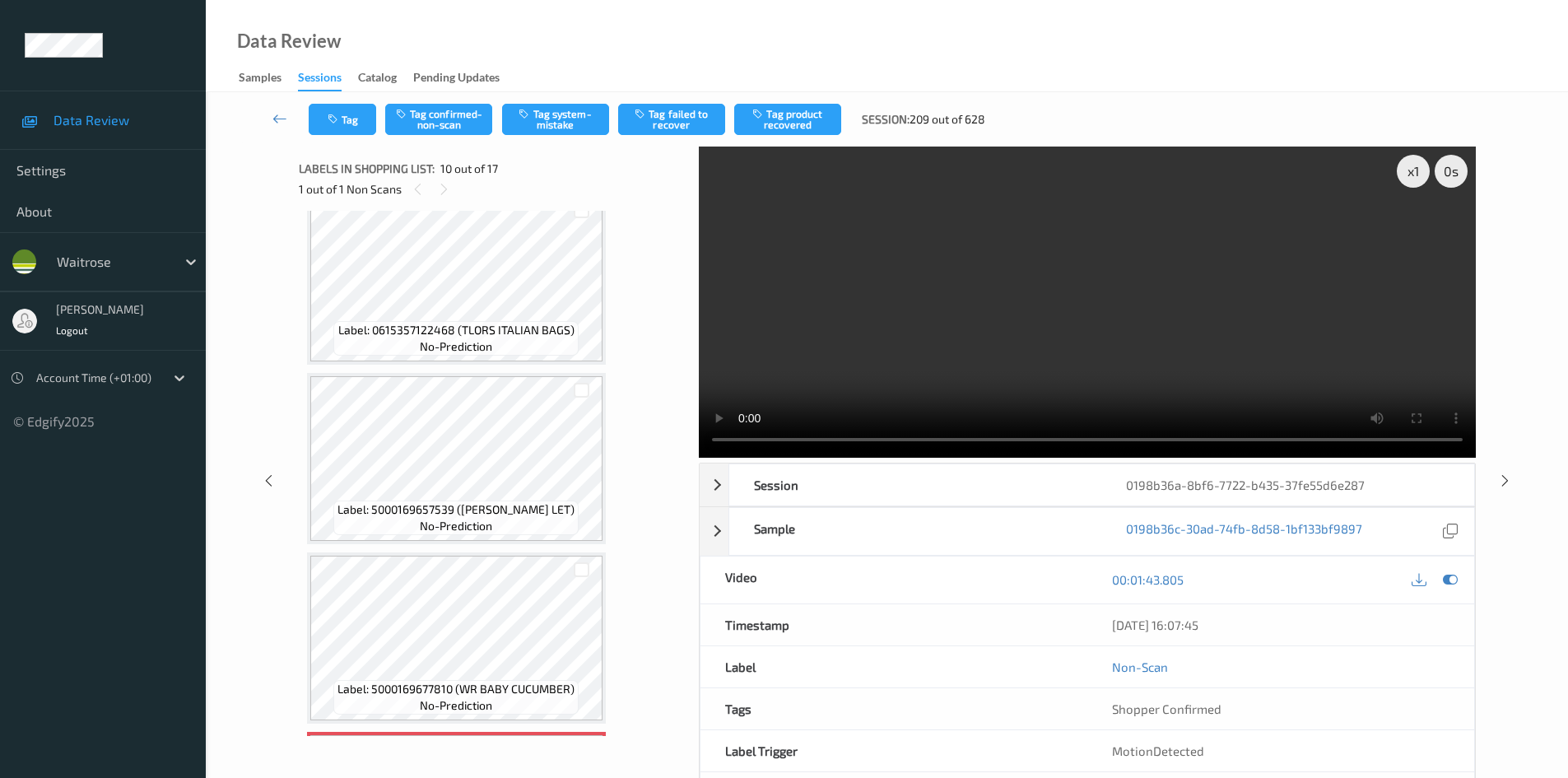
click at [1218, 382] on video at bounding box center [1088, 302] width 777 height 312
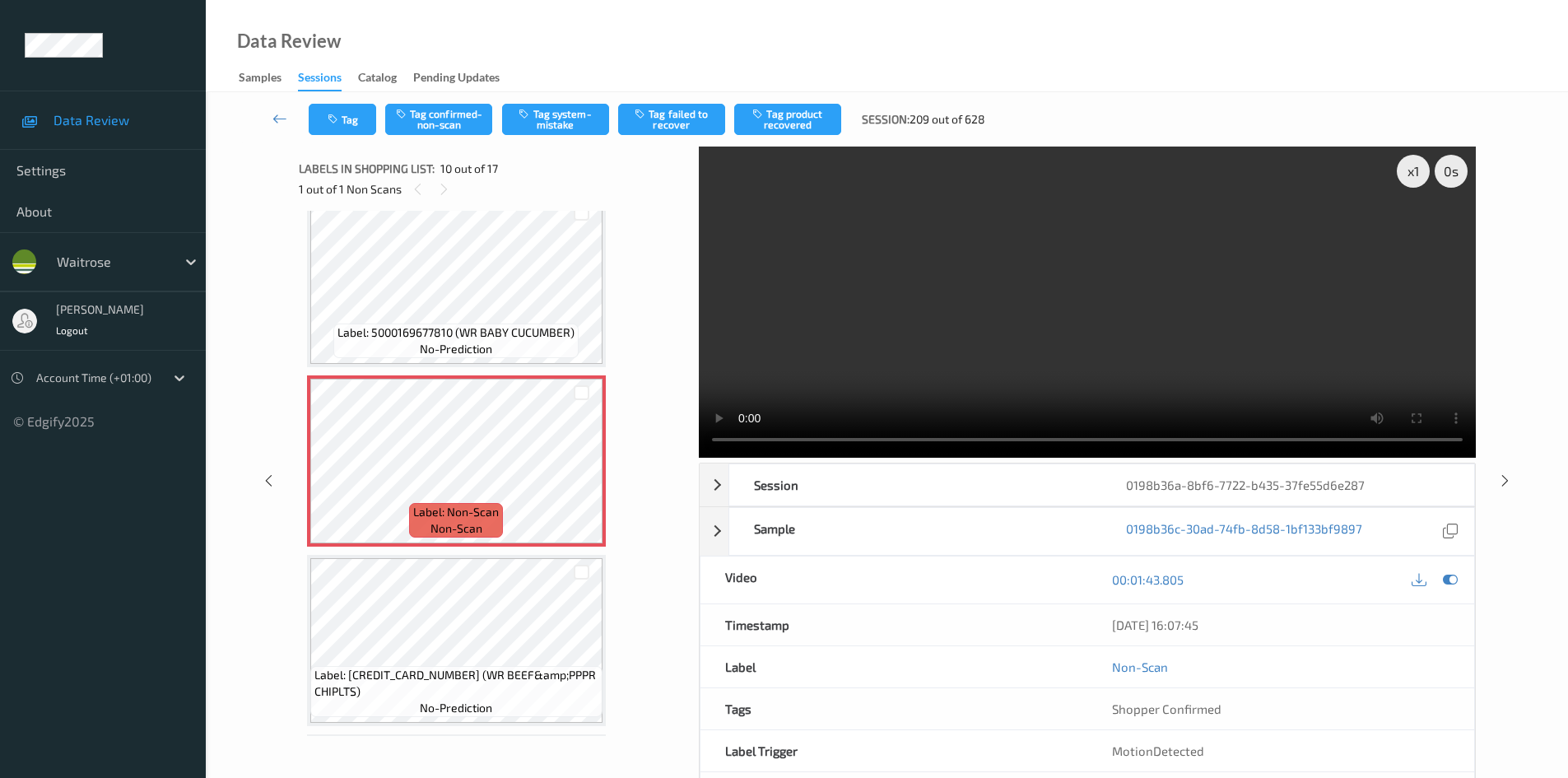
scroll to position [1488, 0]
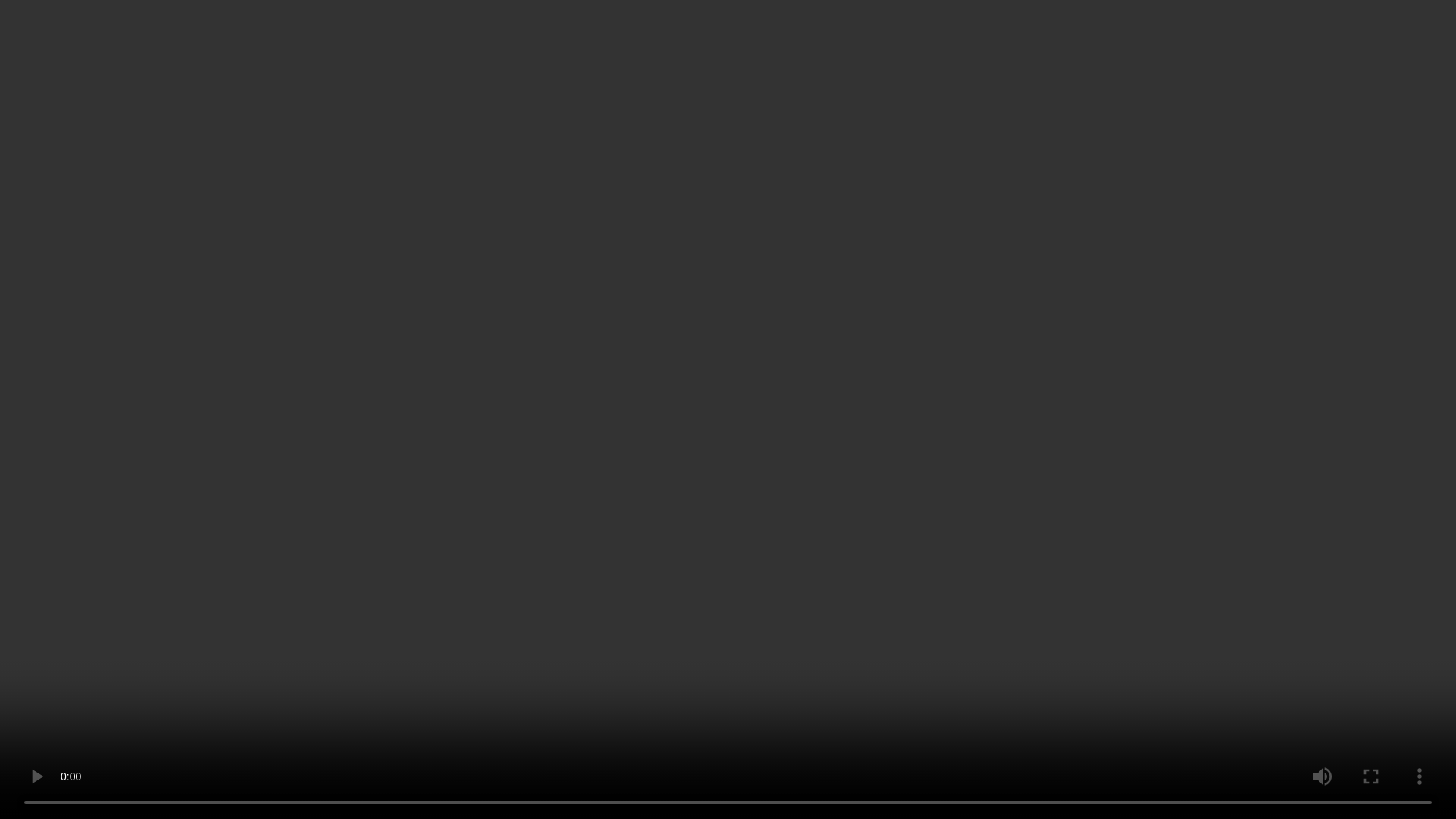
click at [808, 475] on video at bounding box center [728, 410] width 1456 height 819
click at [1221, 401] on video at bounding box center [728, 410] width 1456 height 819
click at [867, 536] on video at bounding box center [728, 410] width 1456 height 819
click at [493, 580] on video at bounding box center [728, 410] width 1456 height 819
click at [564, 565] on video at bounding box center [728, 410] width 1456 height 819
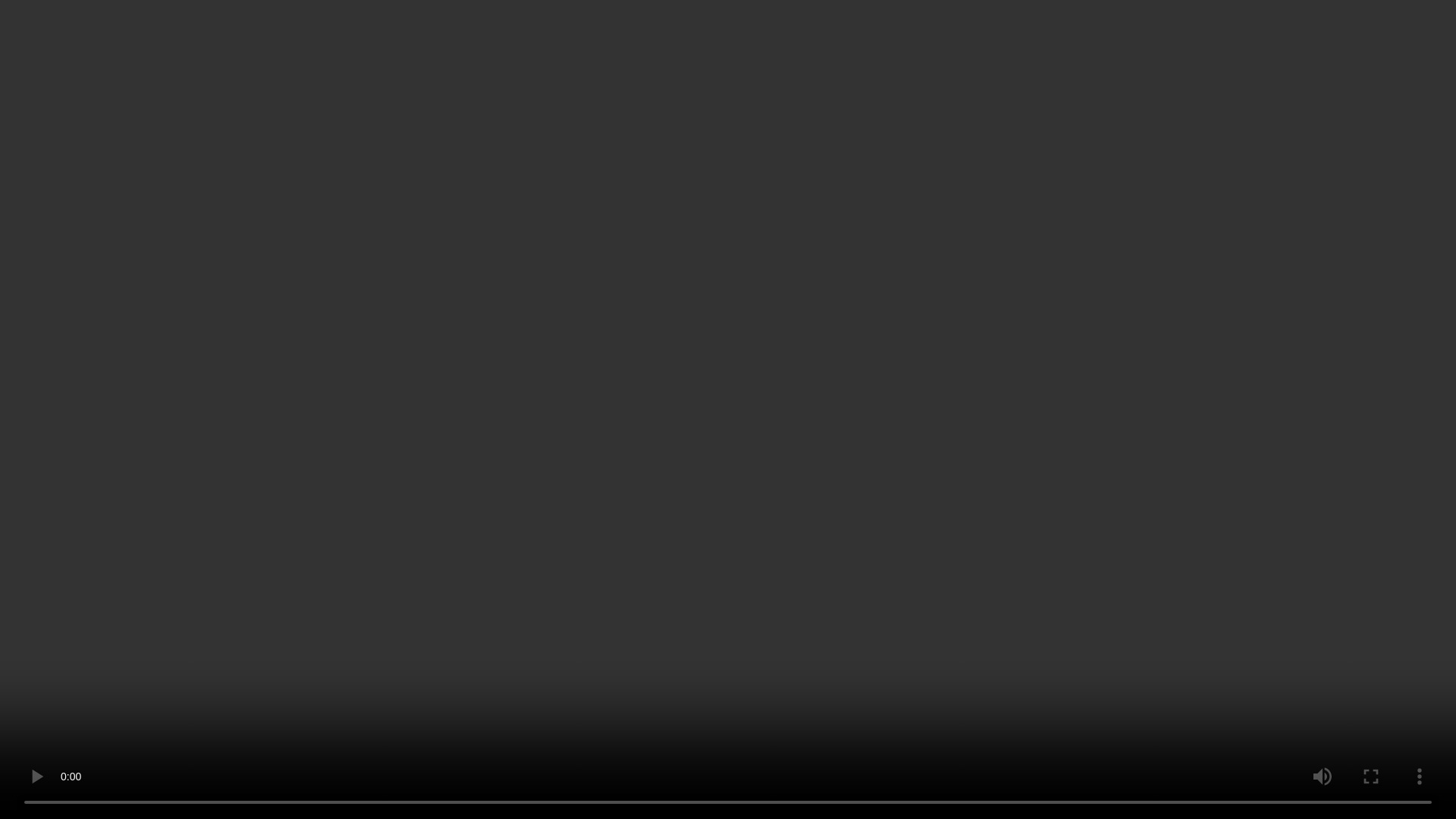
click at [497, 312] on video at bounding box center [728, 410] width 1456 height 819
click at [633, 573] on video at bounding box center [728, 410] width 1456 height 819
click at [767, 530] on video at bounding box center [728, 410] width 1456 height 819
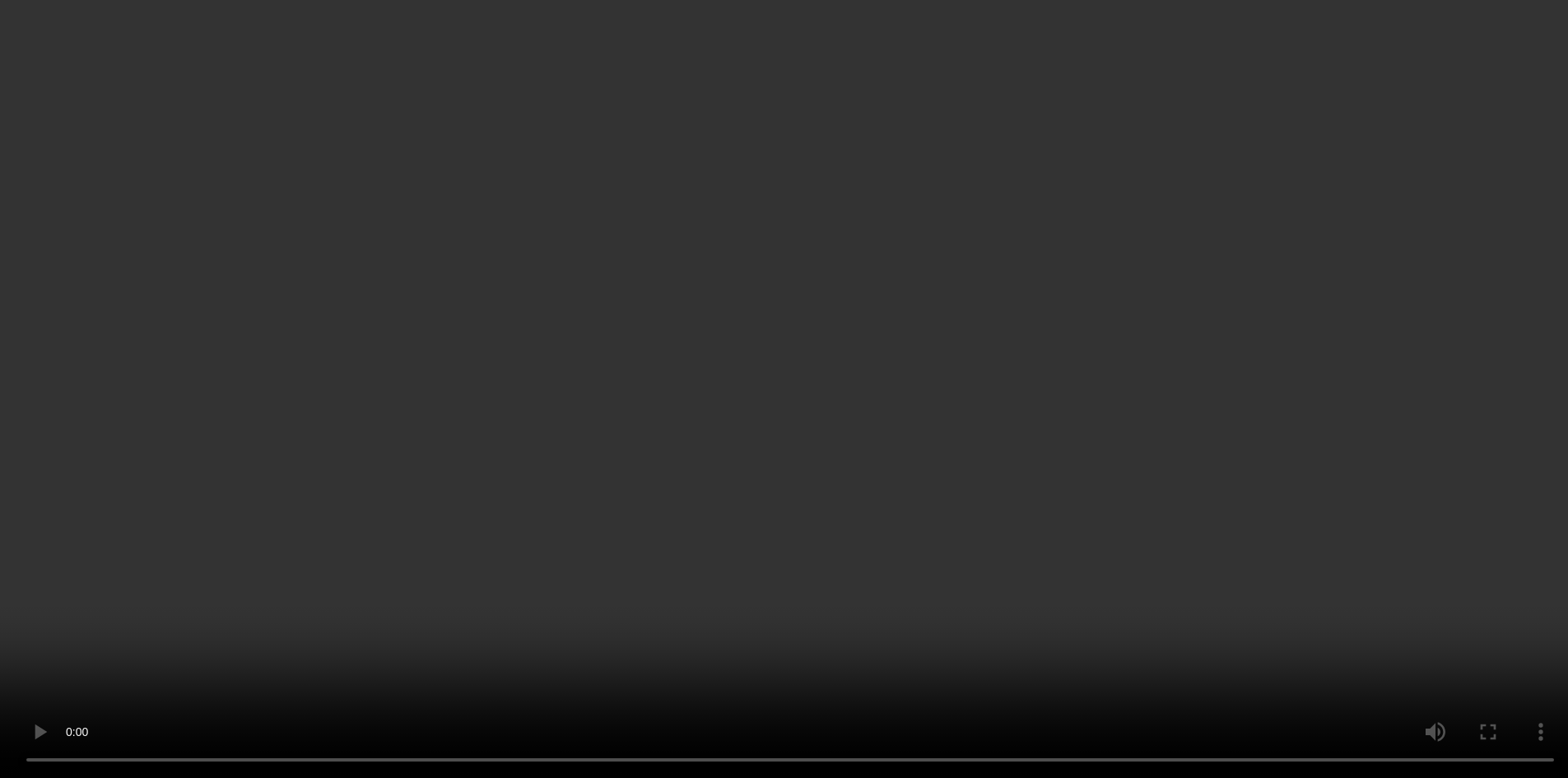
scroll to position [1323, 0]
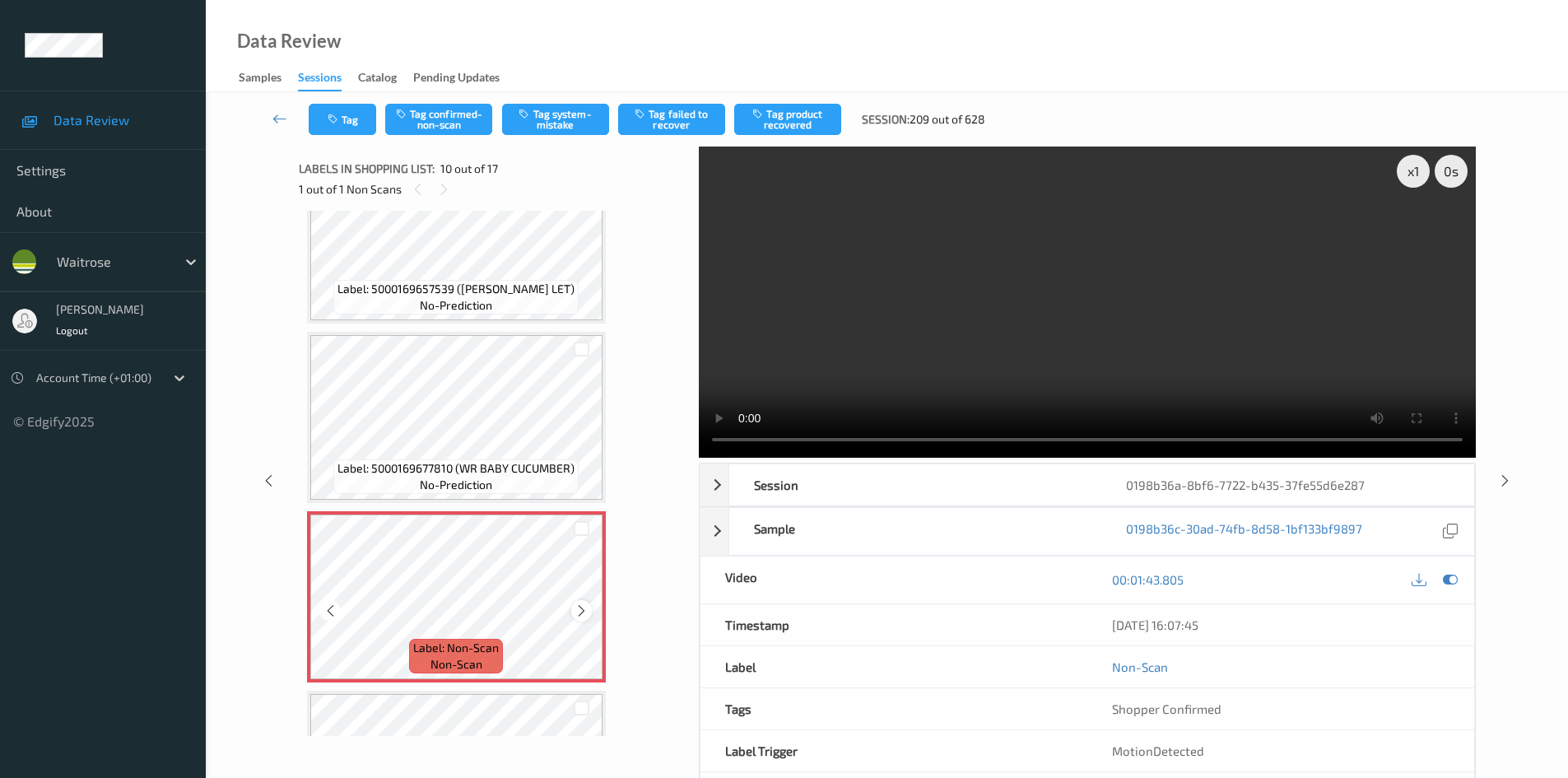
click at [575, 606] on icon at bounding box center [582, 611] width 14 height 15
click at [577, 611] on icon at bounding box center [582, 611] width 14 height 15
click at [576, 611] on icon at bounding box center [582, 611] width 14 height 15
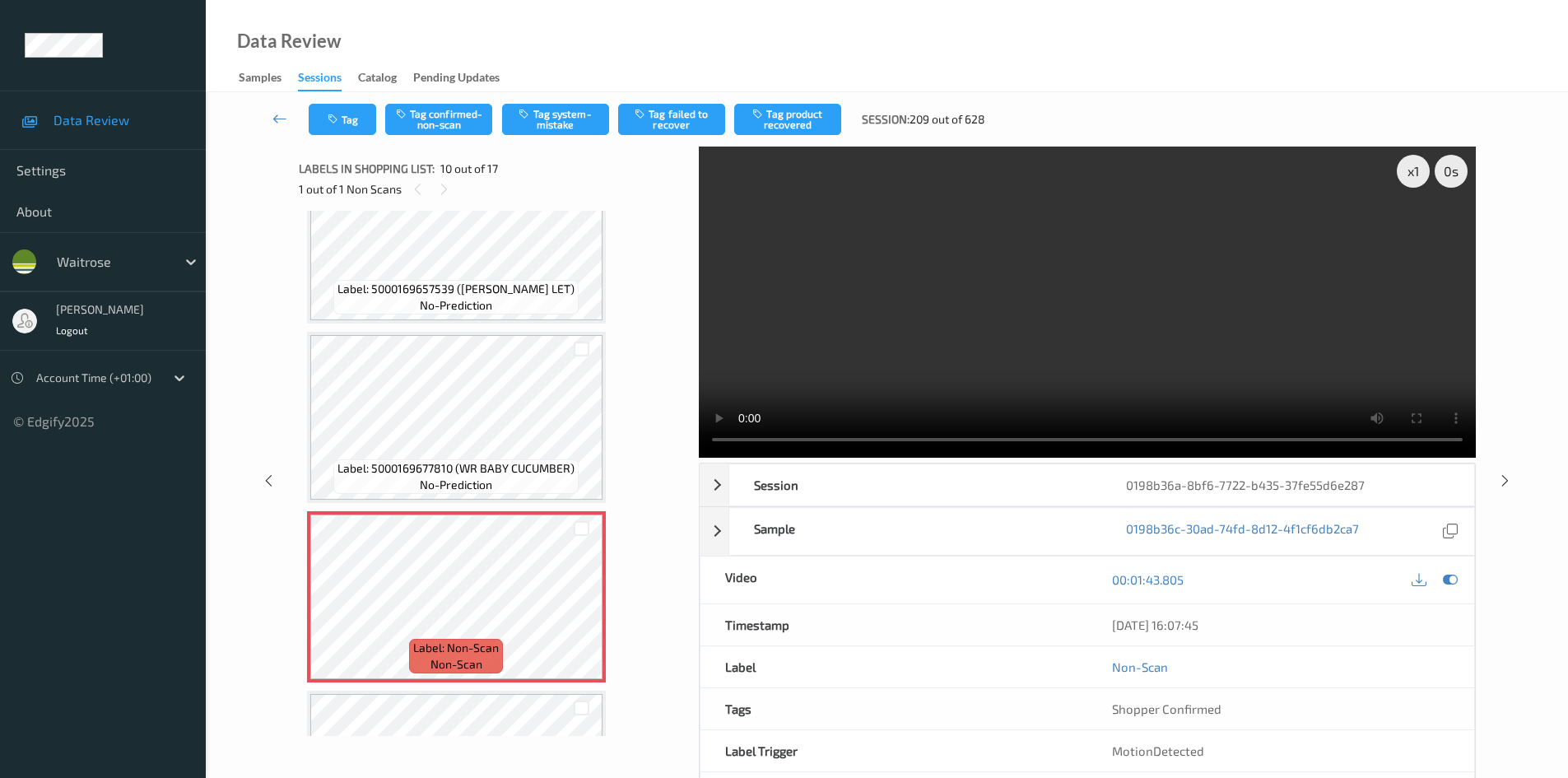
click at [1075, 370] on video at bounding box center [1088, 302] width 777 height 312
click at [992, 396] on video at bounding box center [1088, 302] width 777 height 312
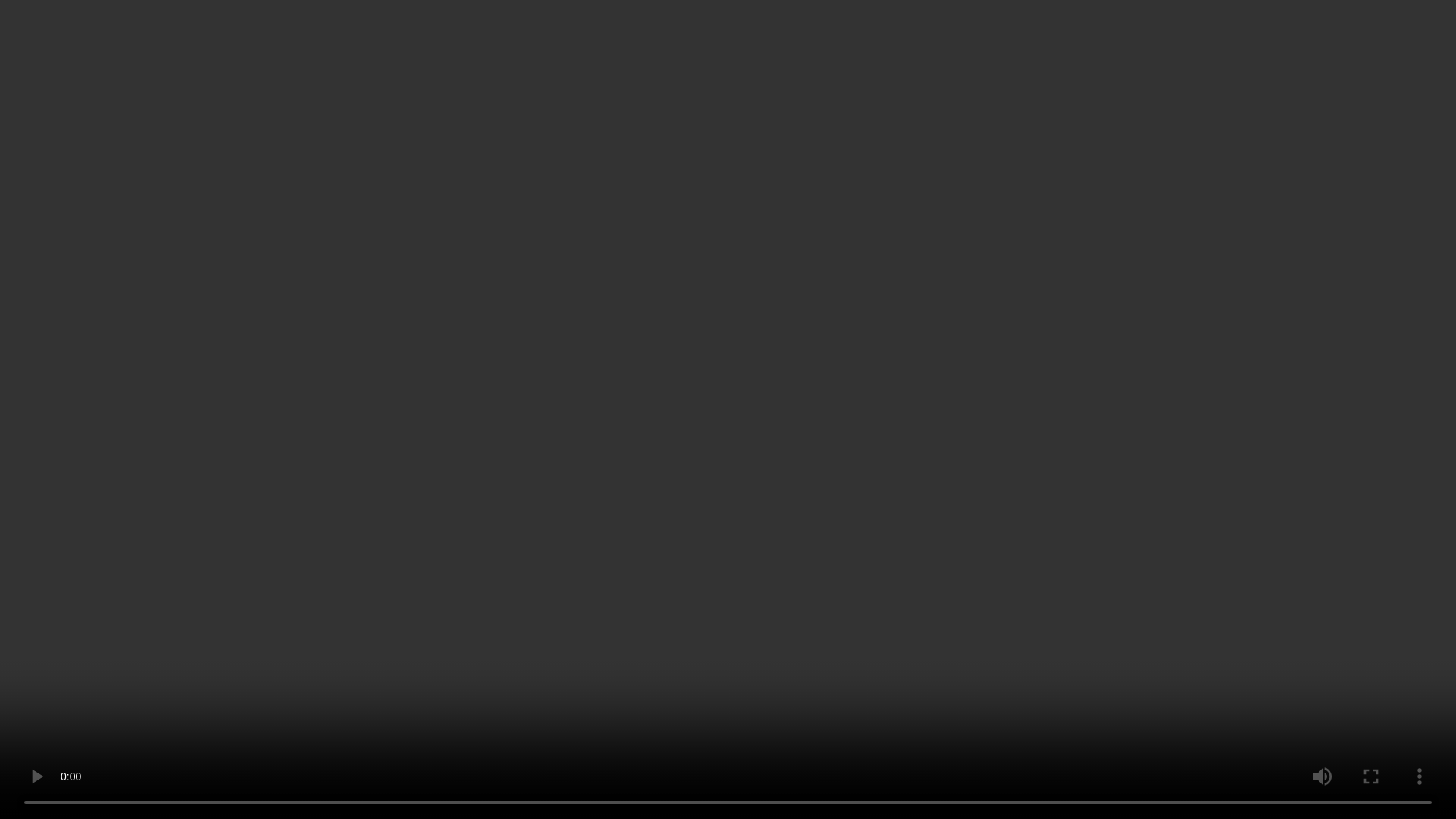
click at [1119, 479] on video at bounding box center [728, 410] width 1456 height 819
click at [867, 625] on video at bounding box center [728, 410] width 1456 height 819
click at [817, 580] on video at bounding box center [728, 410] width 1456 height 819
click at [827, 497] on video at bounding box center [728, 410] width 1456 height 819
click at [742, 501] on video at bounding box center [728, 410] width 1456 height 819
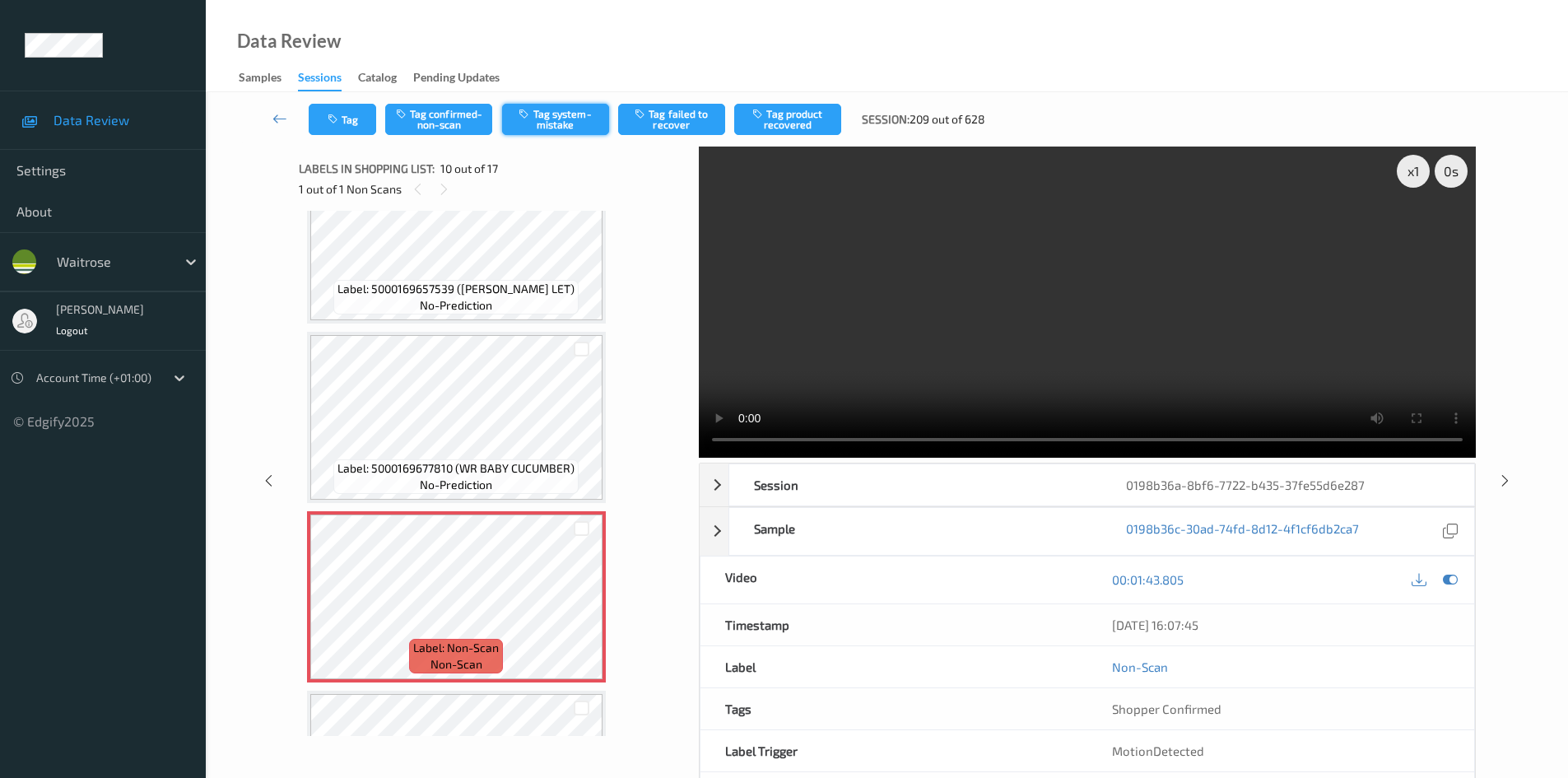
click at [568, 116] on button "Tag system-mistake" at bounding box center [556, 120] width 107 height 32
click at [579, 116] on button "Tag system-mistake" at bounding box center [556, 120] width 107 height 32
click at [553, 120] on button "Tag system-mistake" at bounding box center [556, 120] width 107 height 32
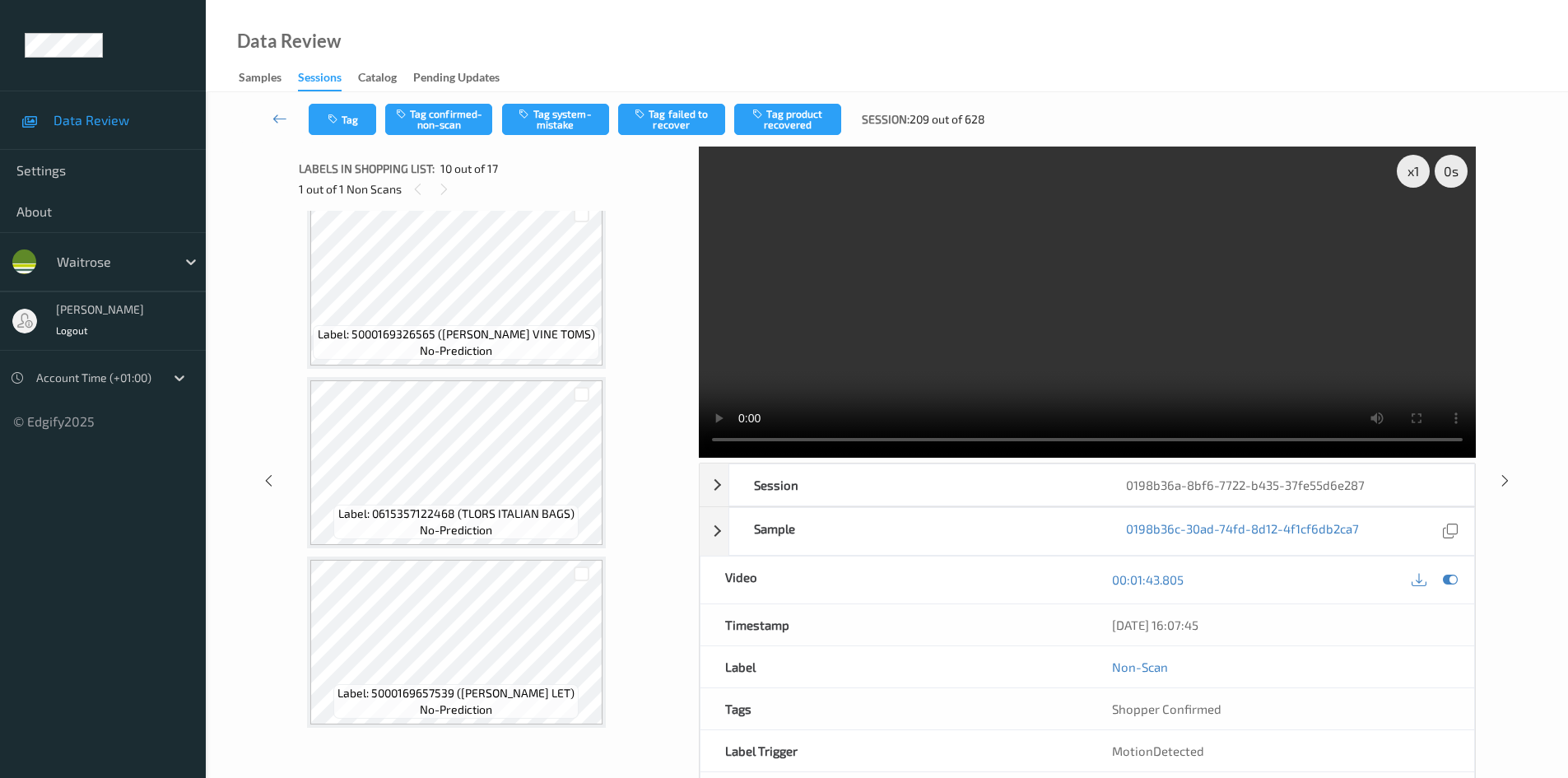
scroll to position [912, 0]
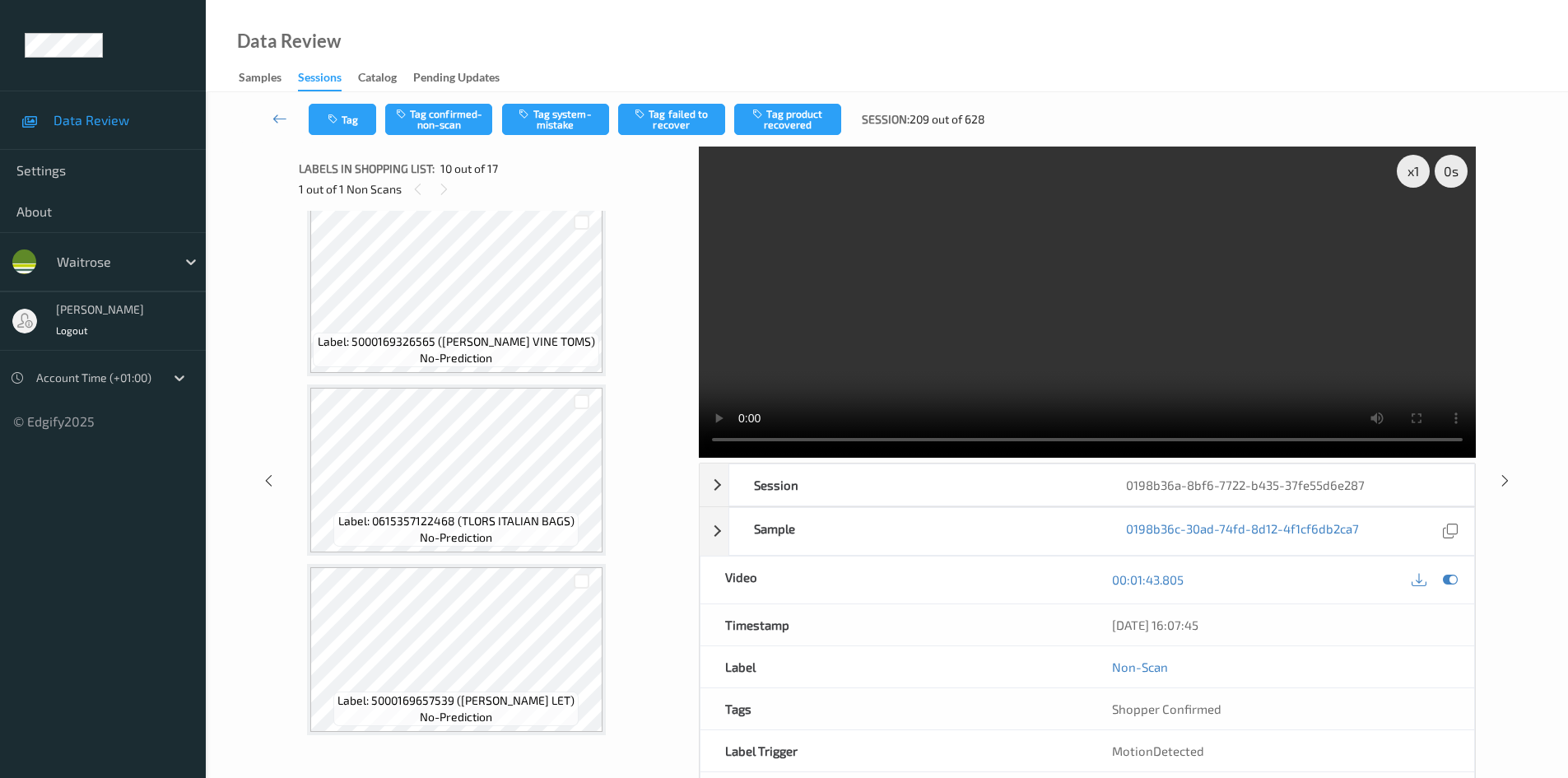
click at [913, 262] on video at bounding box center [1088, 302] width 777 height 312
click at [580, 130] on button "Tag system-mistake" at bounding box center [556, 120] width 107 height 32
click at [352, 131] on button "Tag" at bounding box center [342, 120] width 67 height 32
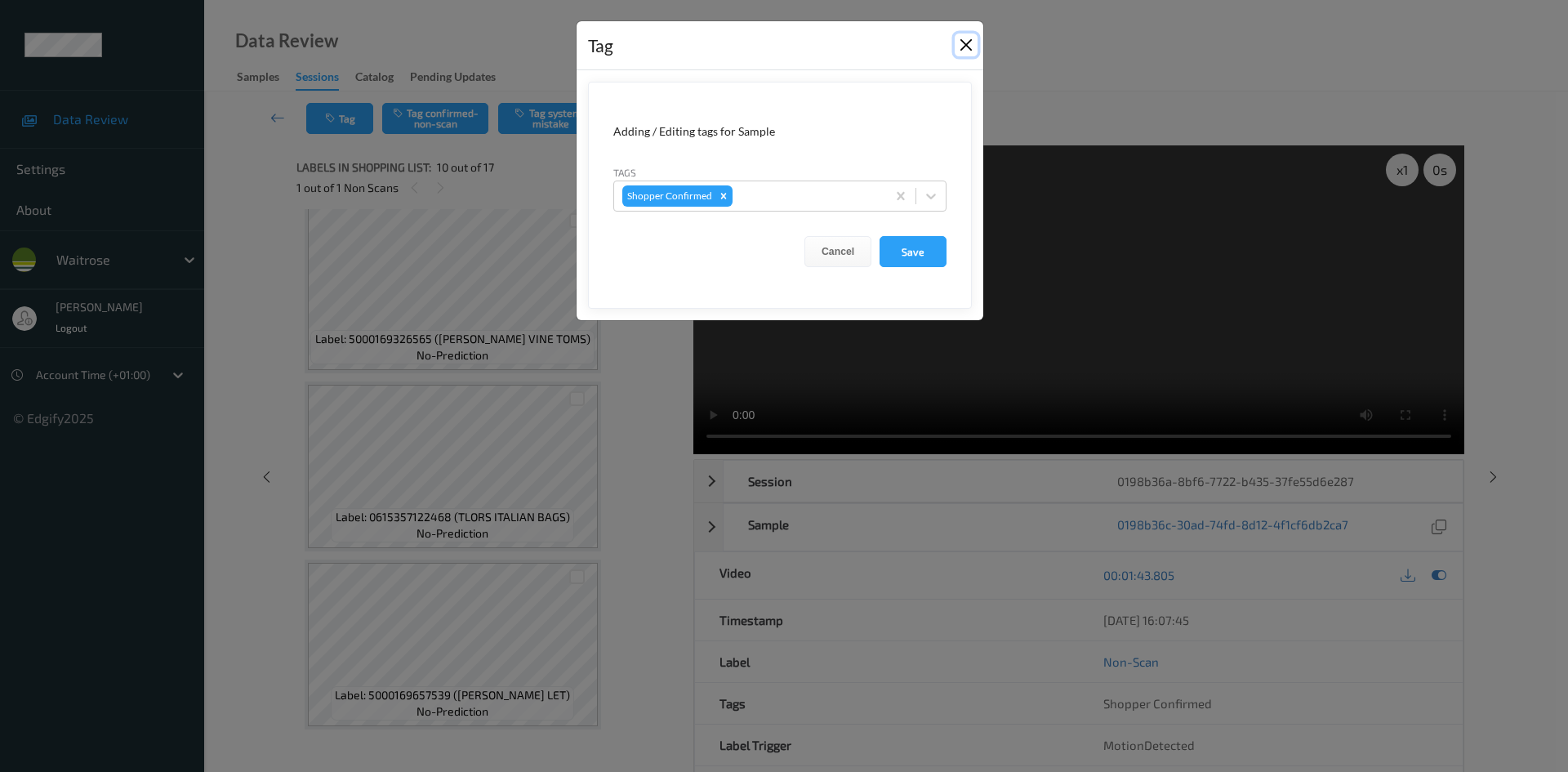
click at [969, 46] on button "Close" at bounding box center [966, 45] width 23 height 23
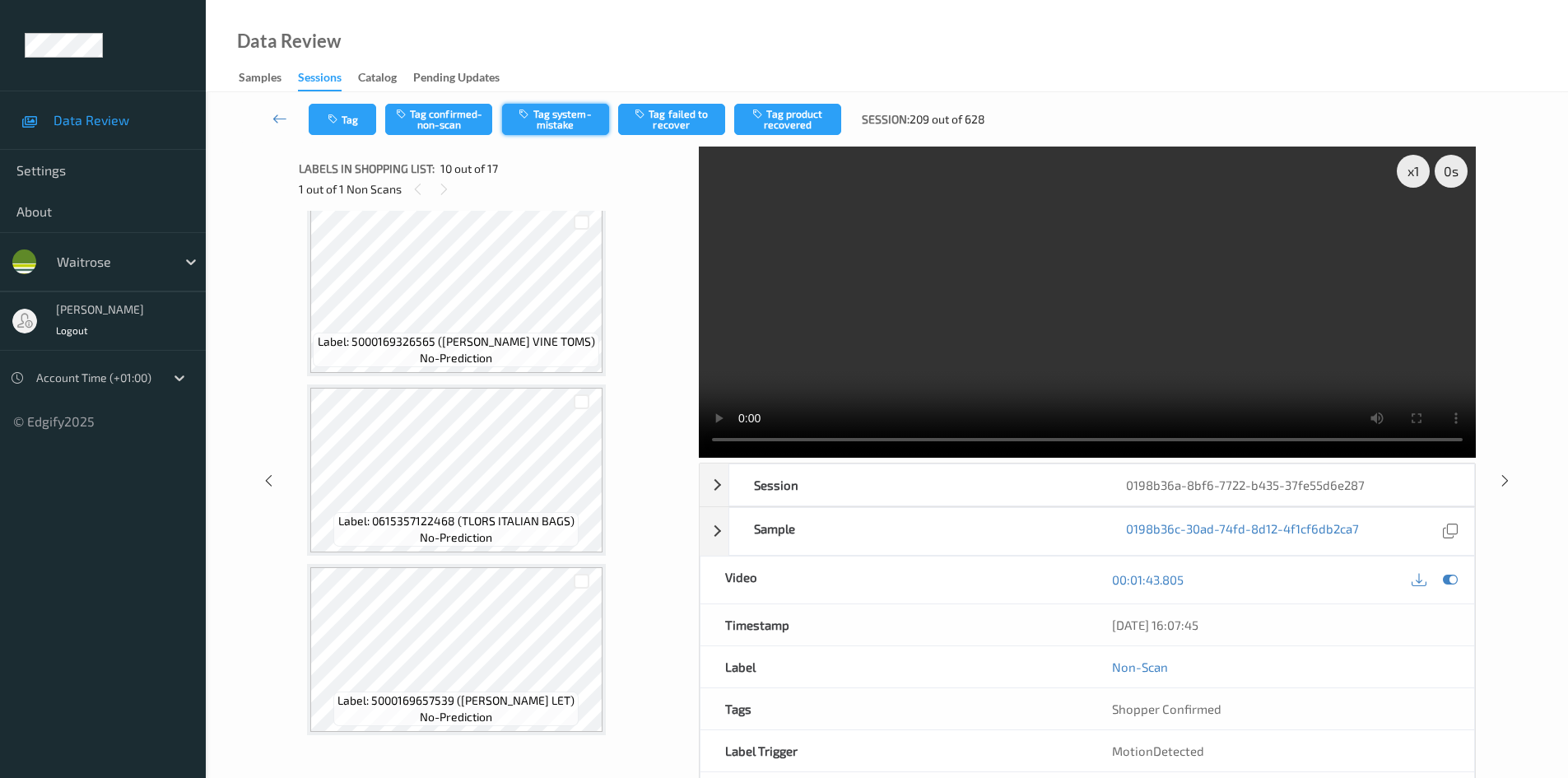
click at [573, 116] on button "Tag system-mistake" at bounding box center [556, 120] width 107 height 32
click at [557, 116] on button "Tag system-mistake" at bounding box center [556, 120] width 107 height 32
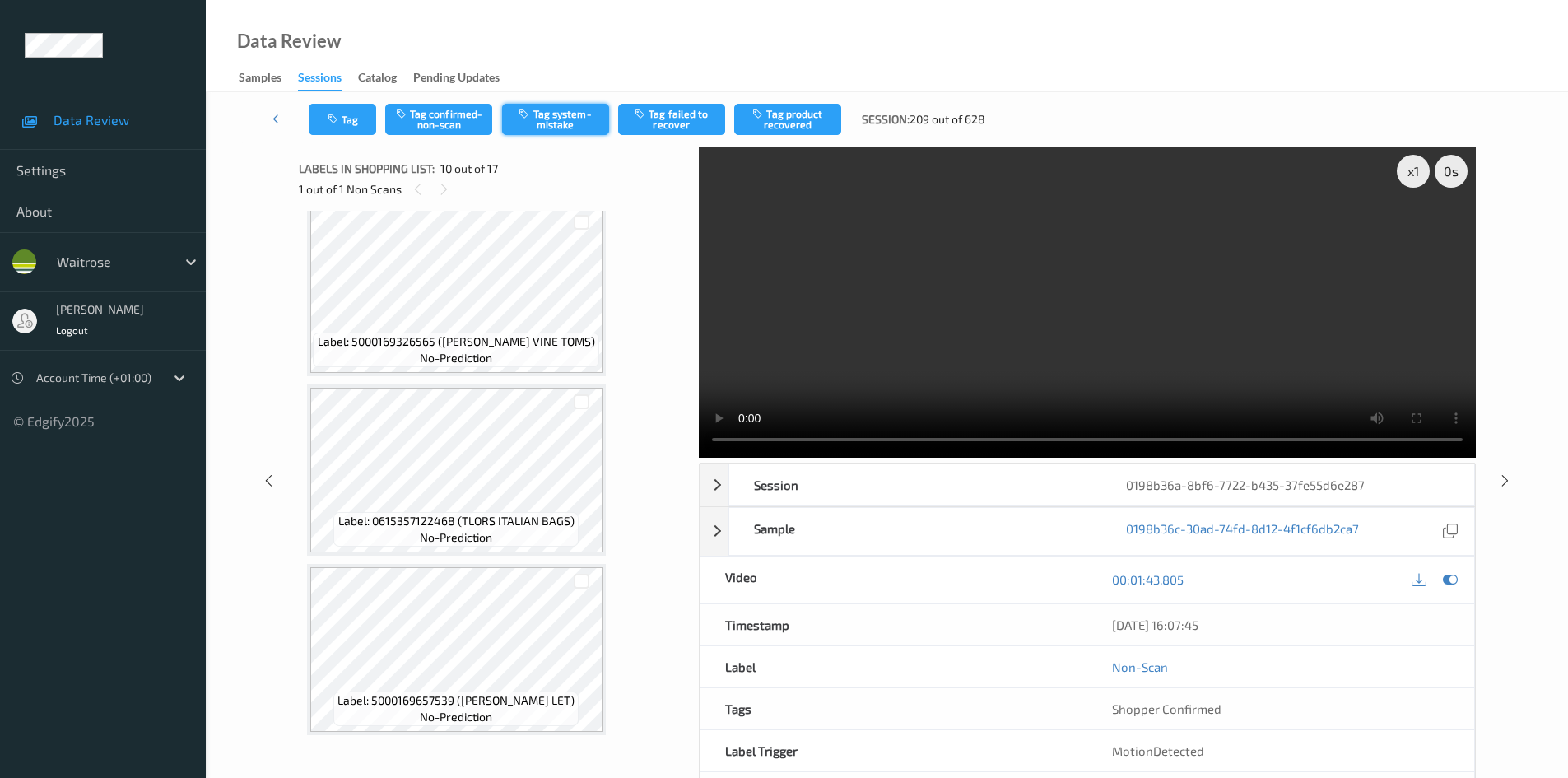
click at [557, 116] on button "Tag system-mistake" at bounding box center [556, 120] width 107 height 32
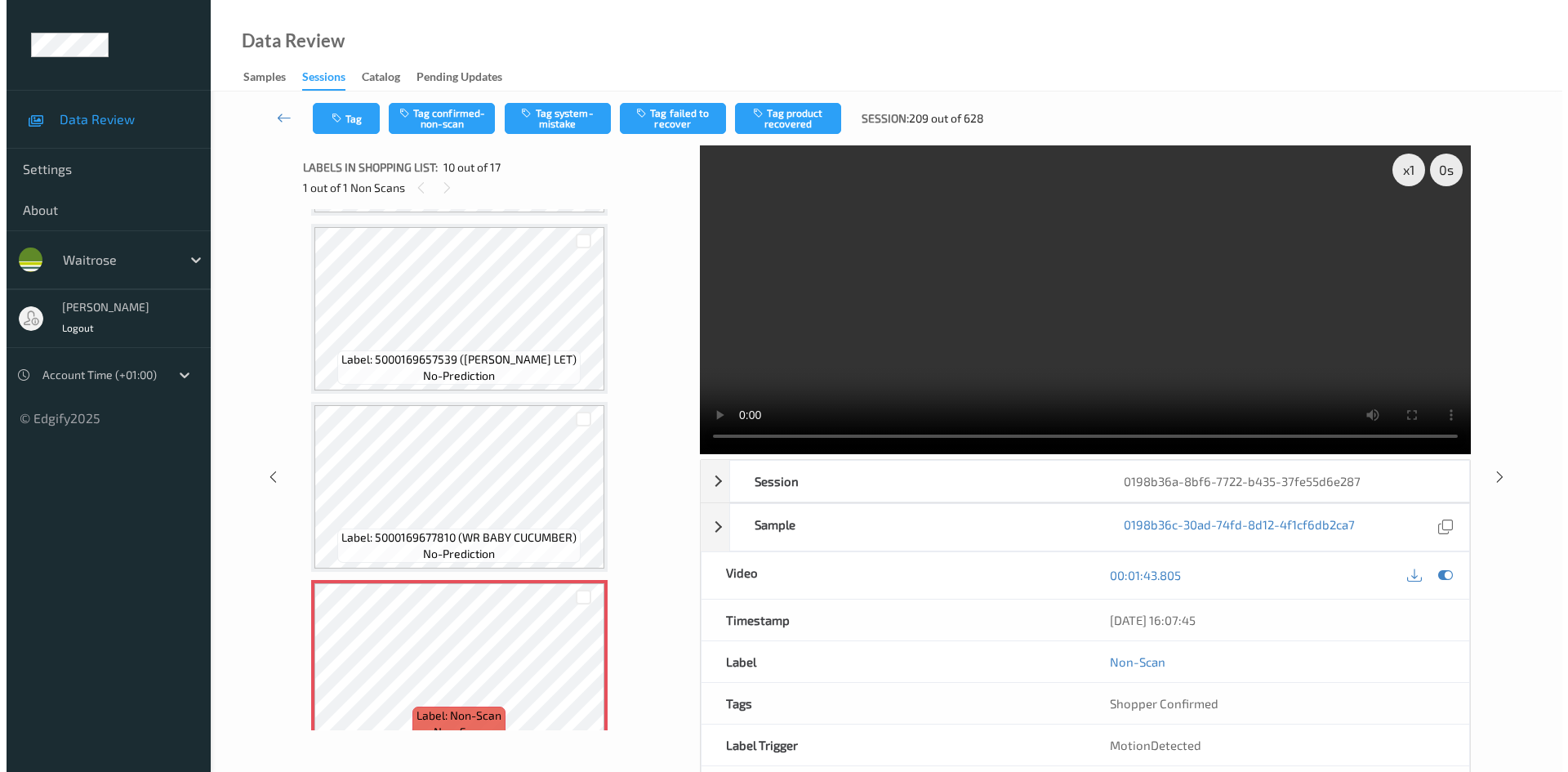
scroll to position [986, 0]
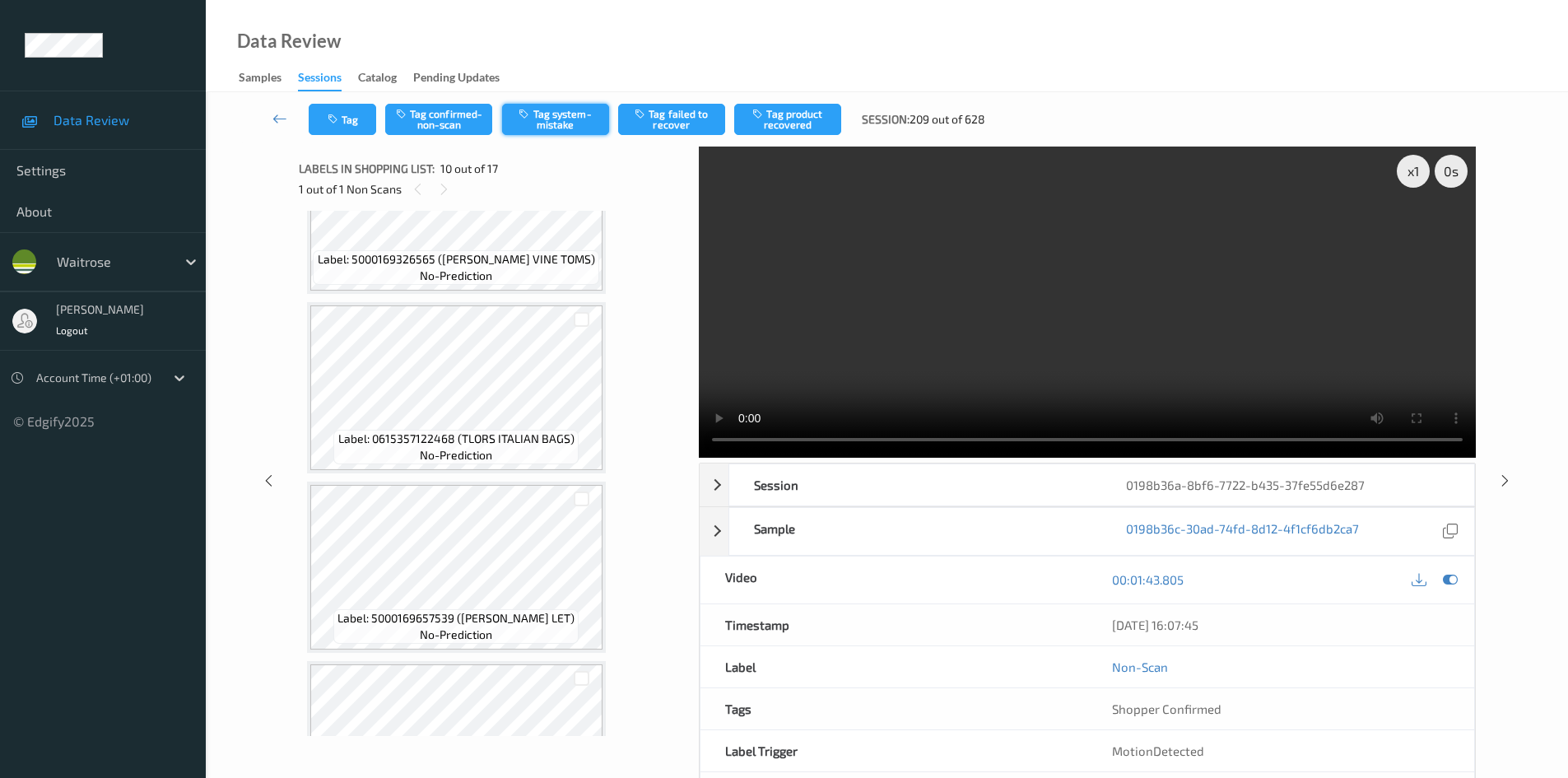
click at [578, 123] on button "Tag system-mistake" at bounding box center [556, 120] width 107 height 32
click at [578, 123] on button "Tag system-mistake" at bounding box center [556, 120] width 107 height 32
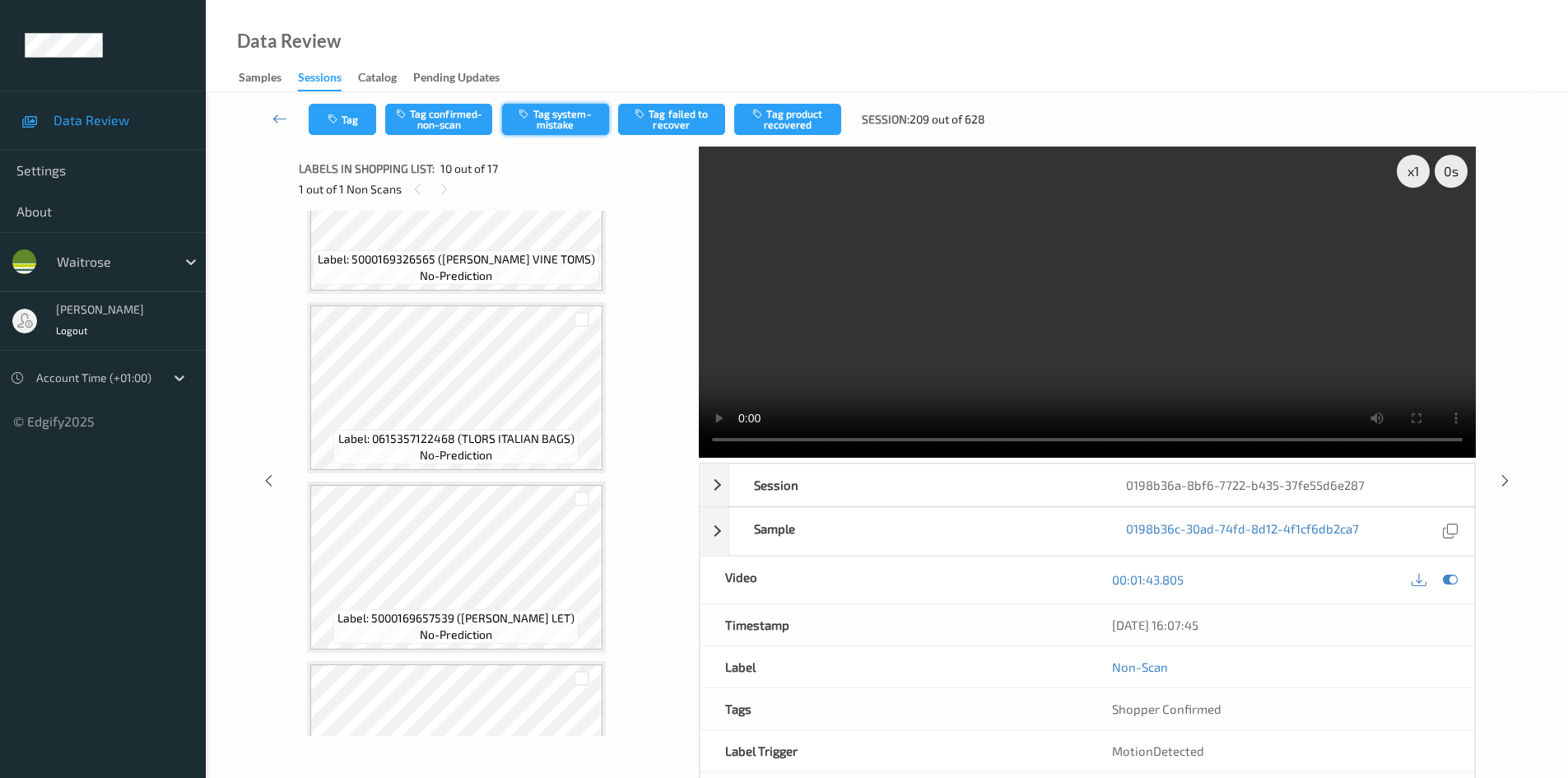
click at [578, 124] on button "Tag system-mistake" at bounding box center [556, 120] width 107 height 32
click at [547, 109] on button "Tag system-mistake" at bounding box center [556, 120] width 107 height 32
click at [442, 115] on button "Tag confirmed-non-scan" at bounding box center [438, 120] width 107 height 32
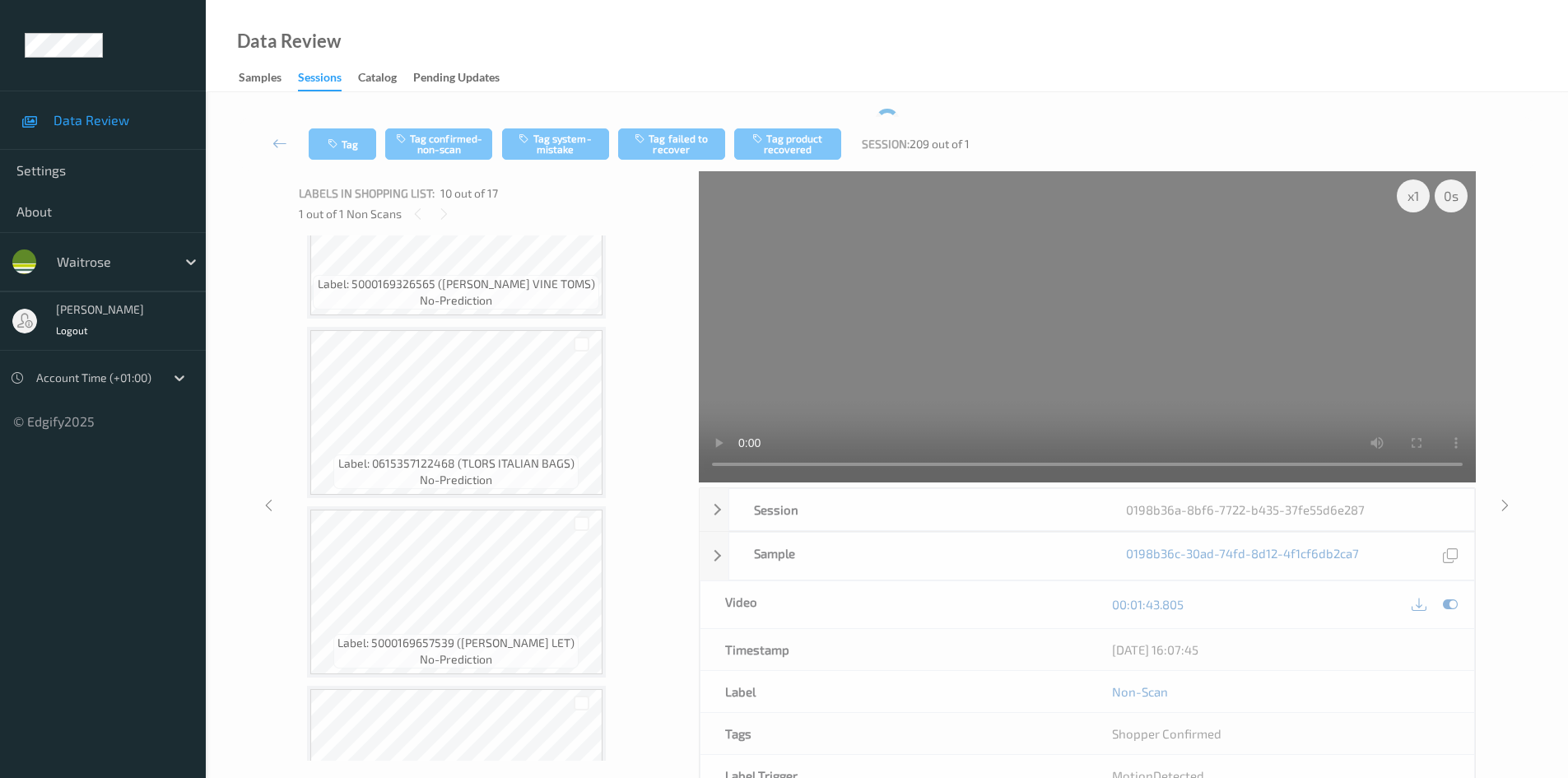
click at [542, 124] on div "Tag Tag confirmed-non-scan Tag system-mistake Tag failed to recover Tag product…" at bounding box center [887, 144] width 1295 height 54
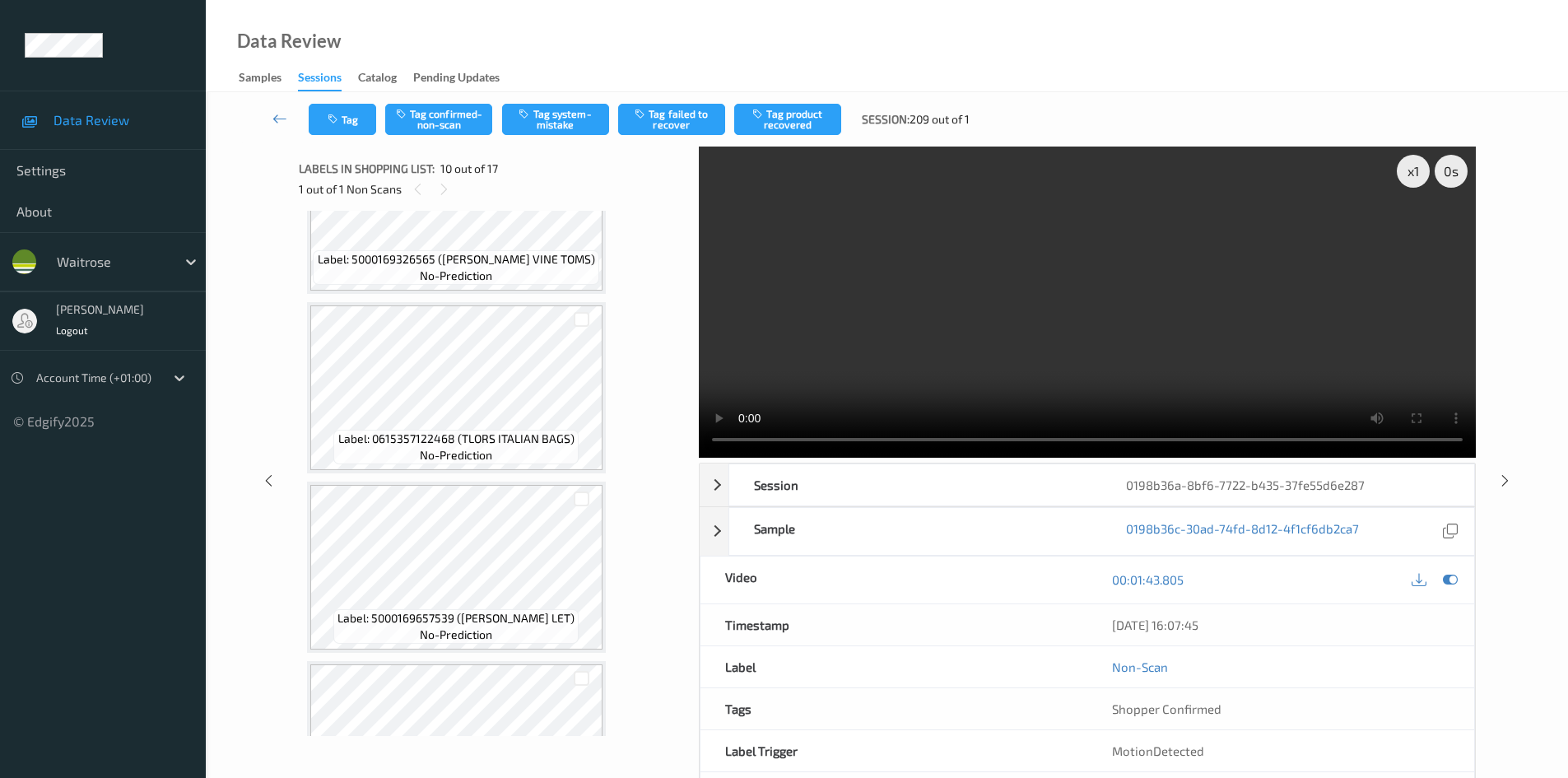
click at [1158, 341] on video at bounding box center [1088, 302] width 777 height 312
click at [970, 297] on video at bounding box center [1088, 302] width 777 height 312
click at [548, 113] on button "Tag system-mistake" at bounding box center [556, 120] width 107 height 32
click at [451, 121] on button "Untag confirmed-non-scan" at bounding box center [438, 120] width 107 height 32
click at [355, 120] on button "Tag" at bounding box center [342, 120] width 67 height 32
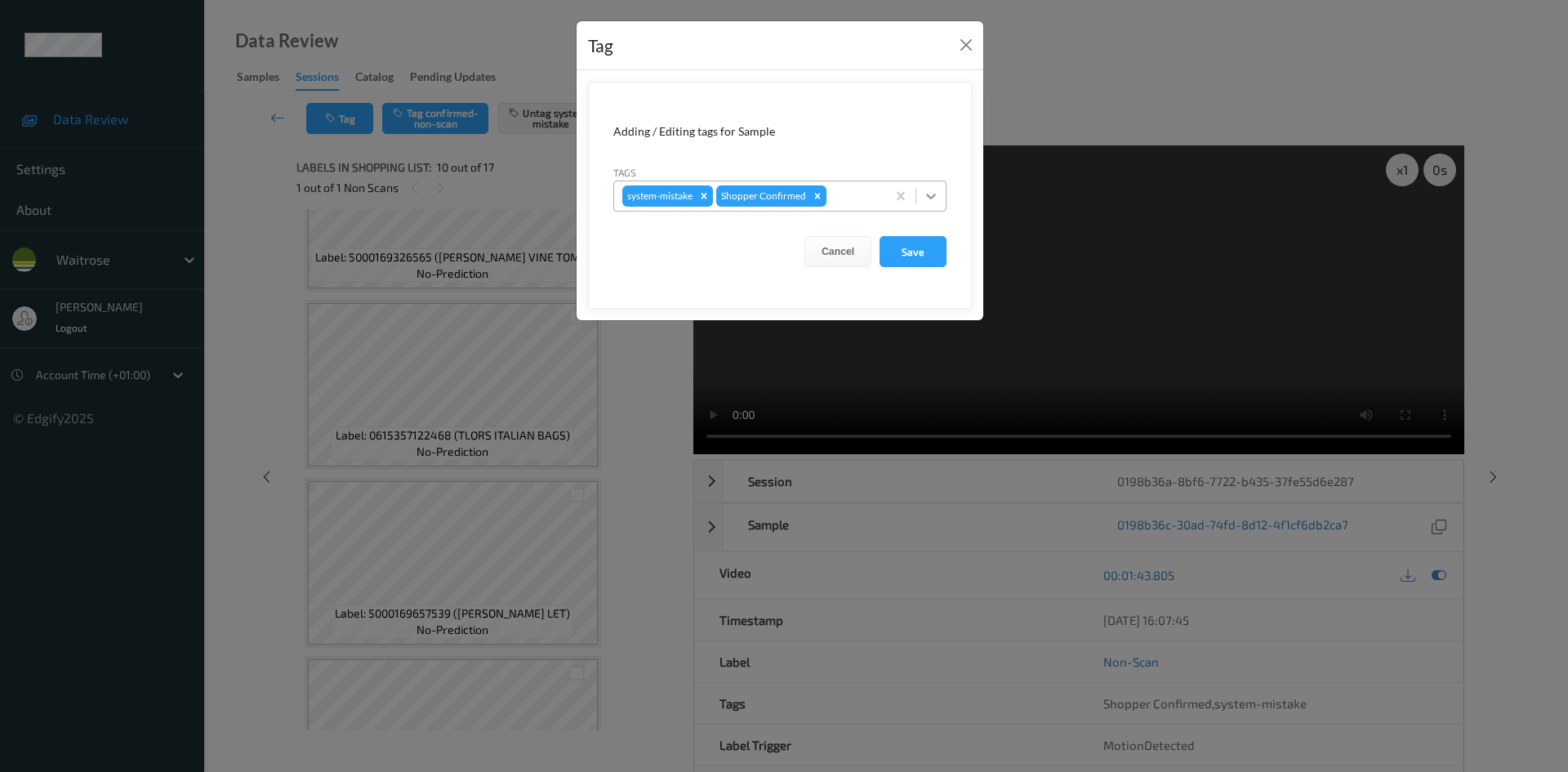
click at [933, 197] on icon at bounding box center [931, 196] width 10 height 6
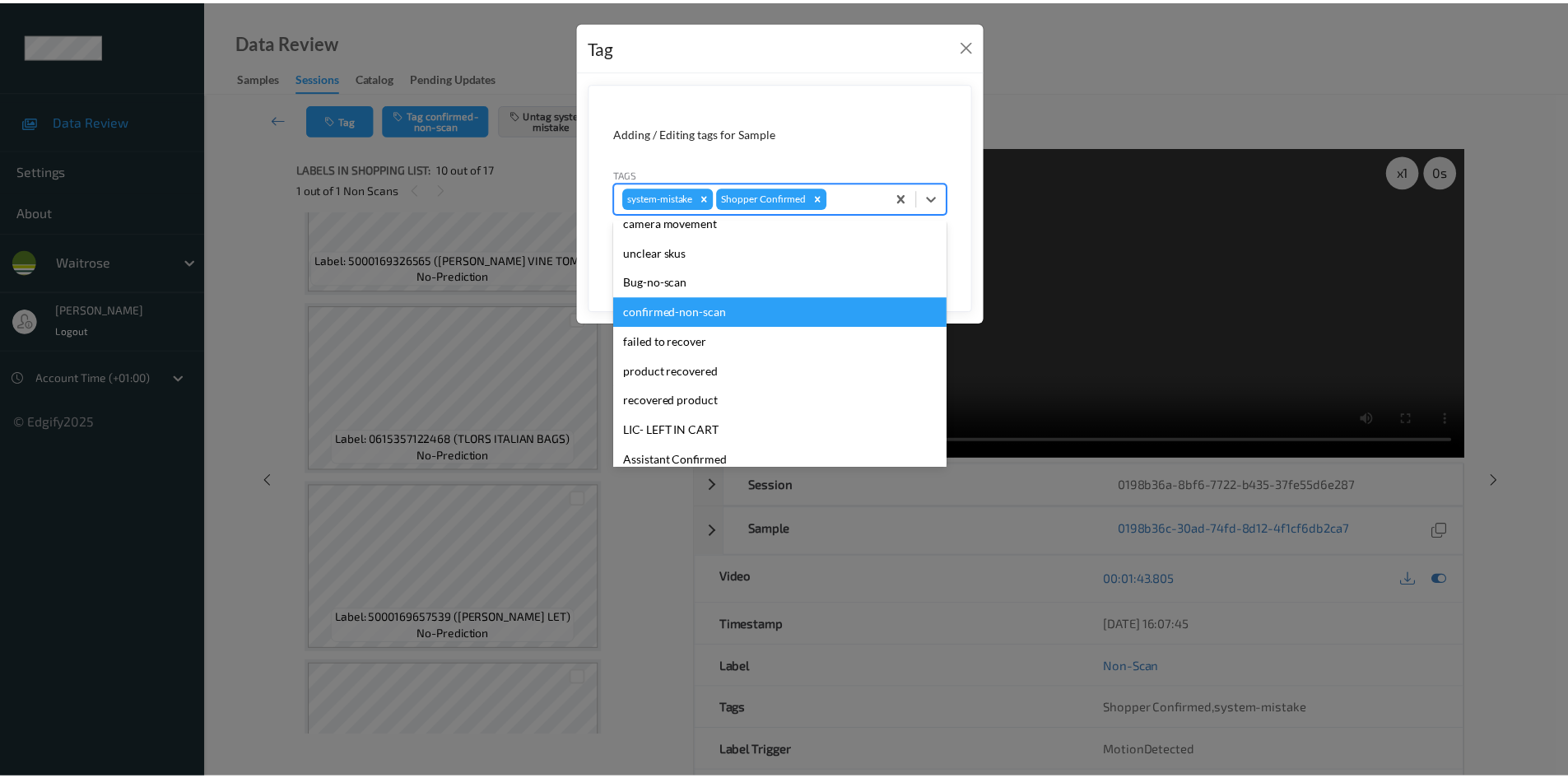
scroll to position [247, 0]
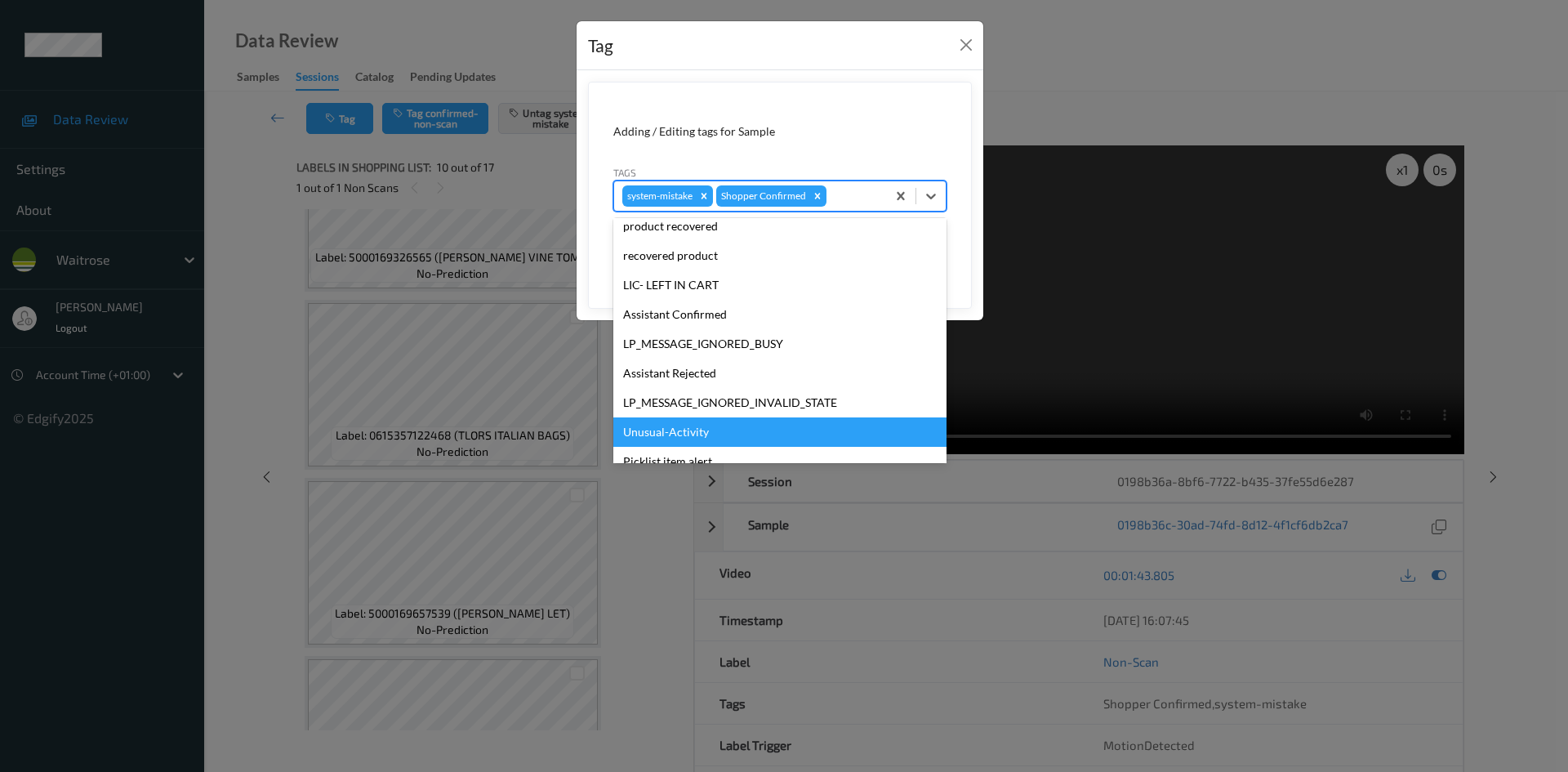
click at [701, 441] on div "Unusual-Activity" at bounding box center [781, 432] width 333 height 30
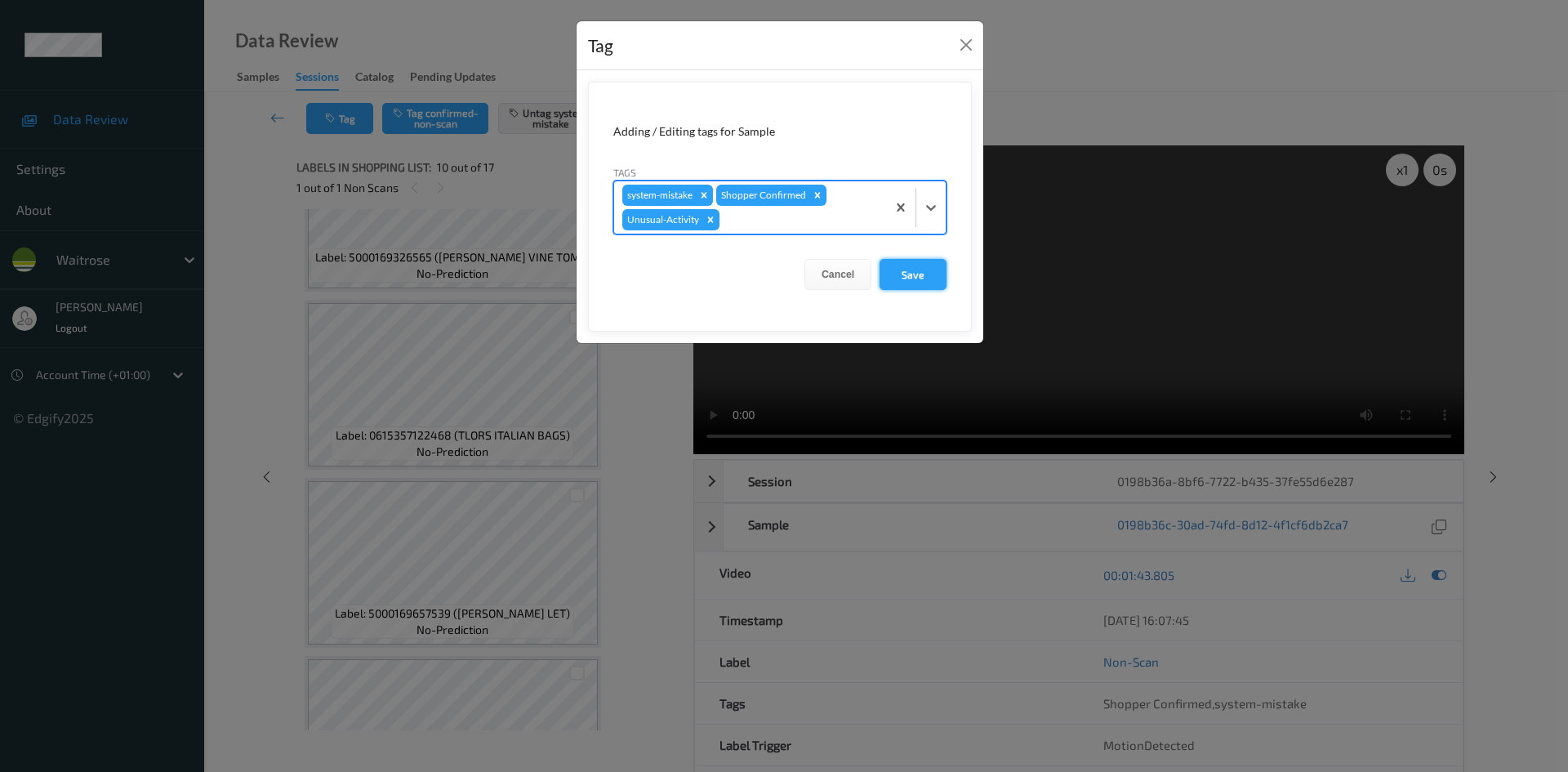
click at [922, 266] on button "Save" at bounding box center [912, 274] width 67 height 31
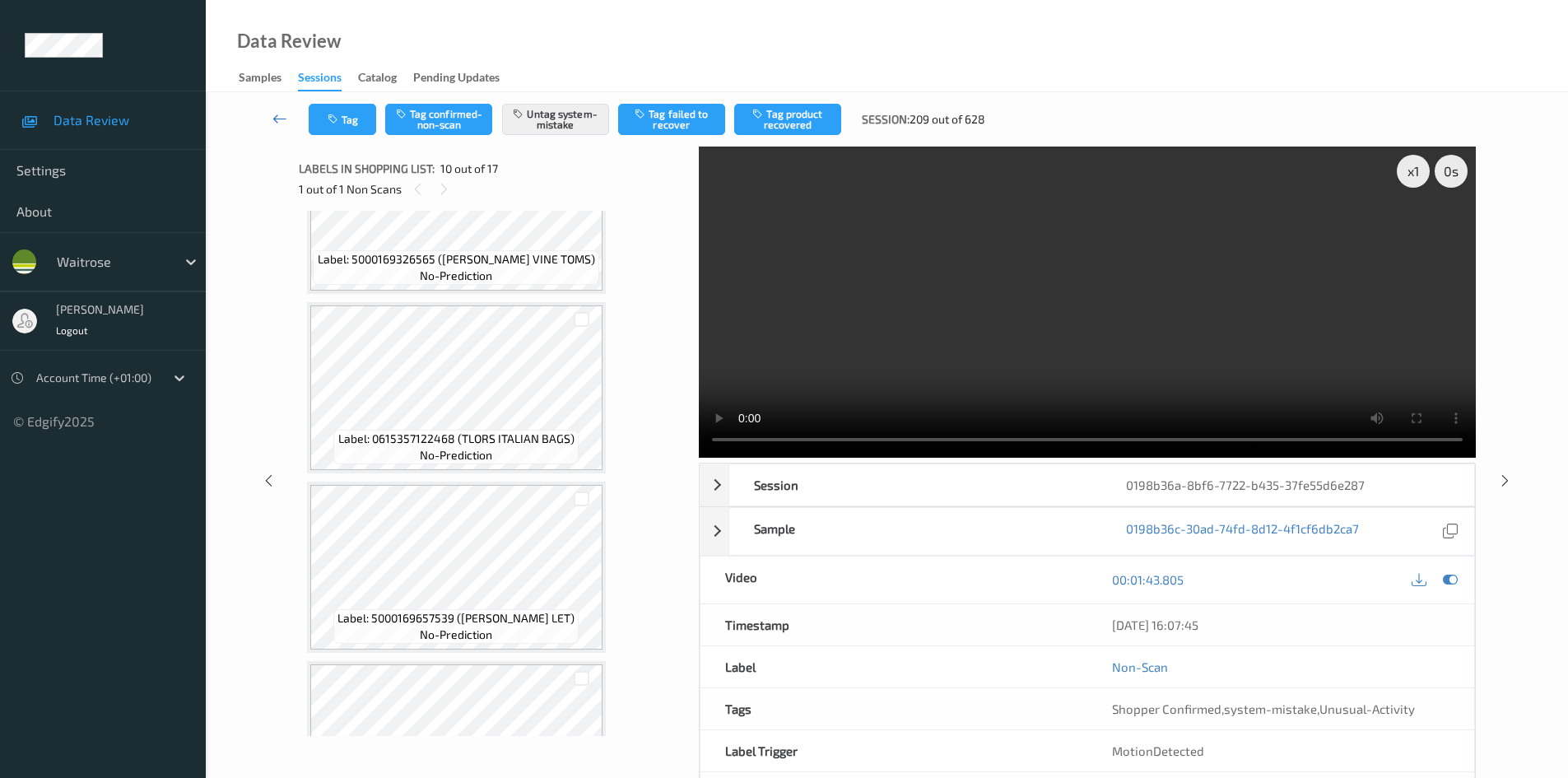
click at [275, 116] on icon at bounding box center [279, 118] width 15 height 17
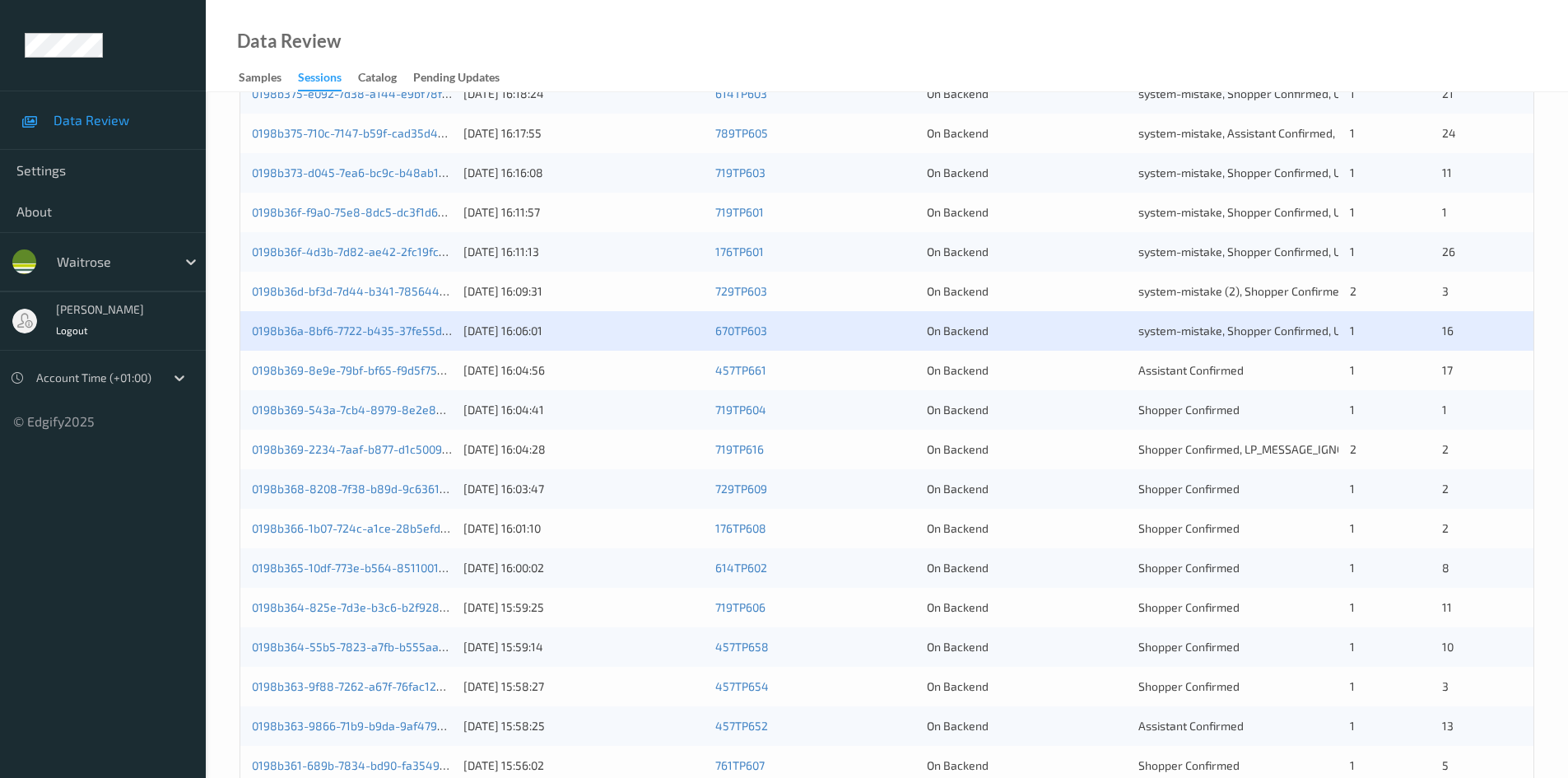
scroll to position [411, 0]
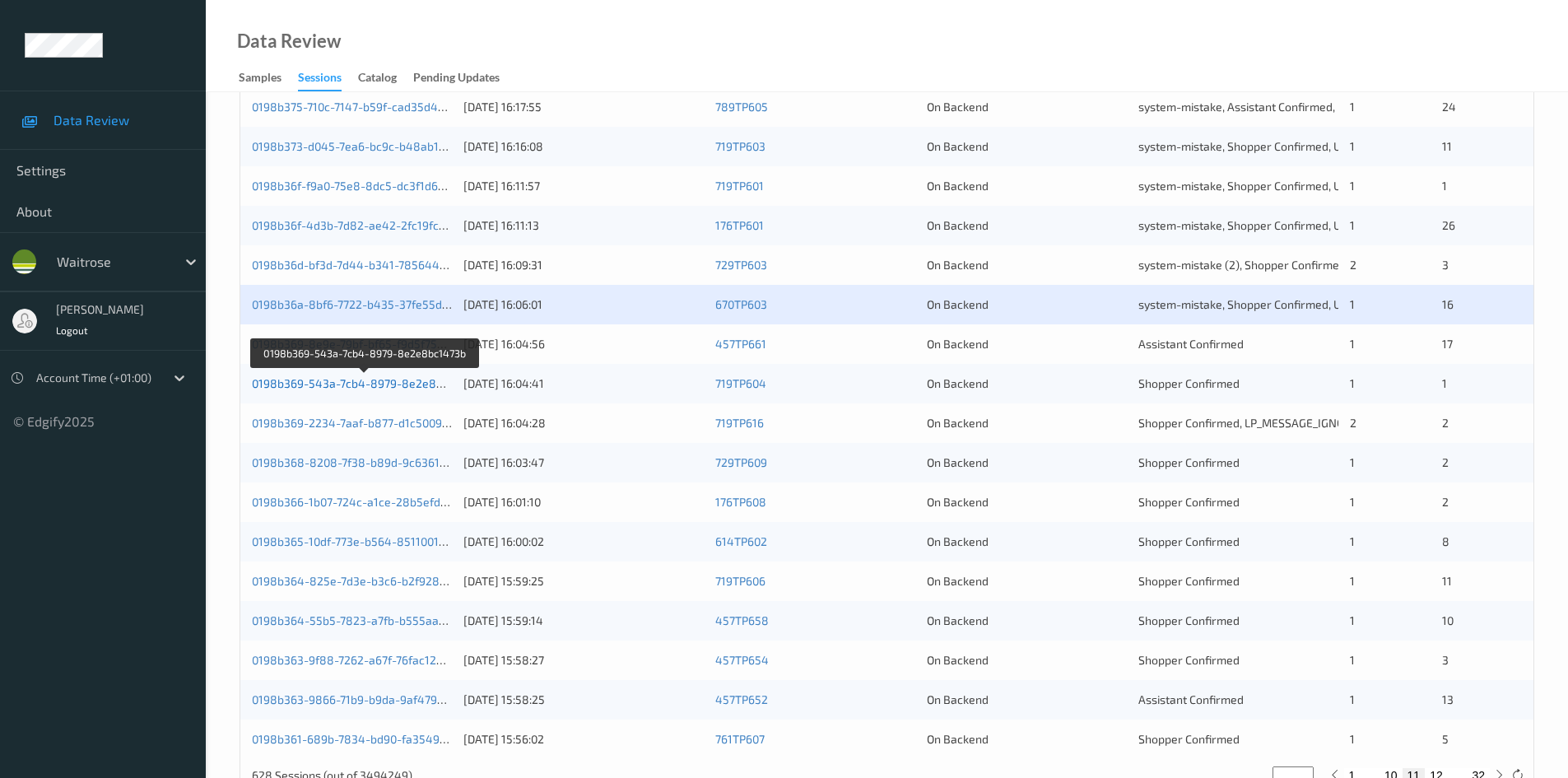
click at [322, 380] on link "0198b369-543a-7cb4-8979-8e2e8bc1473b" at bounding box center [366, 383] width 228 height 14
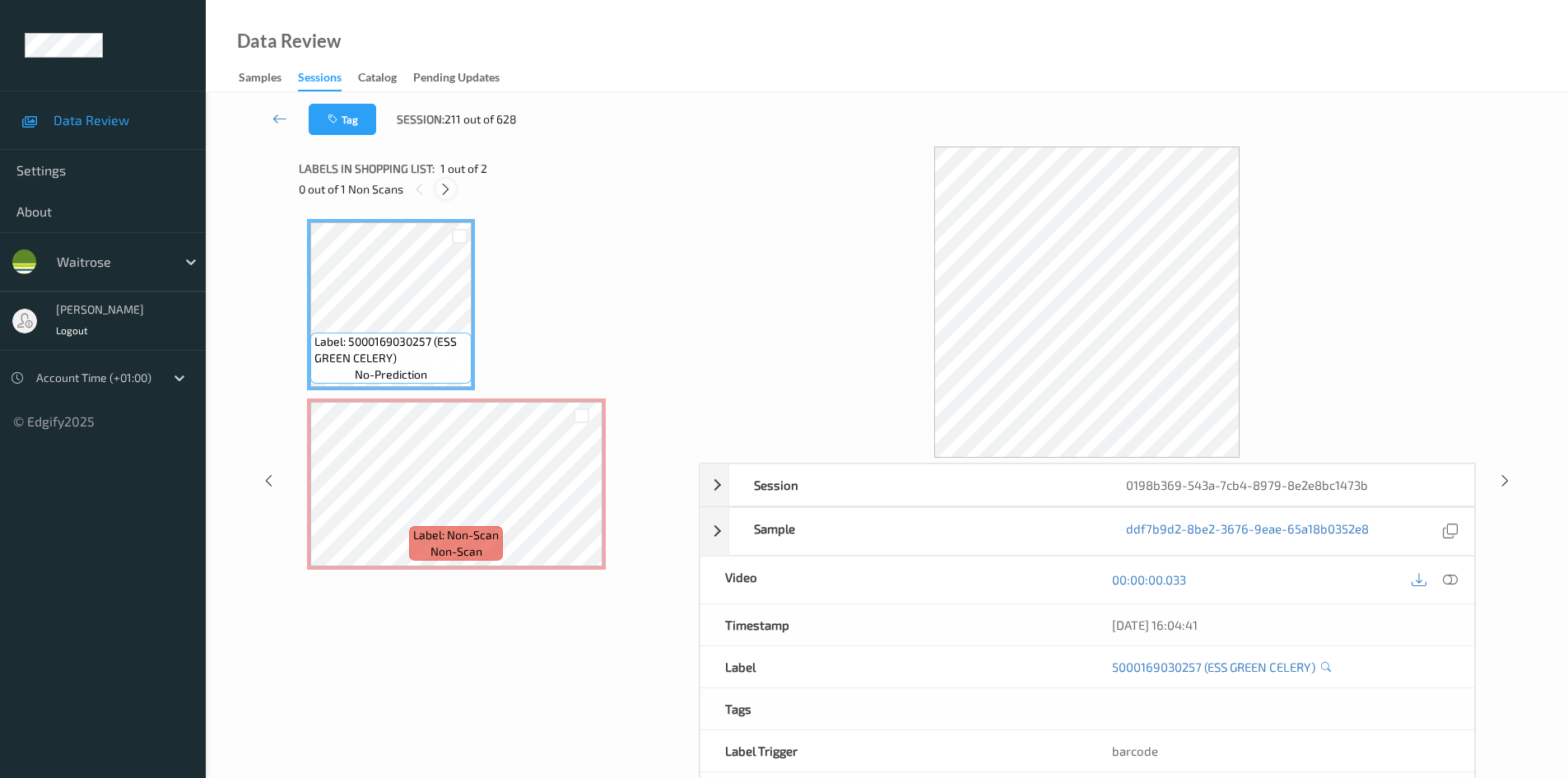
click at [439, 188] on icon at bounding box center [445, 189] width 14 height 15
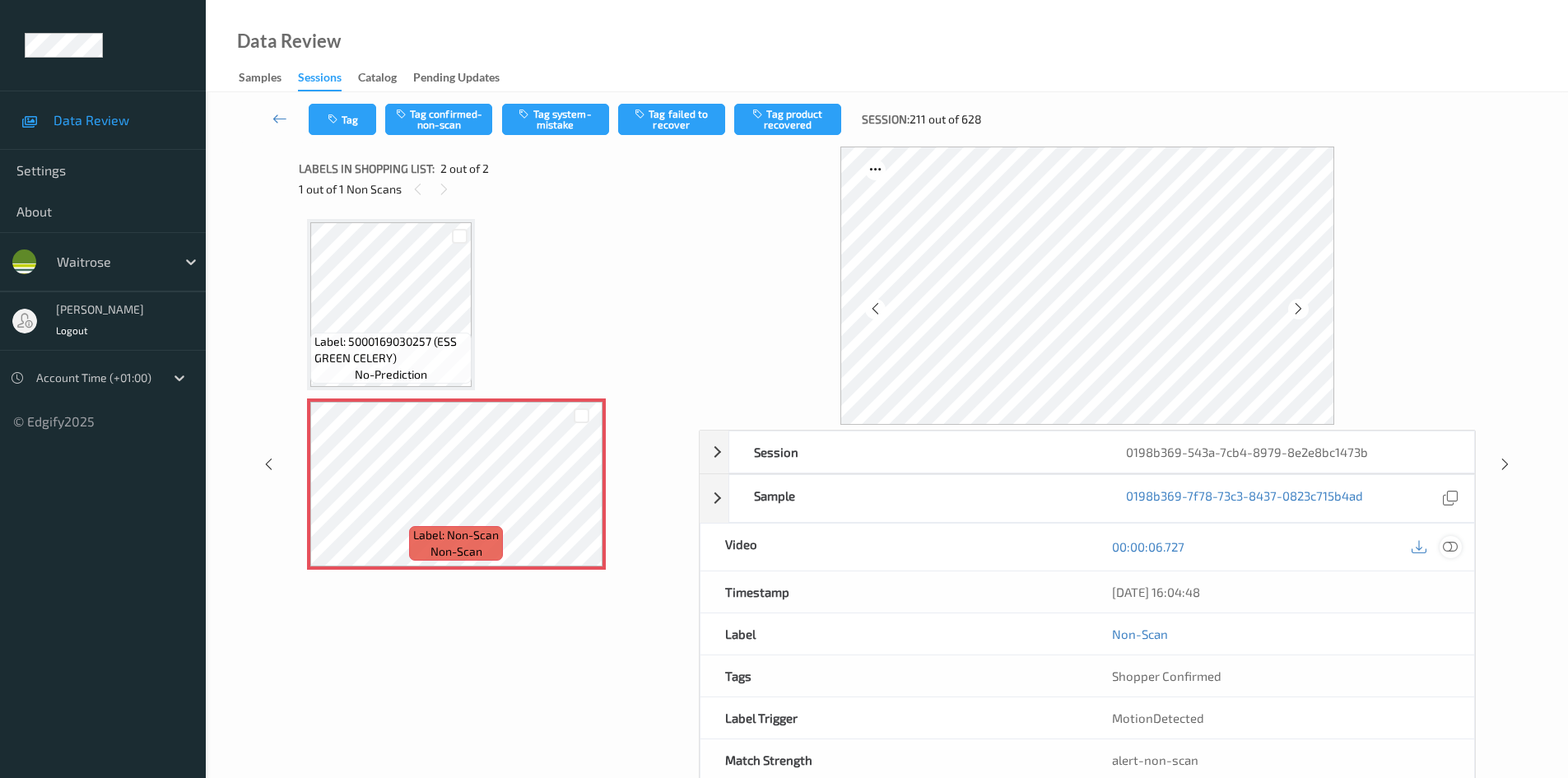
click at [1452, 545] on icon at bounding box center [1450, 546] width 15 height 15
